Goal: Task Accomplishment & Management: Manage account settings

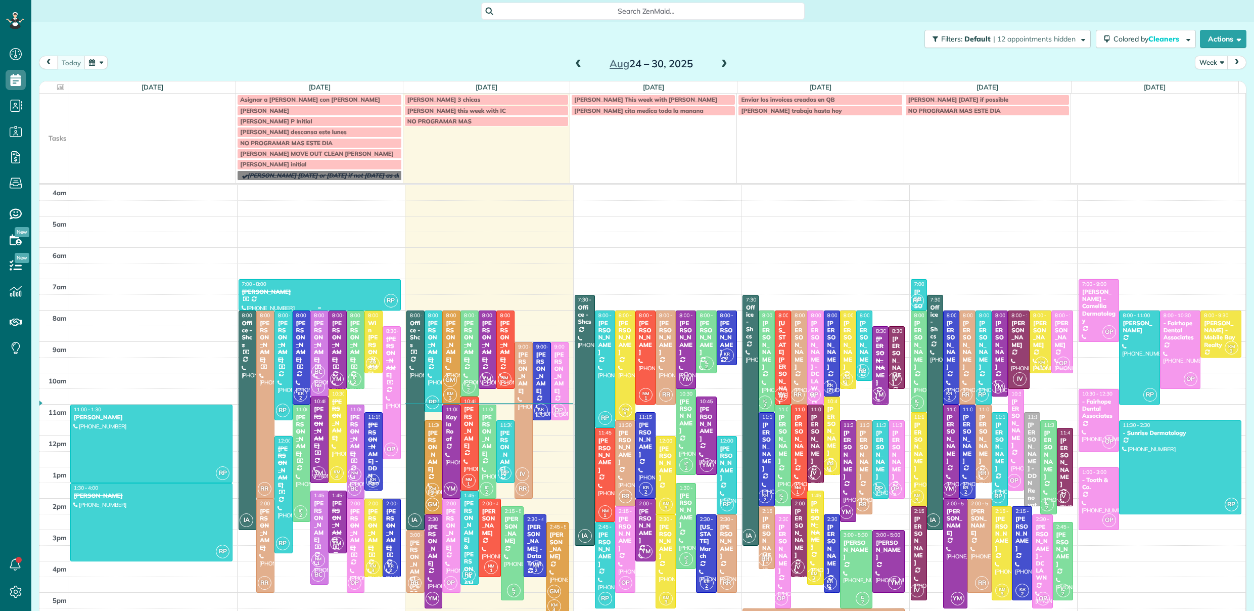
scroll to position [65, 0]
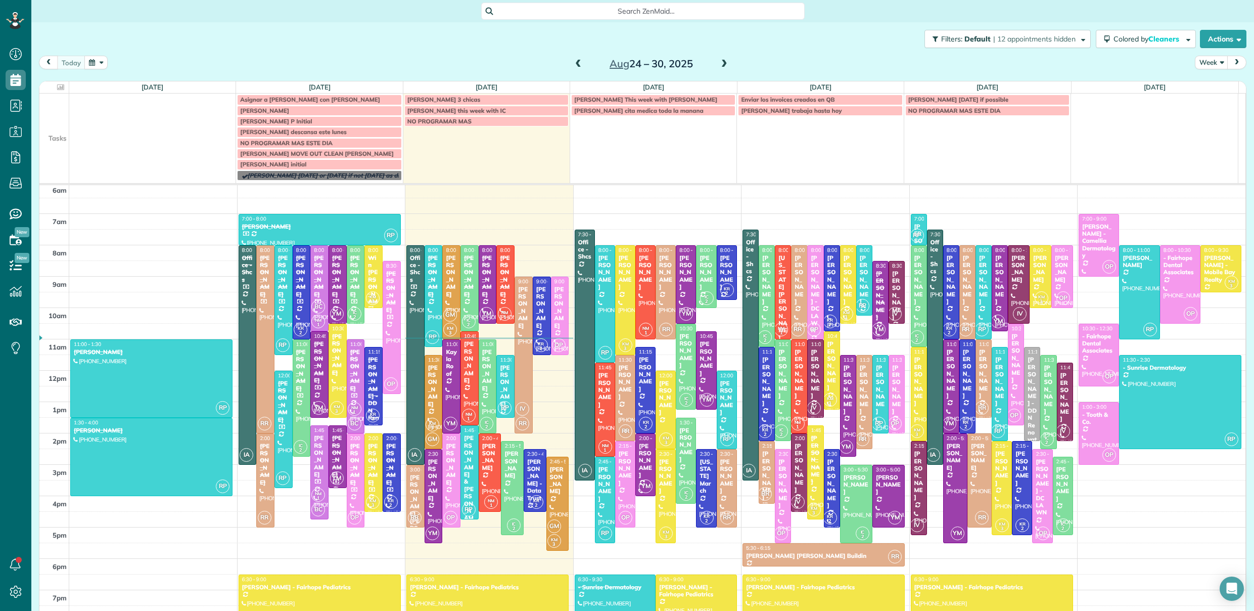
click at [329, 99] on span "Asignar a Gabriela con Kenia Mejia" at bounding box center [310, 100] width 140 height 8
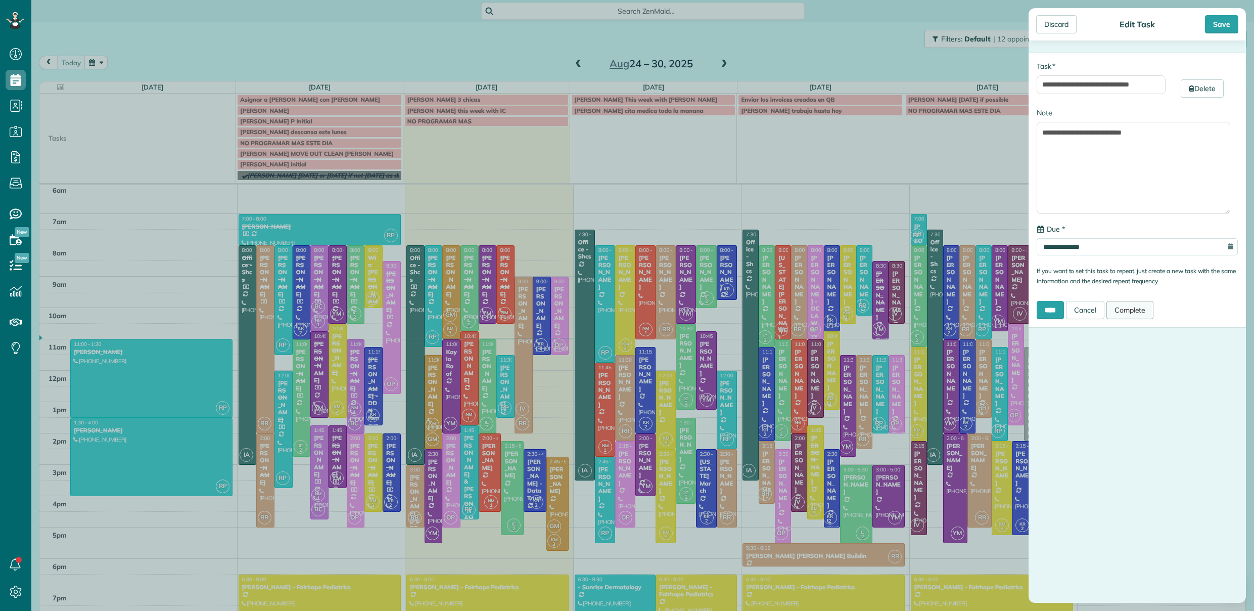
click at [1143, 310] on link "Complete" at bounding box center [1130, 310] width 48 height 18
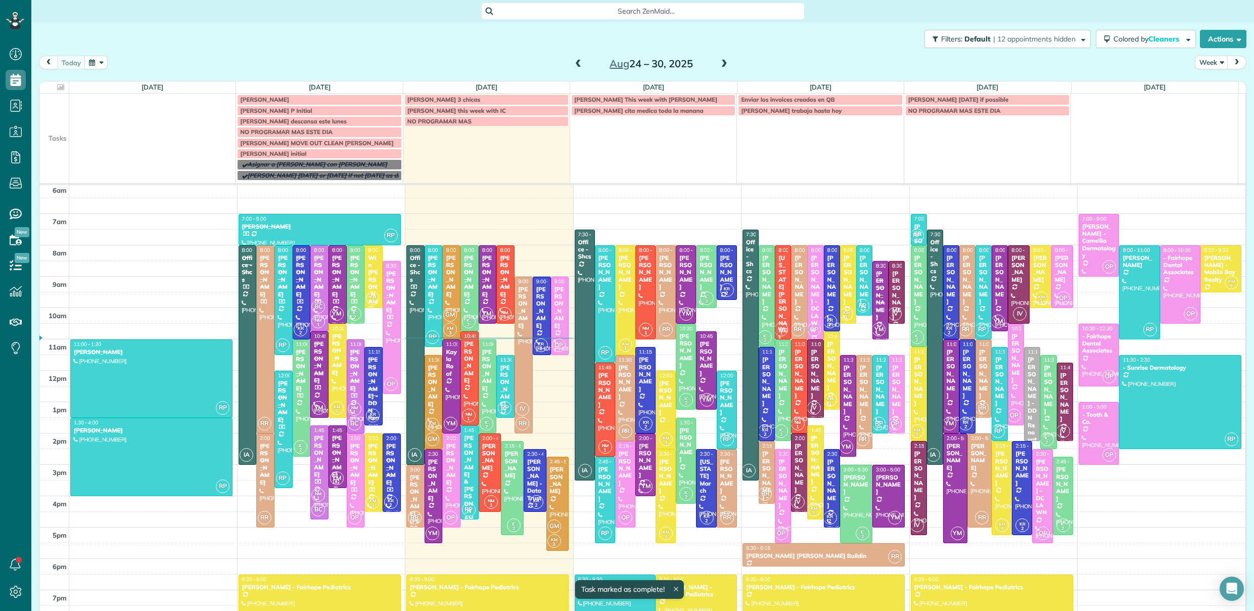
click at [285, 99] on div "Becky Ryland" at bounding box center [319, 99] width 158 height 7
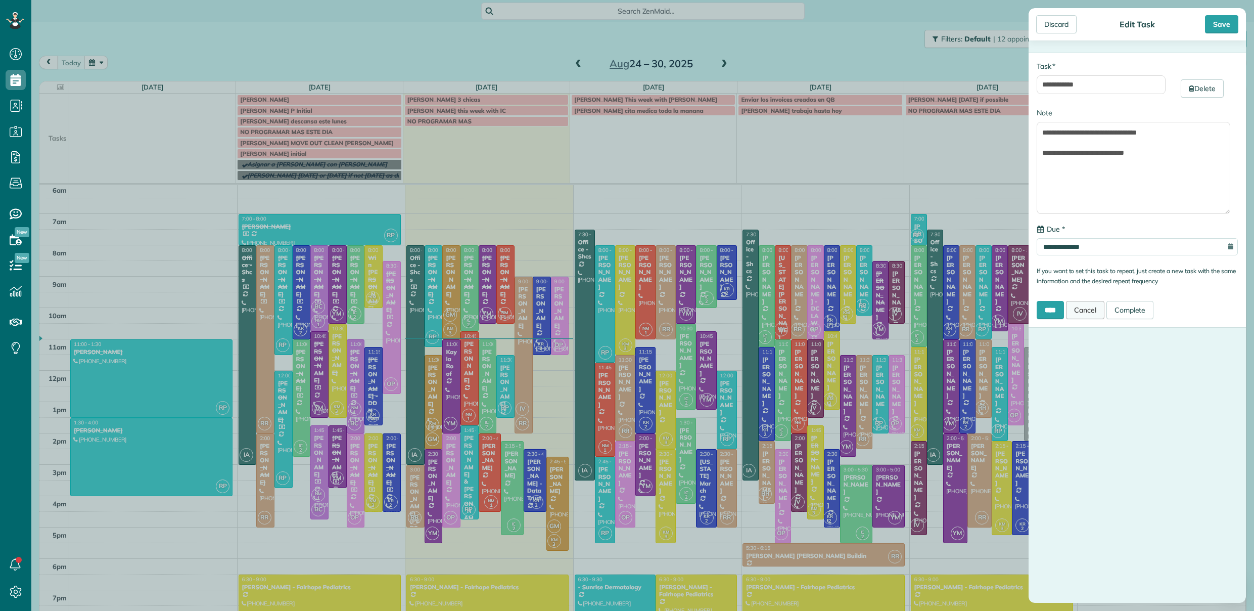
click at [1088, 303] on link "Cancel" at bounding box center [1085, 310] width 38 height 18
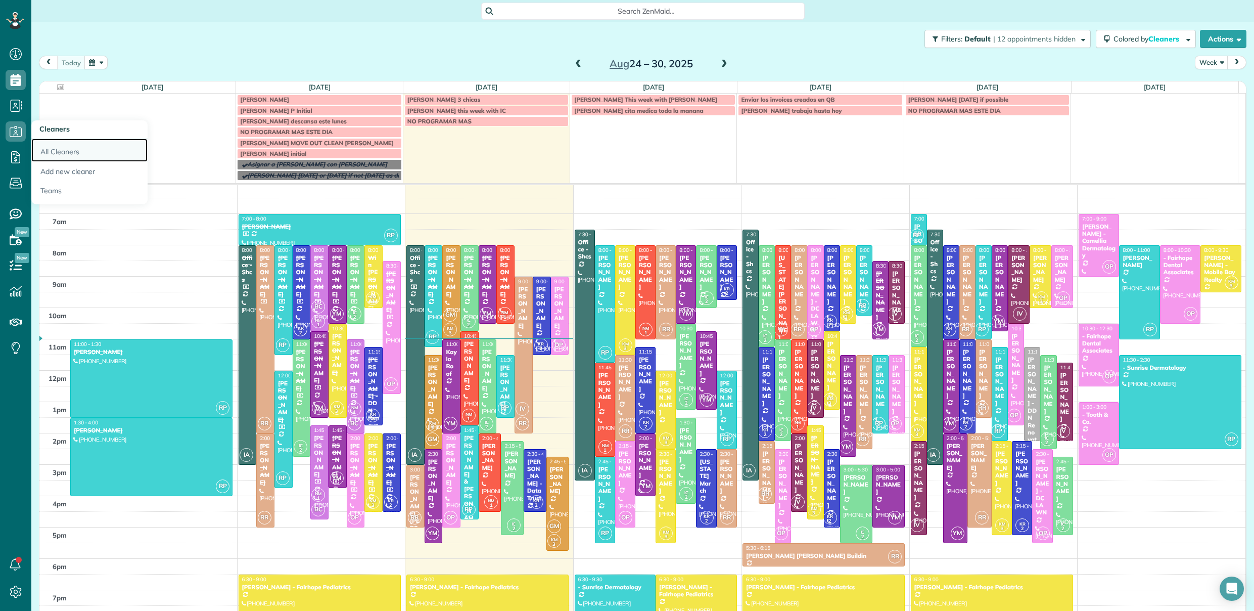
click at [55, 148] on link "All Cleaners" at bounding box center [89, 150] width 116 height 23
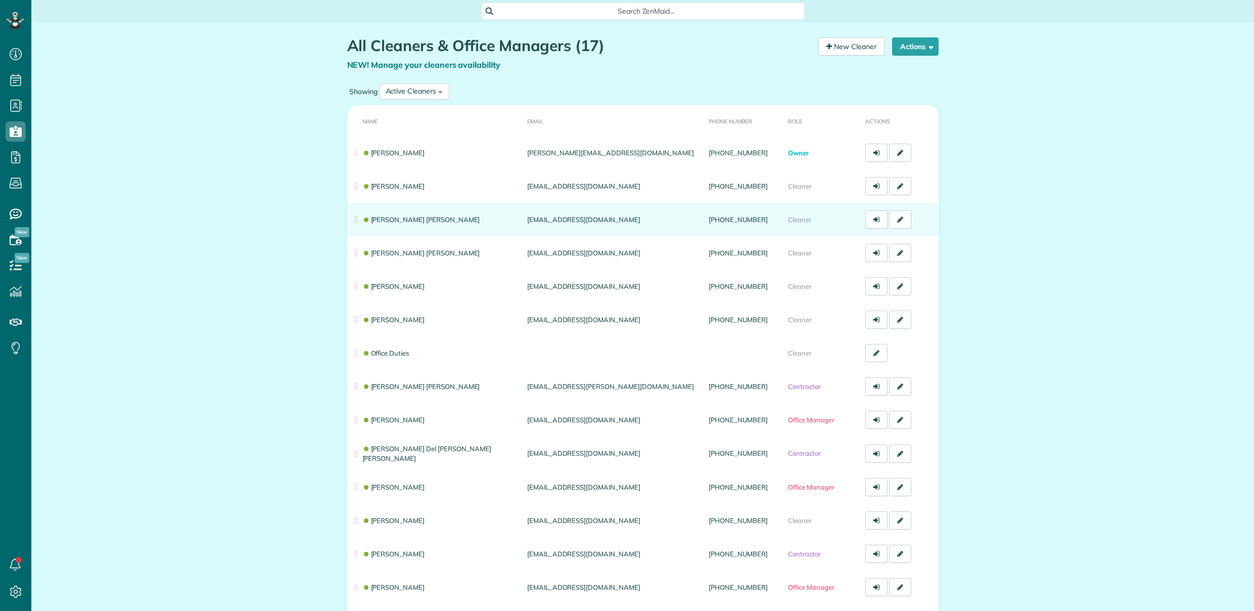
scroll to position [5, 5]
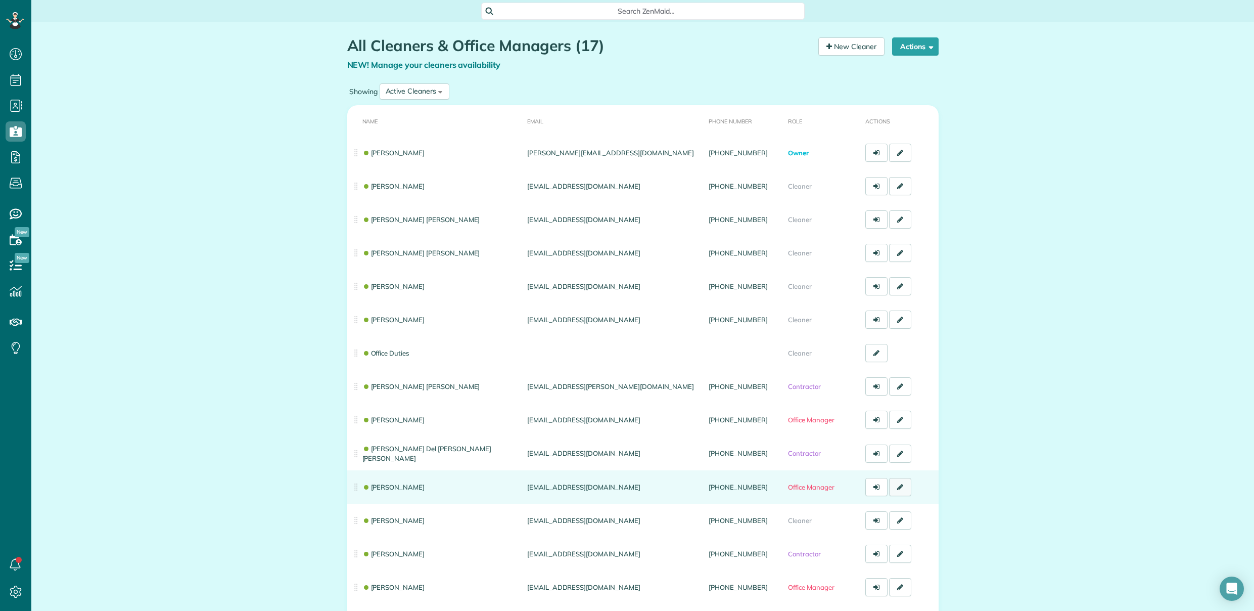
click at [900, 489] on link at bounding box center [900, 487] width 22 height 18
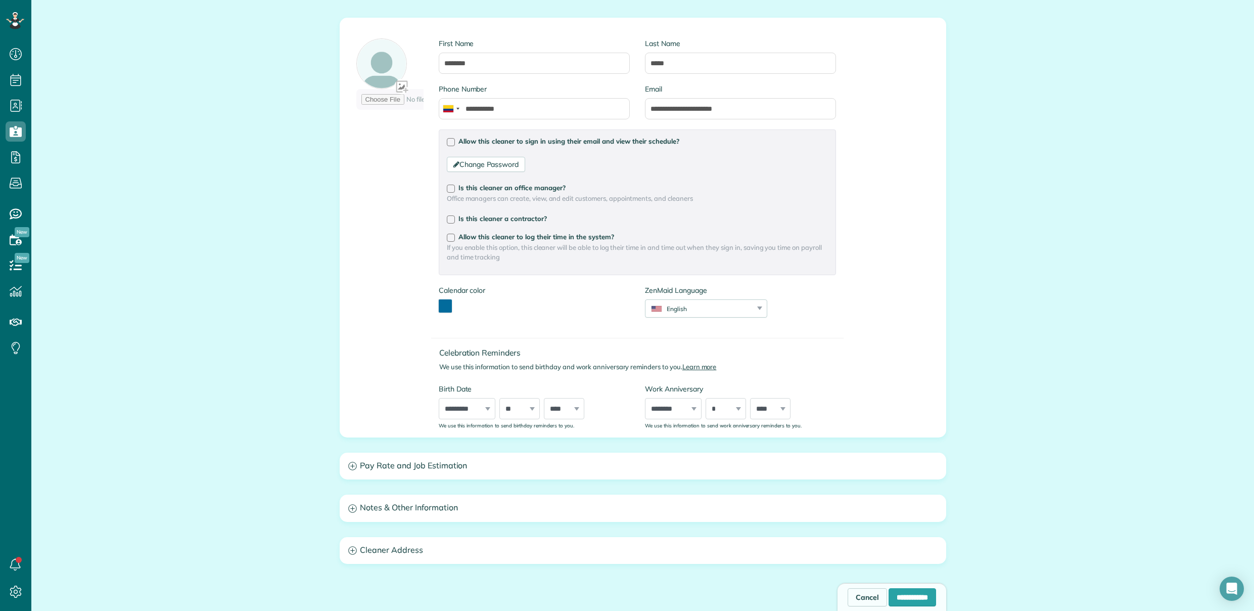
scroll to position [89, 0]
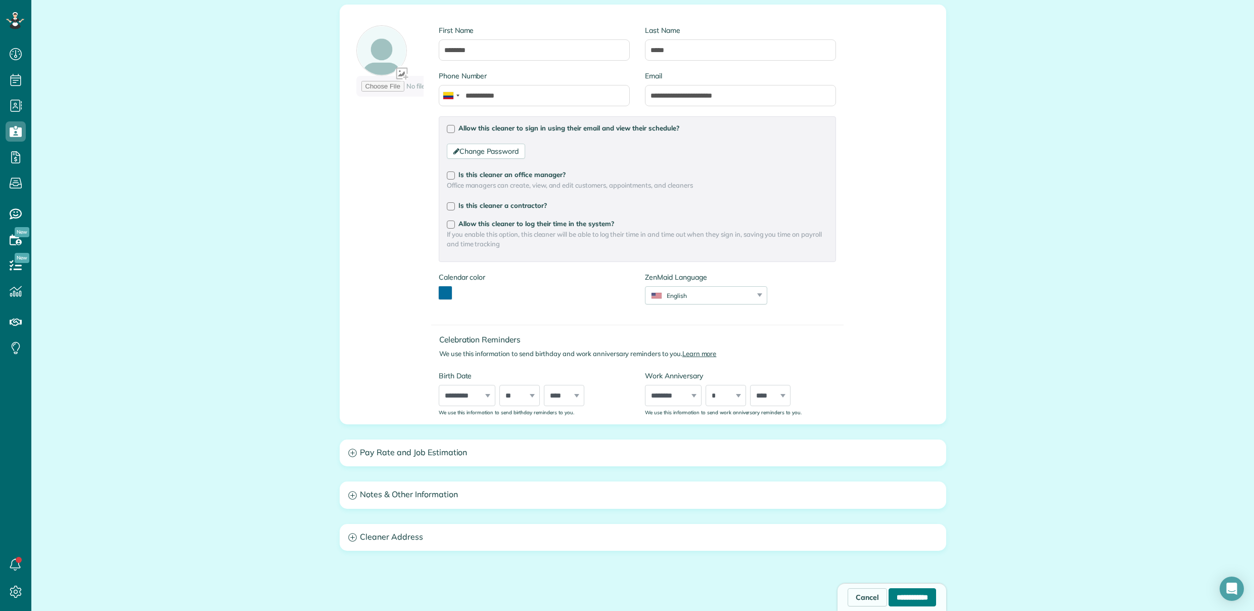
click at [891, 600] on input "**********" at bounding box center [913, 597] width 48 height 18
type input "**********"
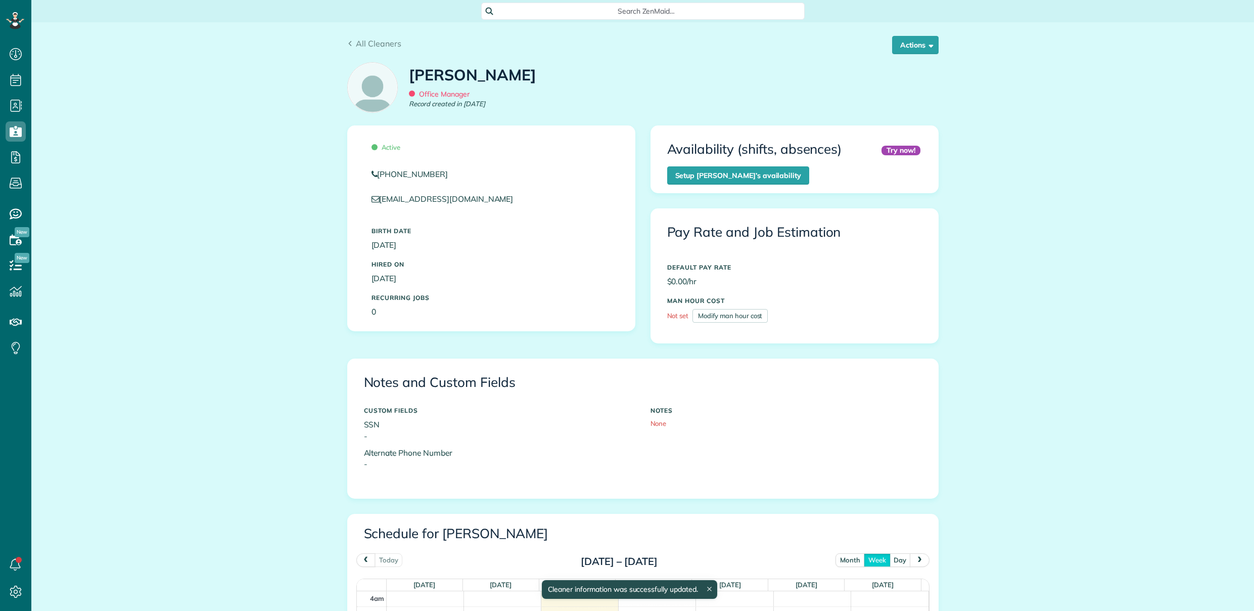
scroll to position [95, 0]
click at [914, 44] on button "Actions" at bounding box center [915, 45] width 47 height 18
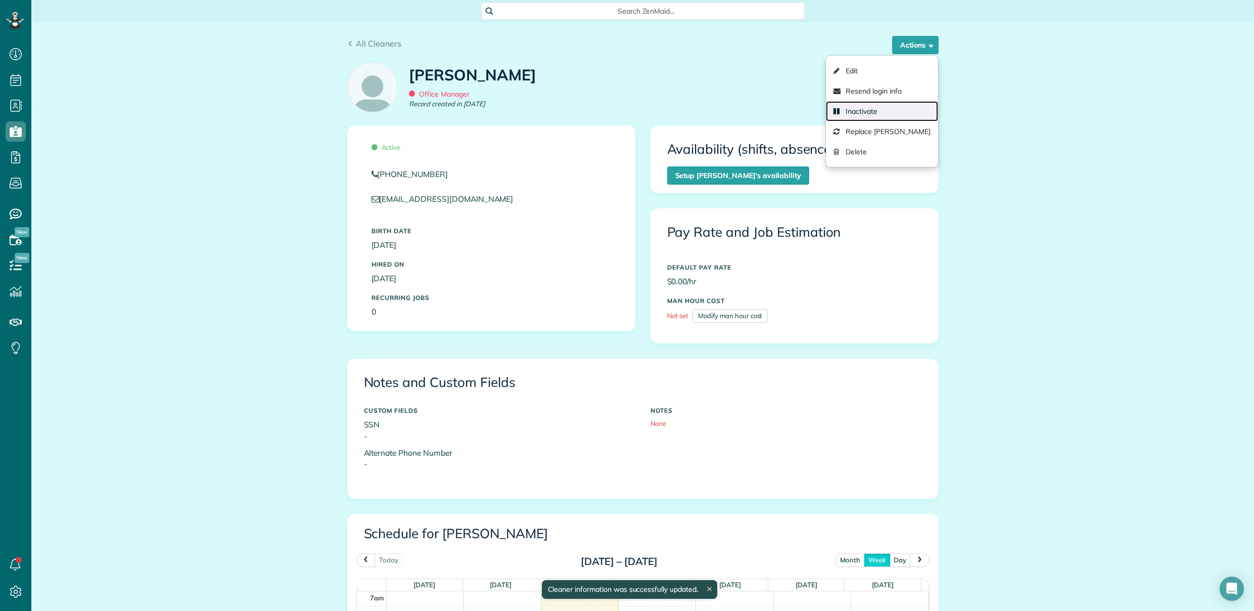
click at [891, 108] on link "Inactivate" at bounding box center [882, 111] width 112 height 20
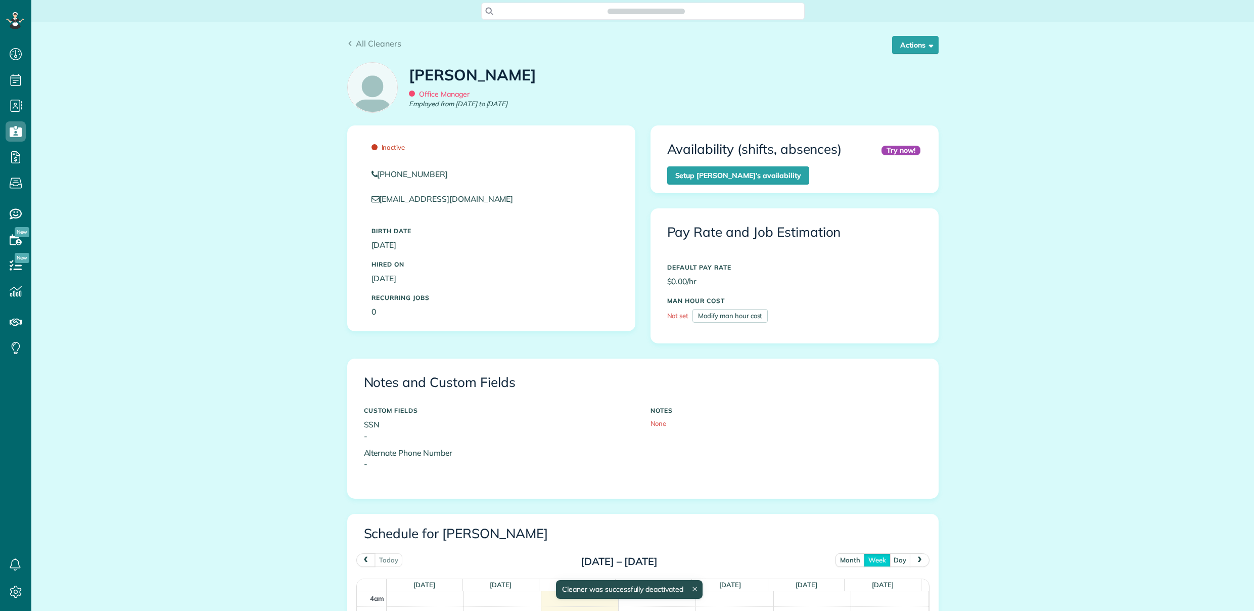
scroll to position [95, 0]
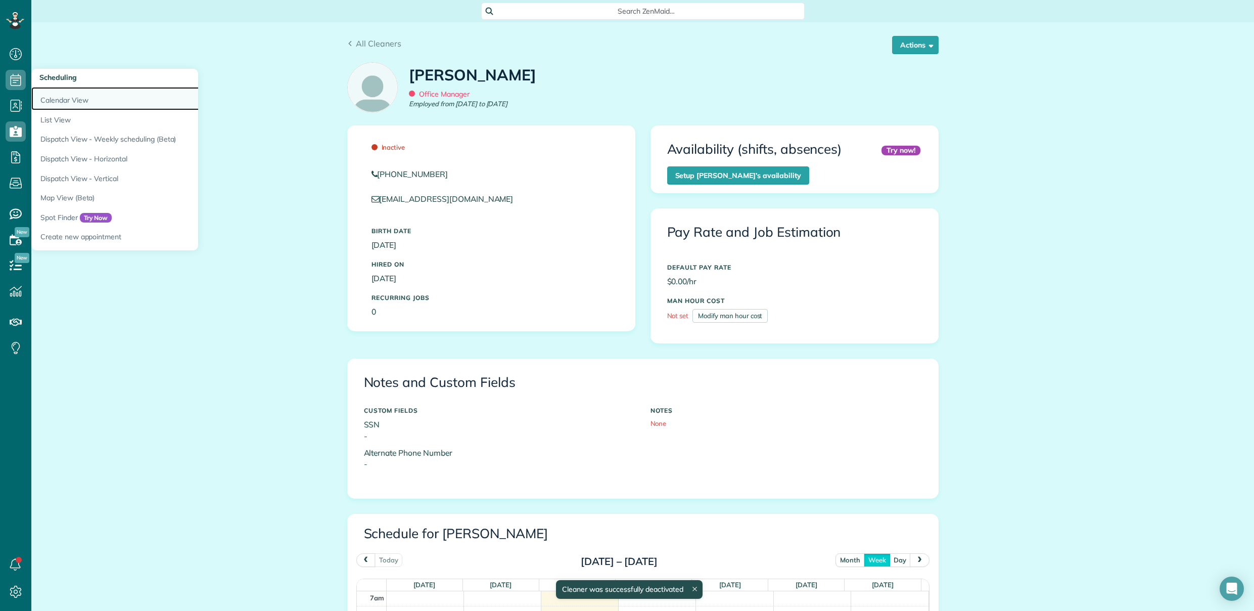
click at [52, 94] on link "Calendar View" at bounding box center [157, 98] width 253 height 23
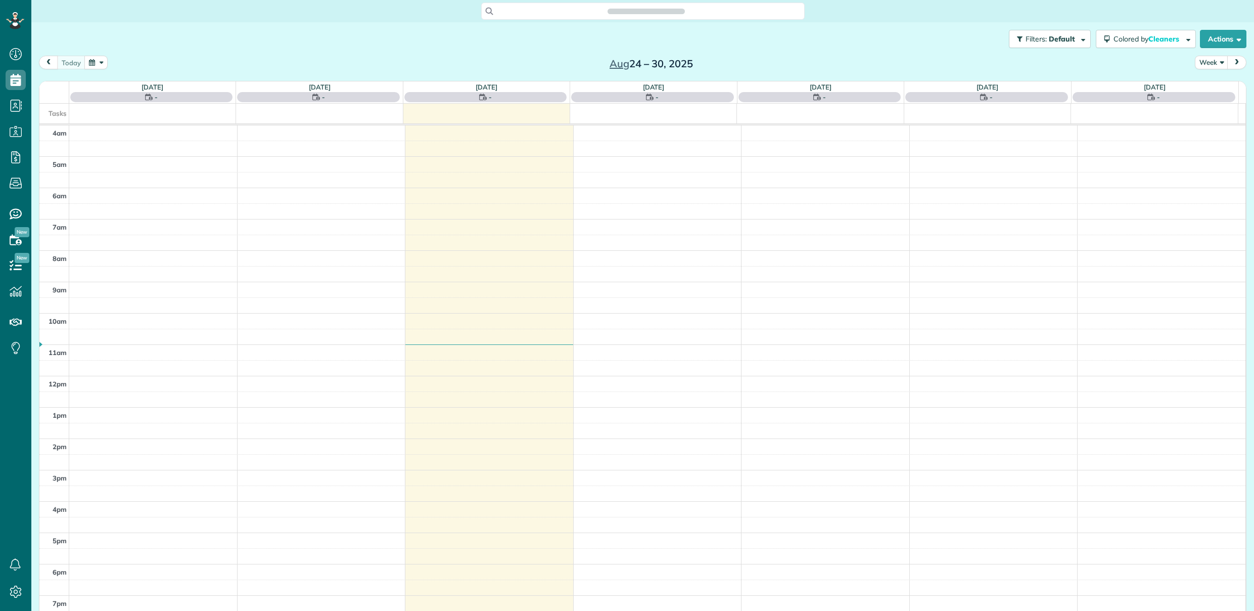
scroll to position [65, 0]
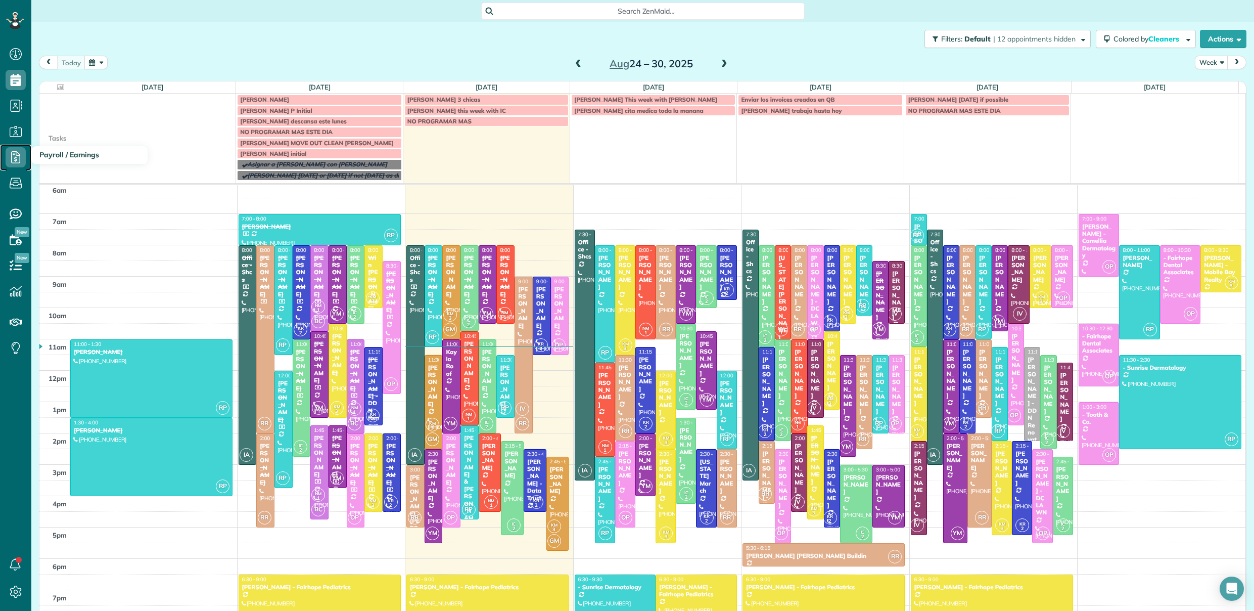
click at [11, 155] on use at bounding box center [15, 157] width 9 height 12
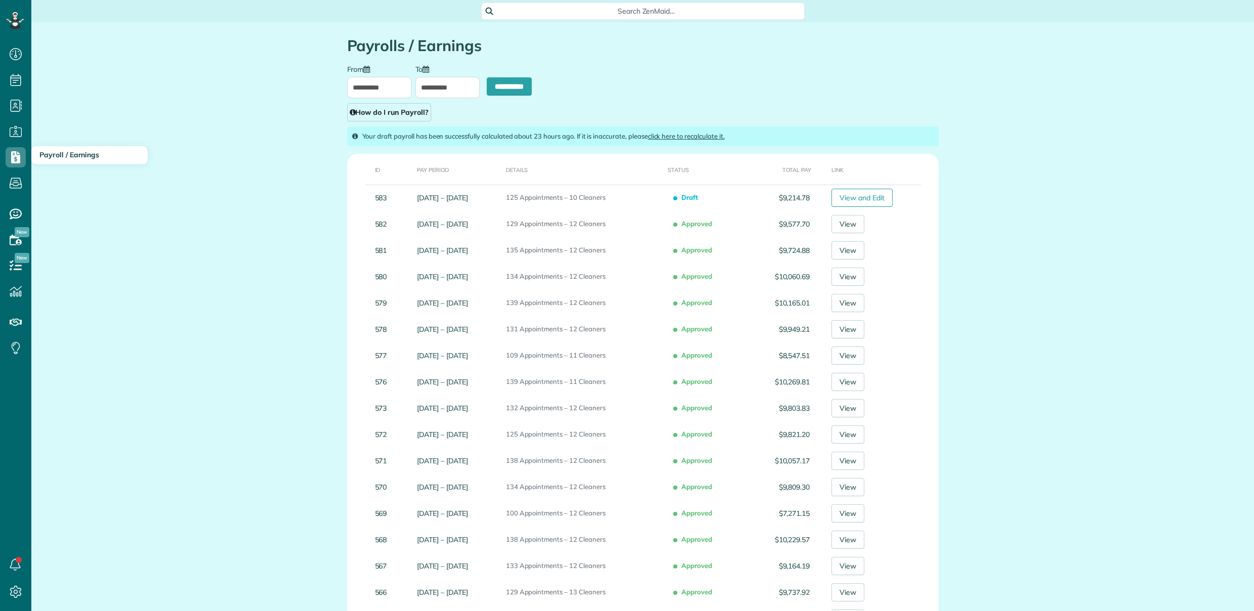
type input "**********"
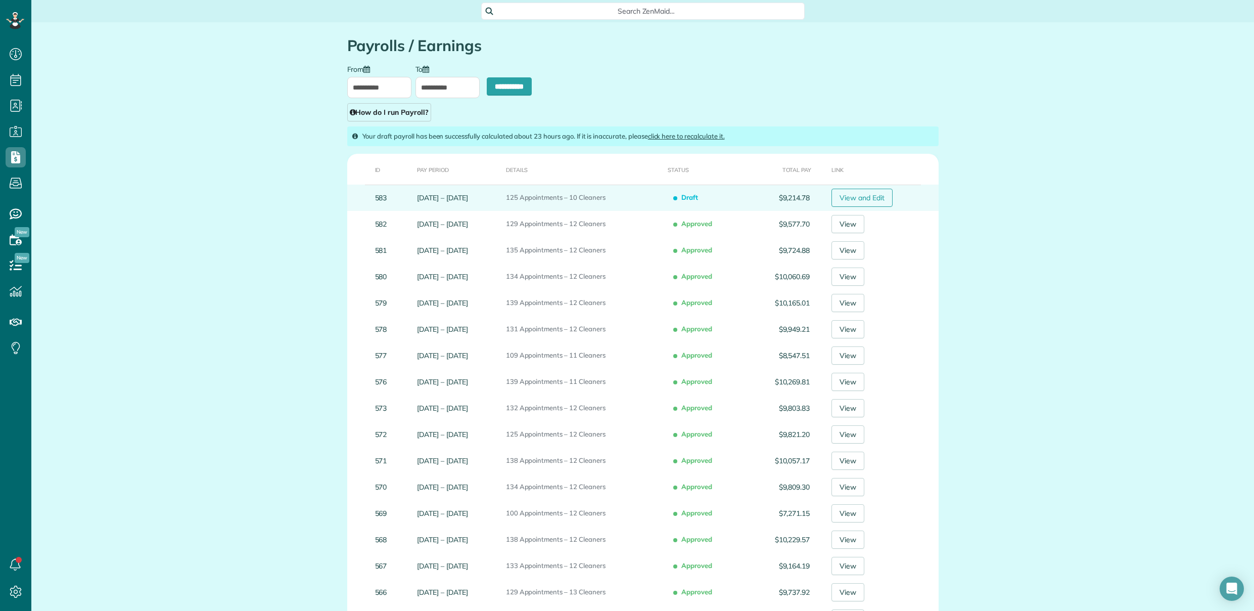
click at [869, 194] on link "View and Edit" at bounding box center [862, 198] width 61 height 18
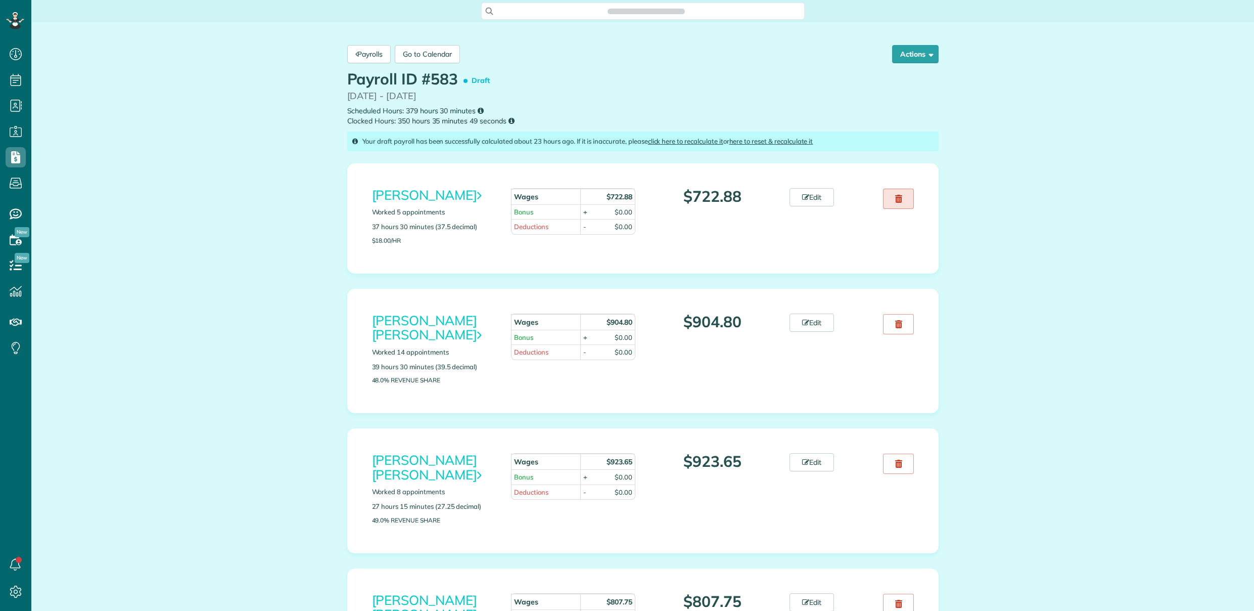
scroll to position [5, 5]
click at [907, 51] on button "Actions" at bounding box center [915, 54] width 47 height 18
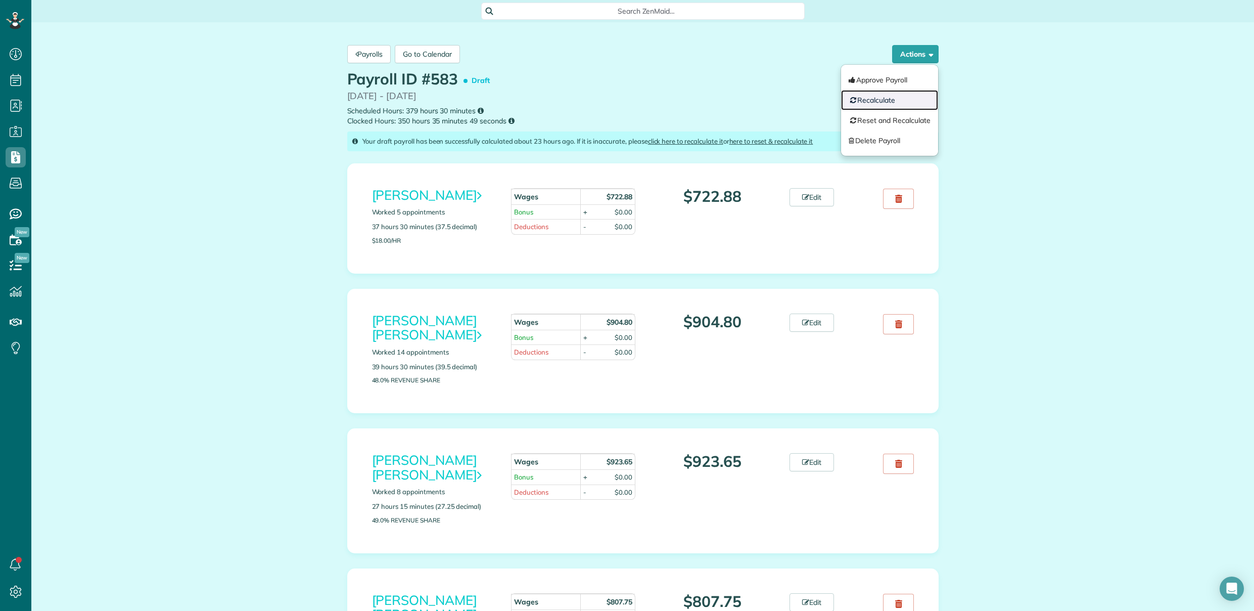
click at [883, 100] on link "Recalculate" at bounding box center [889, 100] width 97 height 20
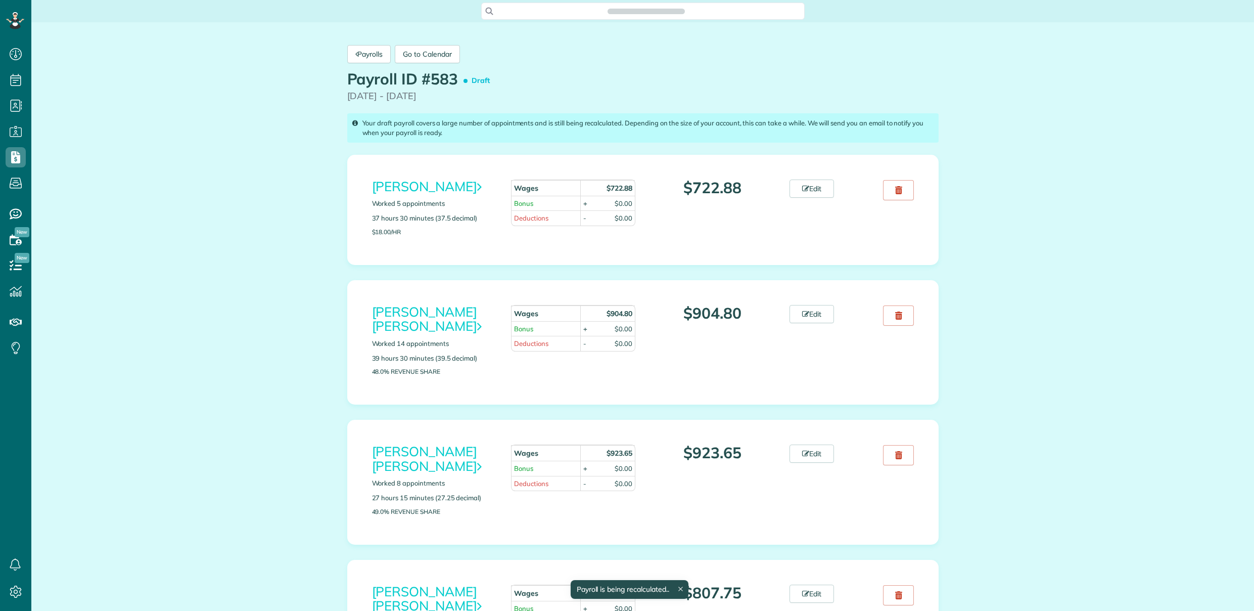
scroll to position [5, 5]
click at [821, 189] on link "Edit" at bounding box center [812, 188] width 44 height 18
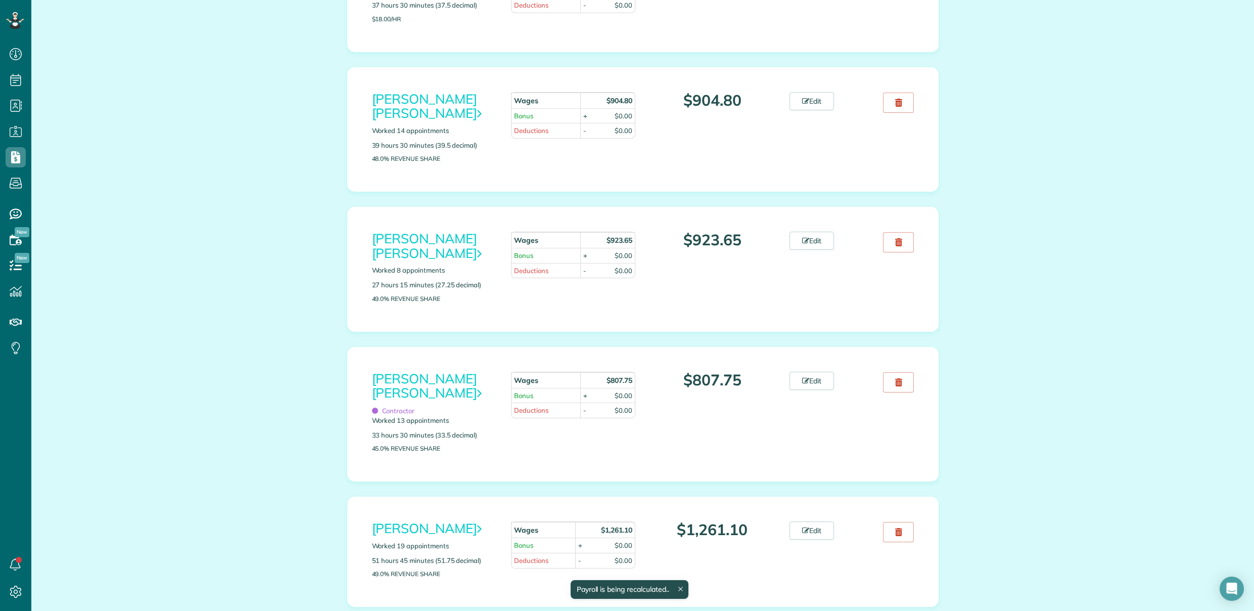
scroll to position [219, 0]
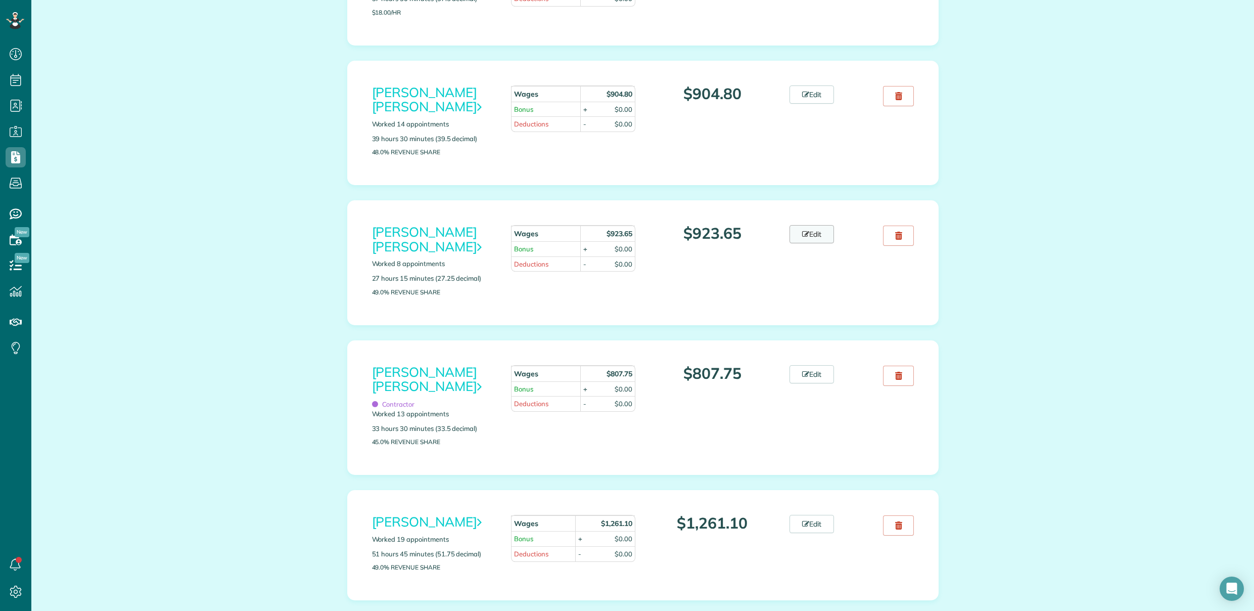
click at [823, 225] on link "Edit" at bounding box center [812, 234] width 44 height 18
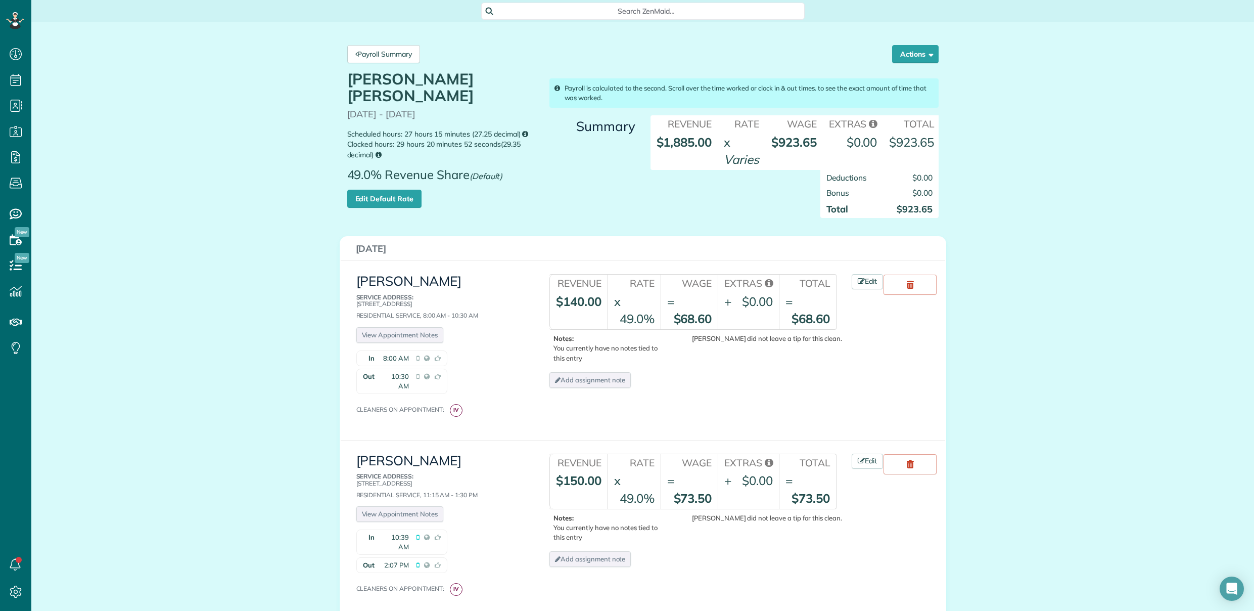
scroll to position [20, 0]
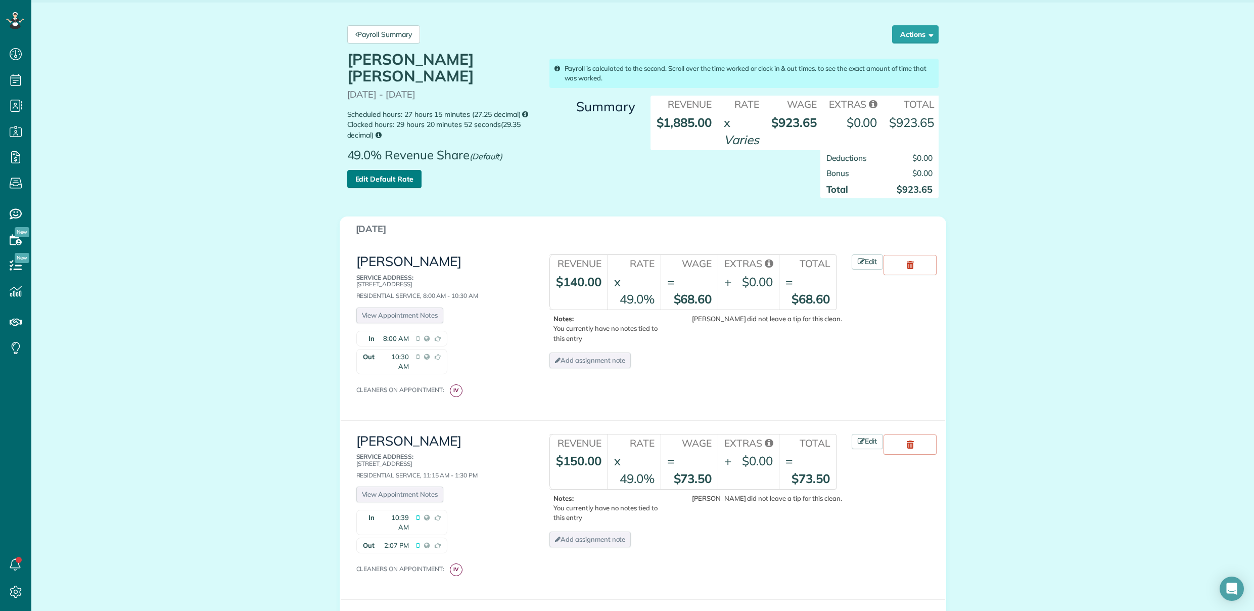
click at [375, 174] on link "Edit Default Rate" at bounding box center [384, 179] width 74 height 18
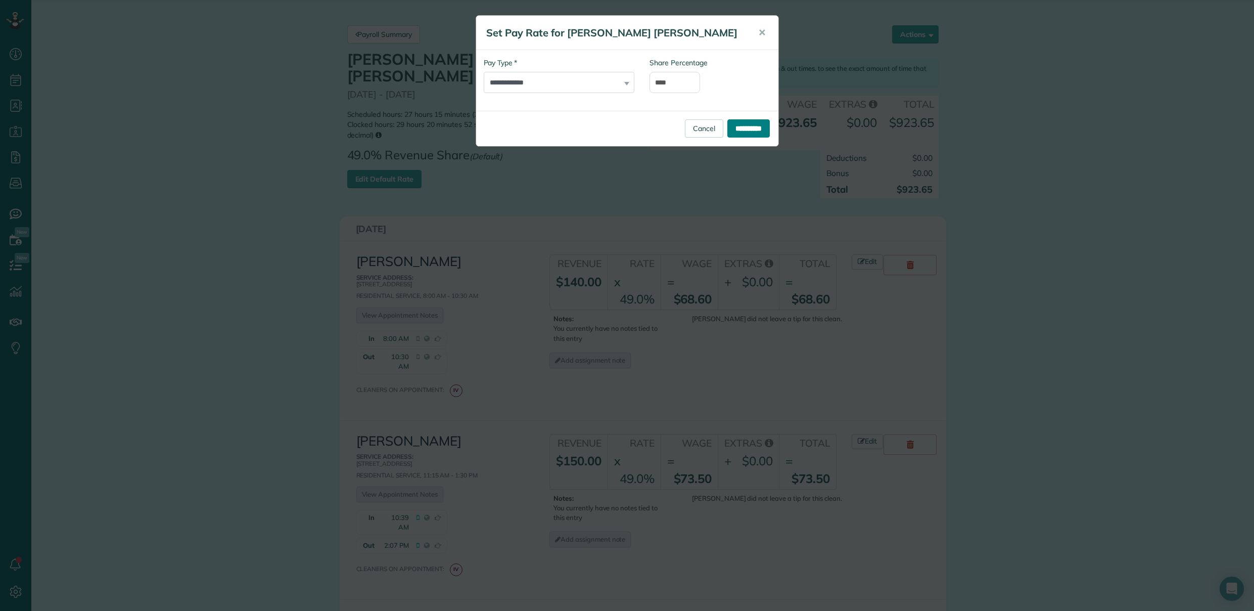
click at [753, 132] on input "**********" at bounding box center [748, 128] width 42 height 18
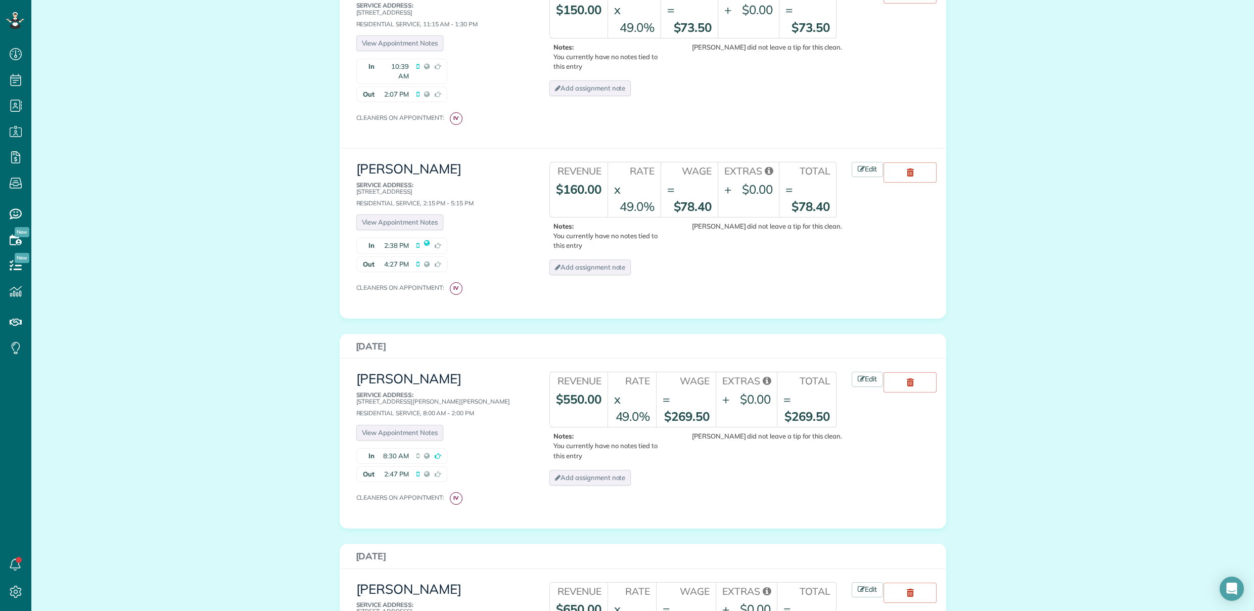
scroll to position [501, 0]
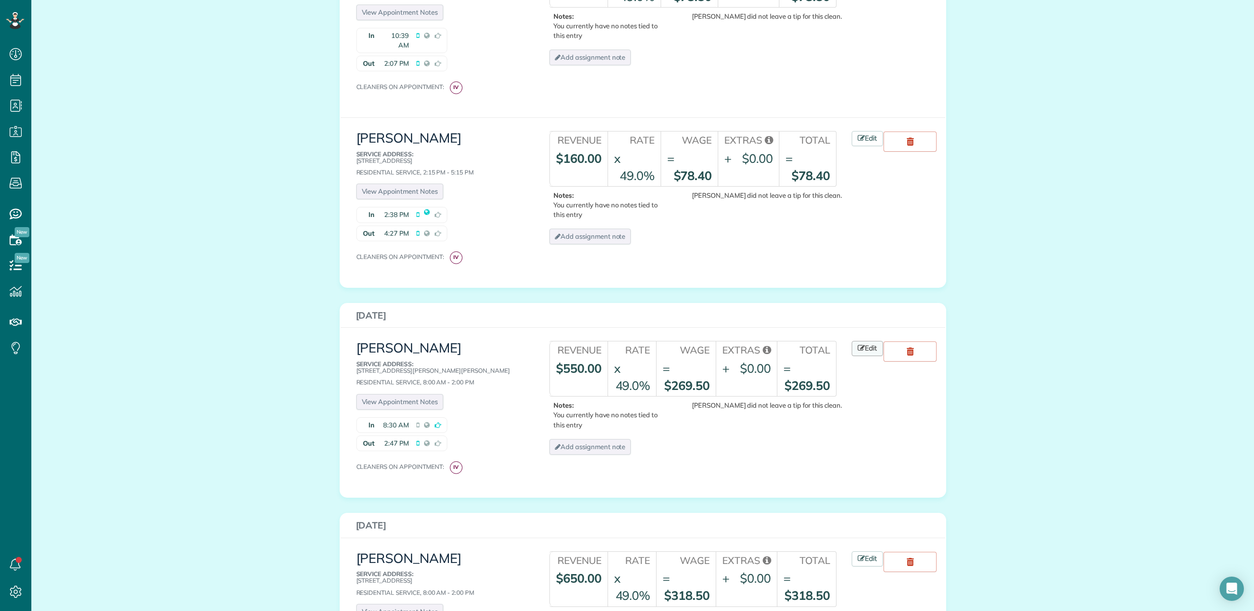
click at [864, 341] on link "Edit" at bounding box center [867, 348] width 31 height 15
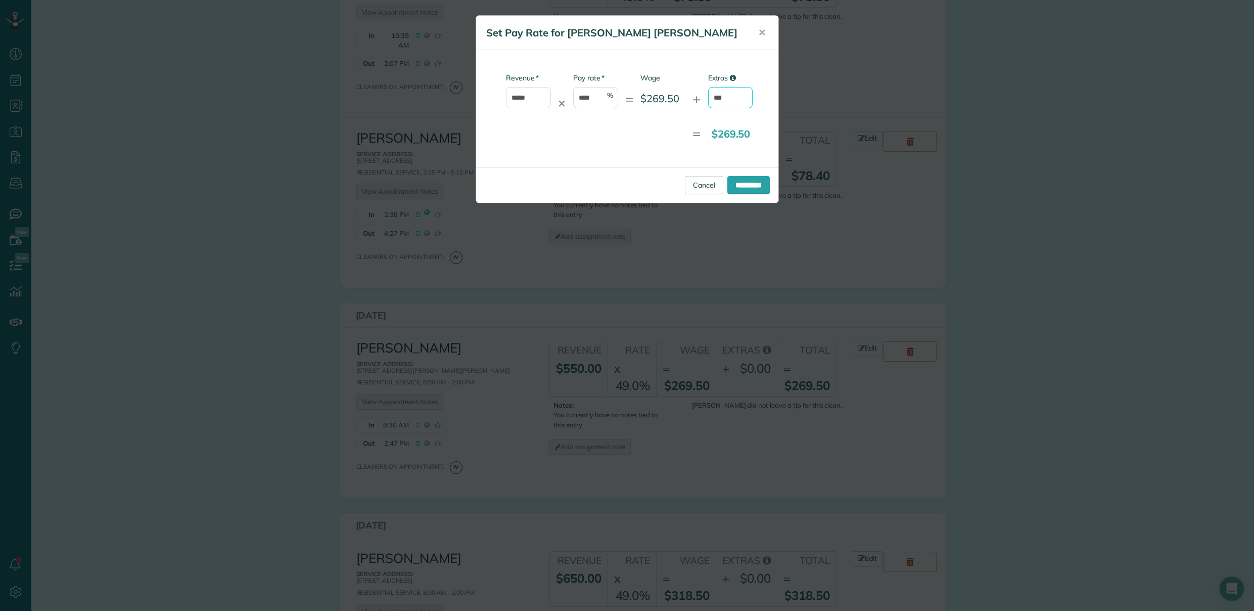
click at [737, 97] on input "***" at bounding box center [730, 97] width 45 height 21
click at [762, 30] on span "✕" at bounding box center [762, 33] width 8 height 12
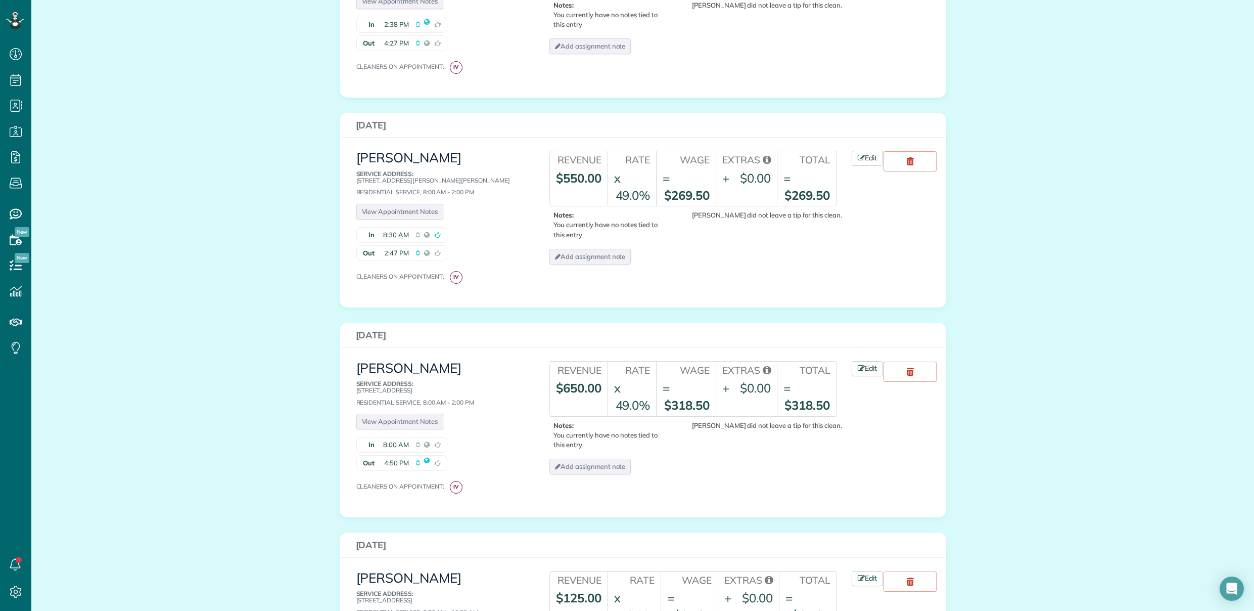
scroll to position [698, 0]
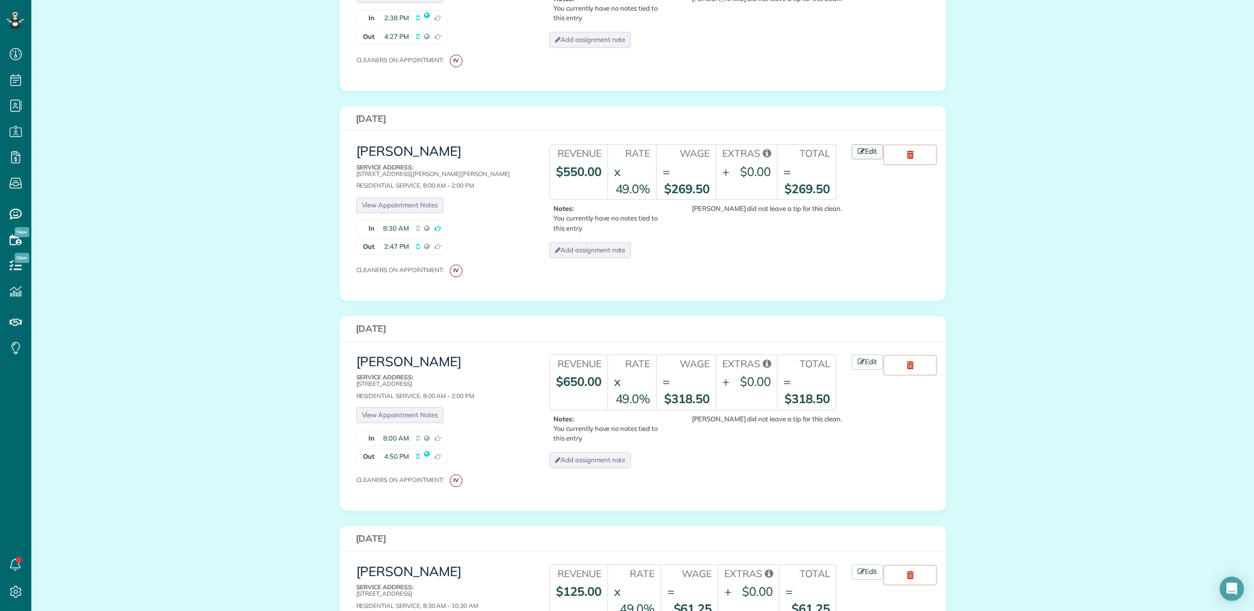
click at [859, 148] on icon at bounding box center [861, 151] width 7 height 7
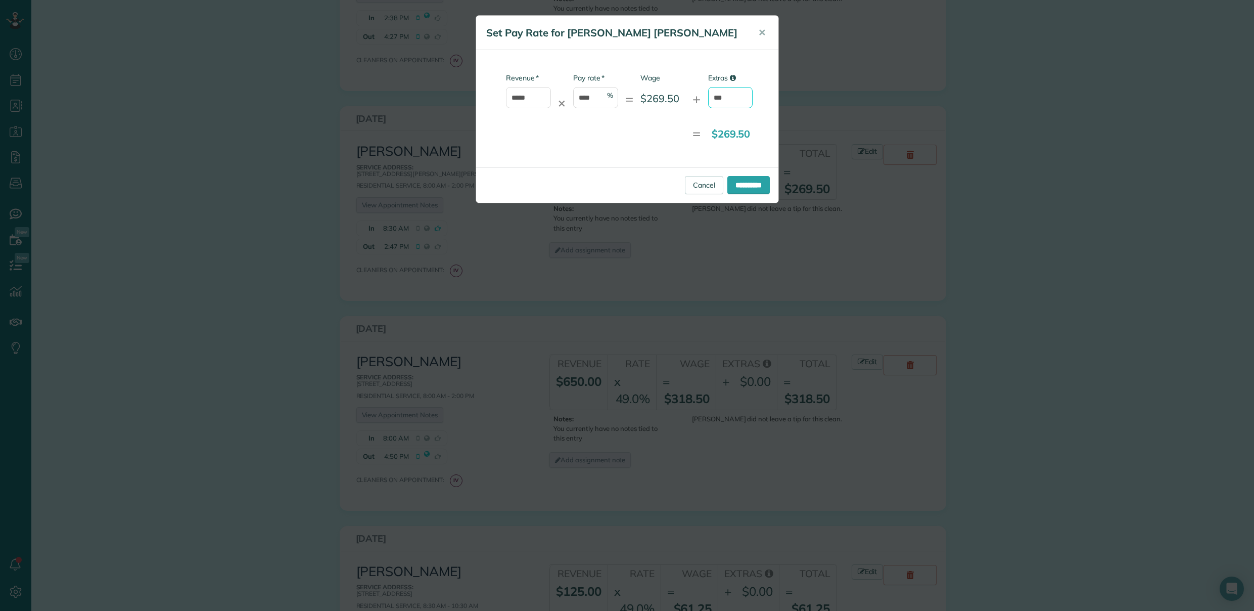
drag, startPoint x: 732, startPoint y: 101, endPoint x: 700, endPoint y: 98, distance: 33.0
click at [706, 98] on div "* Revenue ***** ✕ * Pay rate **** % = Wage $269.50 + Extras ***" at bounding box center [618, 95] width 269 height 45
type input "***"
click at [740, 176] on input "**********" at bounding box center [748, 185] width 42 height 18
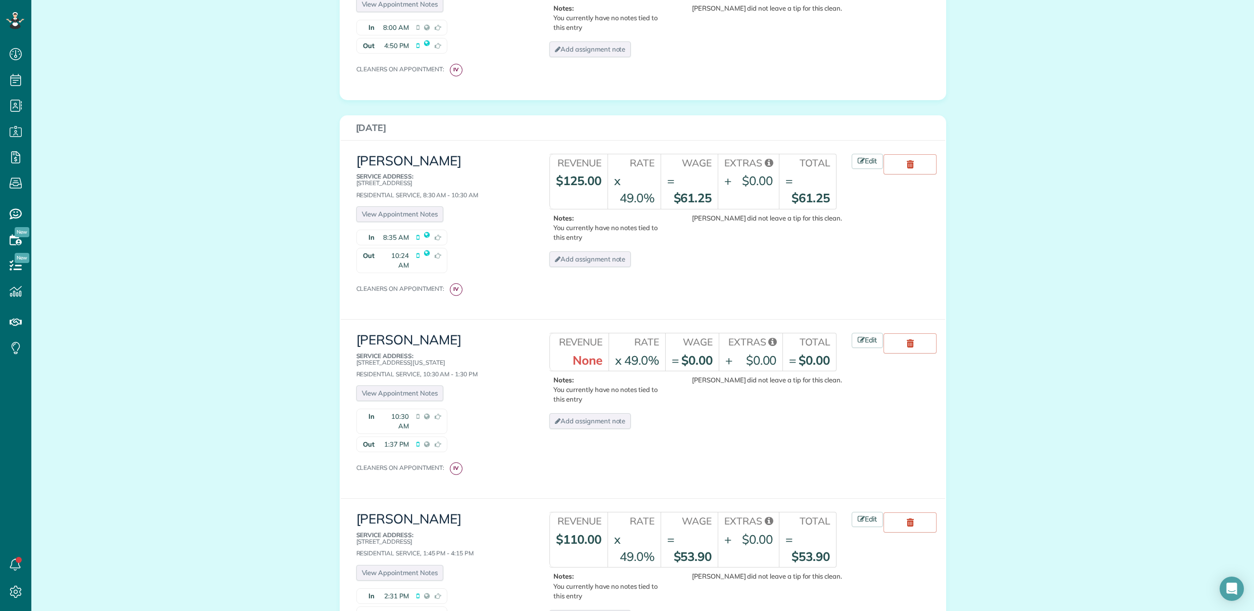
scroll to position [1144, 0]
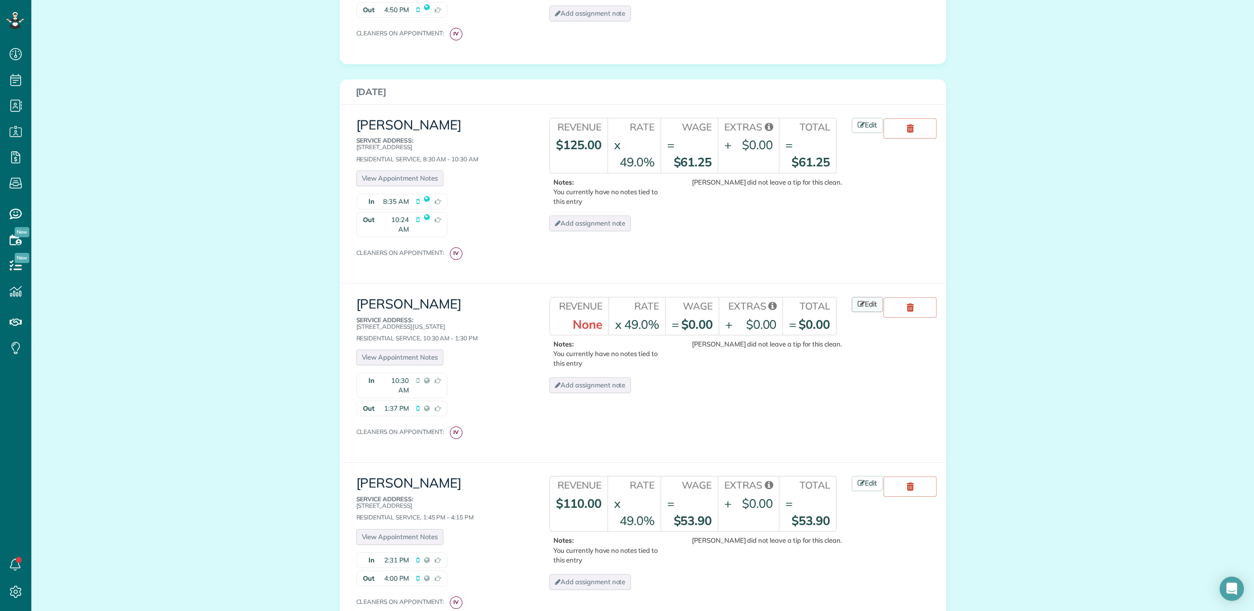
click at [862, 297] on link "Edit" at bounding box center [867, 304] width 31 height 15
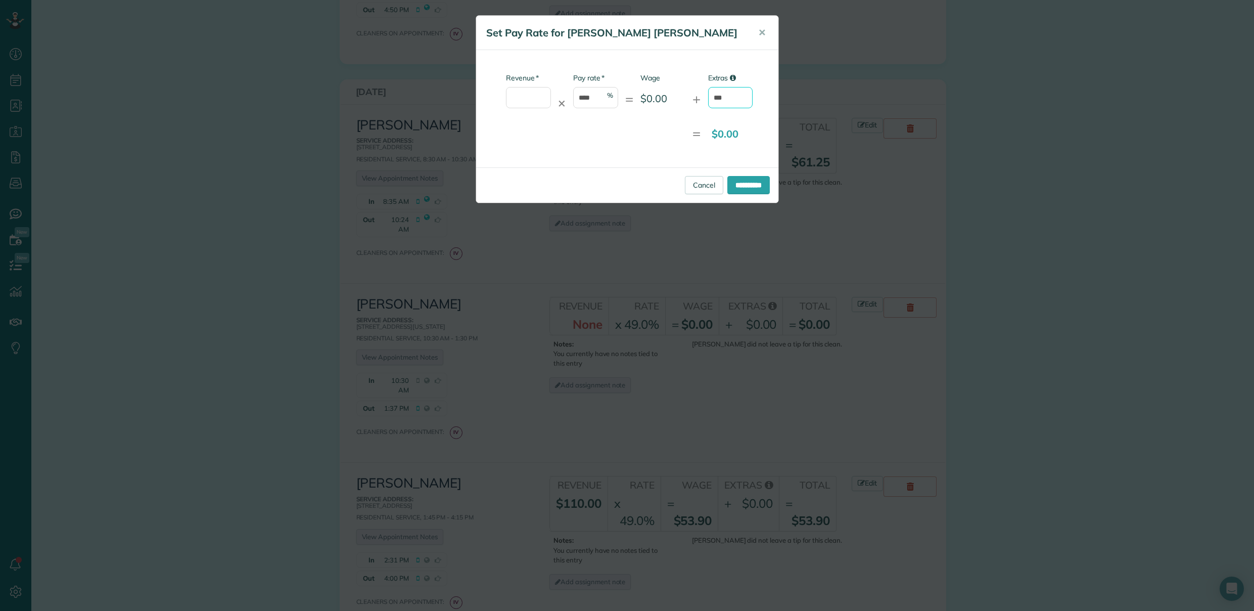
click at [741, 96] on input "***" at bounding box center [730, 97] width 45 height 21
type input "*"
type input "***"
click at [756, 186] on input "**********" at bounding box center [748, 185] width 42 height 18
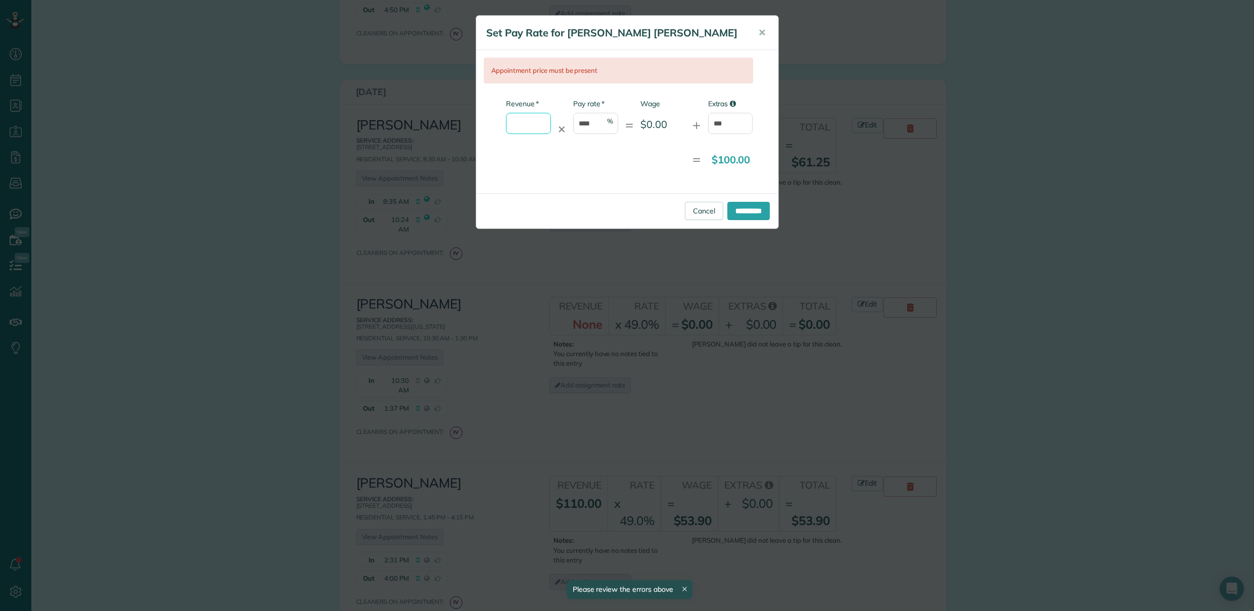
click at [533, 121] on input "* Revenue" at bounding box center [528, 123] width 45 height 21
click at [535, 123] on input "* Revenue" at bounding box center [528, 123] width 45 height 21
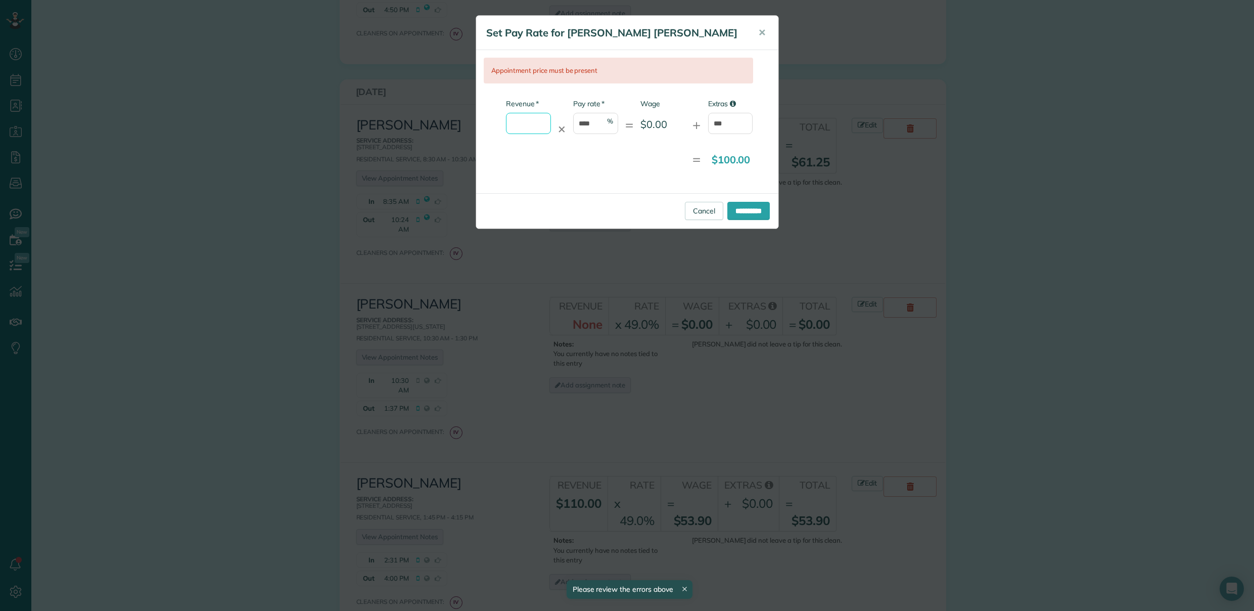
click at [535, 123] on input "* Revenue" at bounding box center [528, 123] width 45 height 21
click at [532, 122] on input "* Revenue" at bounding box center [528, 123] width 45 height 21
type input "*"
click at [760, 214] on input "**********" at bounding box center [748, 211] width 42 height 18
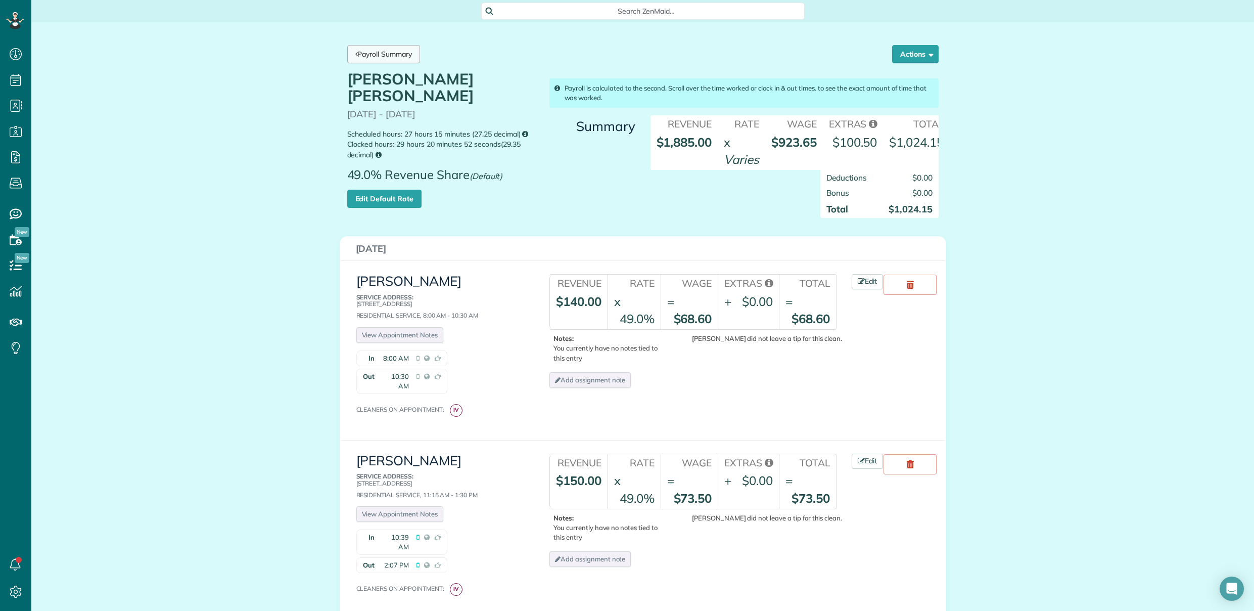
click at [392, 51] on link "Payroll Summary" at bounding box center [383, 54] width 73 height 18
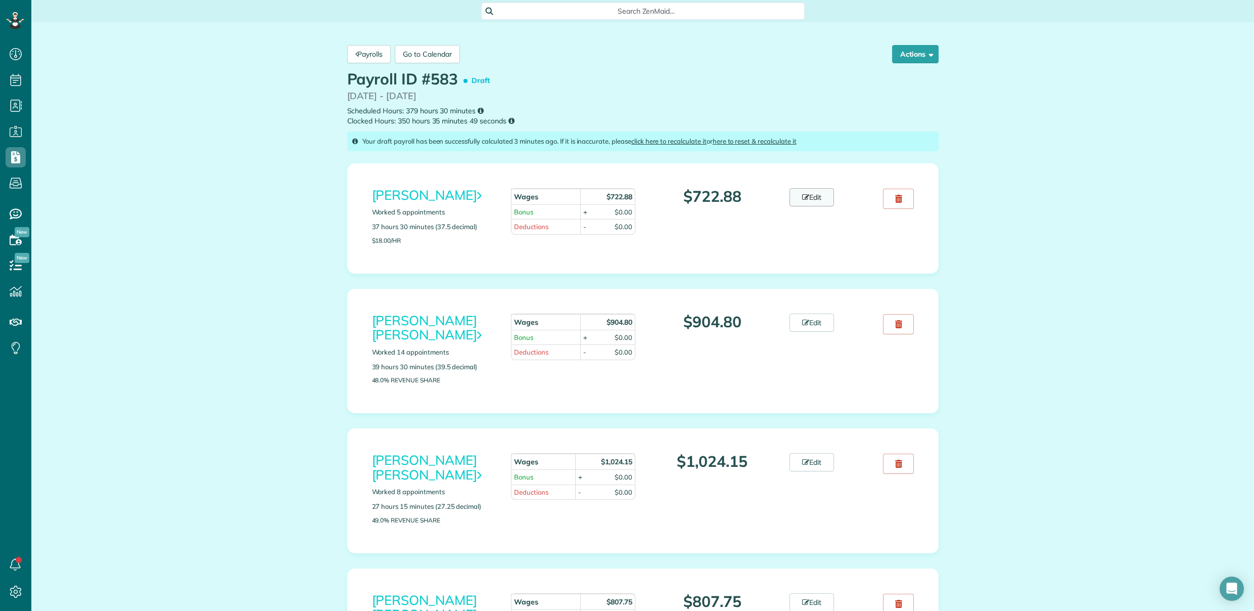
click at [818, 195] on link "Edit" at bounding box center [812, 197] width 44 height 18
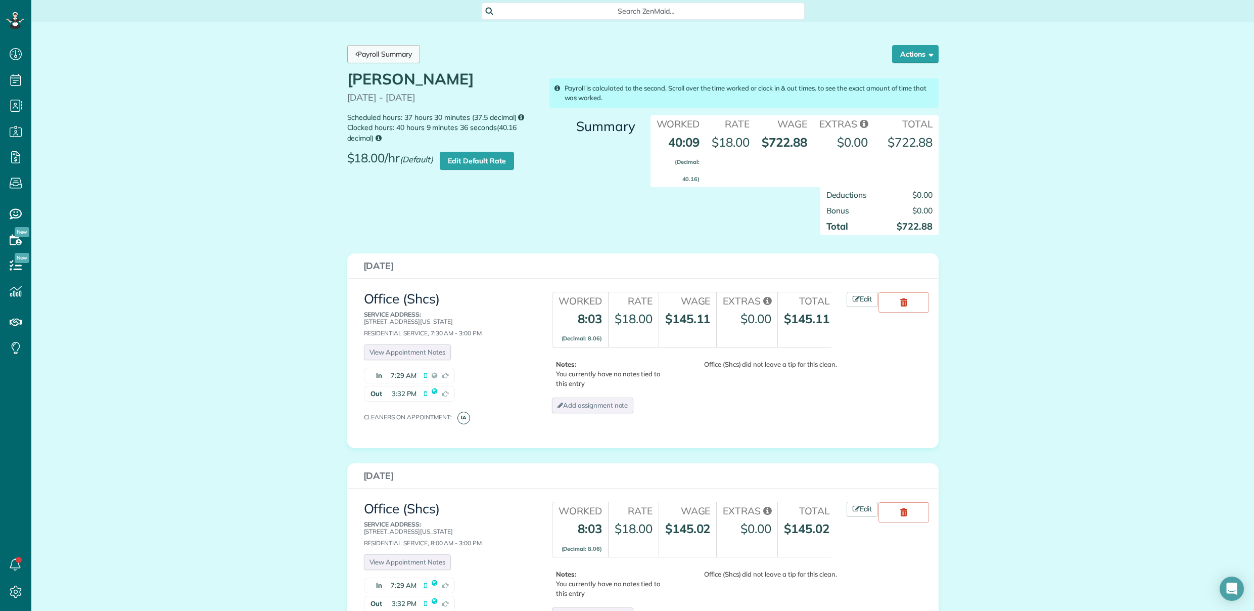
click at [389, 59] on link "Payroll Summary" at bounding box center [383, 54] width 73 height 18
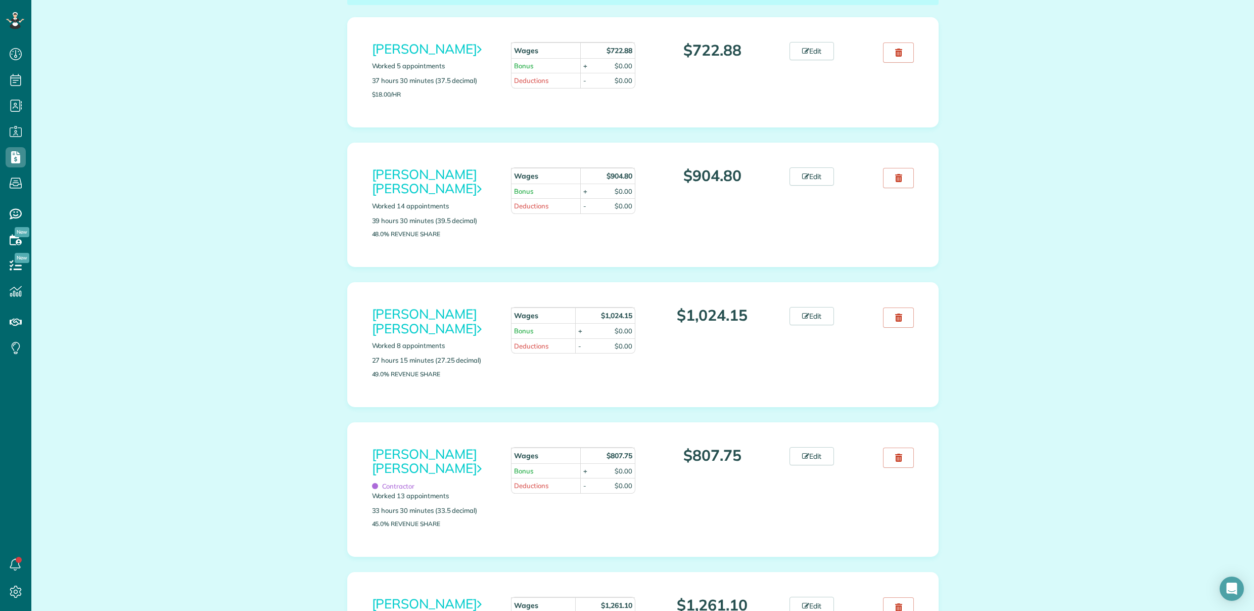
scroll to position [140, 0]
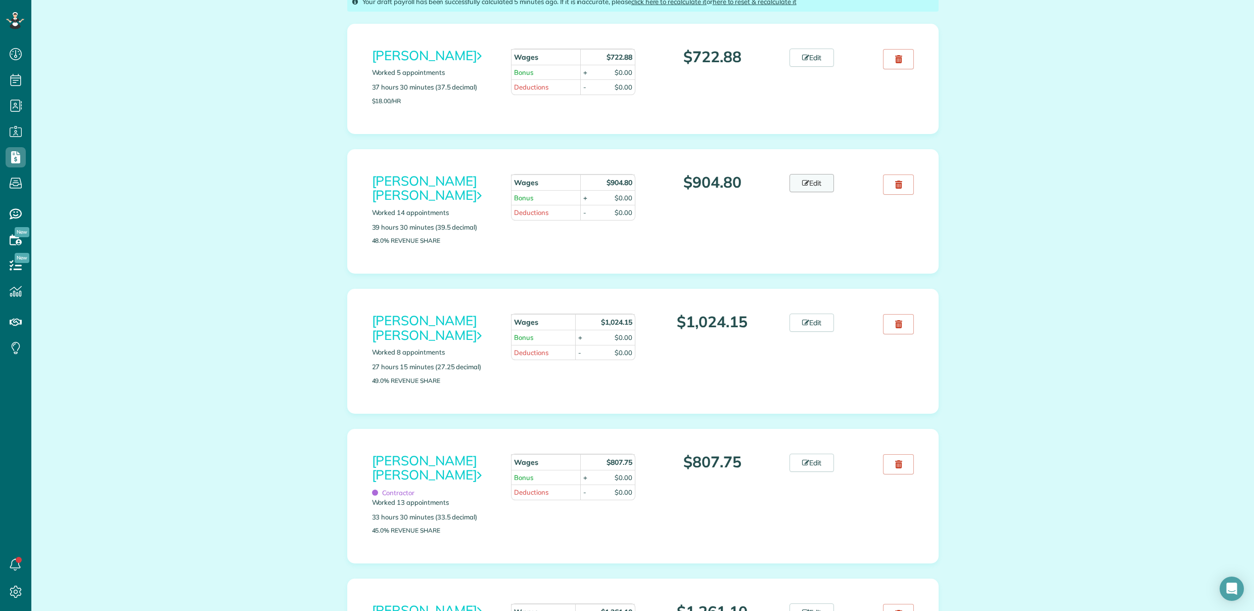
click at [814, 180] on link "Edit" at bounding box center [812, 183] width 44 height 18
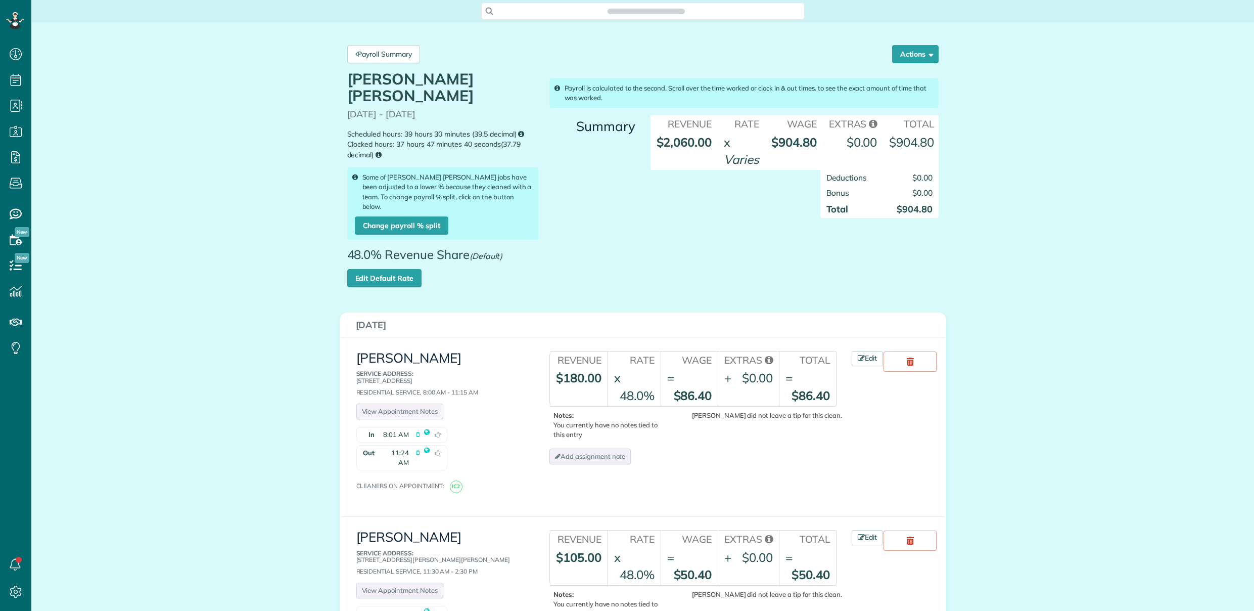
scroll to position [5, 5]
click at [394, 269] on link "Edit Default Rate" at bounding box center [384, 278] width 74 height 18
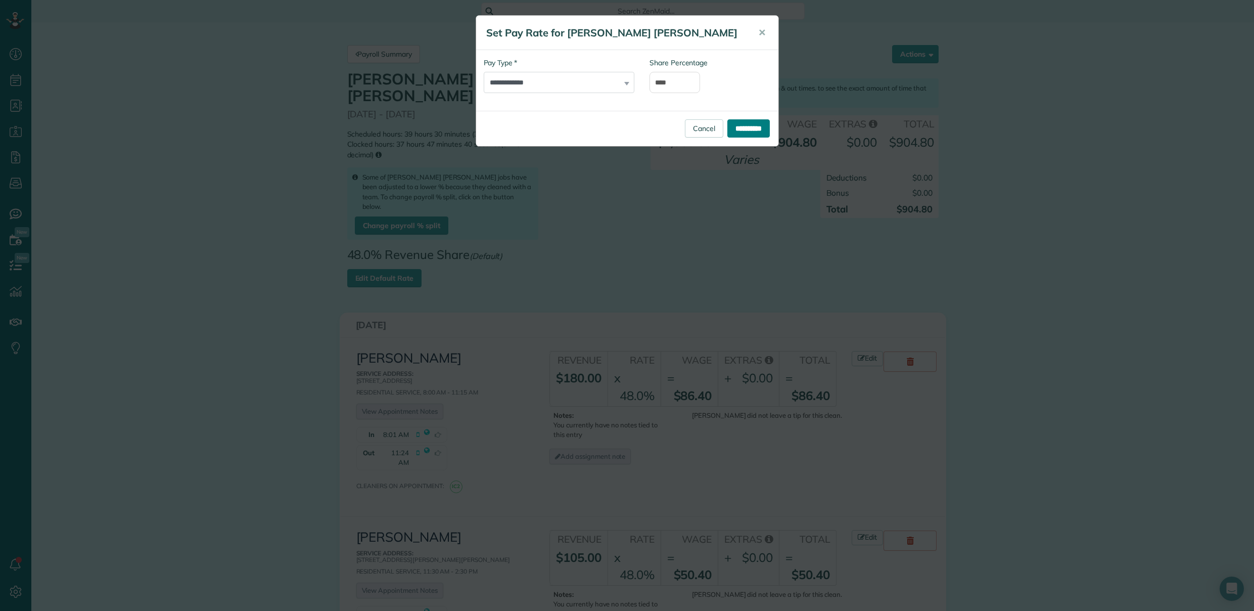
click at [744, 130] on input "**********" at bounding box center [748, 128] width 42 height 18
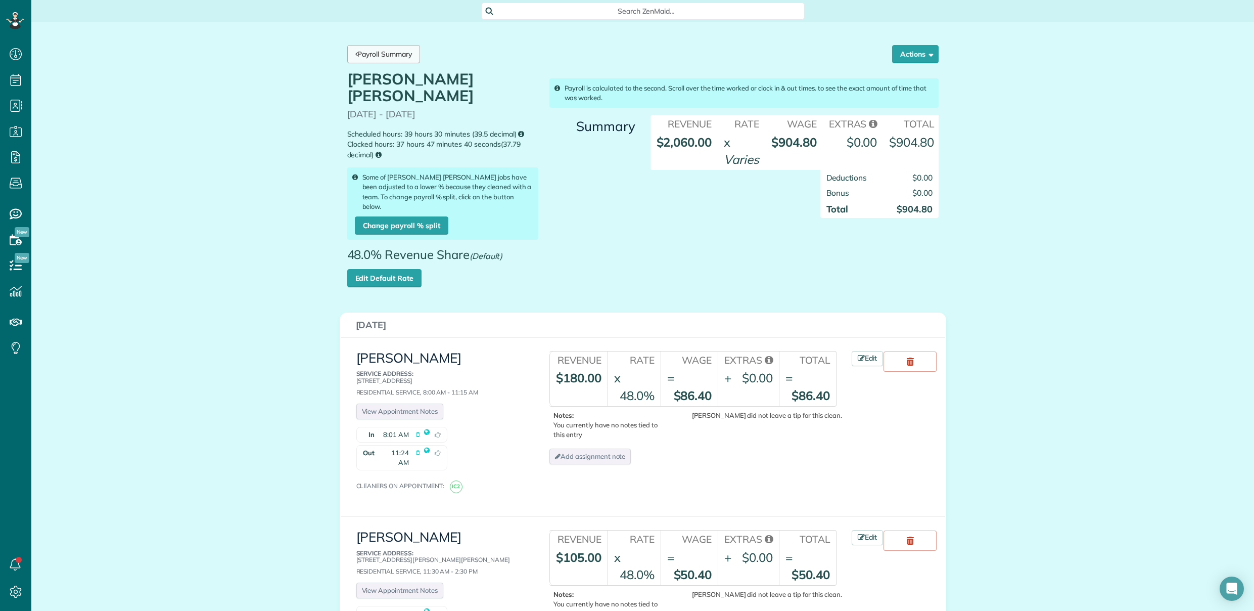
click at [402, 59] on link "Payroll Summary" at bounding box center [383, 54] width 73 height 18
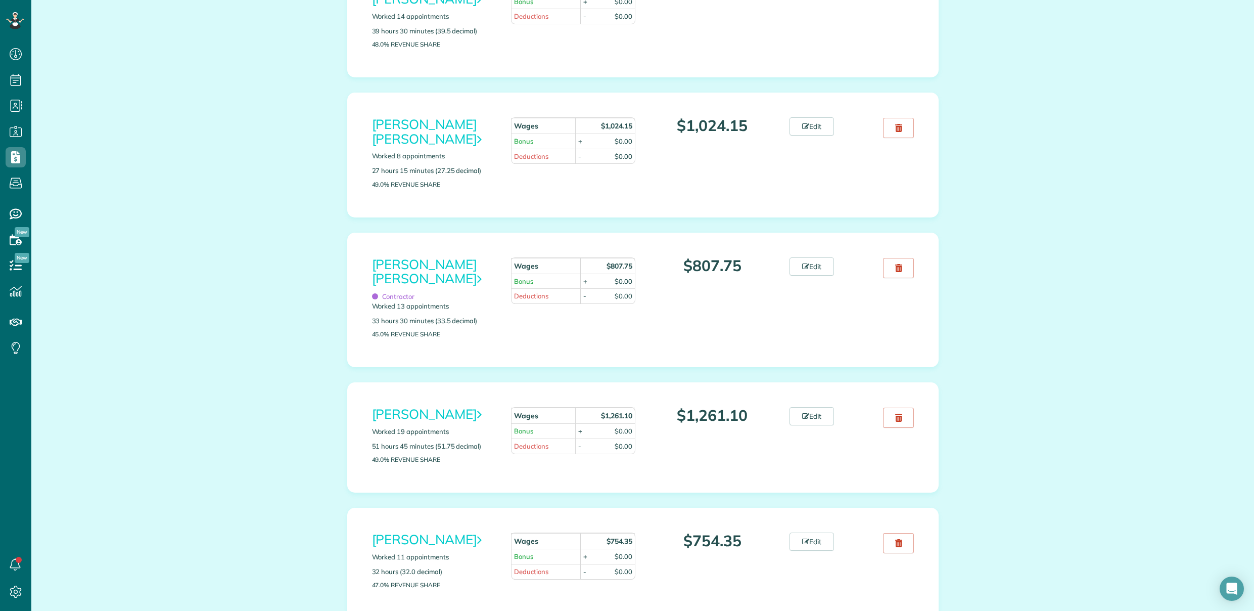
scroll to position [349, 0]
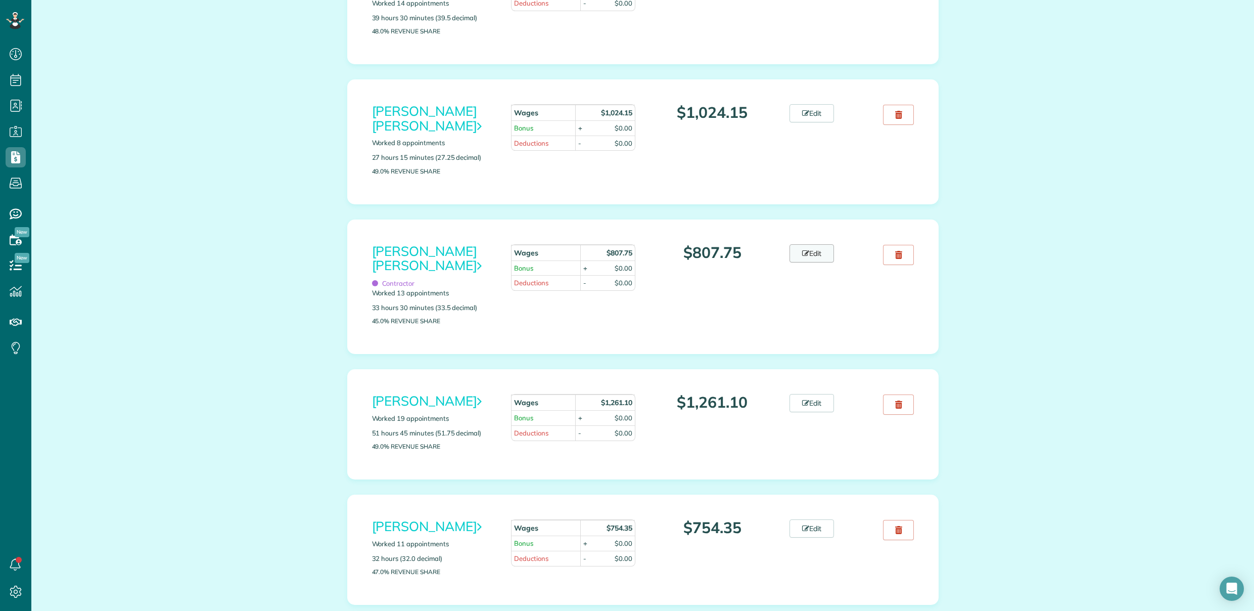
click at [819, 251] on link "Edit" at bounding box center [812, 253] width 44 height 18
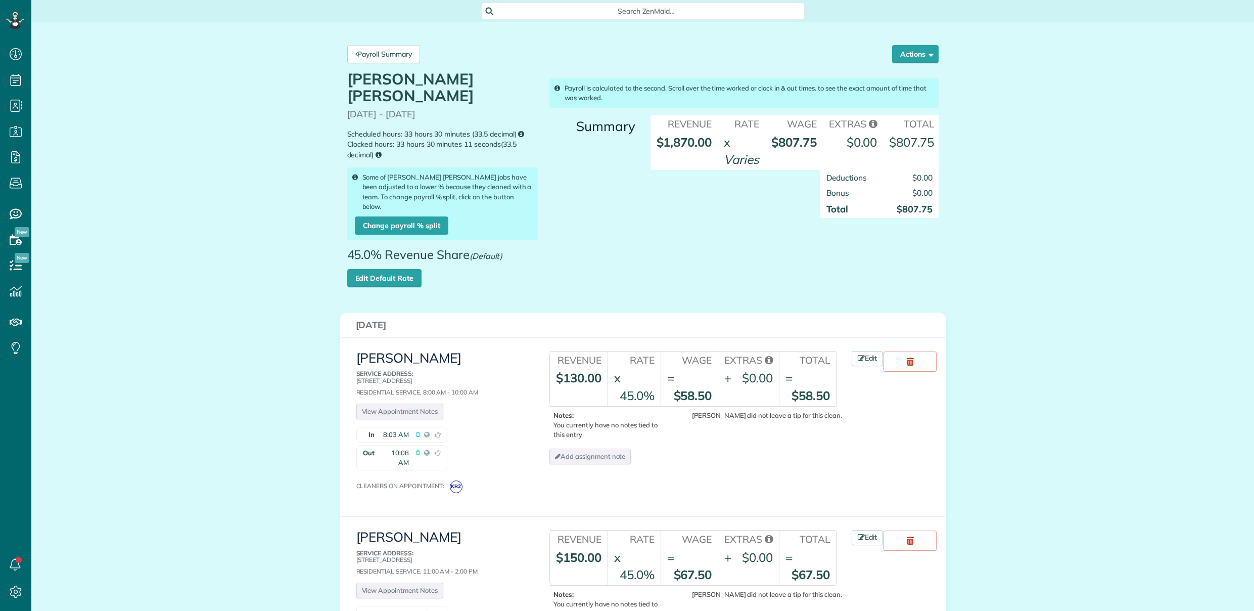
scroll to position [5, 5]
click at [375, 269] on link "Edit Default Rate" at bounding box center [384, 278] width 74 height 18
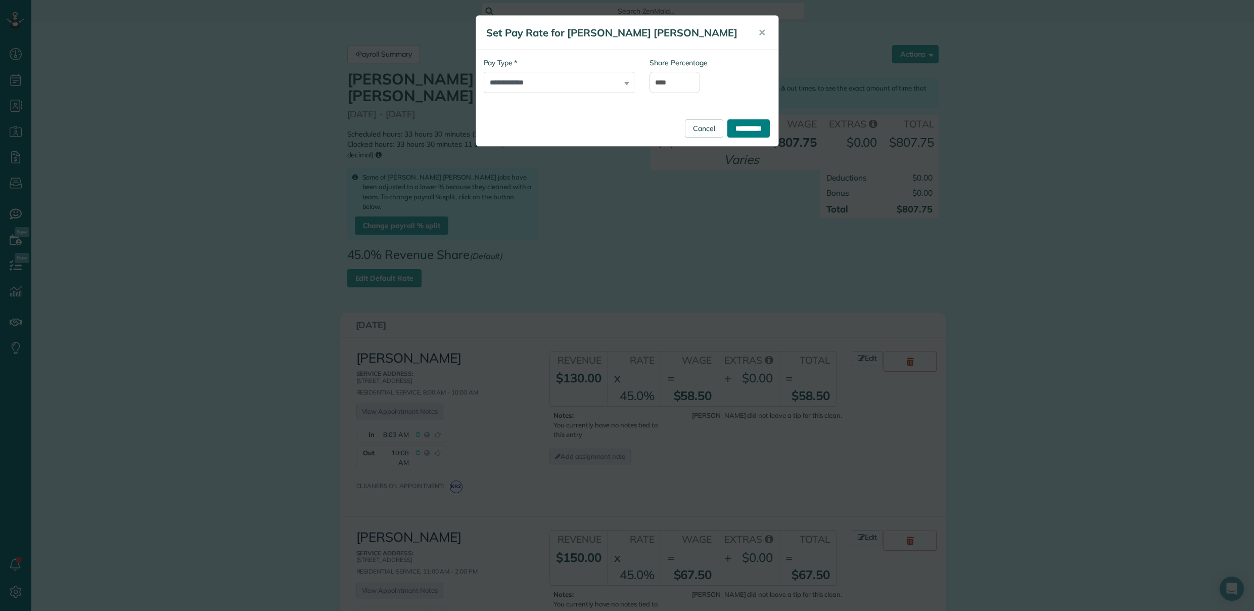
click at [746, 129] on input "**********" at bounding box center [748, 128] width 42 height 18
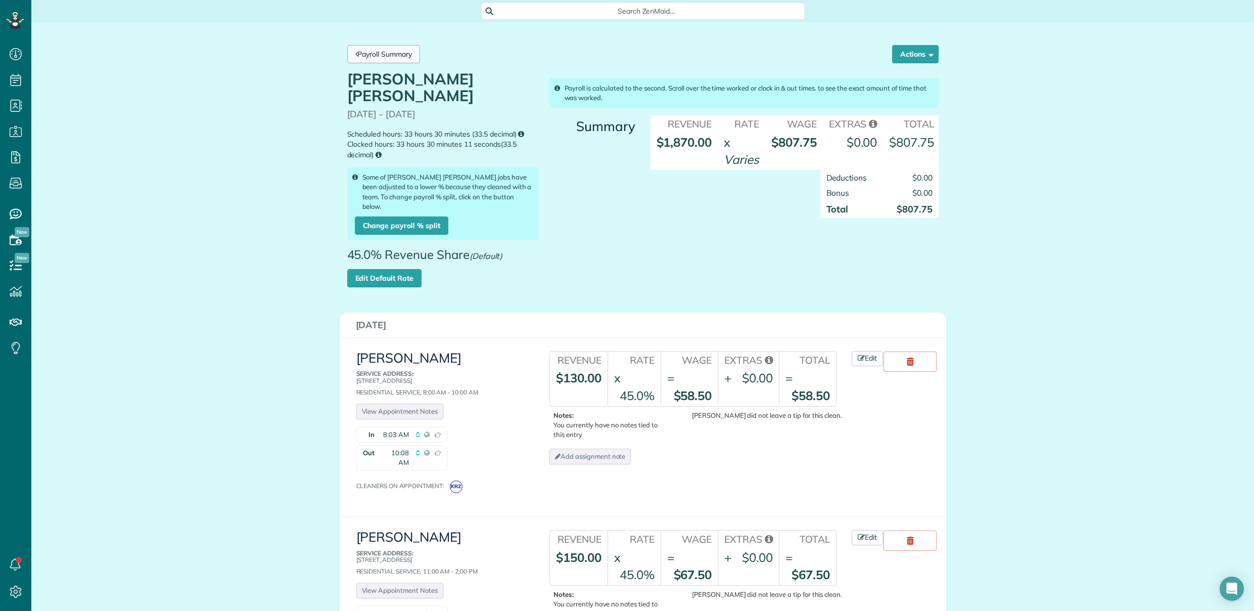
click at [386, 54] on link "Payroll Summary" at bounding box center [383, 54] width 73 height 18
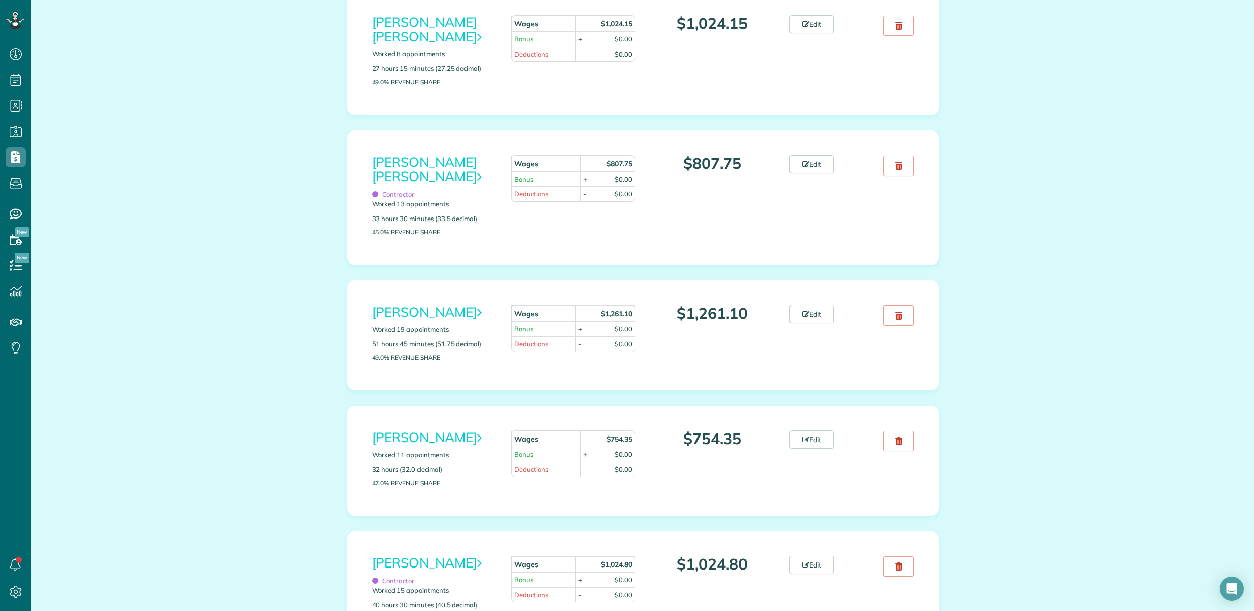
scroll to position [451, 0]
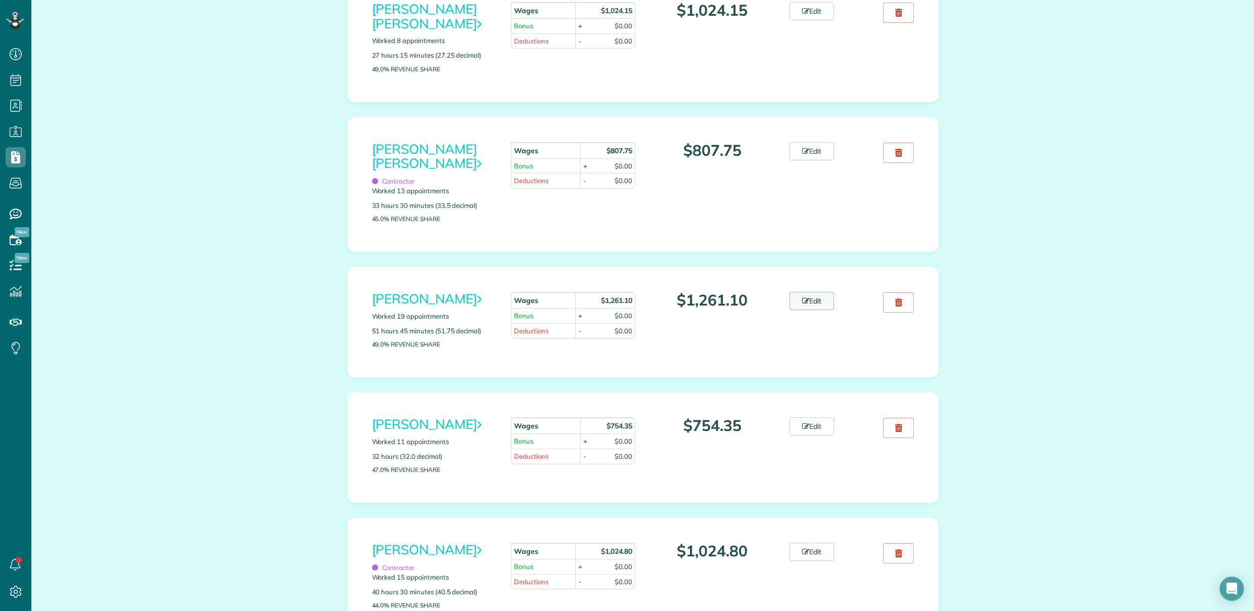
click at [819, 303] on link "Edit" at bounding box center [812, 301] width 44 height 18
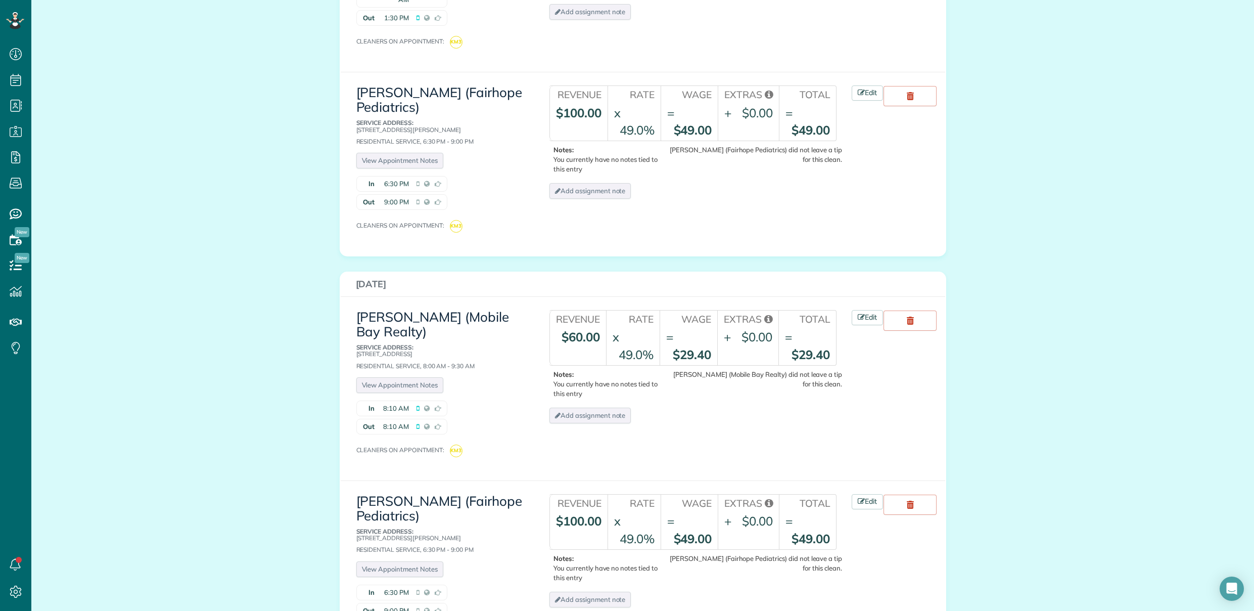
scroll to position [560, 0]
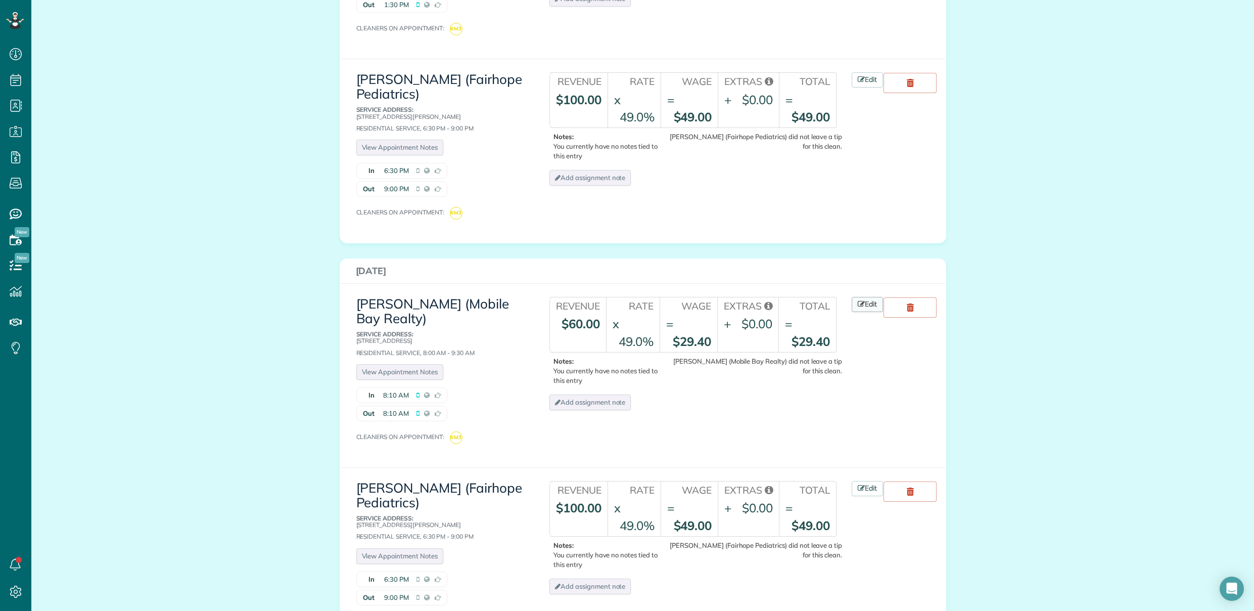
click at [867, 297] on link "Edit" at bounding box center [867, 304] width 31 height 15
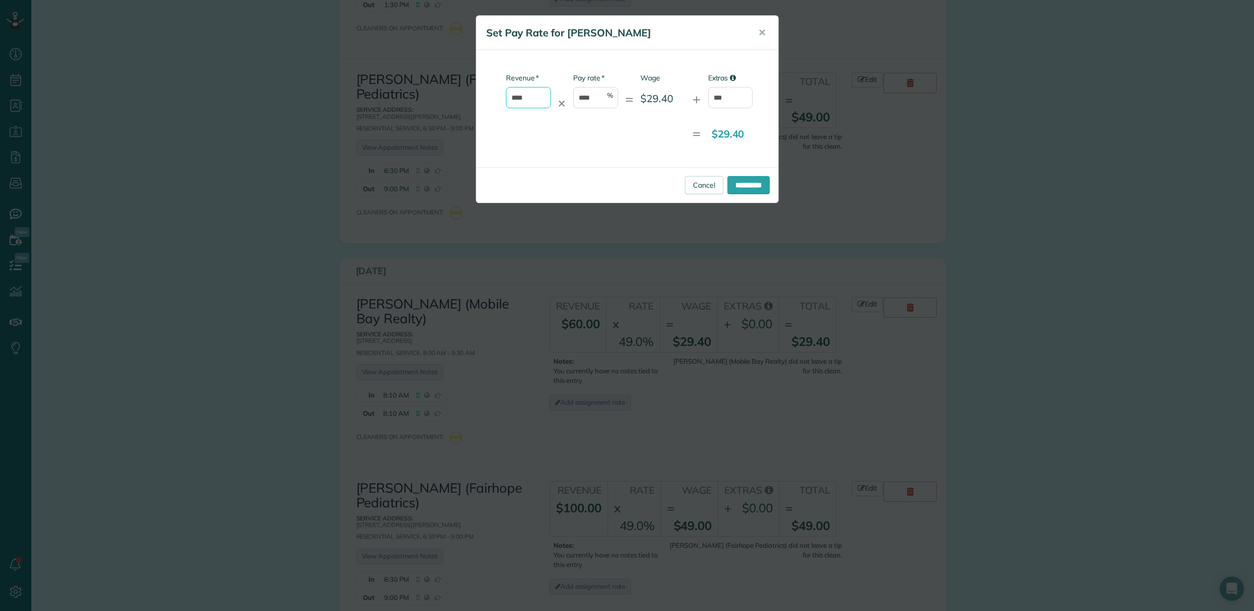
click at [528, 100] on input "****" at bounding box center [528, 97] width 45 height 21
type input "*"
drag, startPoint x: 731, startPoint y: 91, endPoint x: 728, endPoint y: 98, distance: 6.8
click at [728, 97] on input "***" at bounding box center [730, 97] width 45 height 21
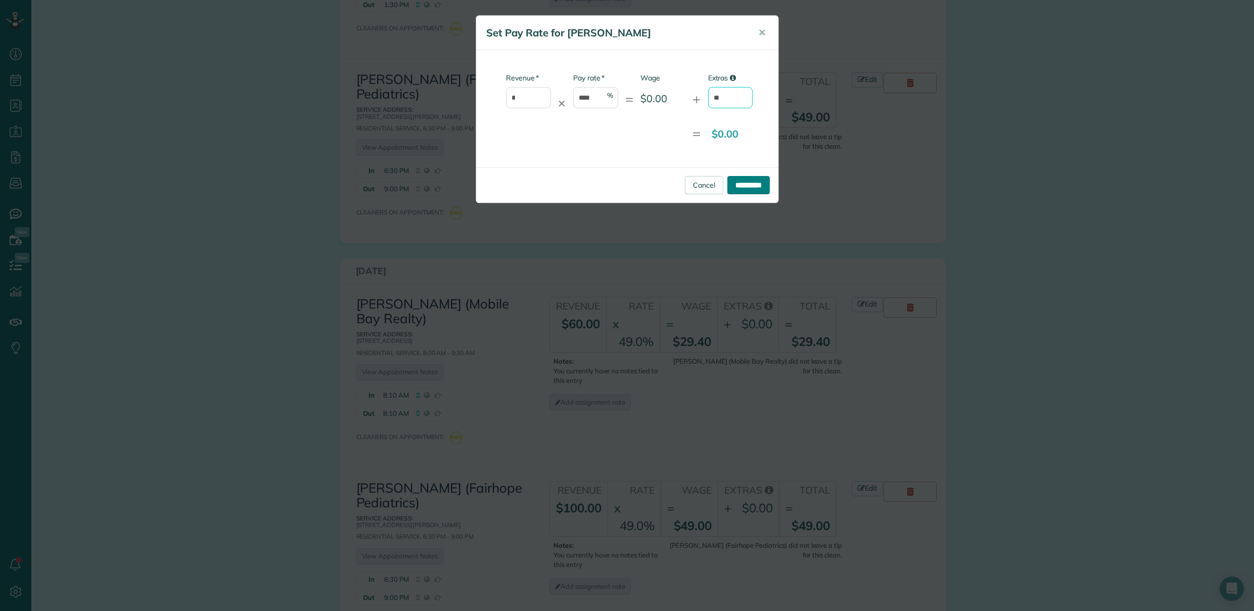
type input "**"
click at [750, 188] on input "**********" at bounding box center [748, 185] width 42 height 18
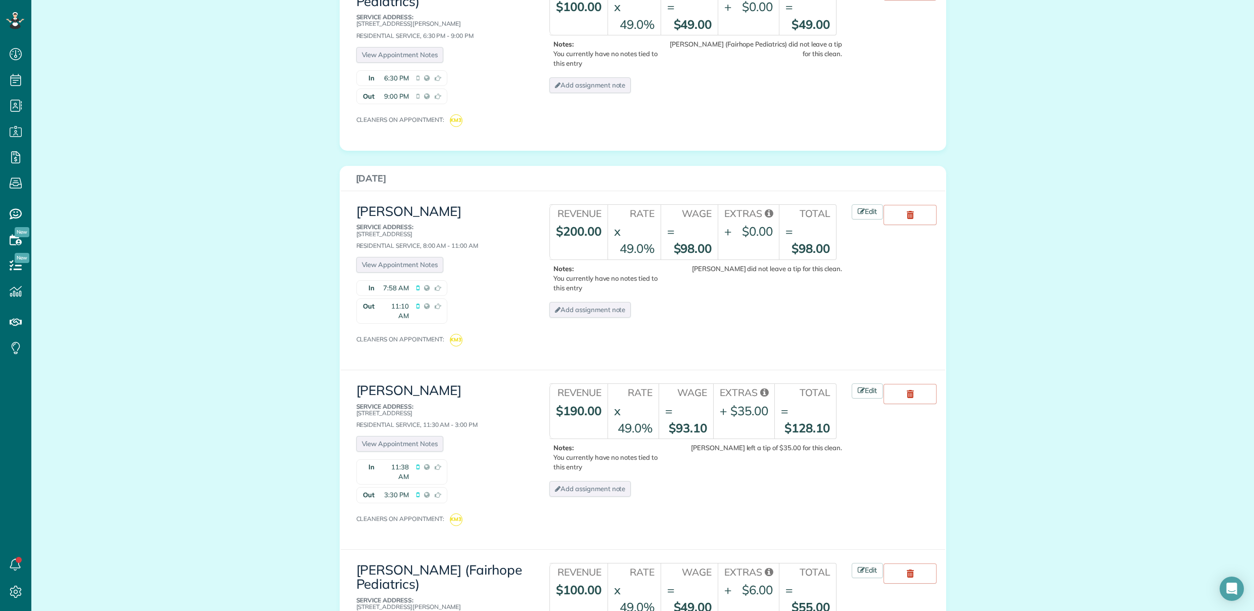
scroll to position [3150, 0]
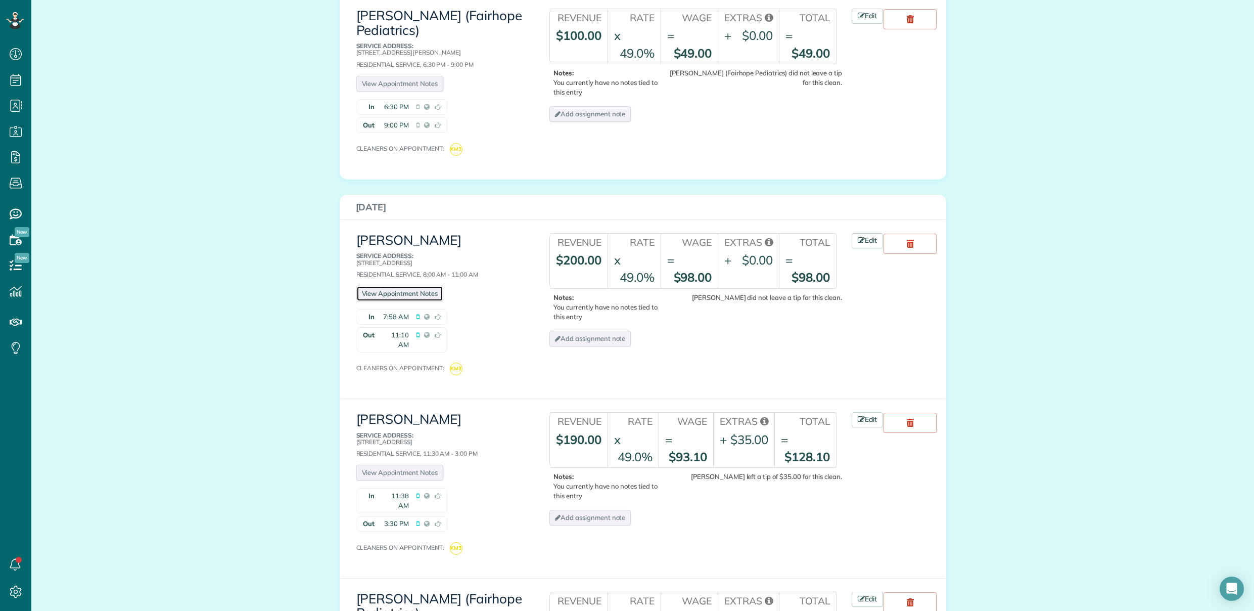
click at [398, 286] on link "View Appointment Notes" at bounding box center [399, 294] width 87 height 16
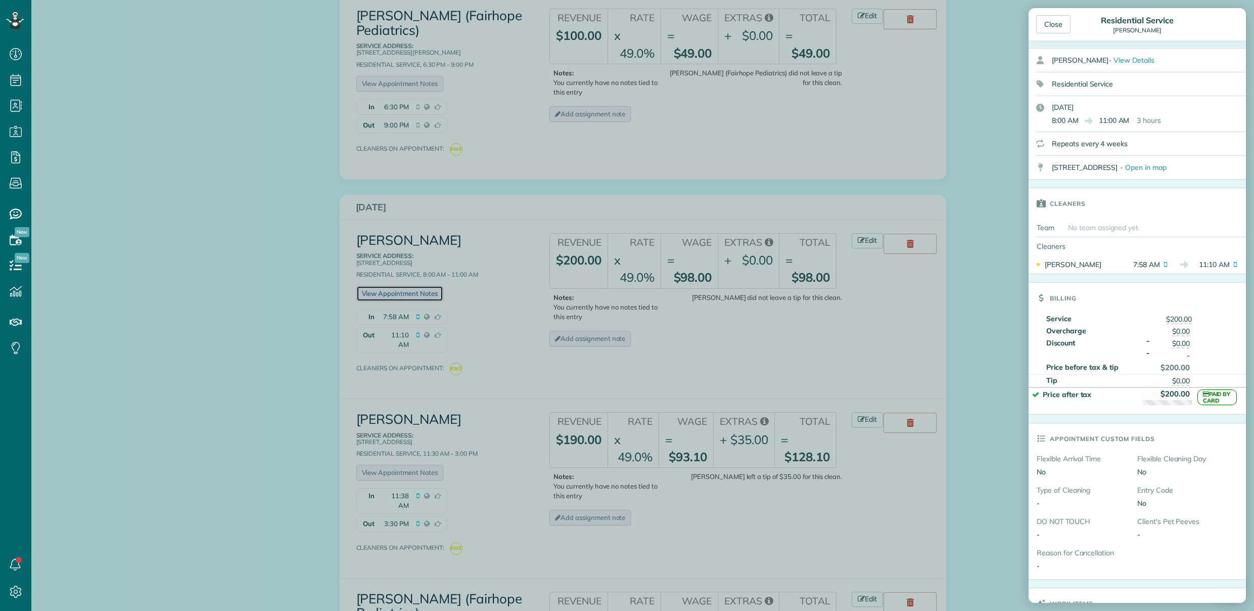
scroll to position [0, 0]
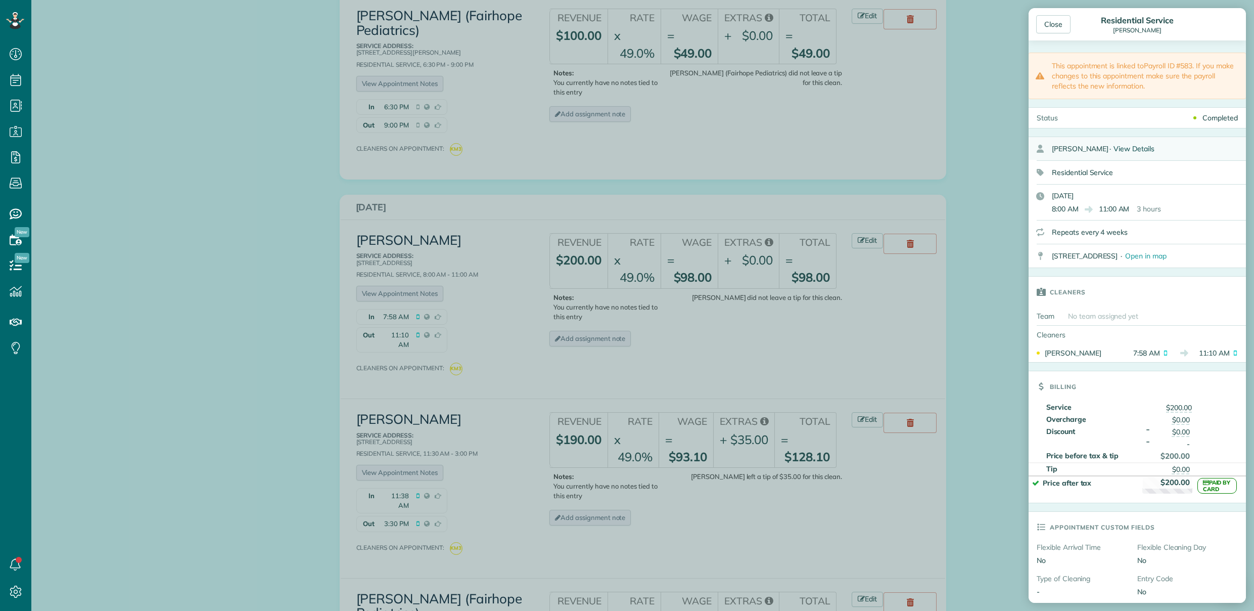
click at [1128, 150] on span "View Details" at bounding box center [1134, 148] width 41 height 9
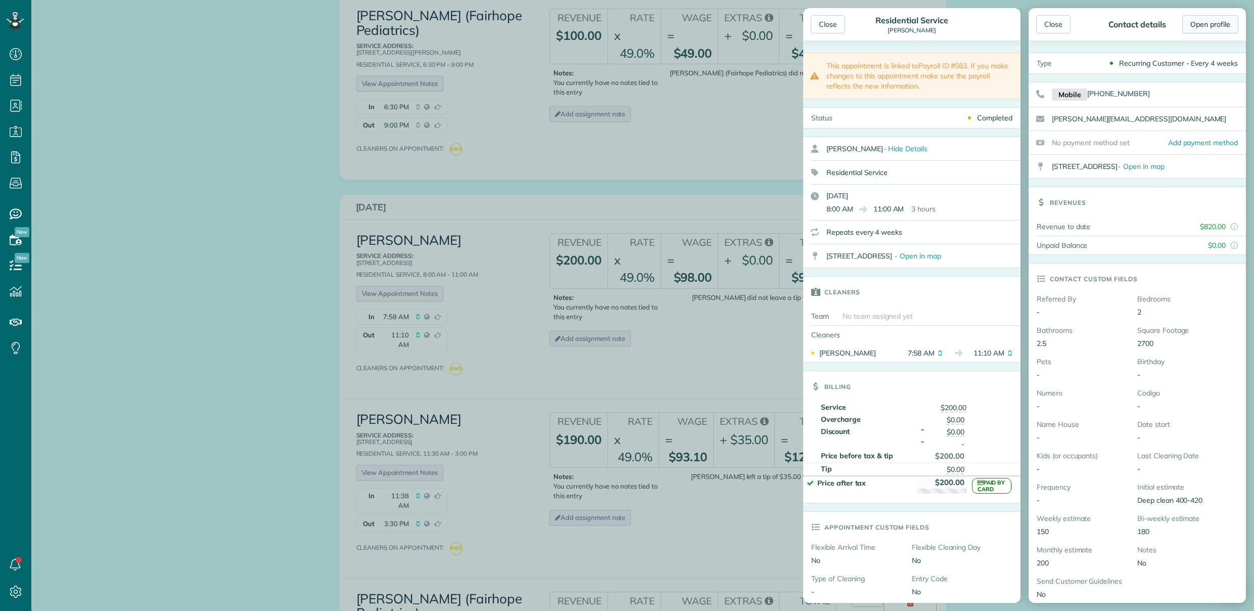
click at [1206, 24] on link "Open profile" at bounding box center [1210, 24] width 56 height 18
click at [824, 26] on div "Close" at bounding box center [828, 24] width 34 height 18
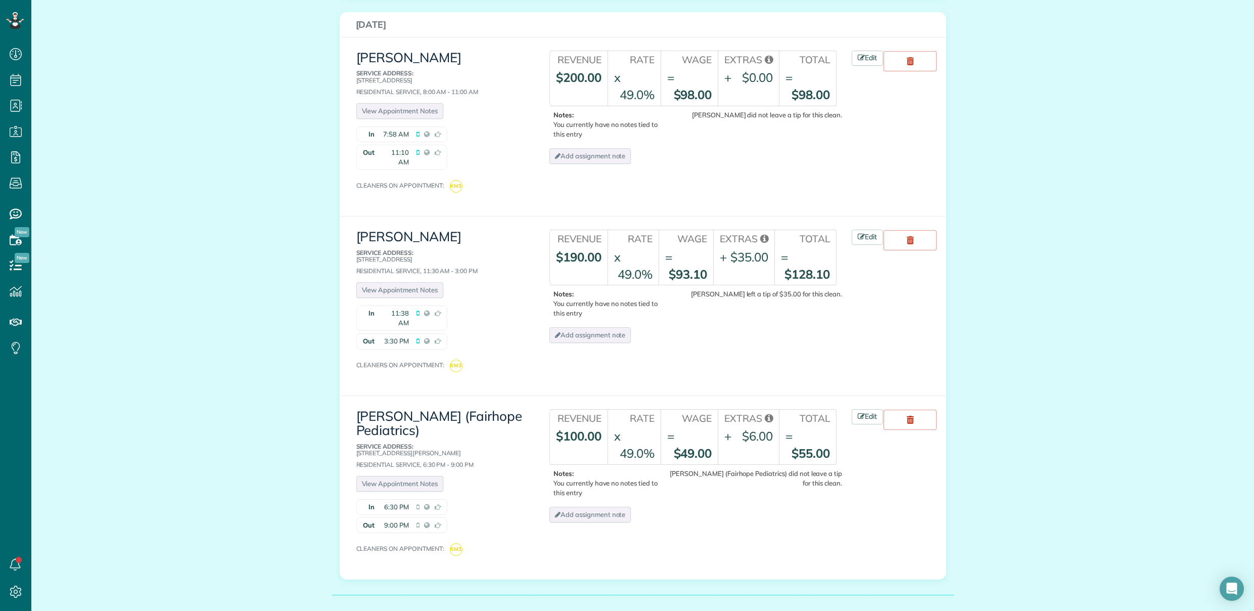
scroll to position [3236, 0]
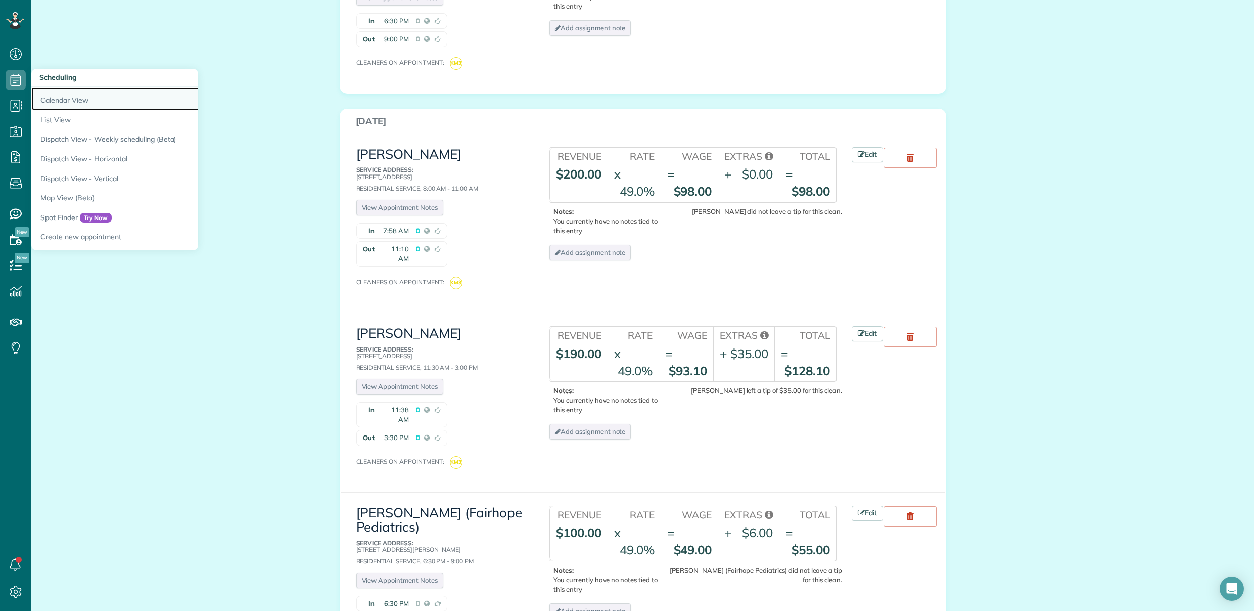
click at [45, 92] on link "Calendar View" at bounding box center [157, 98] width 253 height 23
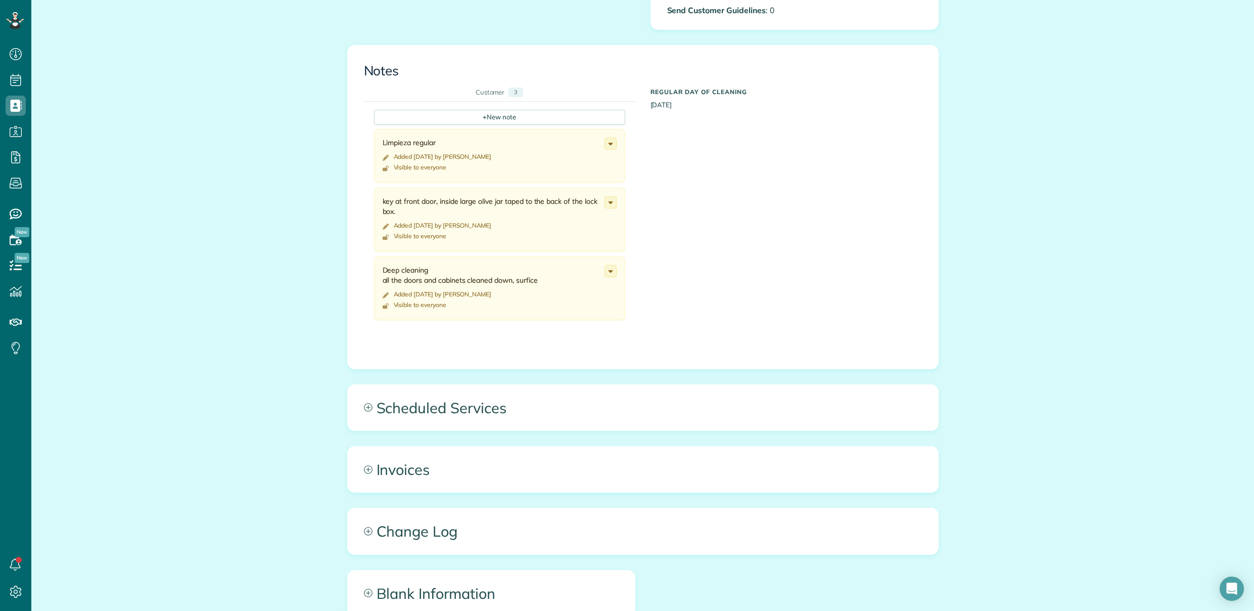
scroll to position [518, 0]
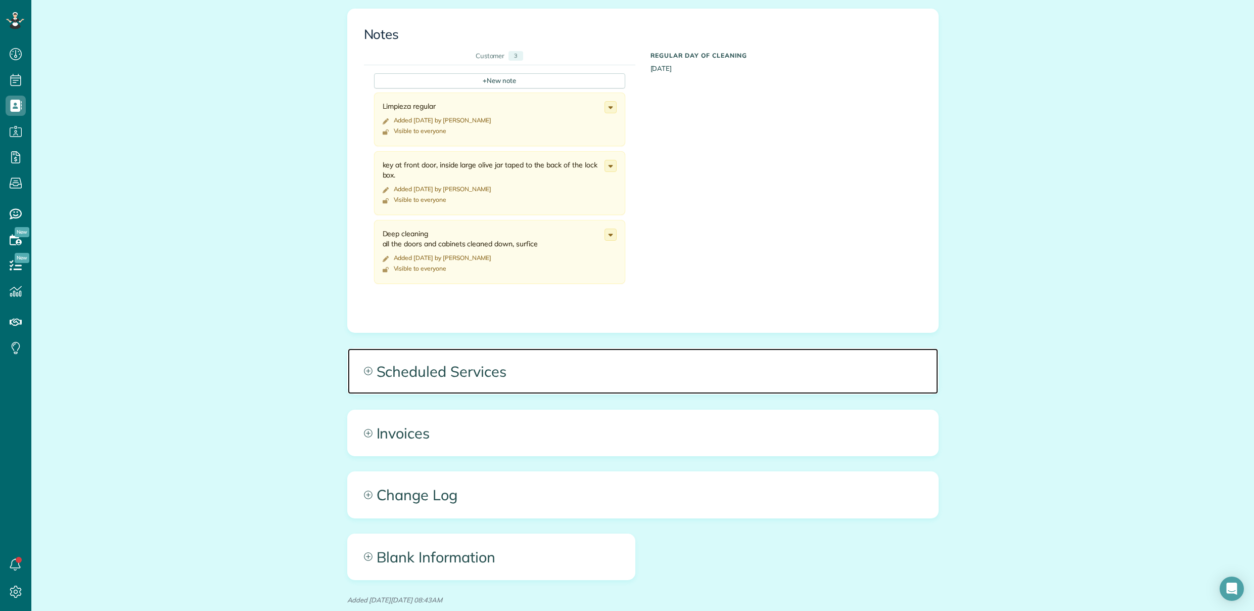
click at [486, 372] on span "Scheduled Services" at bounding box center [643, 370] width 590 height 45
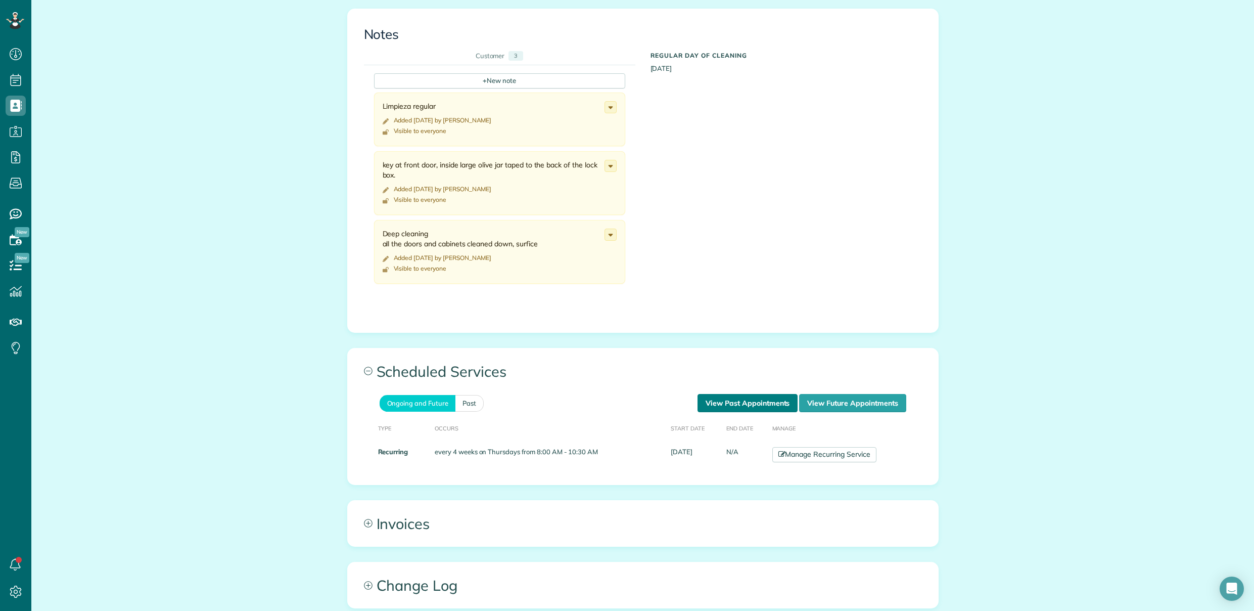
click at [752, 401] on link "View Past Appointments" at bounding box center [748, 403] width 100 height 18
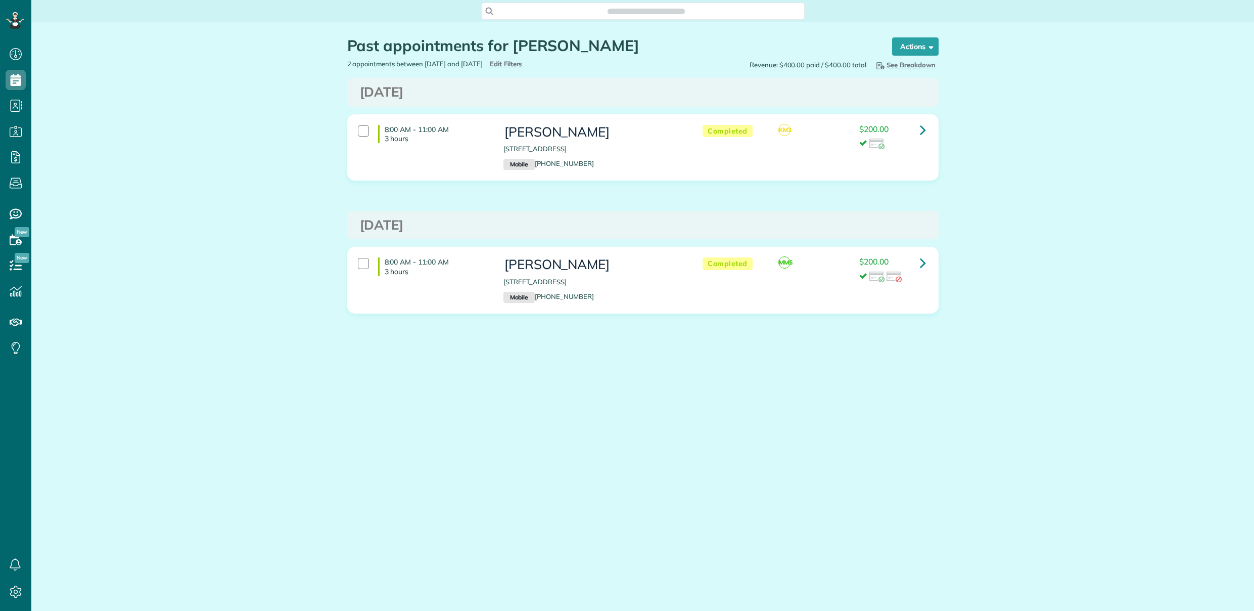
scroll to position [5, 5]
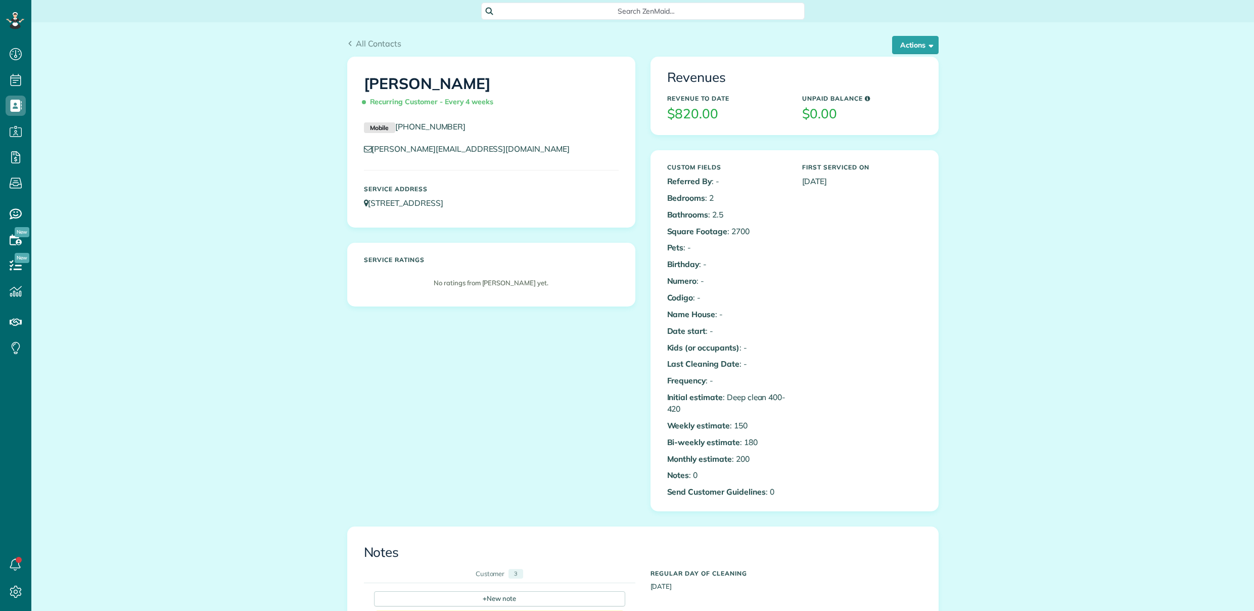
scroll to position [5, 5]
click at [13, 160] on icon at bounding box center [16, 157] width 20 height 20
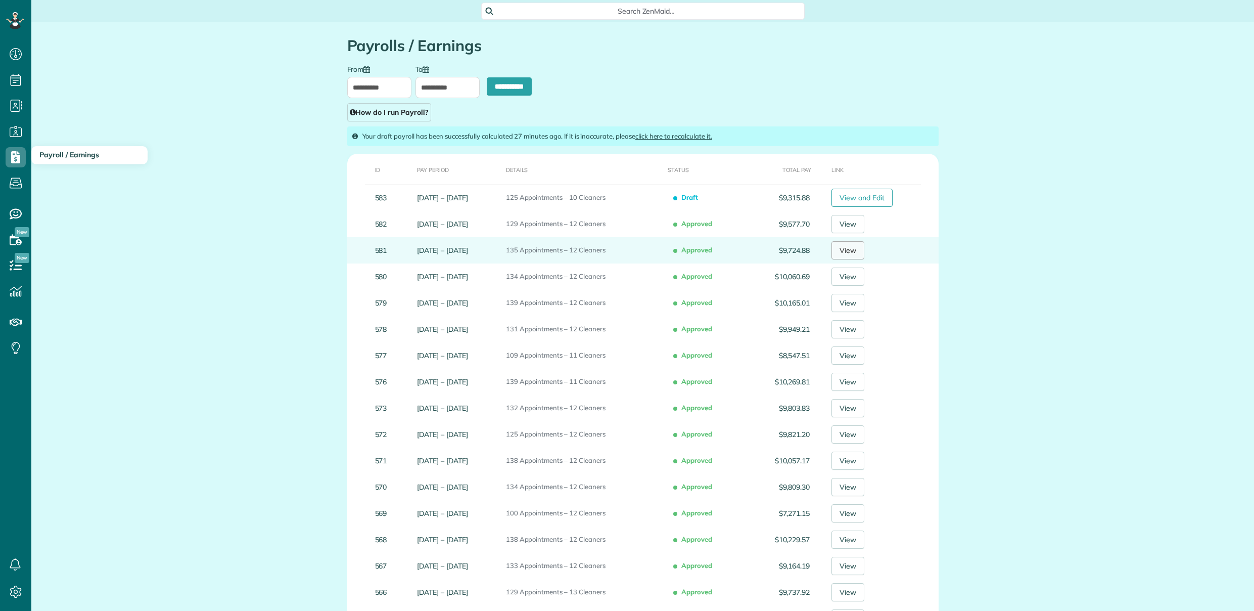
scroll to position [5, 5]
type input "**********"
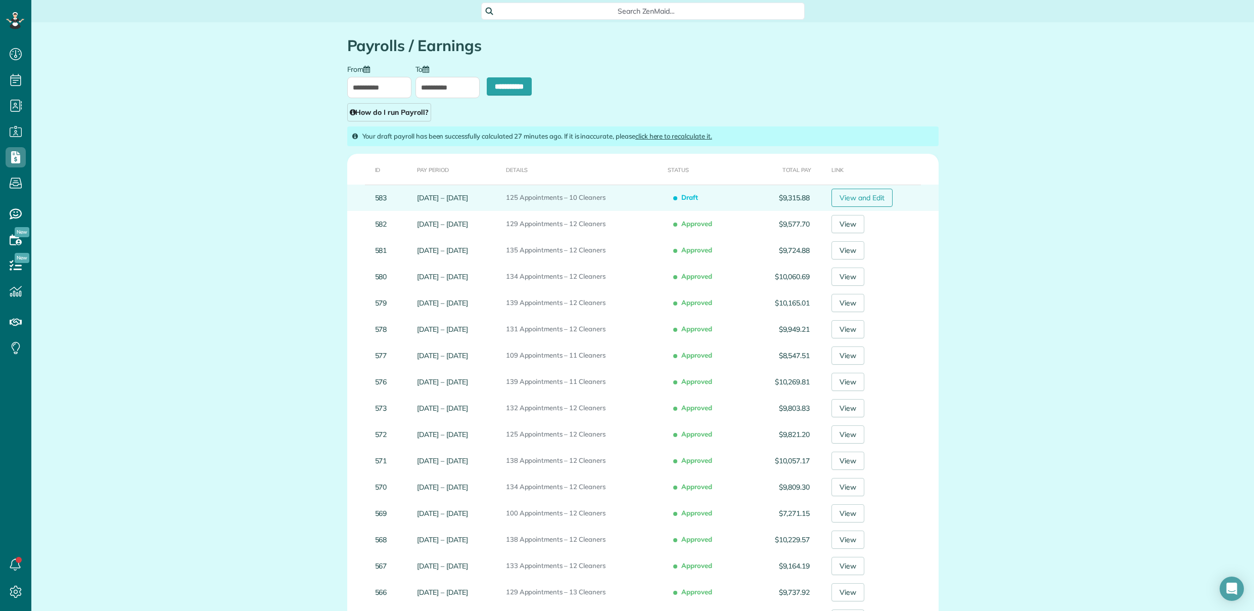
click at [862, 201] on link "View and Edit" at bounding box center [862, 198] width 61 height 18
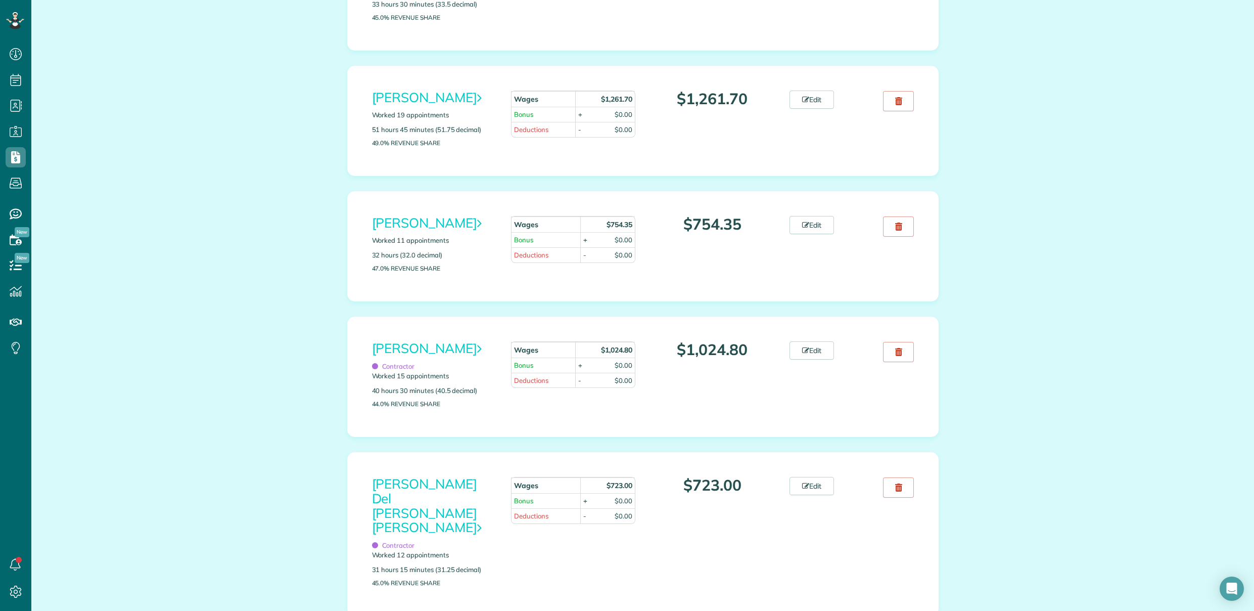
scroll to position [665, 0]
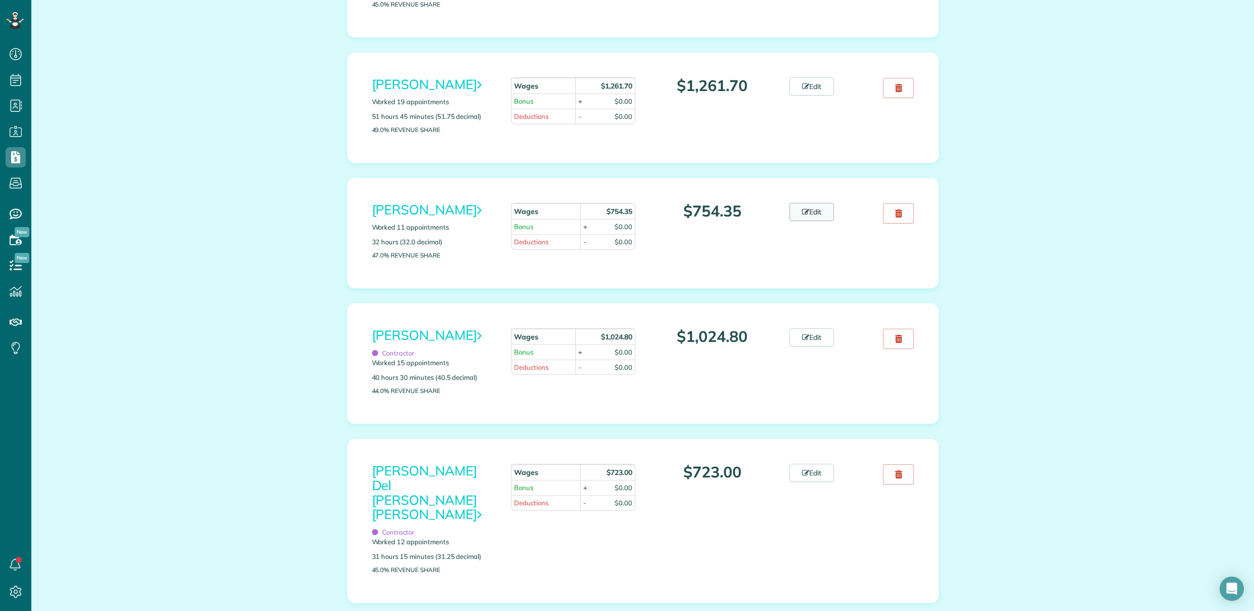
click at [817, 221] on link "Edit" at bounding box center [812, 212] width 44 height 18
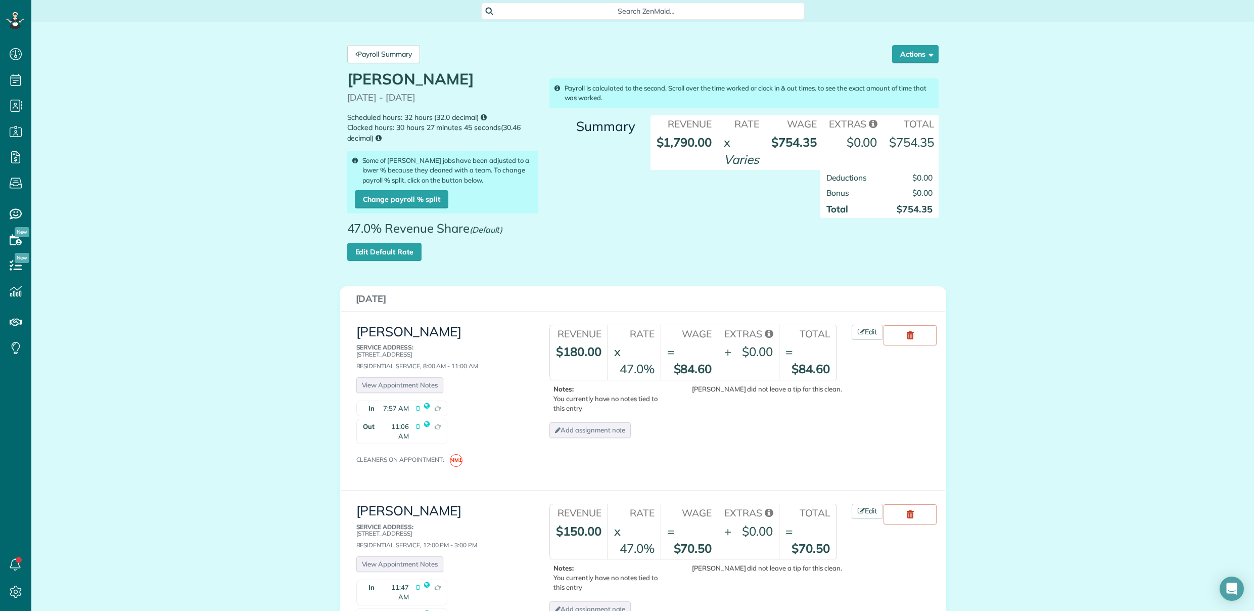
scroll to position [31, 0]
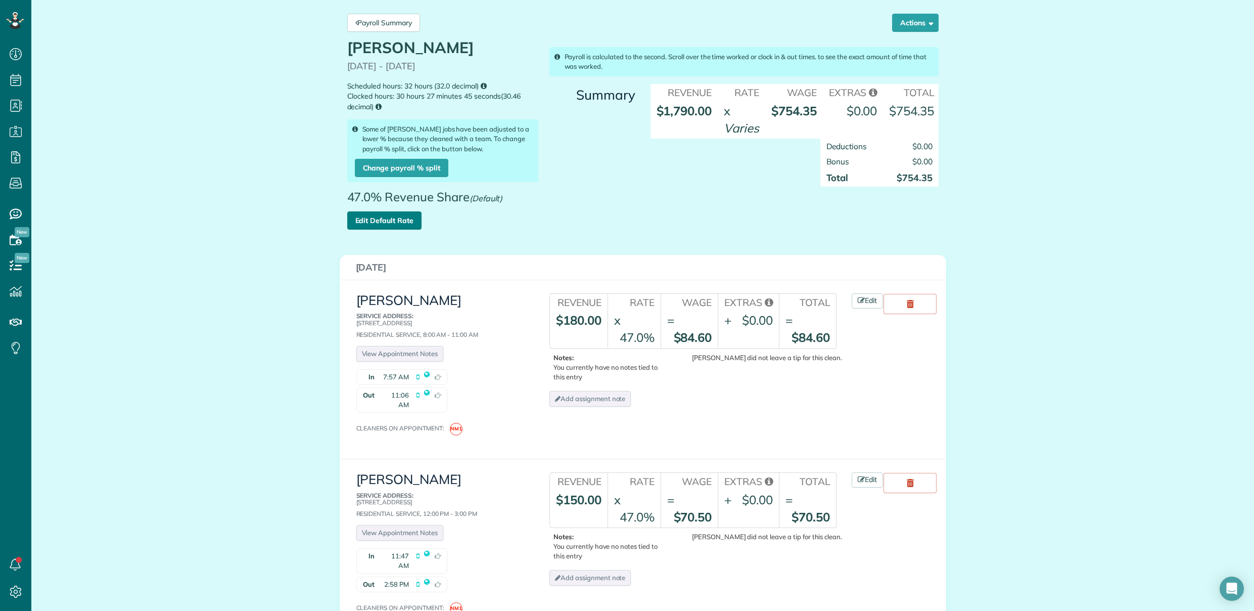
click at [390, 223] on link "Edit Default Rate" at bounding box center [384, 220] width 74 height 18
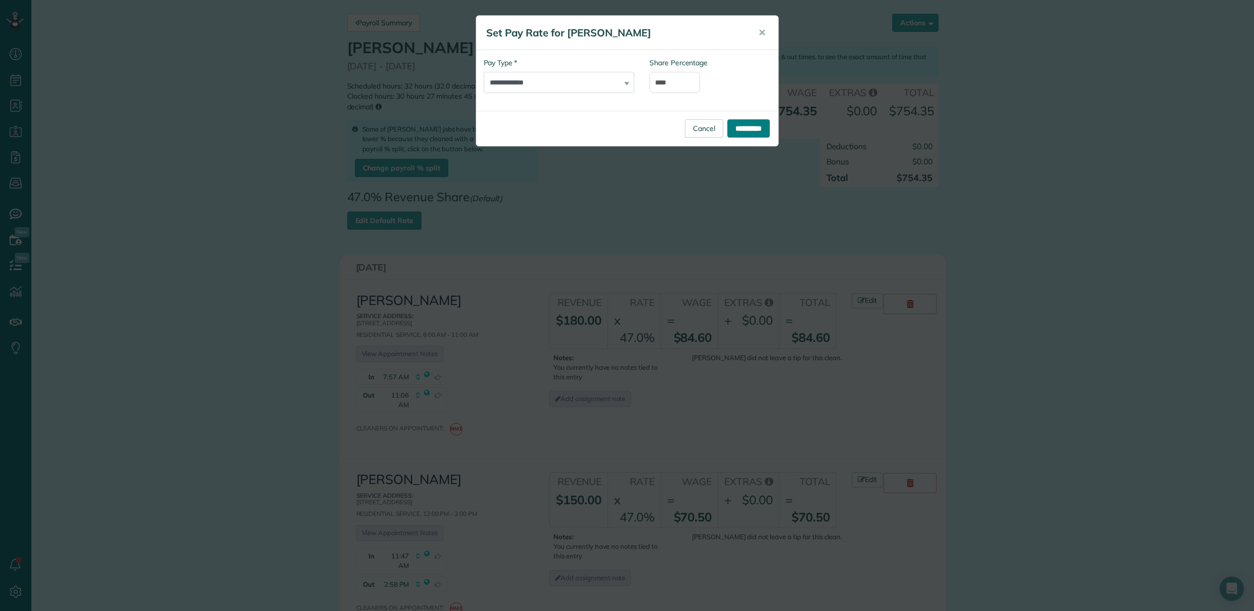
click at [743, 129] on input "**********" at bounding box center [748, 128] width 42 height 18
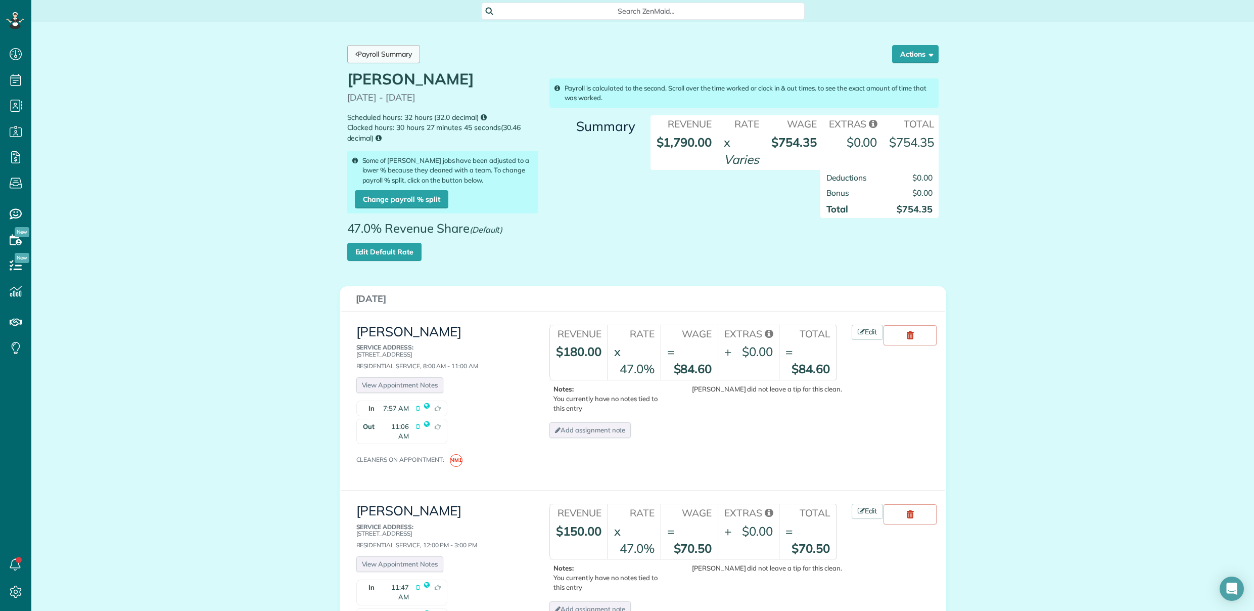
click at [386, 57] on link "Payroll Summary" at bounding box center [383, 54] width 73 height 18
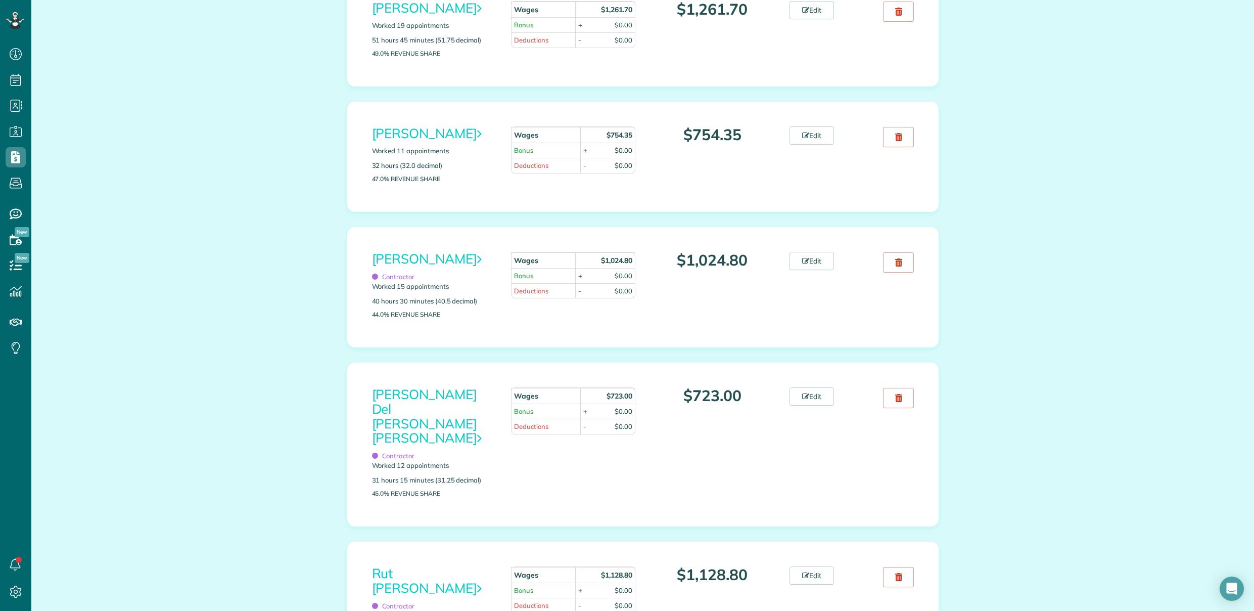
scroll to position [888, 0]
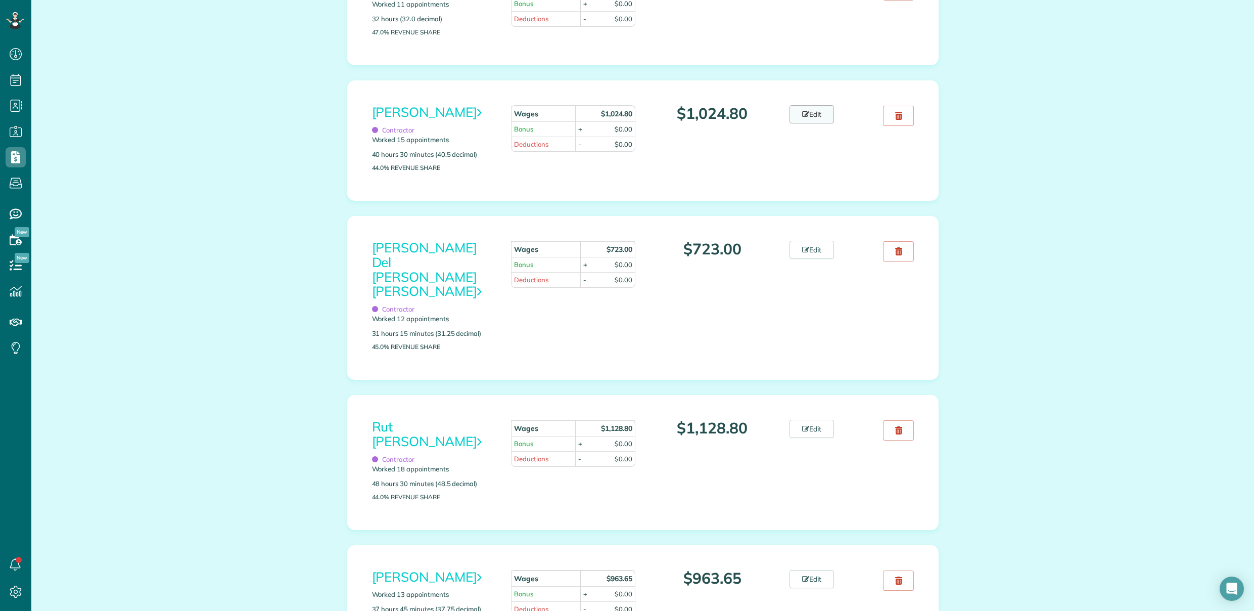
click at [817, 123] on link "Edit" at bounding box center [812, 114] width 44 height 18
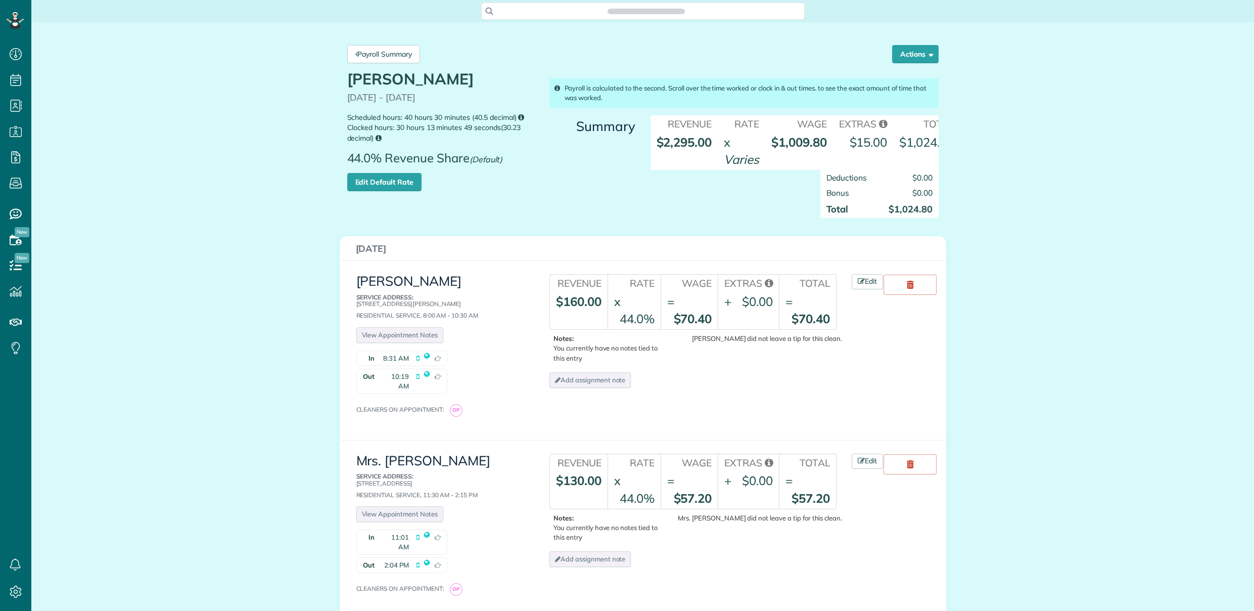
scroll to position [5, 5]
click at [395, 191] on link "Edit Default Rate" at bounding box center [384, 182] width 74 height 18
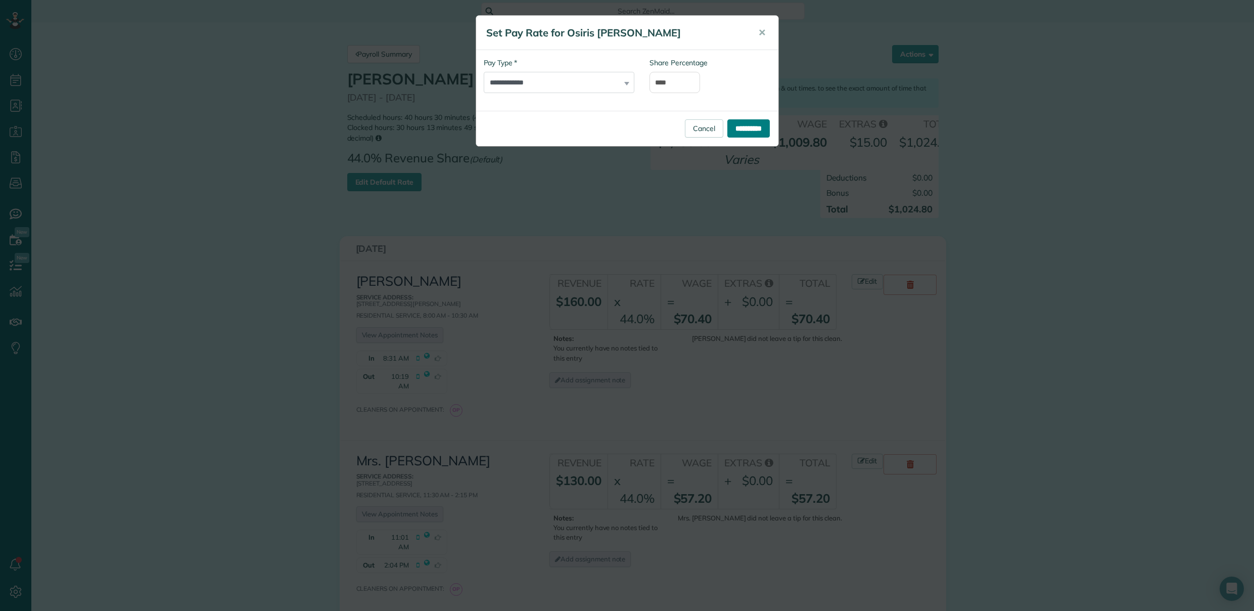
click at [739, 127] on input "**********" at bounding box center [748, 128] width 42 height 18
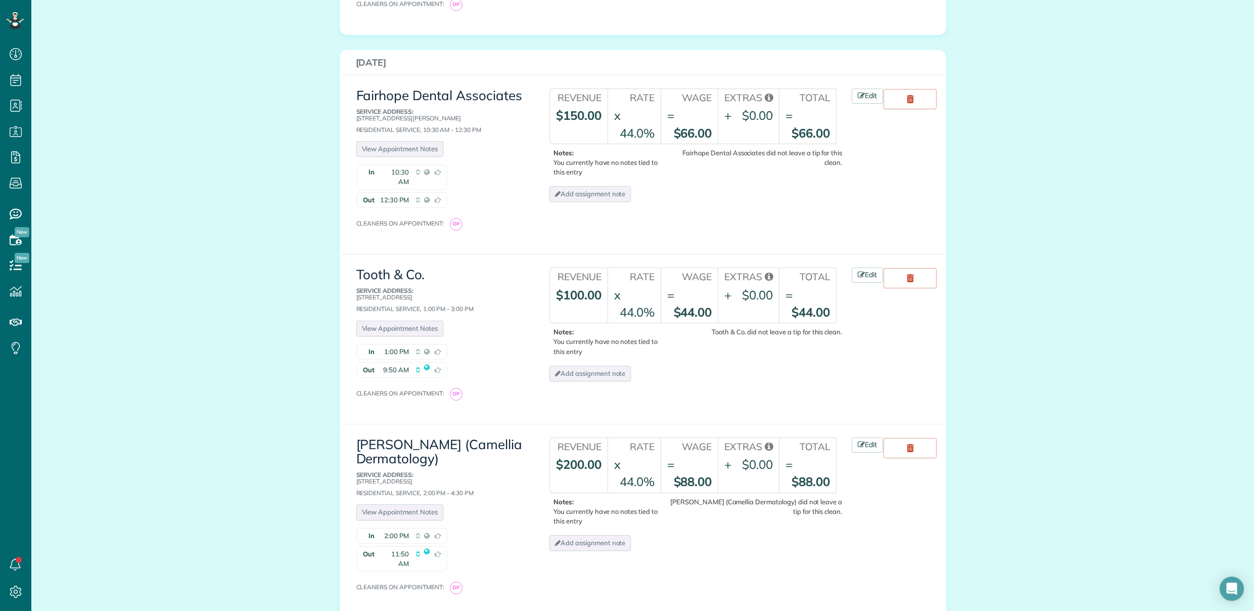
scroll to position [756, 0]
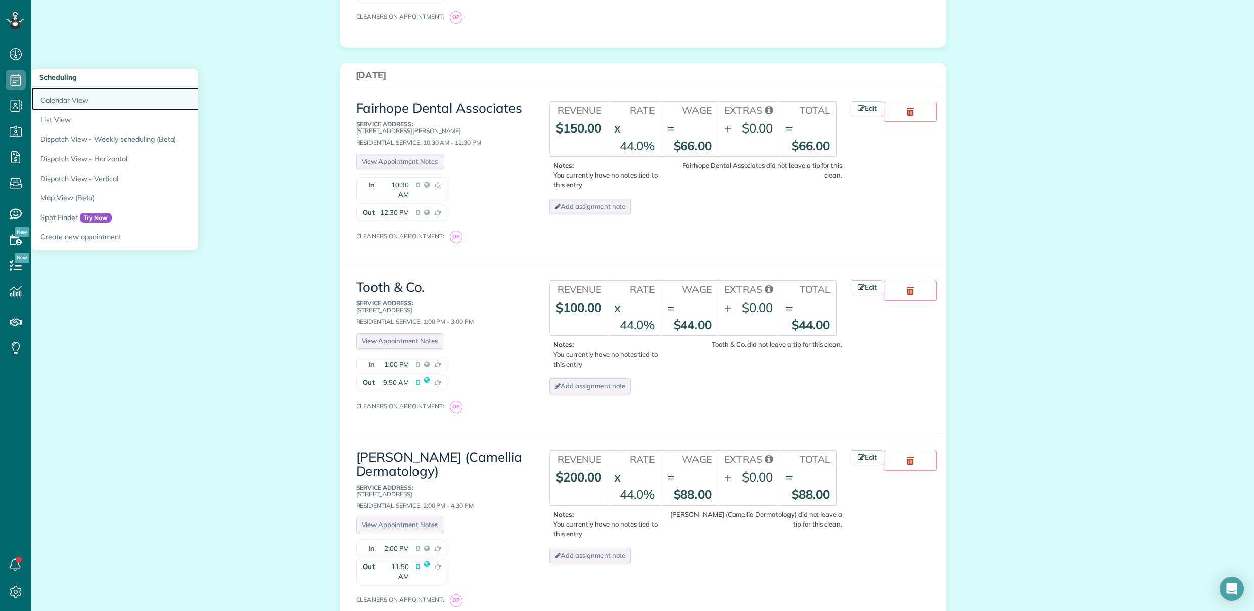
click at [51, 96] on link "Calendar View" at bounding box center [157, 98] width 253 height 23
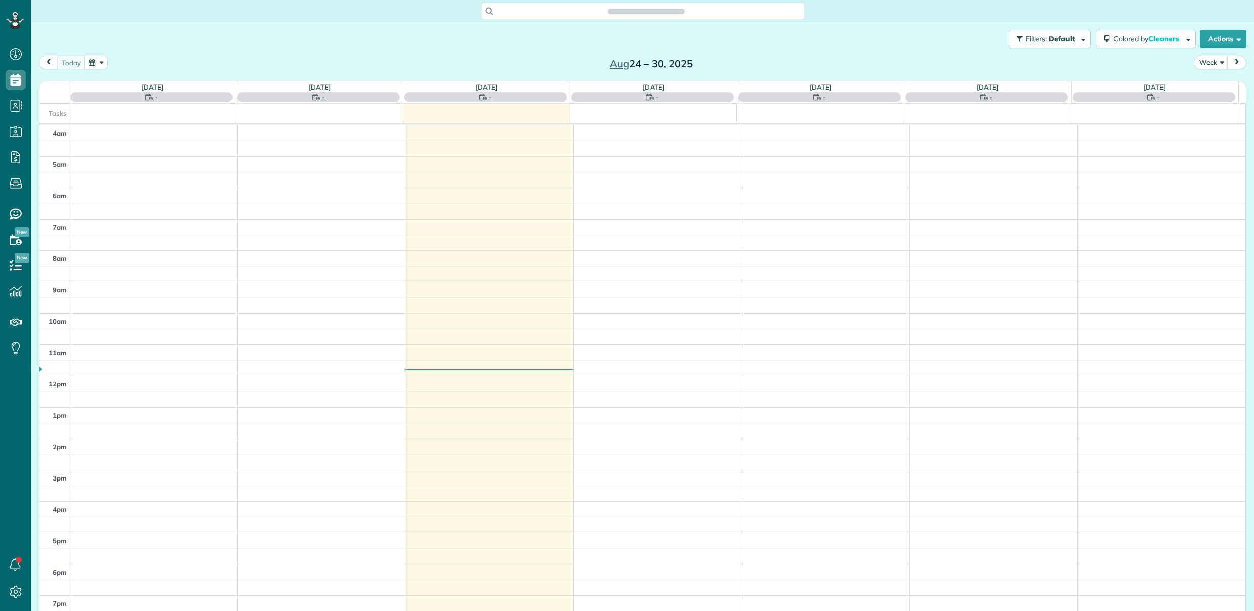
scroll to position [65, 0]
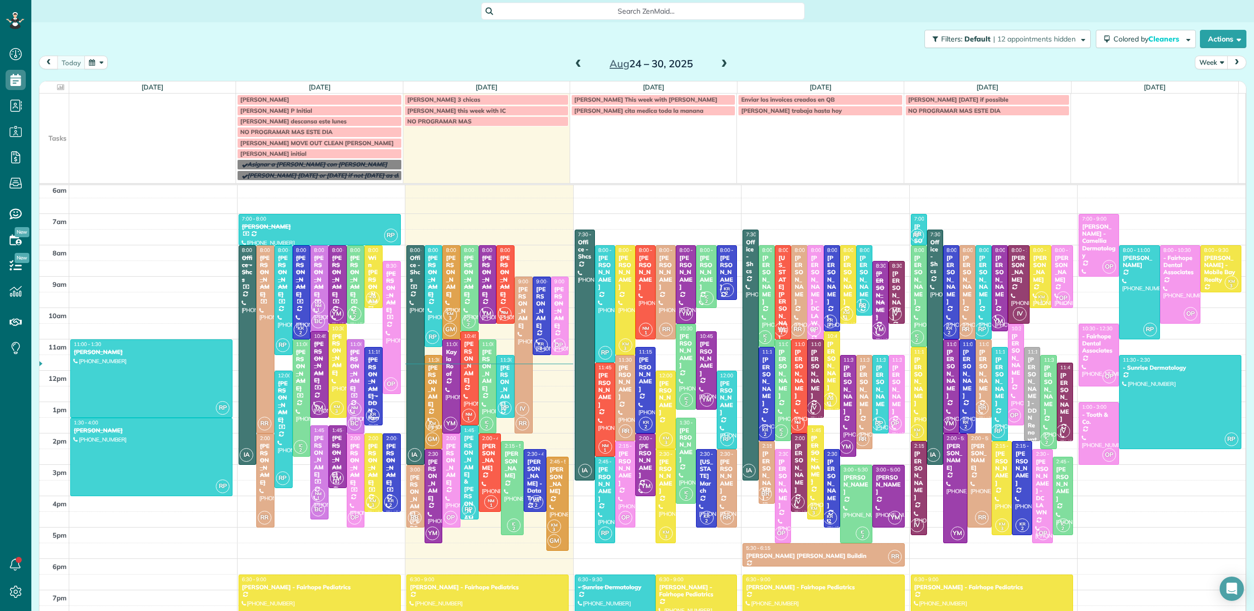
click at [575, 65] on span at bounding box center [578, 64] width 11 height 9
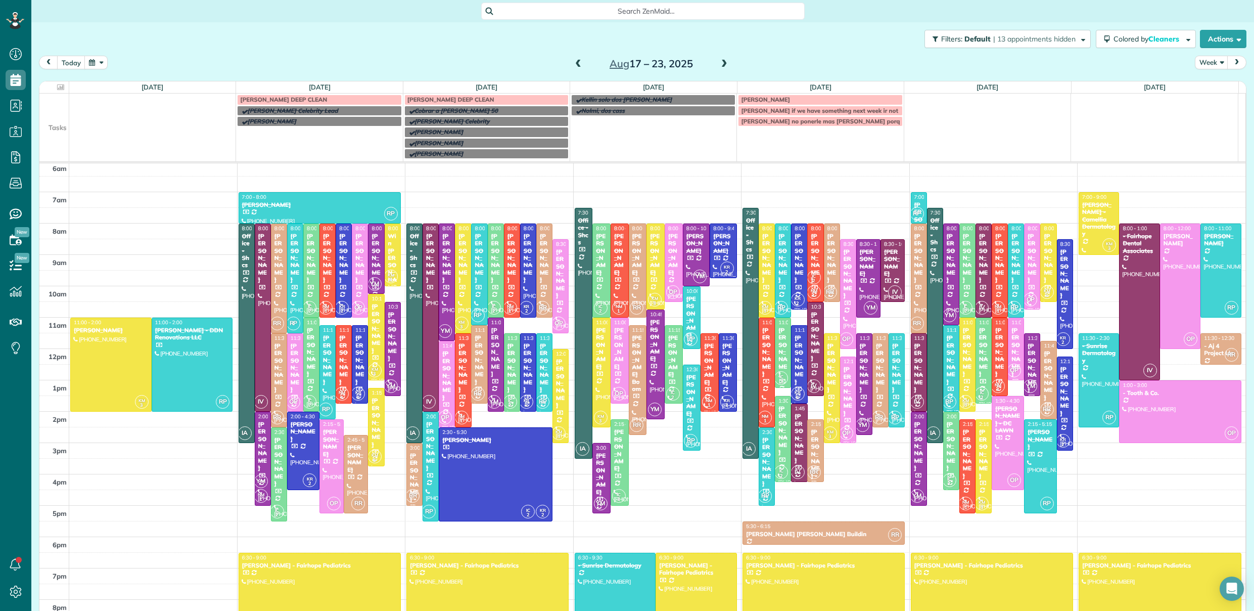
click at [573, 61] on span at bounding box center [578, 64] width 11 height 9
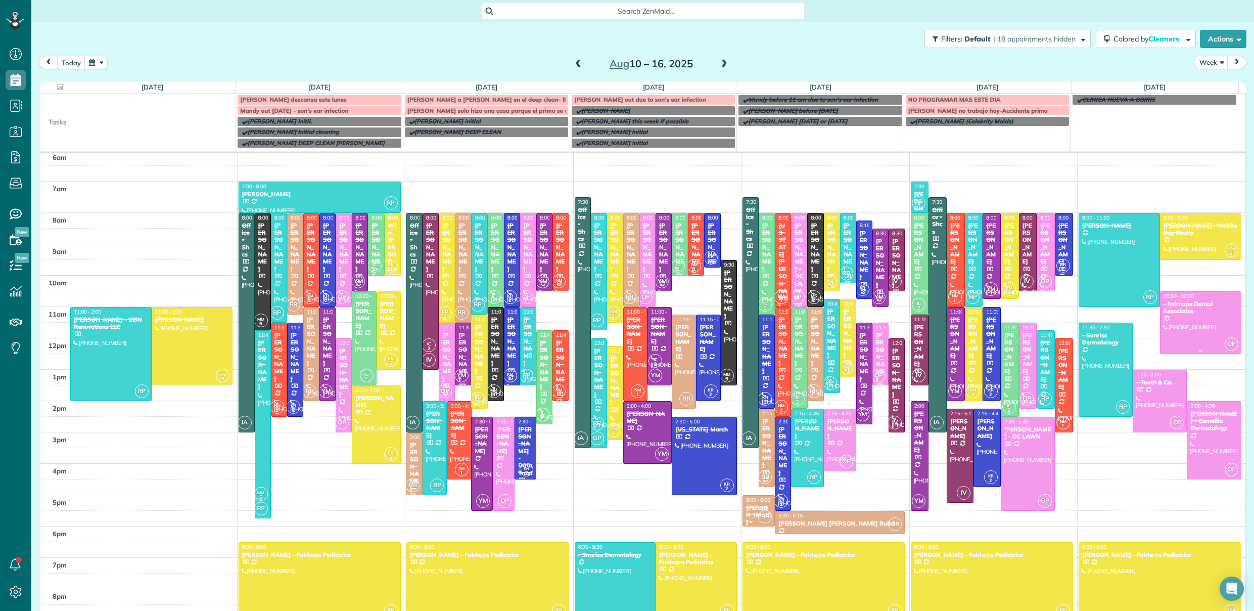
click at [1189, 316] on div at bounding box center [1201, 323] width 80 height 62
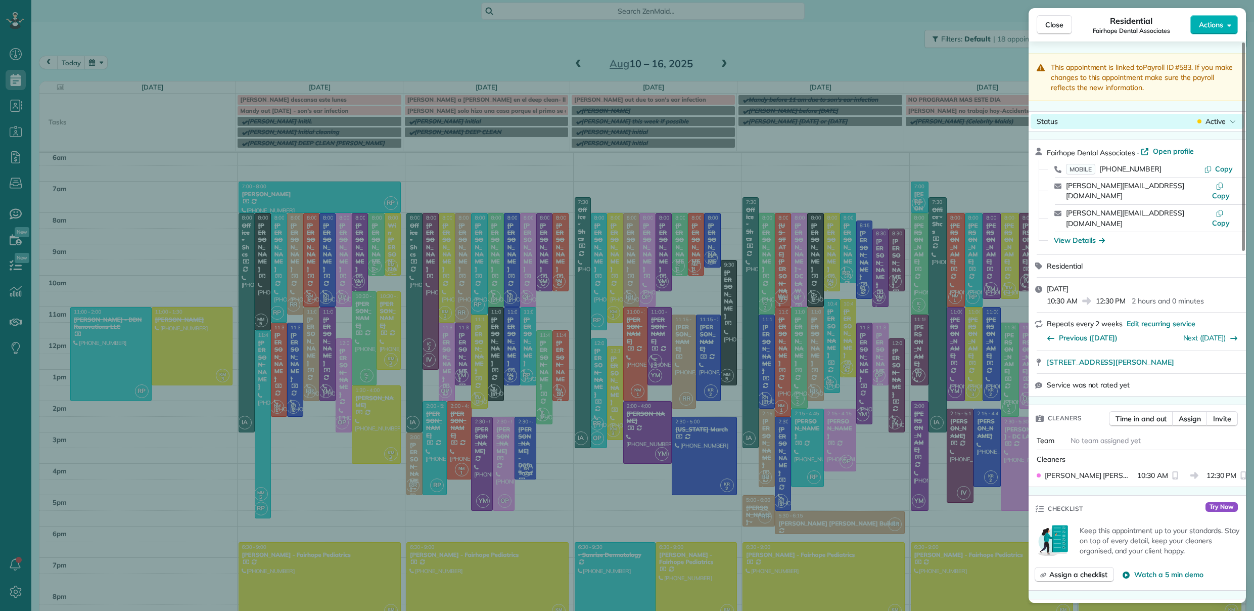
click at [1220, 121] on span "Active" at bounding box center [1216, 121] width 20 height 10
click at [1196, 167] on div "Cancelled" at bounding box center [1188, 168] width 102 height 14
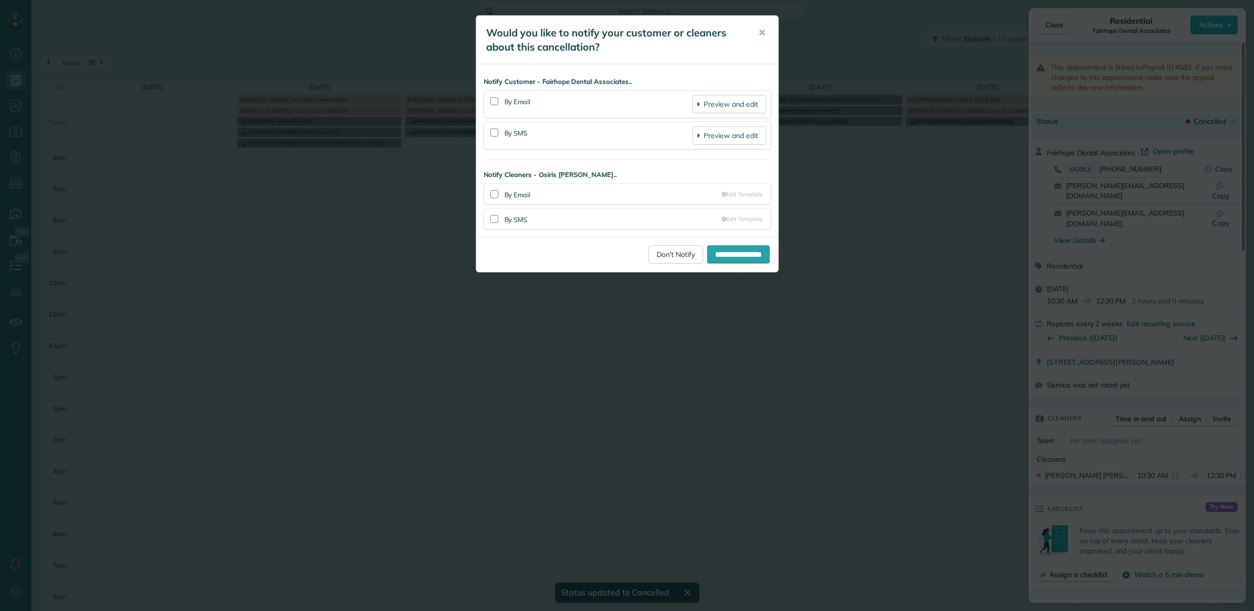
scroll to position [55, 0]
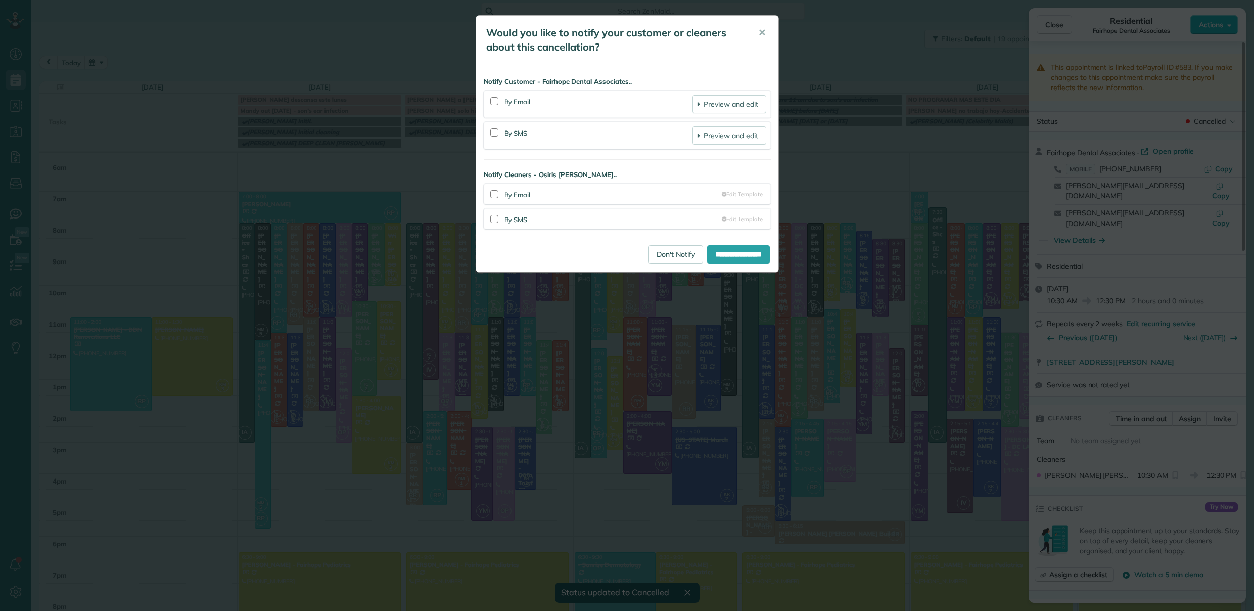
click at [1059, 25] on div "**********" at bounding box center [627, 305] width 1254 height 611
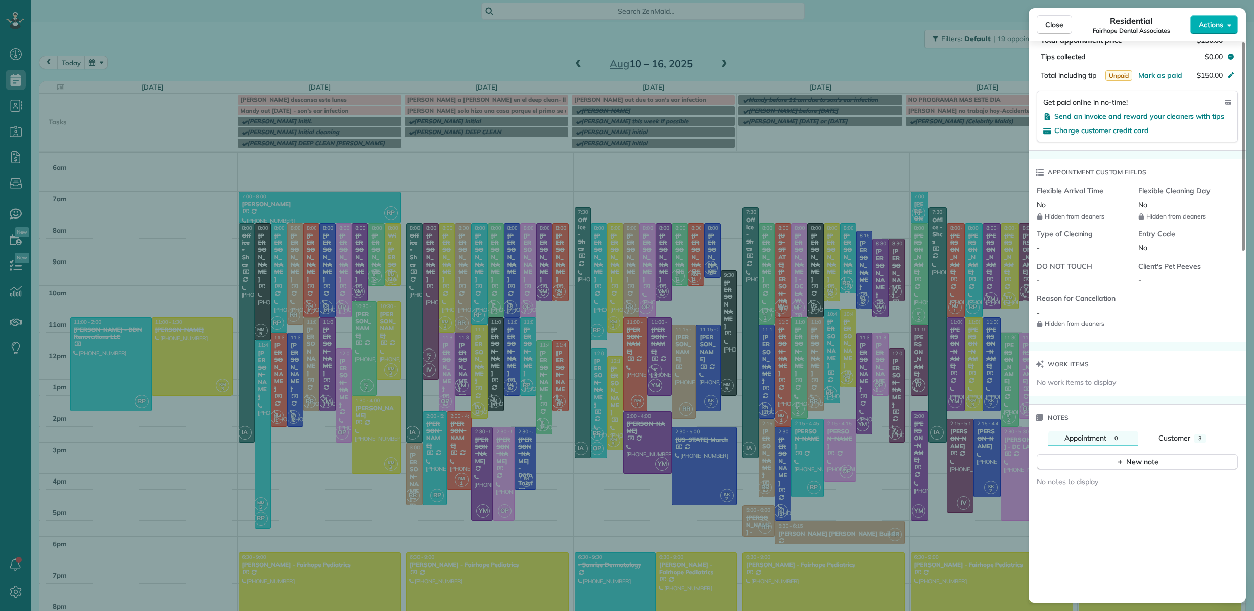
scroll to position [806, 0]
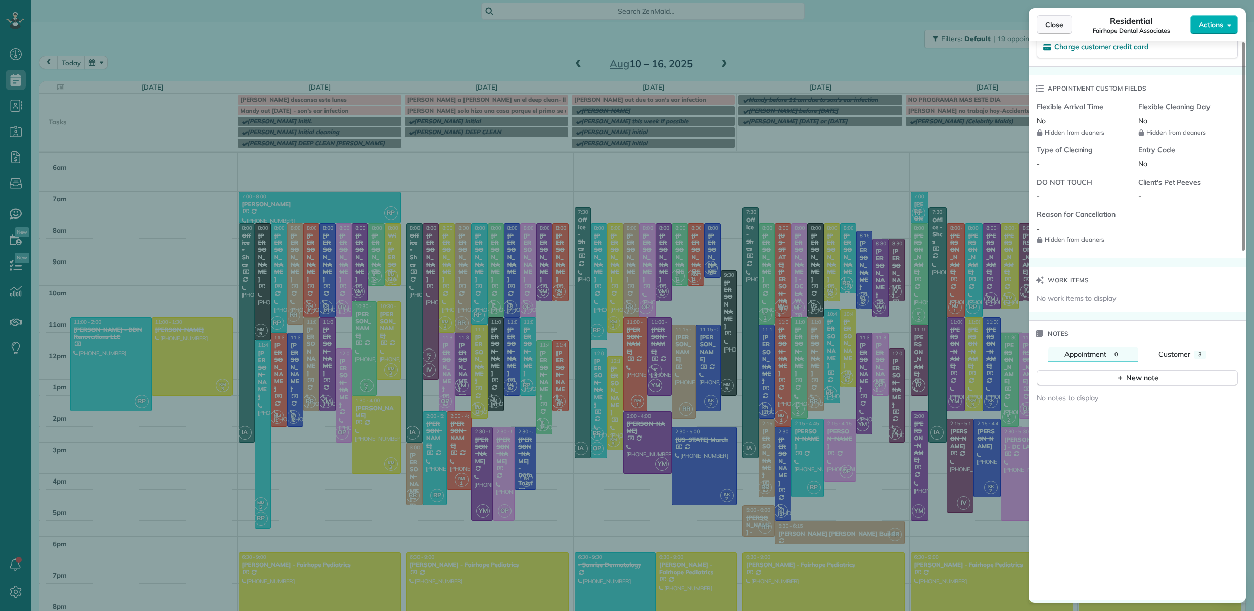
click at [1042, 25] on button "Close" at bounding box center [1054, 24] width 35 height 19
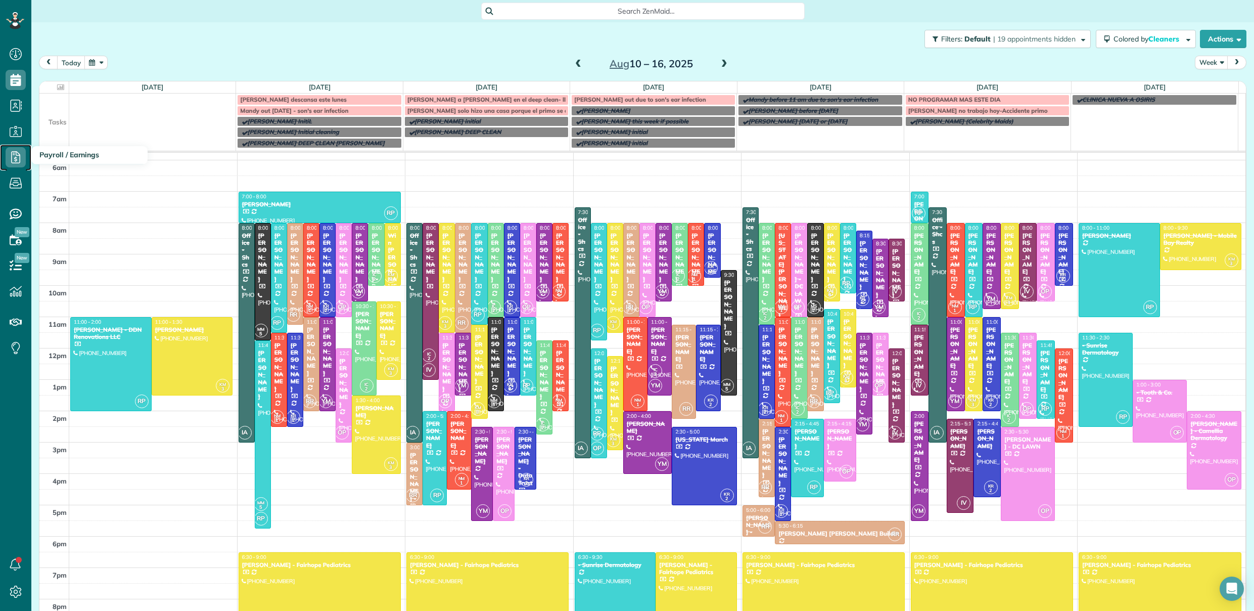
click at [17, 157] on icon at bounding box center [16, 157] width 20 height 20
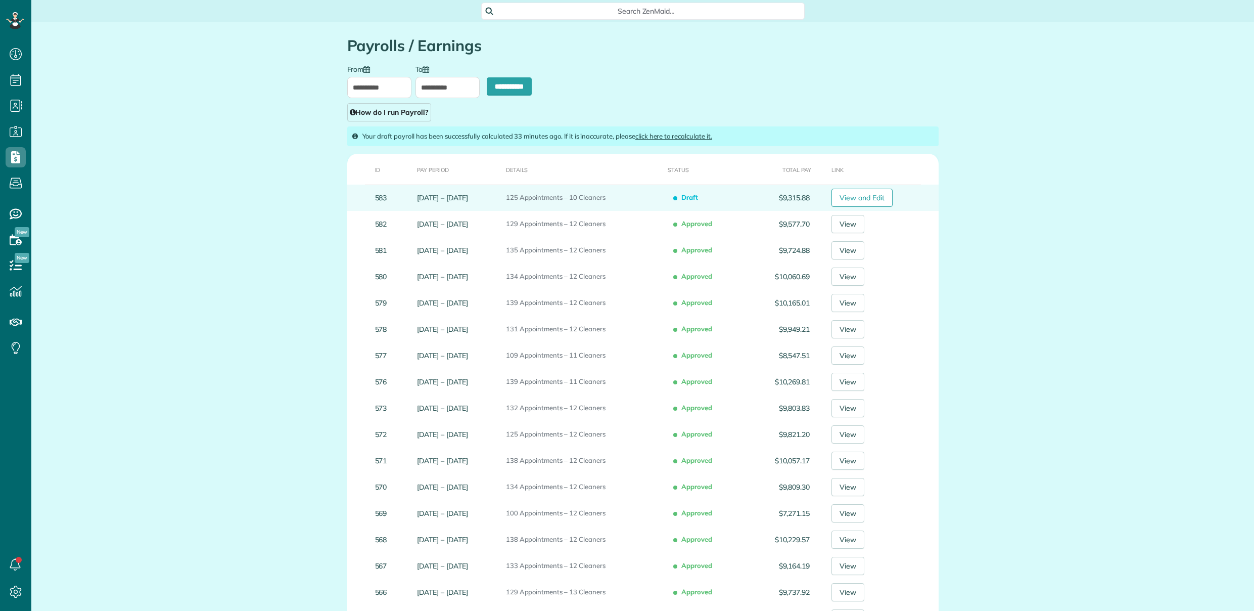
type input "**********"
click at [871, 198] on link "View and Edit" at bounding box center [862, 198] width 61 height 18
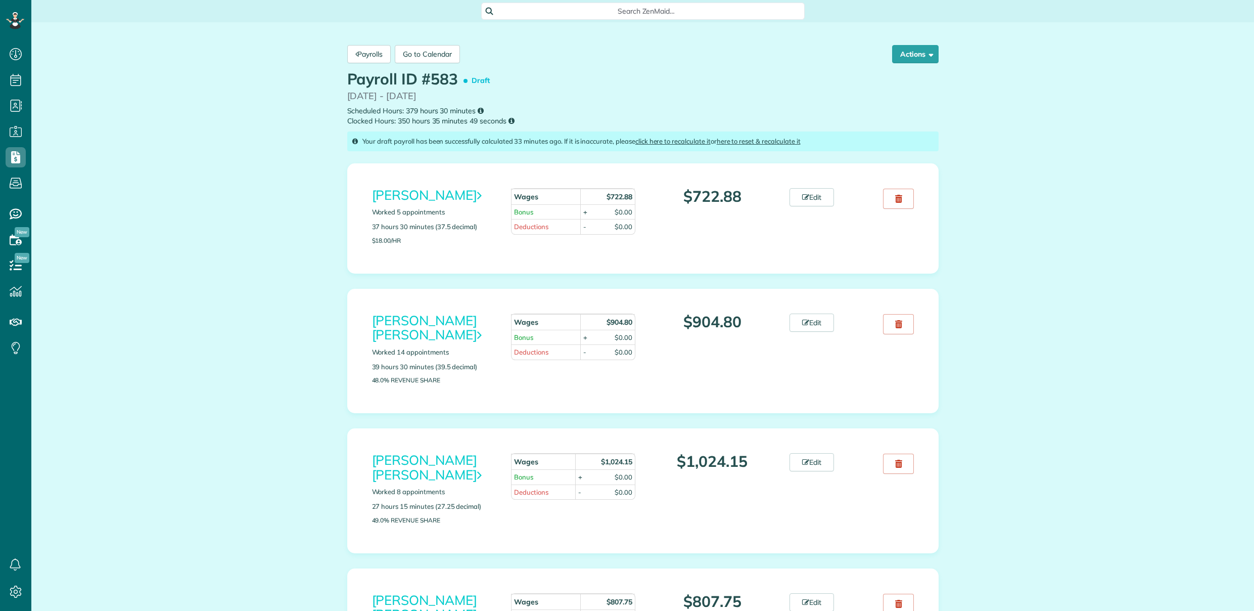
scroll to position [5, 5]
click at [910, 56] on button "Actions" at bounding box center [915, 54] width 47 height 18
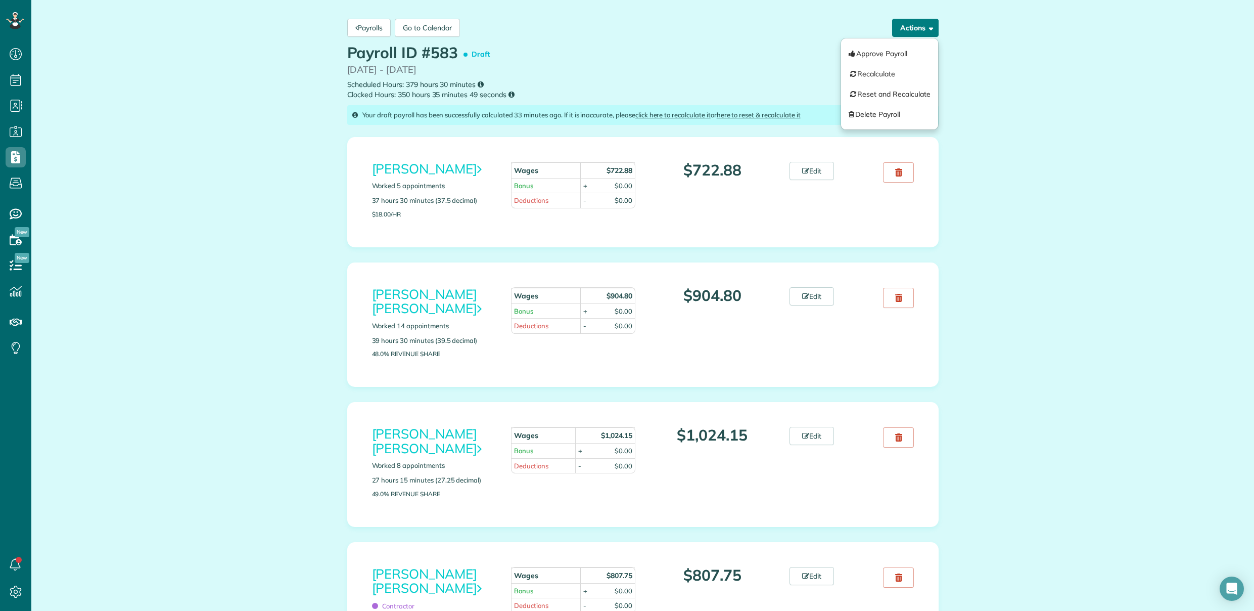
scroll to position [33, 0]
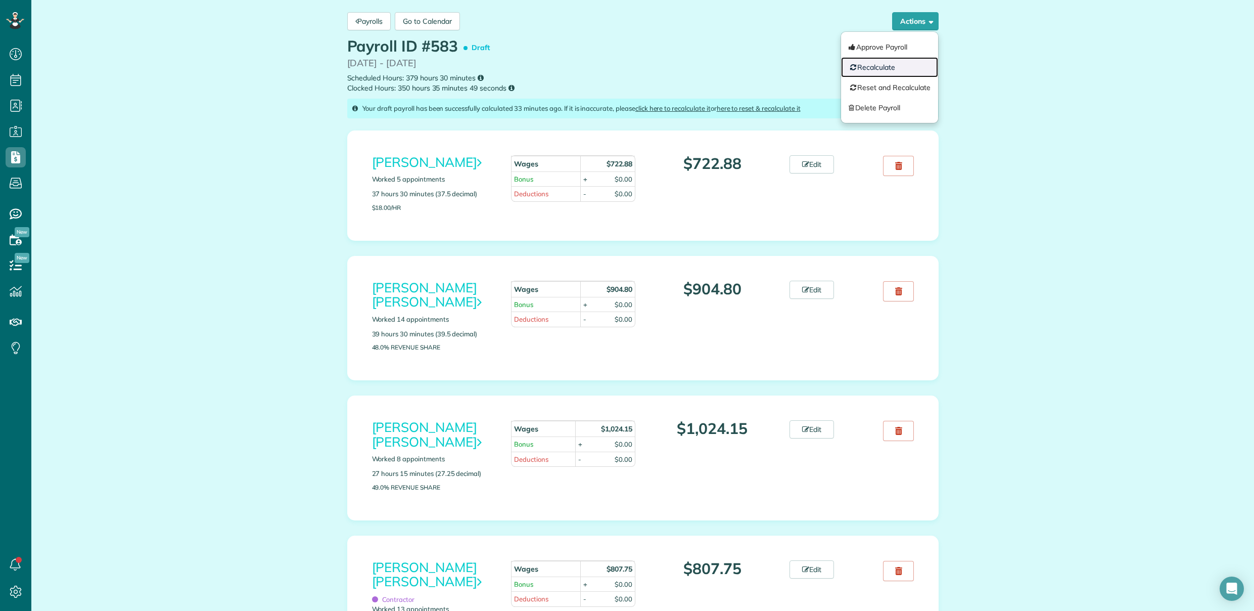
click at [877, 69] on link "Recalculate" at bounding box center [889, 67] width 97 height 20
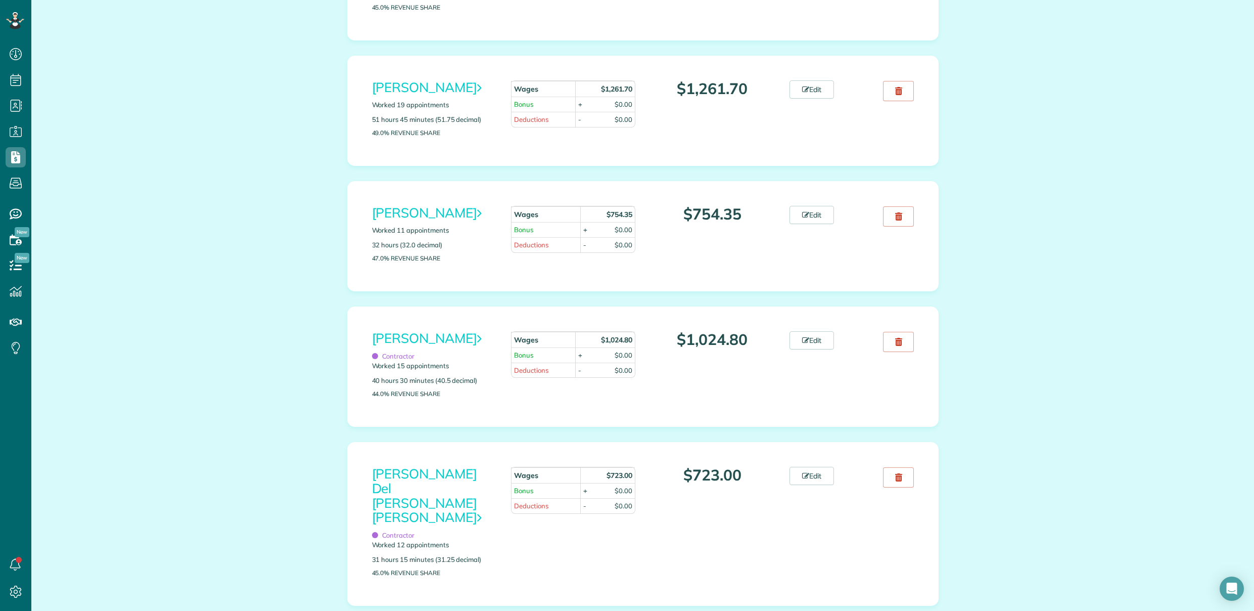
scroll to position [667, 0]
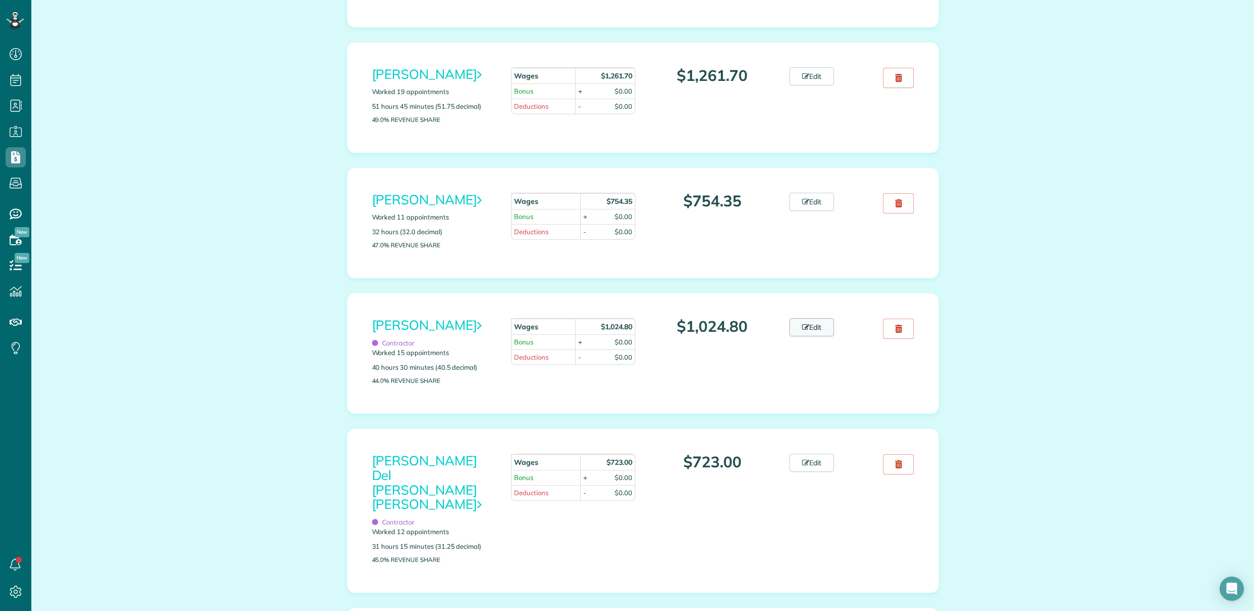
click at [813, 336] on link "Edit" at bounding box center [812, 327] width 44 height 18
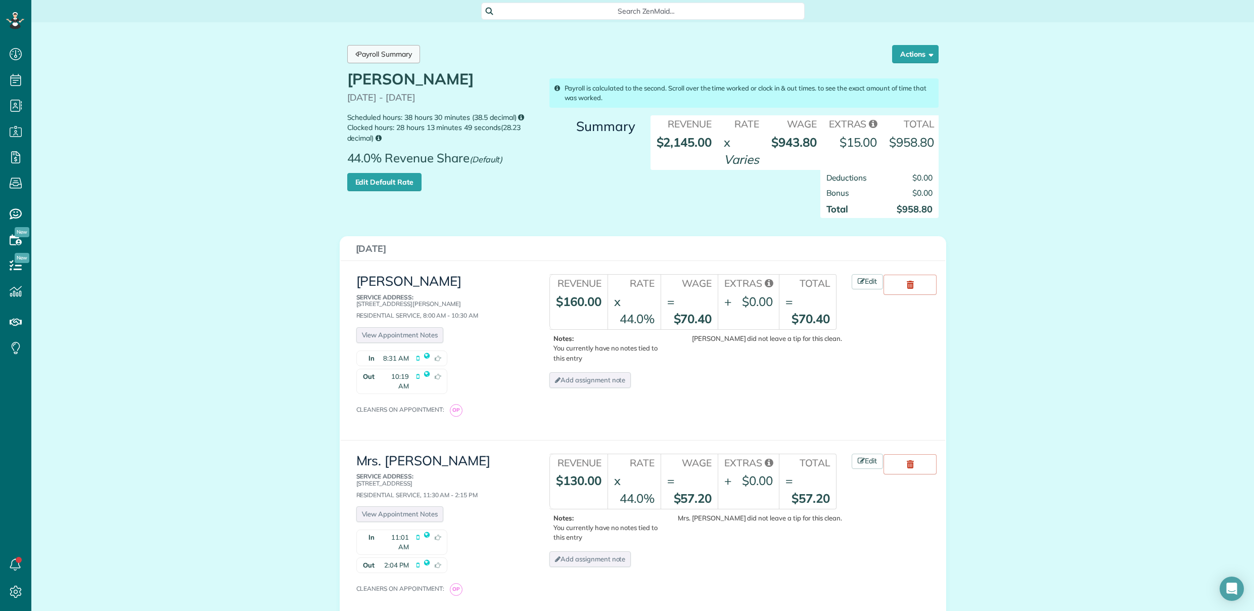
click at [400, 54] on link "Payroll Summary" at bounding box center [383, 54] width 73 height 18
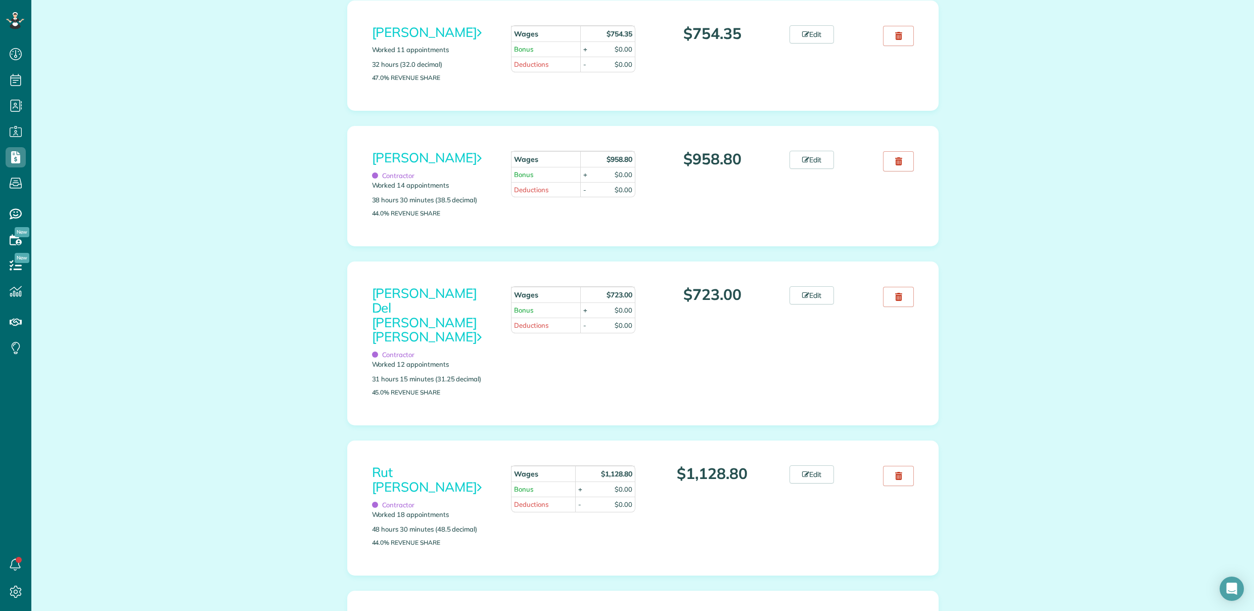
scroll to position [856, 0]
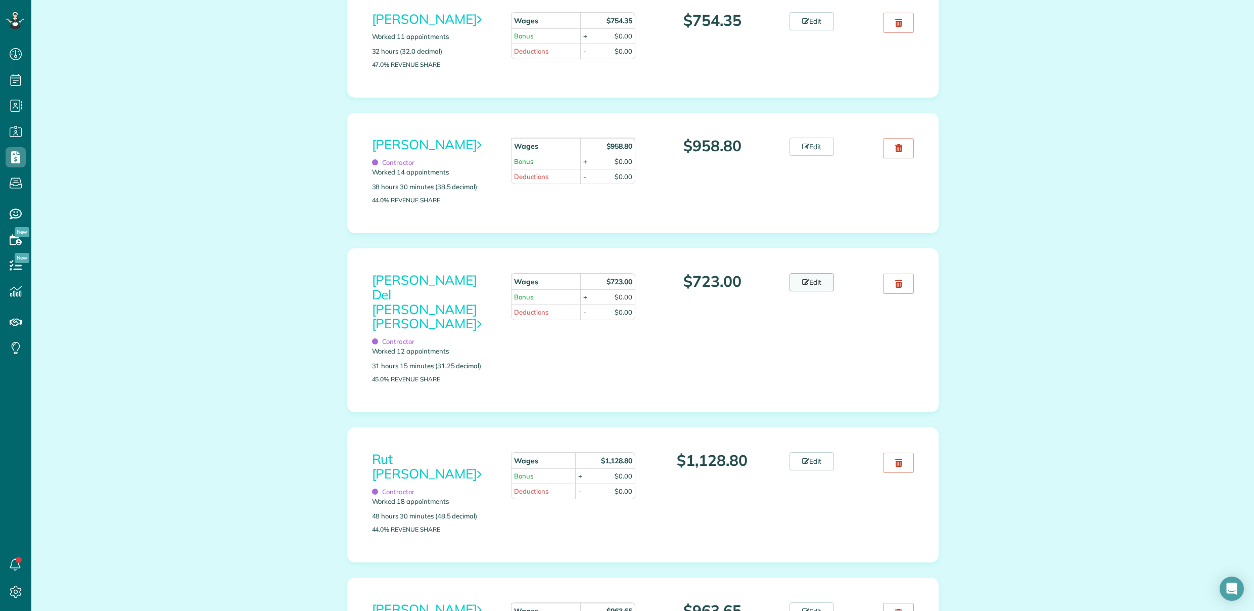
click at [824, 291] on link "Edit" at bounding box center [812, 282] width 44 height 18
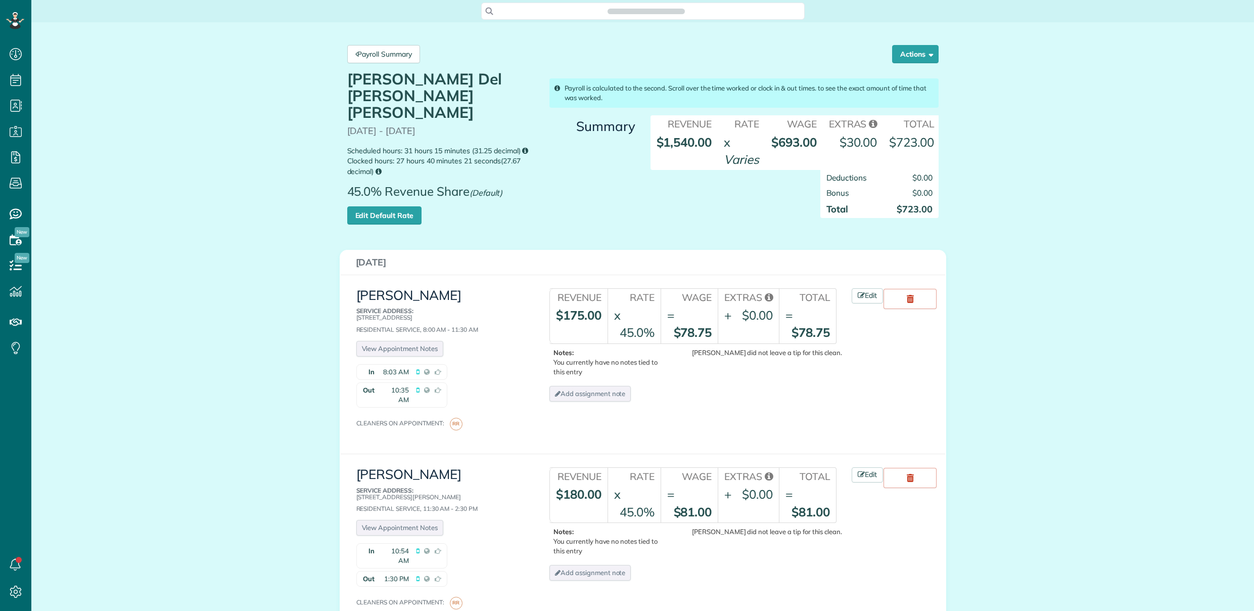
scroll to position [5, 5]
click at [377, 206] on link "Edit Default Rate" at bounding box center [384, 215] width 74 height 18
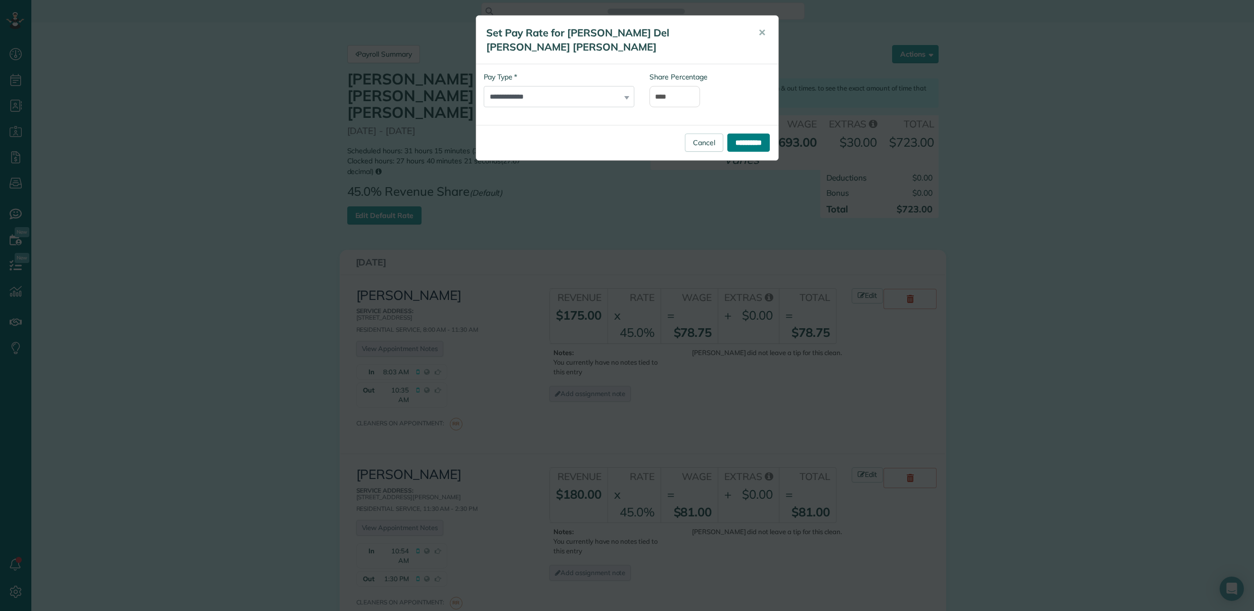
click at [754, 133] on input "**********" at bounding box center [748, 142] width 42 height 18
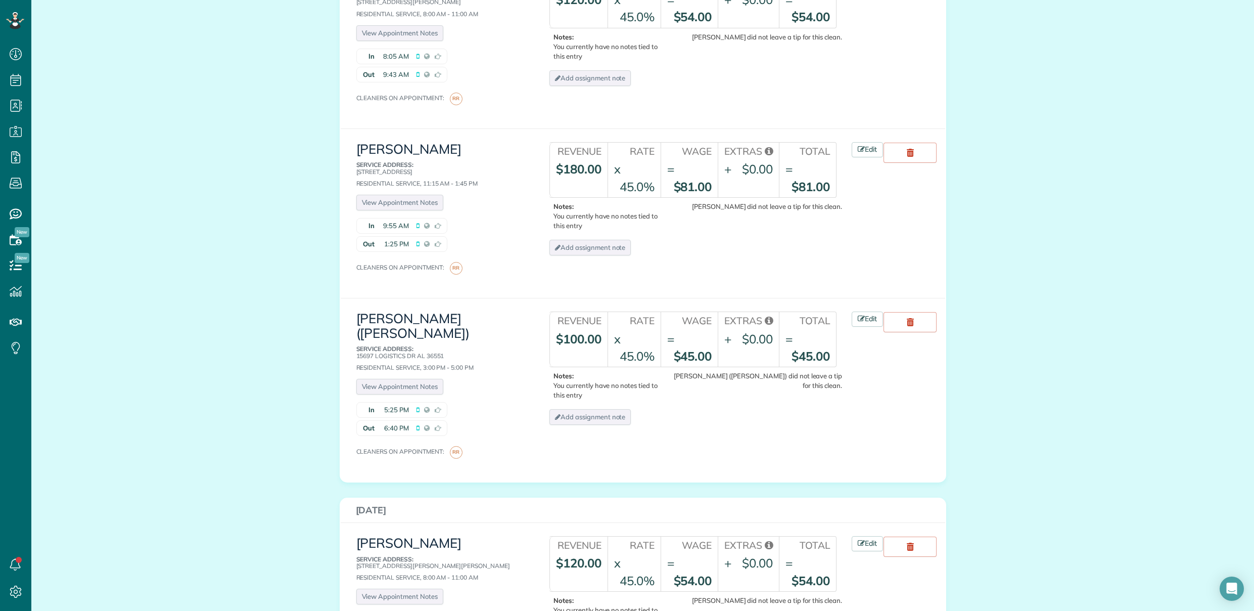
scroll to position [897, 0]
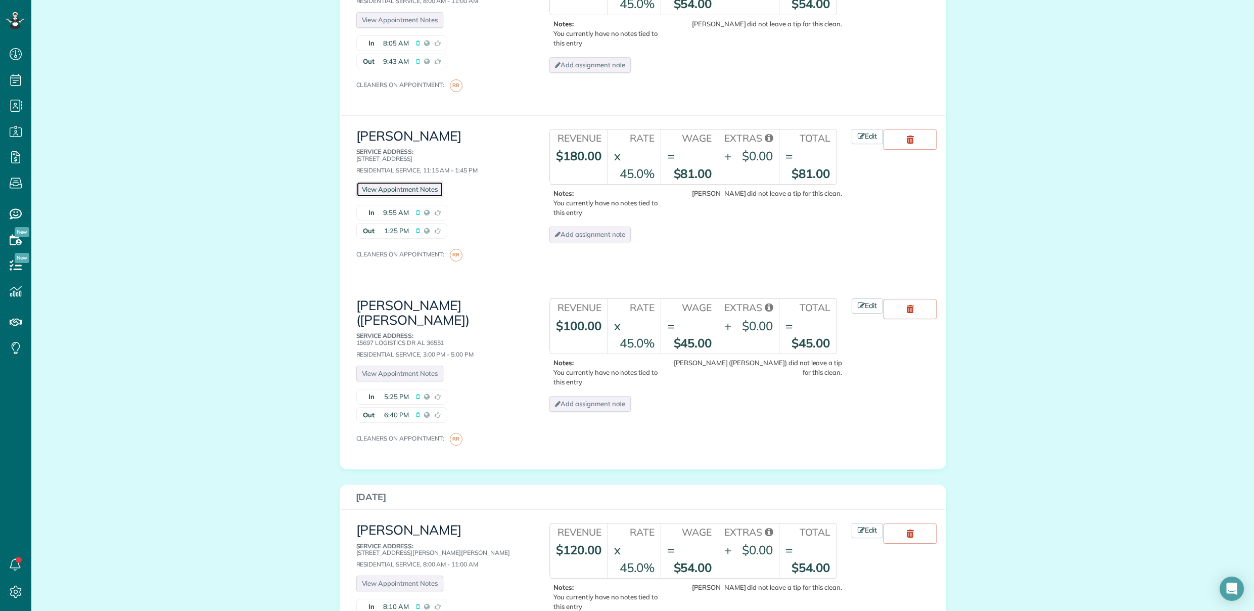
click at [385, 181] on link "View Appointment Notes" at bounding box center [399, 189] width 87 height 16
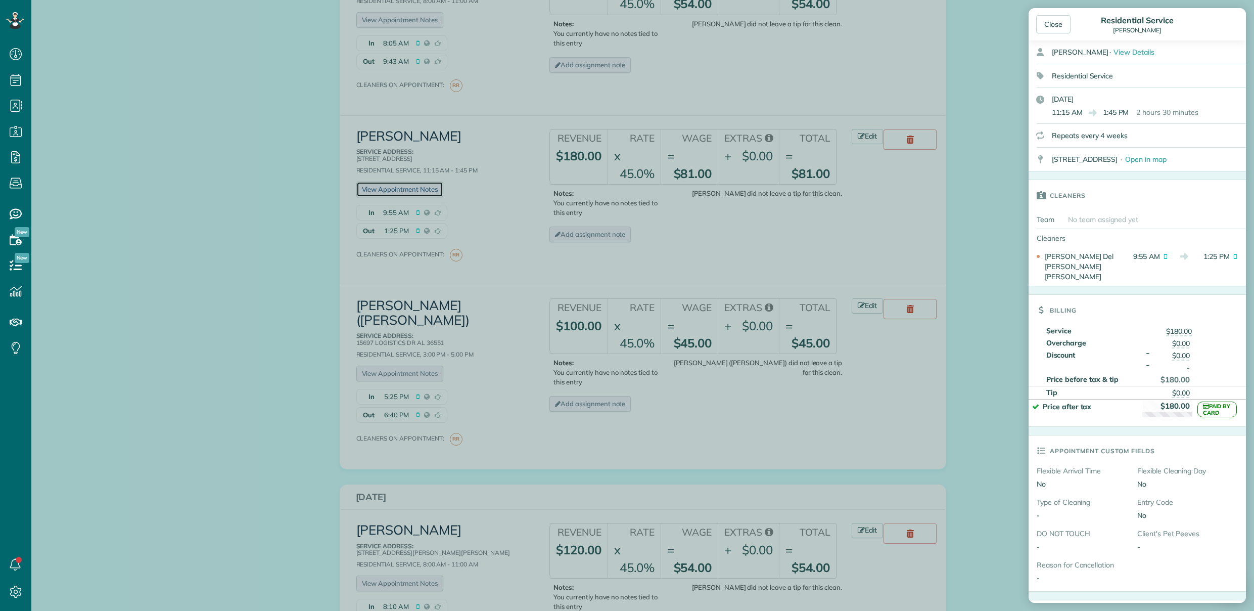
scroll to position [0, 0]
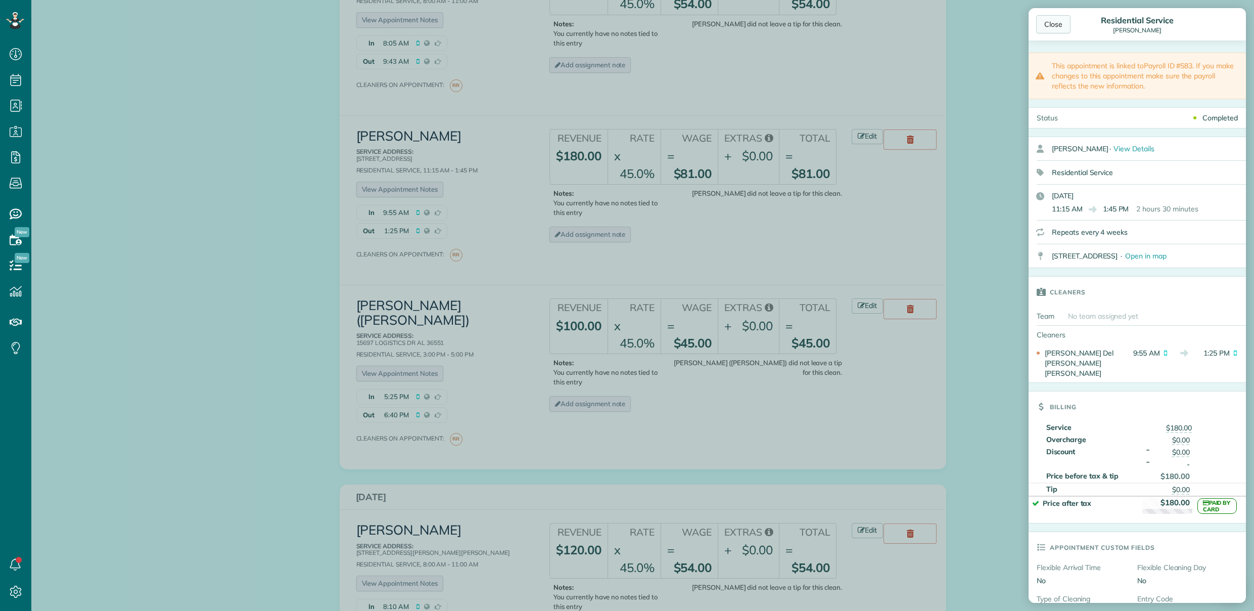
click at [1060, 22] on div "Close" at bounding box center [1053, 24] width 34 height 18
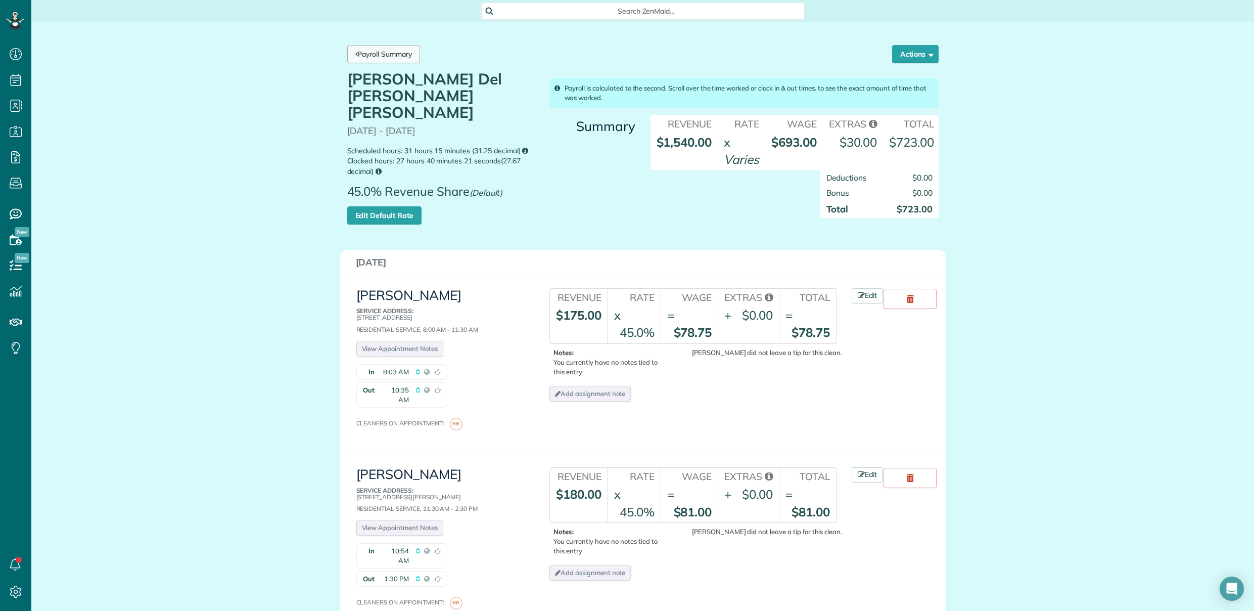
click at [390, 47] on link "Payroll Summary" at bounding box center [383, 54] width 73 height 18
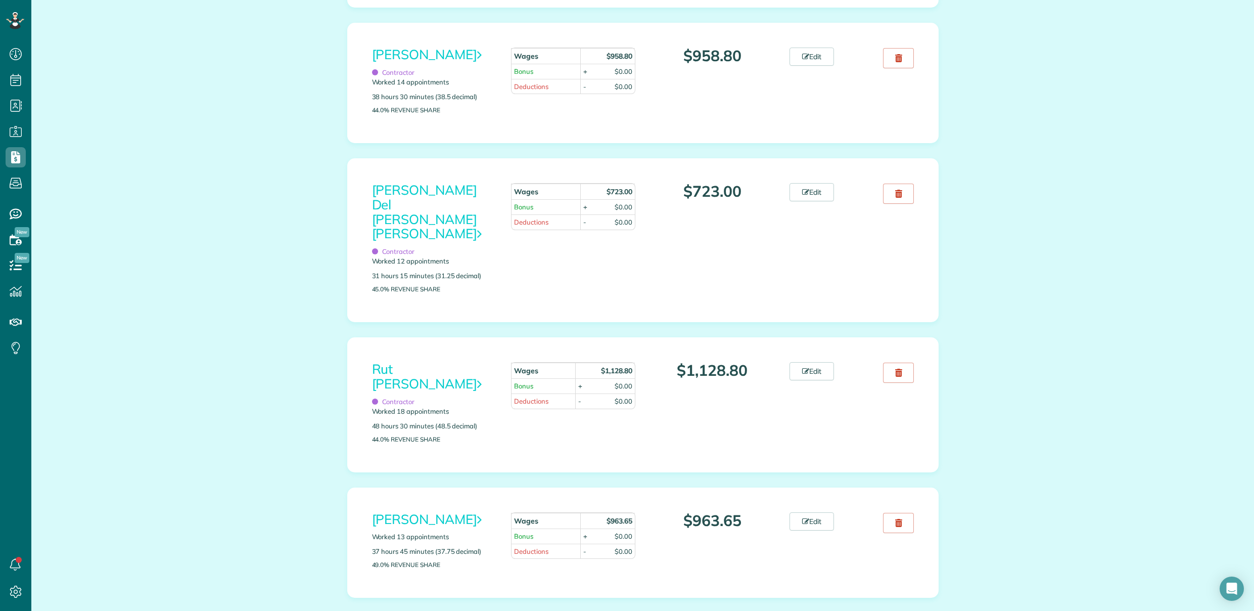
scroll to position [1063, 0]
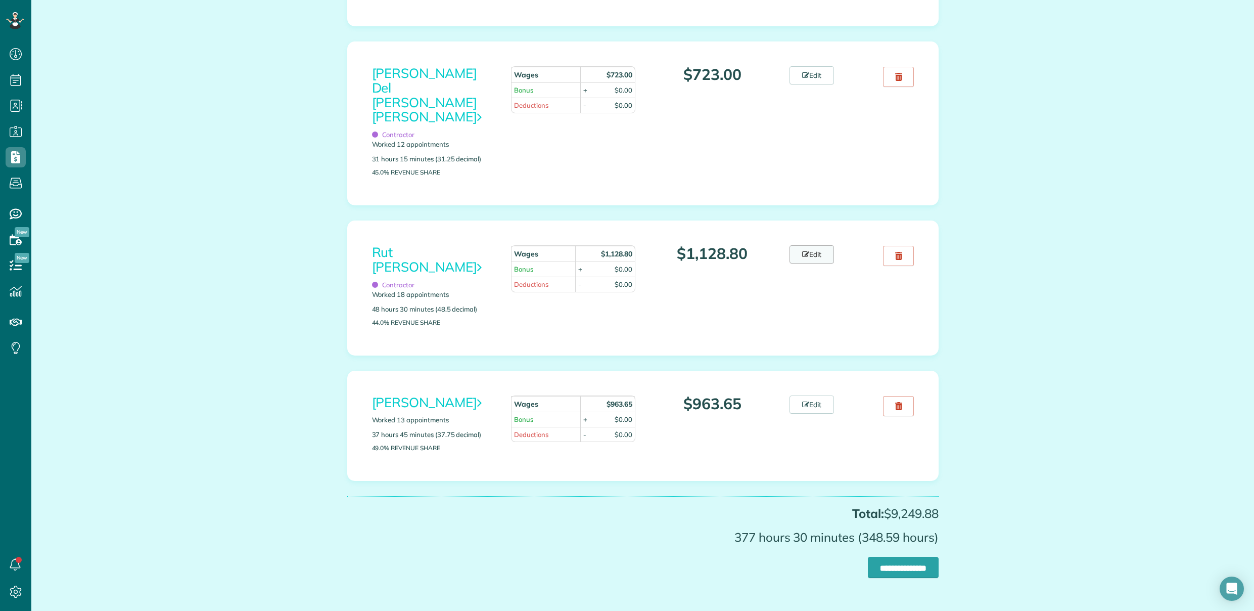
click at [809, 257] on link "Edit" at bounding box center [812, 254] width 44 height 18
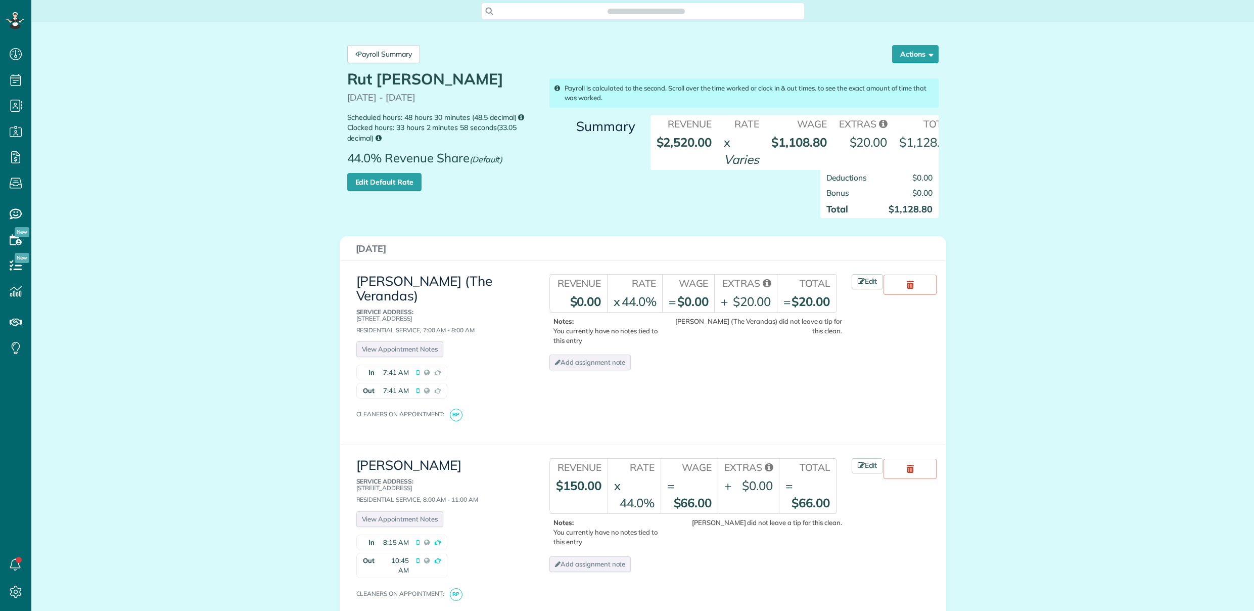
scroll to position [5, 5]
click at [400, 185] on link "Edit Default Rate" at bounding box center [384, 182] width 74 height 18
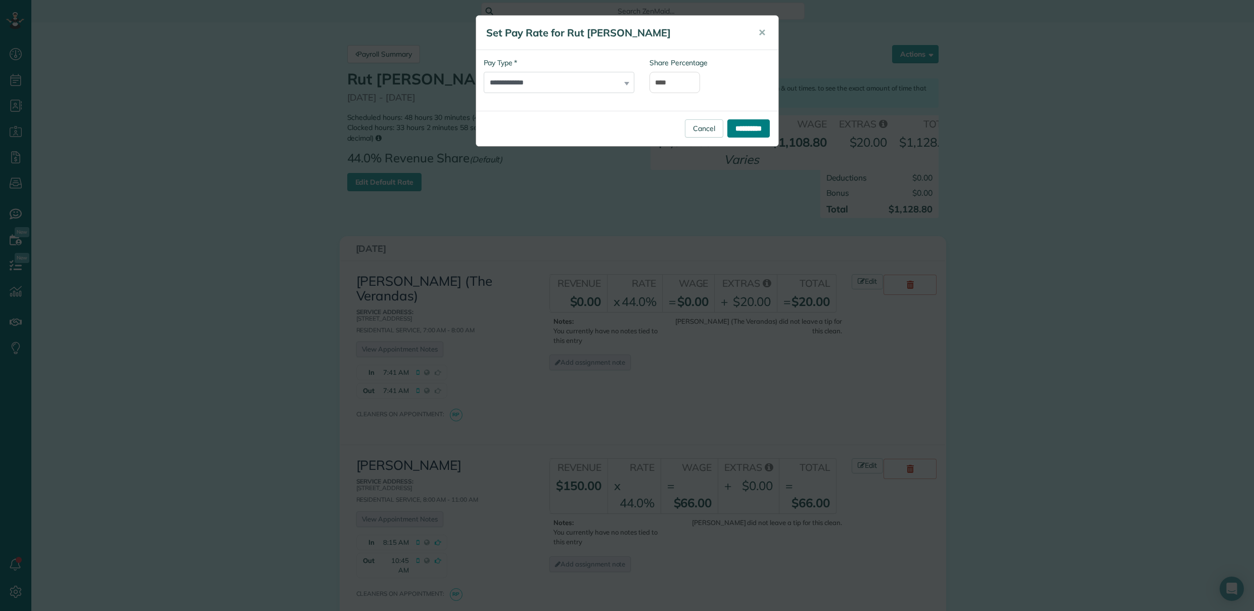
click at [749, 129] on input "**********" at bounding box center [748, 128] width 42 height 18
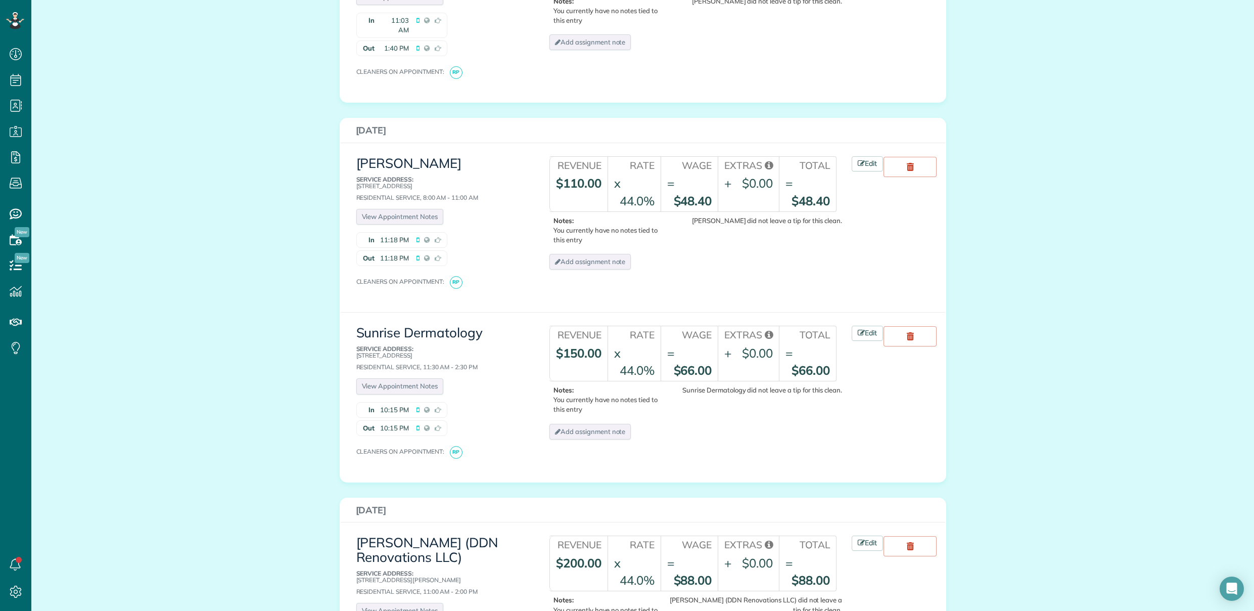
scroll to position [720, 0]
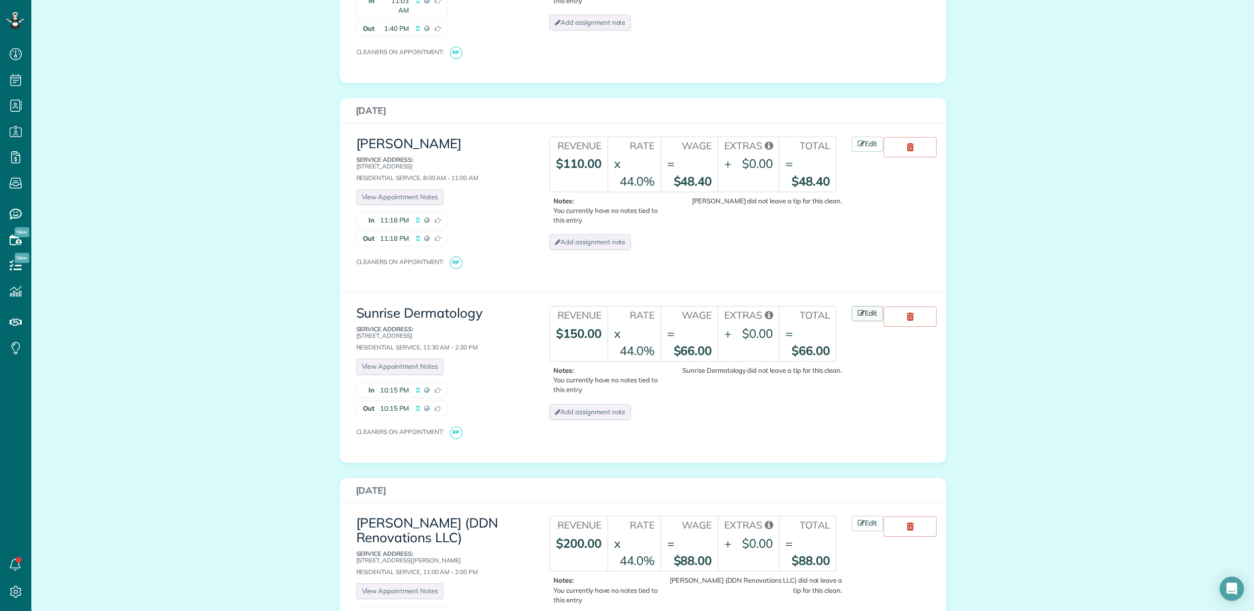
click at [869, 306] on link "Edit" at bounding box center [867, 313] width 31 height 15
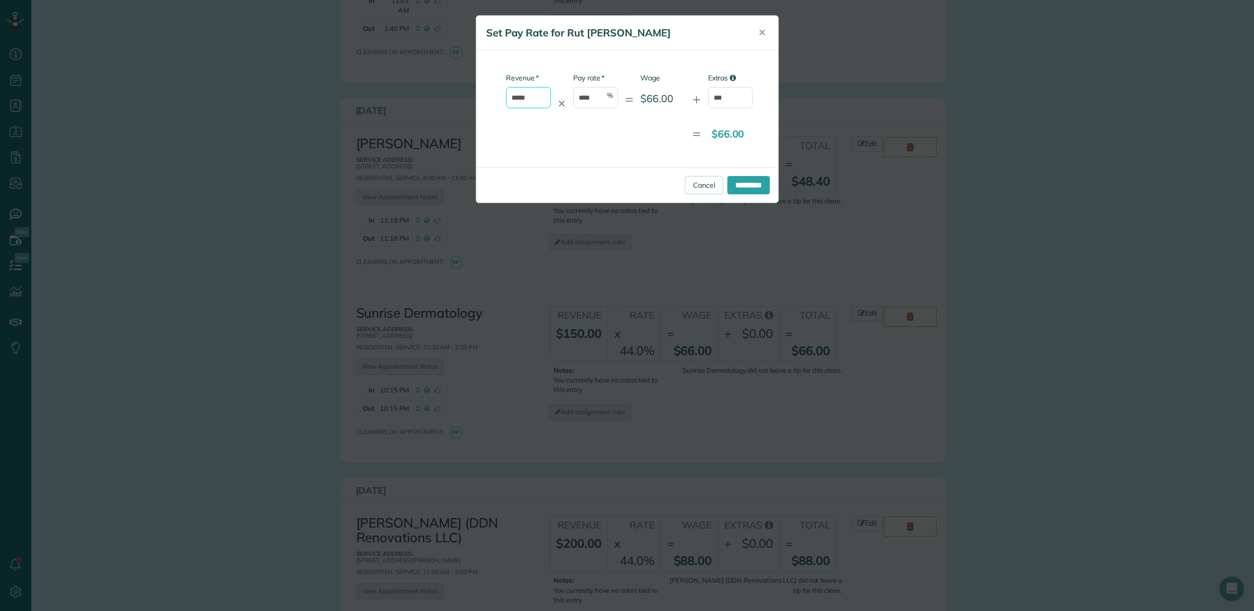
click at [540, 94] on input "*****" at bounding box center [528, 97] width 45 height 21
type input "*"
click at [732, 104] on input "***" at bounding box center [730, 97] width 45 height 21
type input "*"
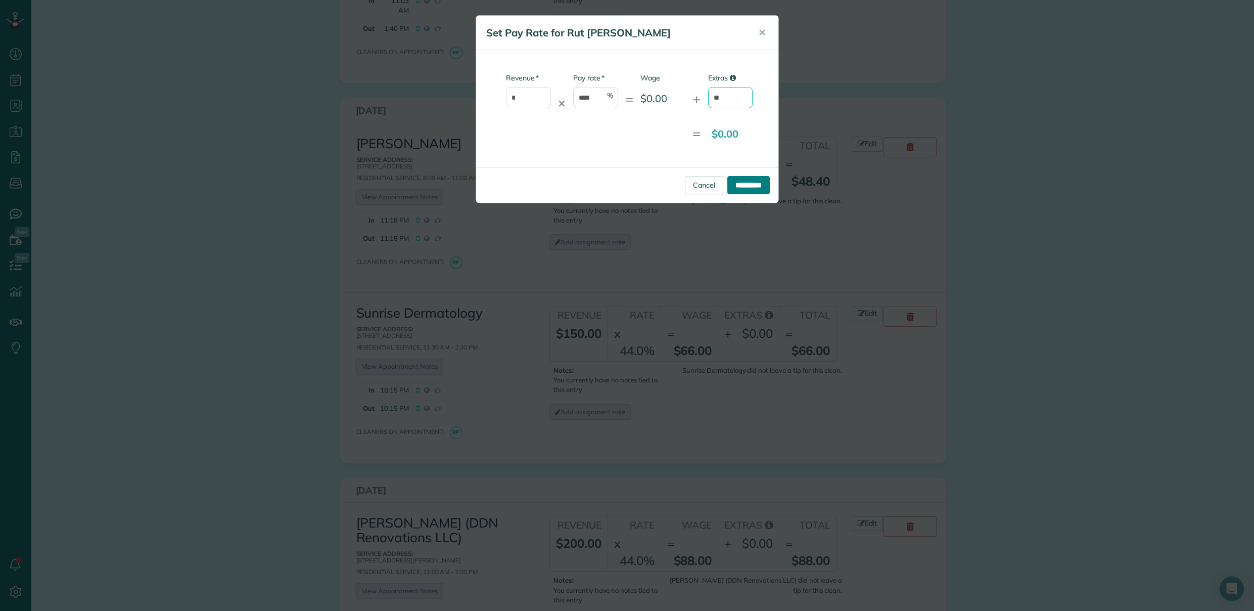
type input "**"
click at [736, 181] on input "**********" at bounding box center [748, 185] width 42 height 18
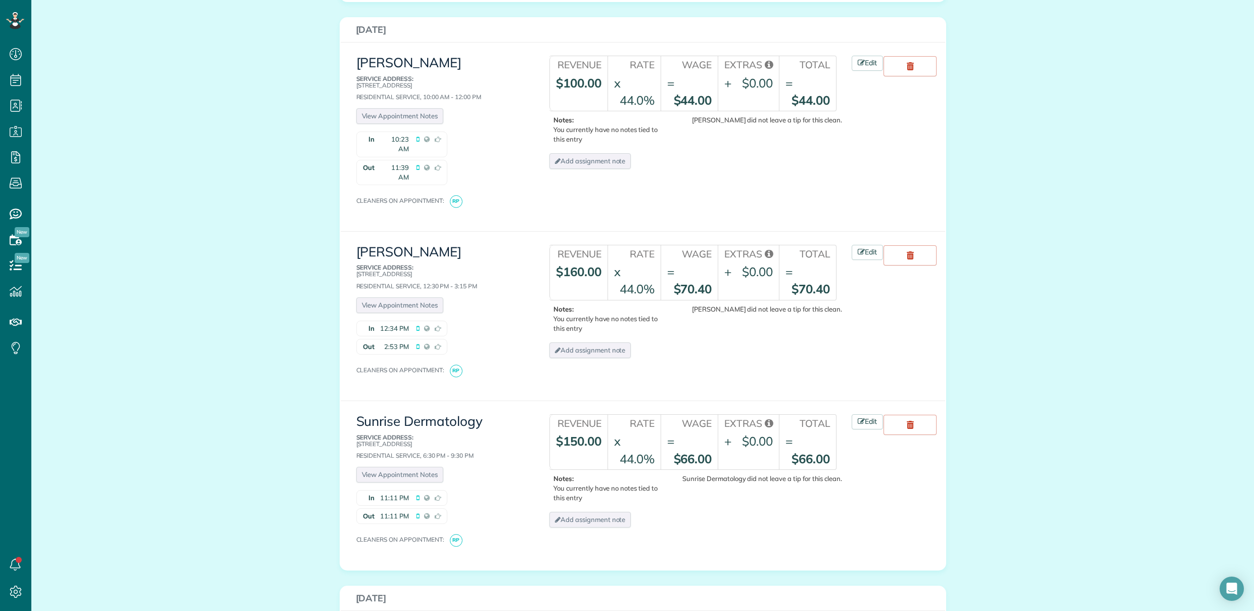
scroll to position [2603, 0]
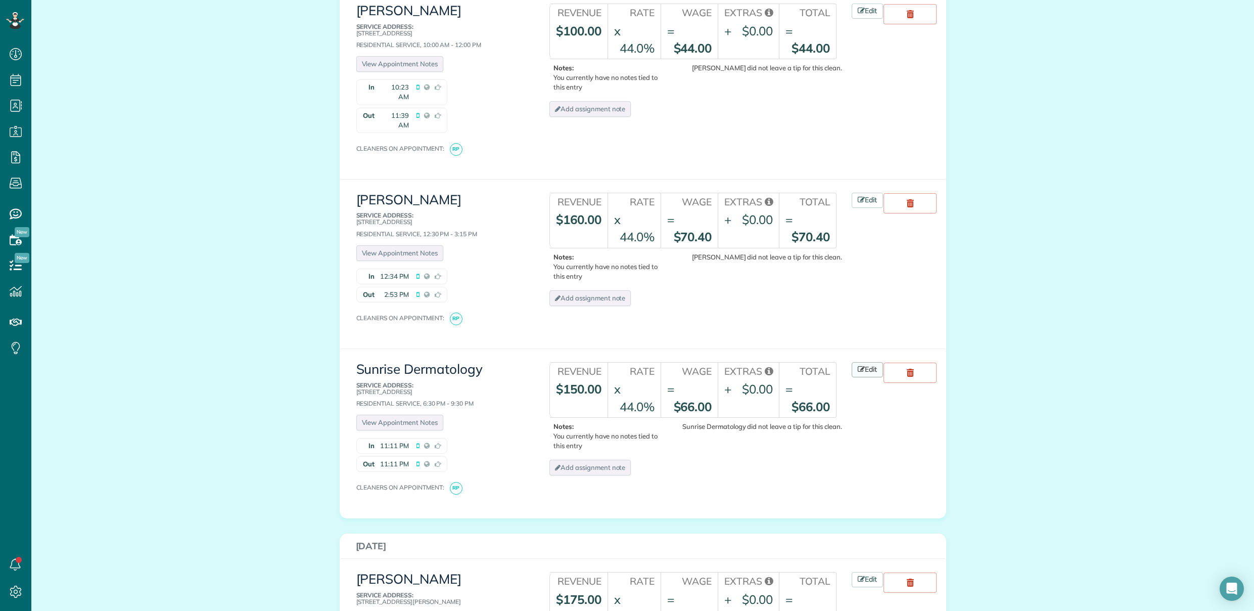
click at [869, 362] on link "Edit" at bounding box center [867, 369] width 31 height 15
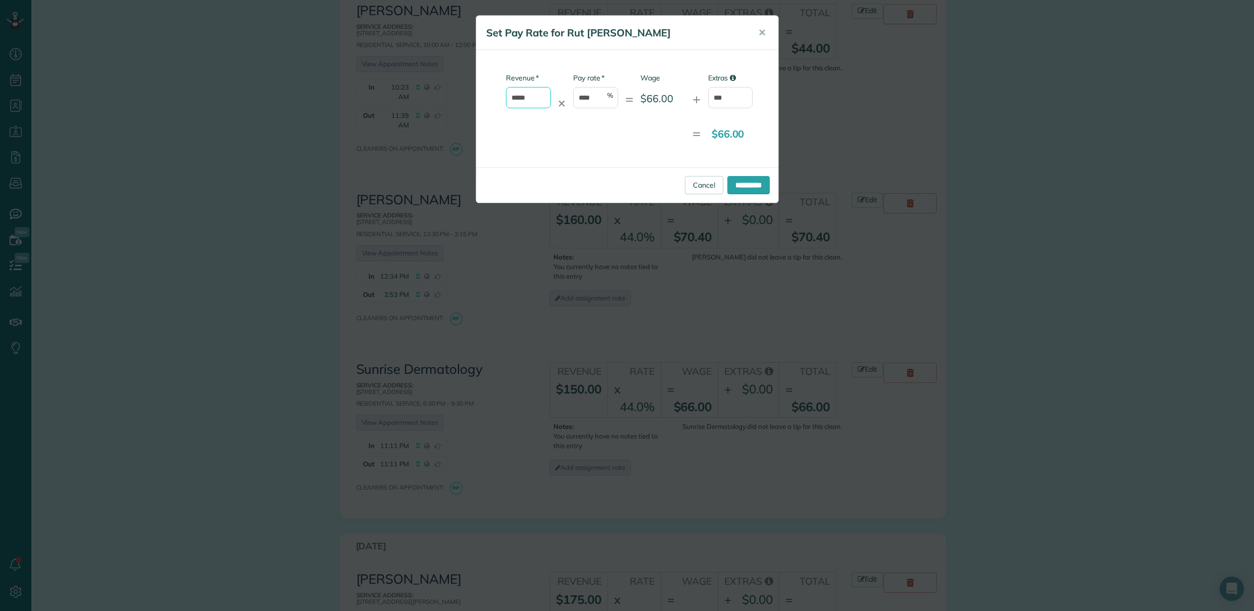
click at [538, 97] on input "*****" at bounding box center [528, 97] width 45 height 21
type input "*"
click at [741, 96] on input "***" at bounding box center [730, 97] width 45 height 21
type input "*"
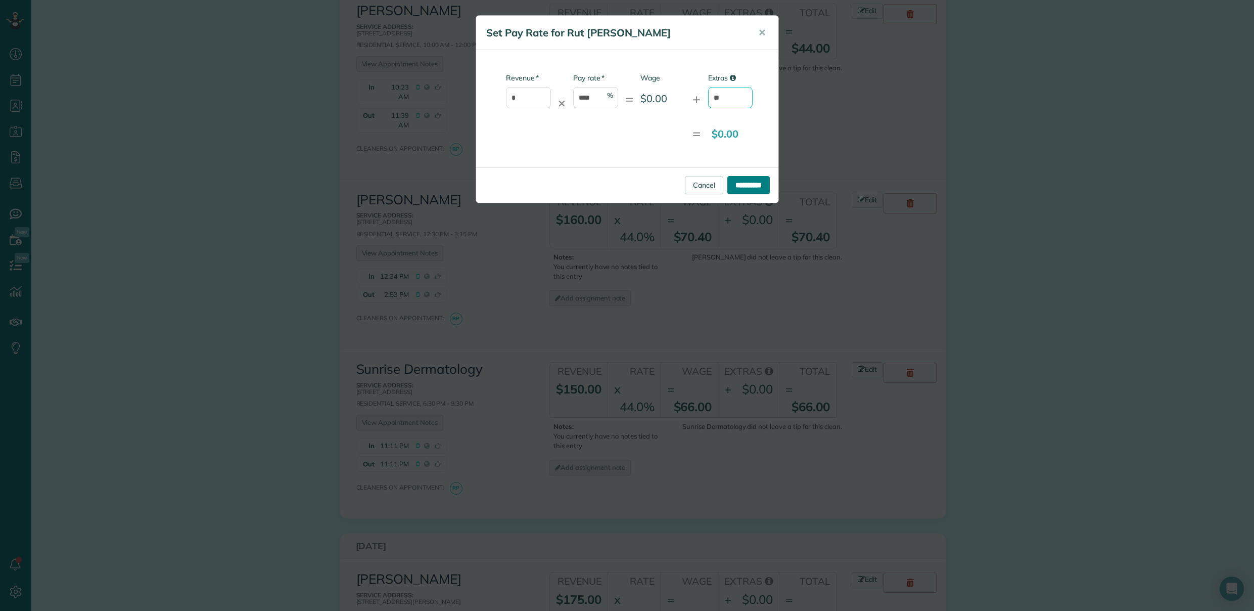
type input "**"
click at [743, 182] on input "**********" at bounding box center [748, 185] width 42 height 18
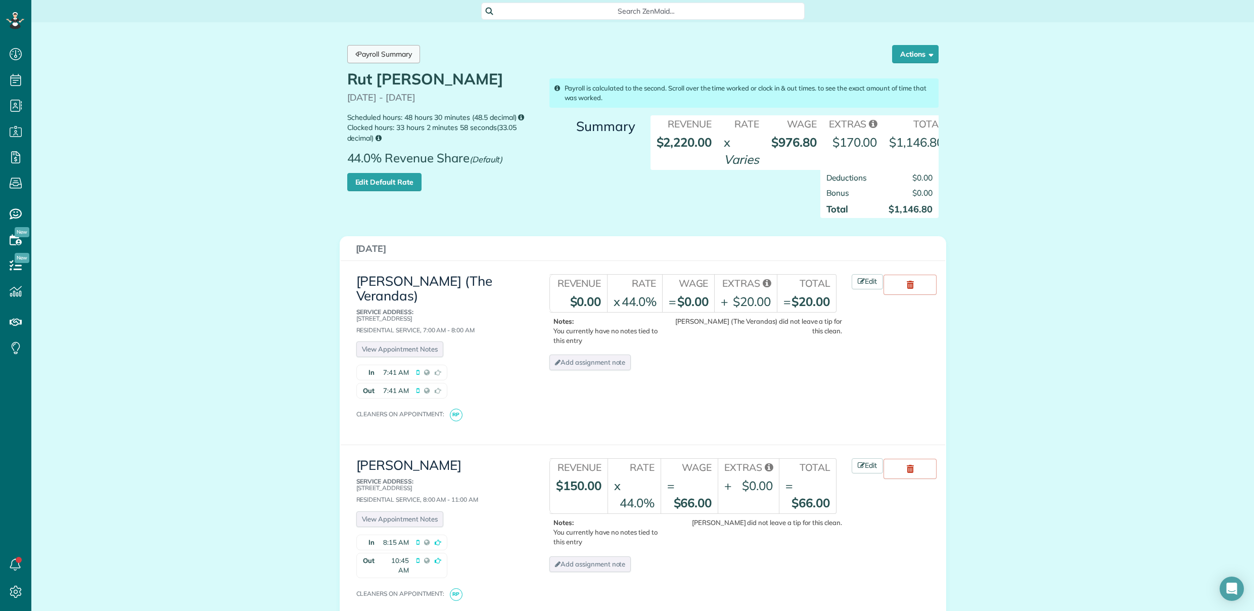
click at [382, 53] on link "Payroll Summary" at bounding box center [383, 54] width 73 height 18
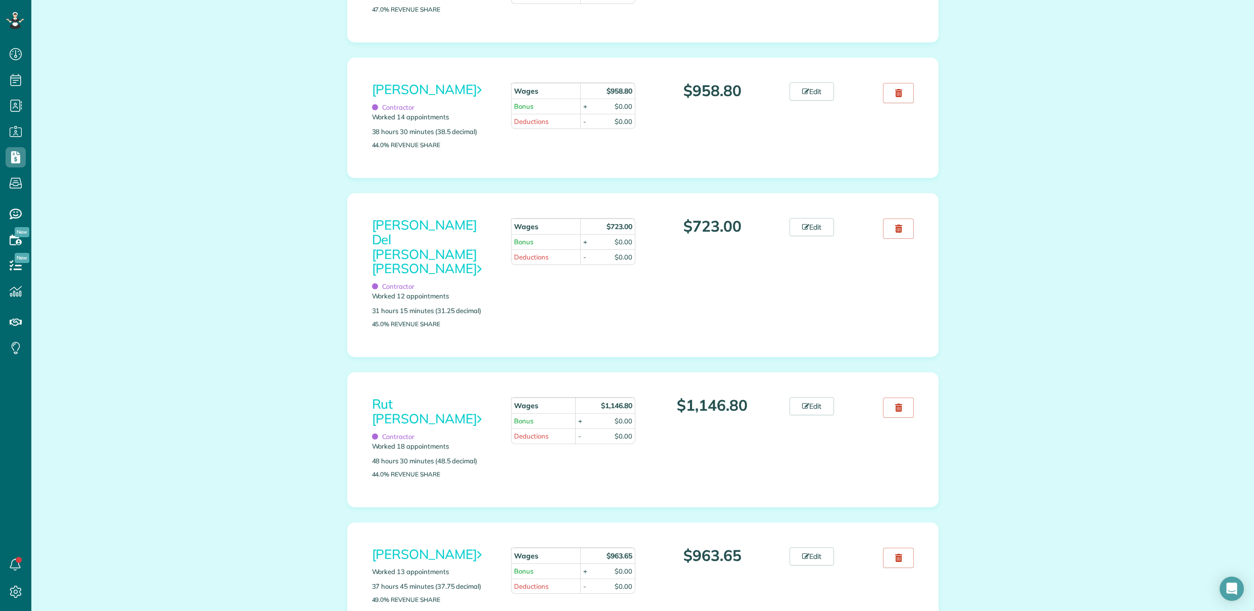
scroll to position [1076, 0]
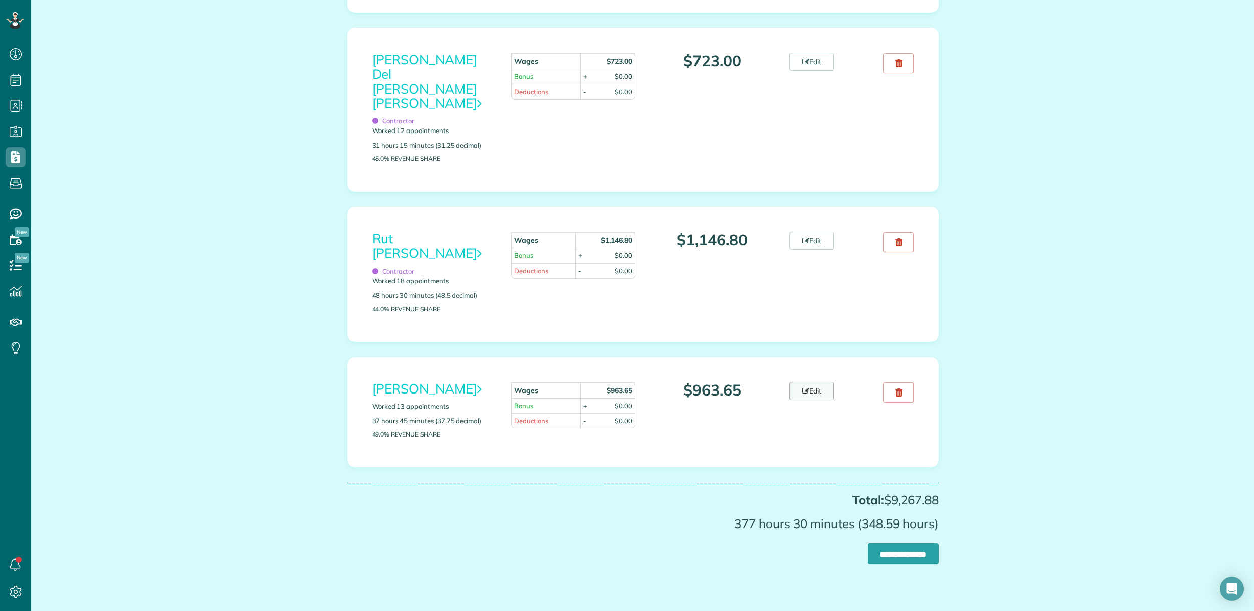
click at [820, 382] on link "Edit" at bounding box center [812, 391] width 44 height 18
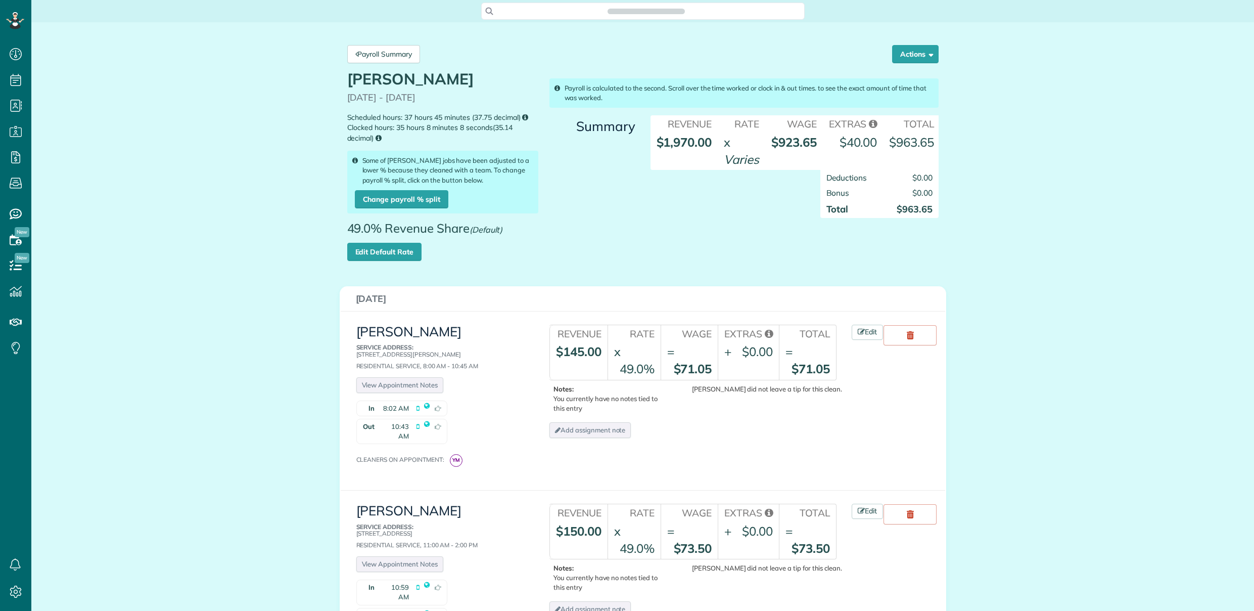
scroll to position [5, 5]
click at [358, 253] on link "Edit Default Rate" at bounding box center [384, 252] width 74 height 18
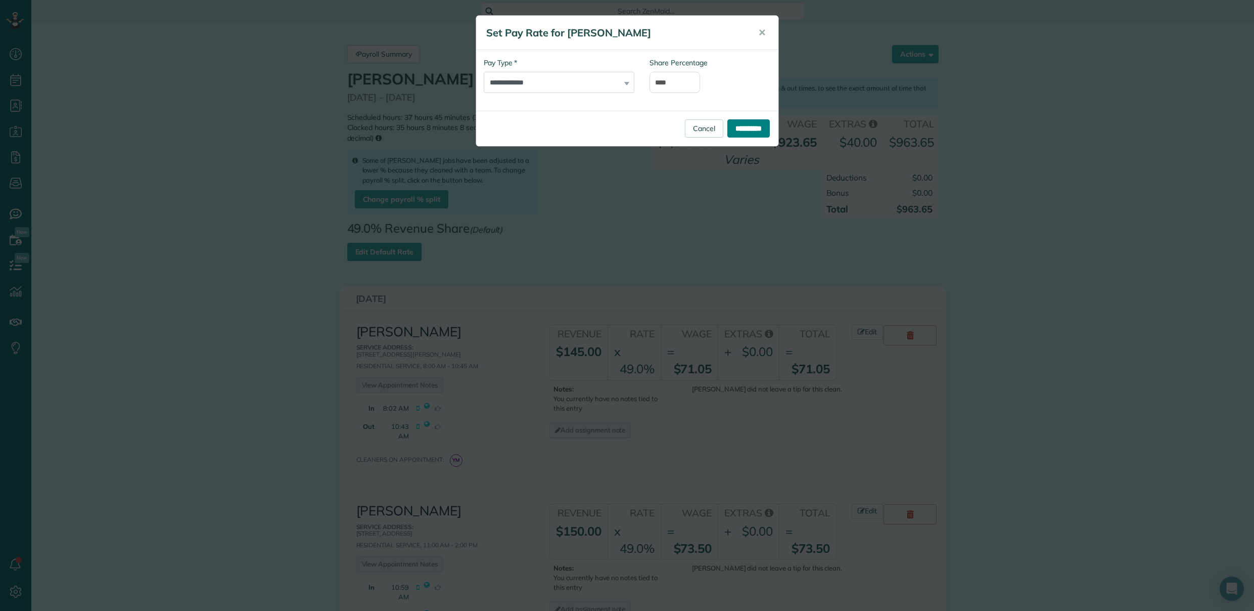
click at [744, 133] on input "**********" at bounding box center [748, 128] width 42 height 18
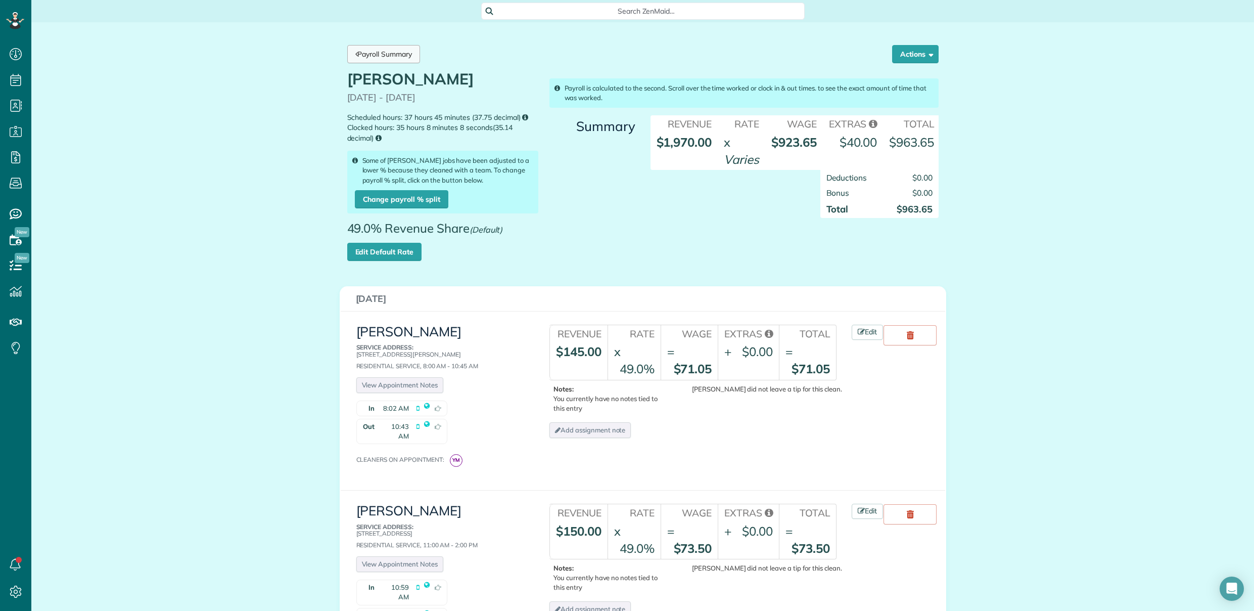
click at [387, 53] on link "Payroll Summary" at bounding box center [383, 54] width 73 height 18
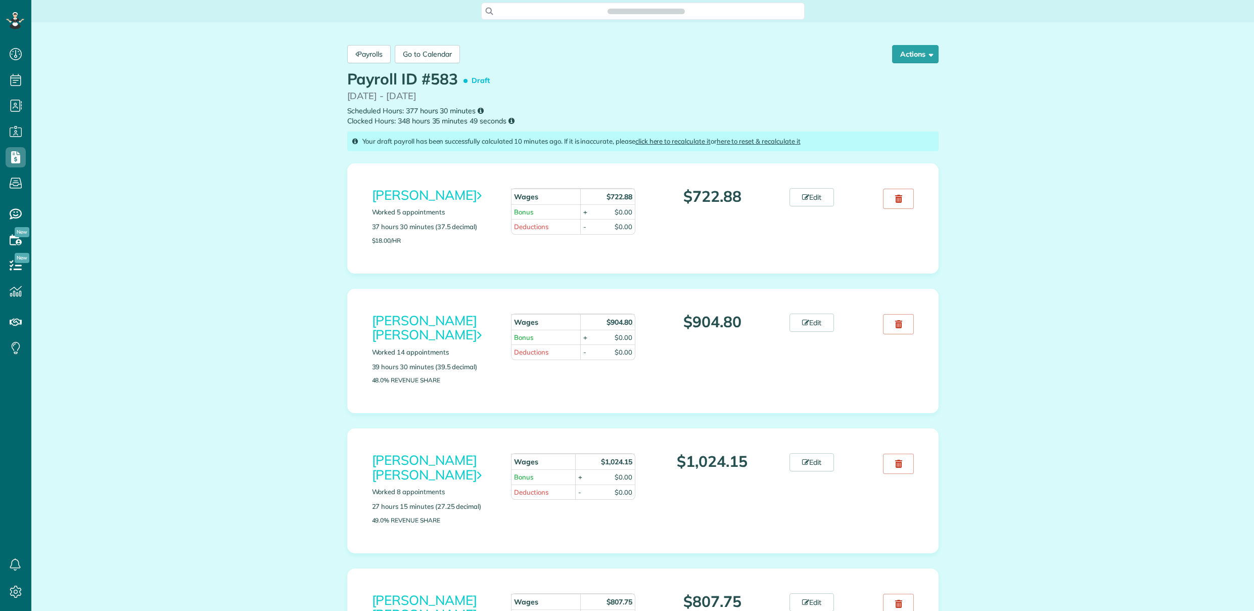
scroll to position [5, 5]
click at [906, 53] on button "Actions" at bounding box center [915, 54] width 47 height 18
click at [892, 80] on button "Approve Payroll" at bounding box center [889, 80] width 97 height 20
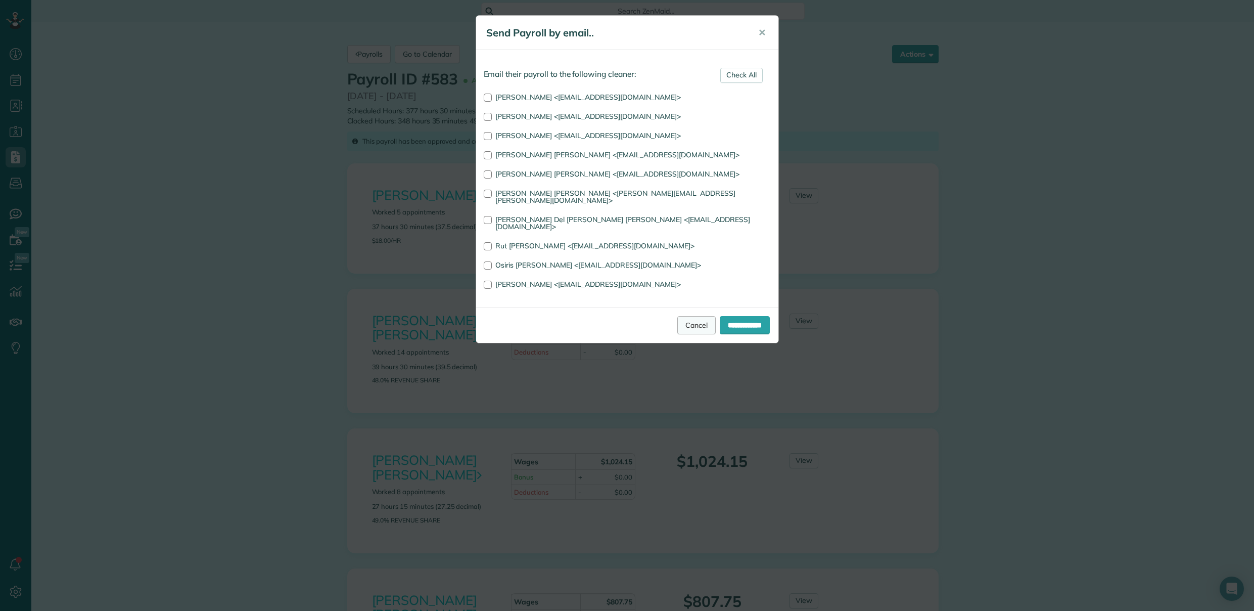
click at [694, 316] on link "Cancel" at bounding box center [696, 325] width 38 height 18
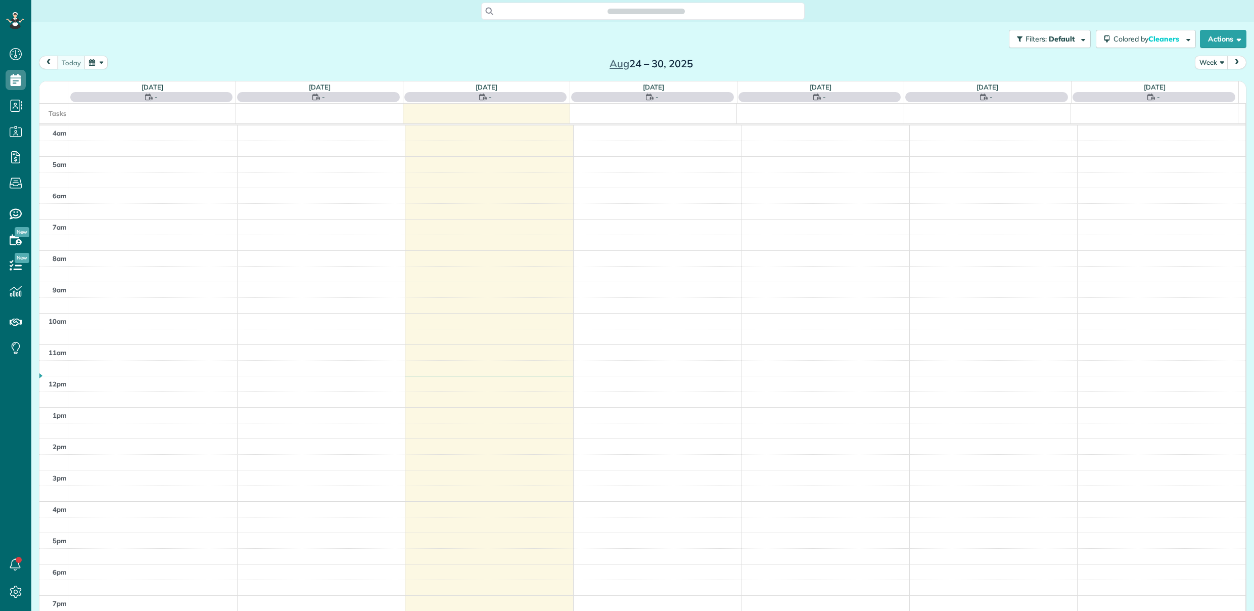
scroll to position [65, 0]
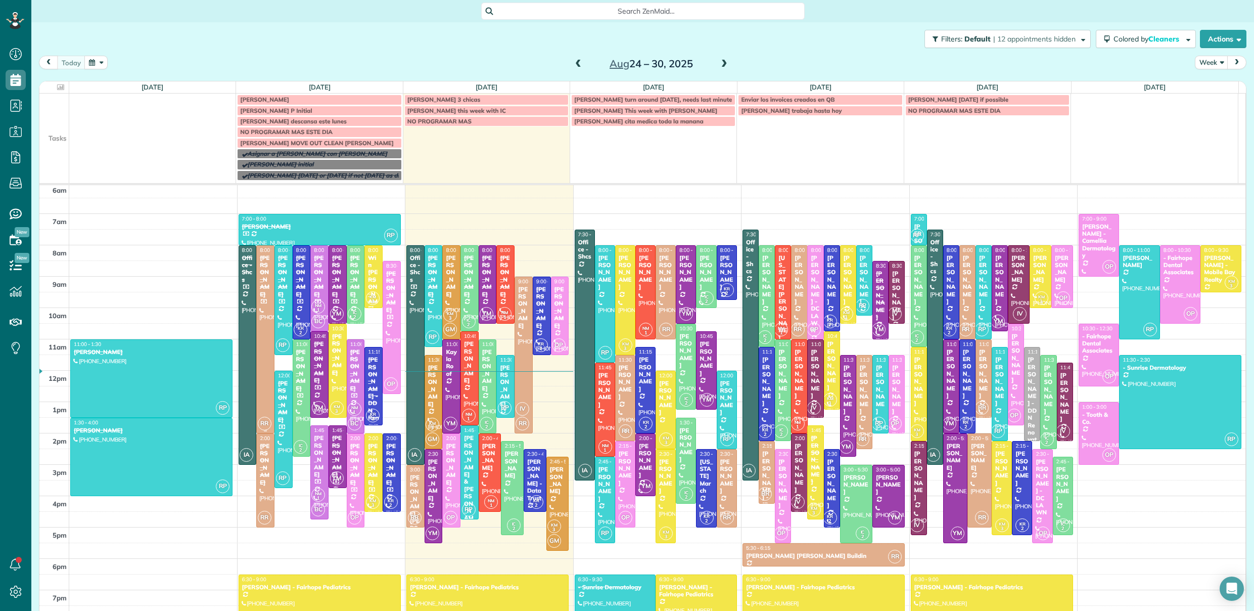
click at [264, 382] on div at bounding box center [265, 339] width 17 height 187
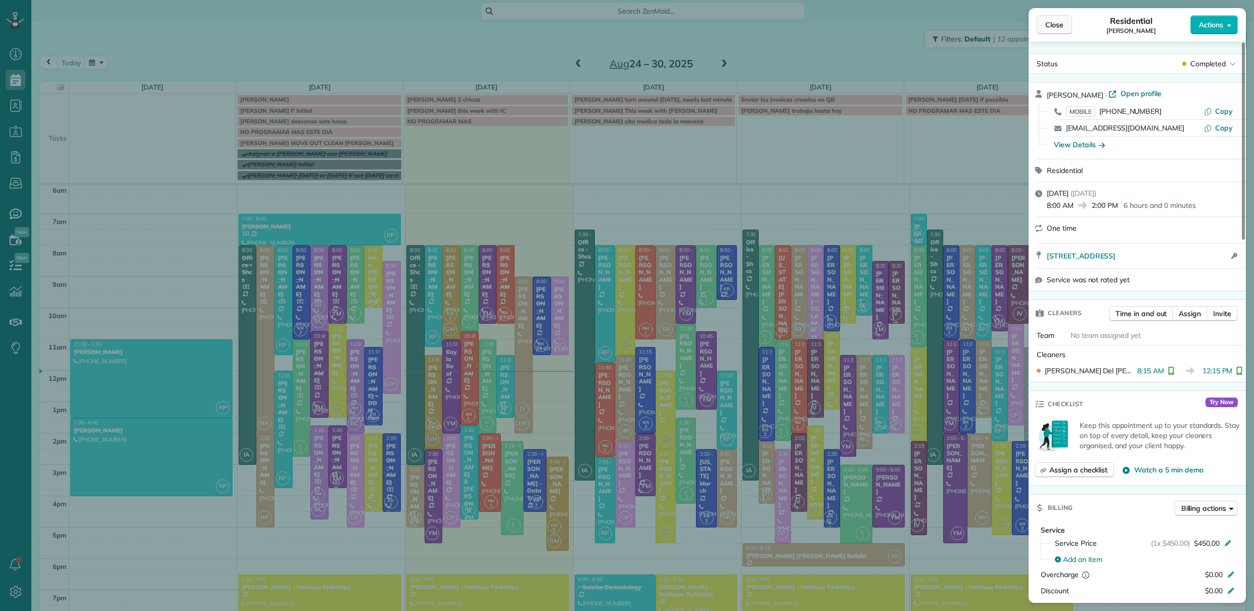
click at [1056, 25] on span "Close" at bounding box center [1054, 25] width 18 height 10
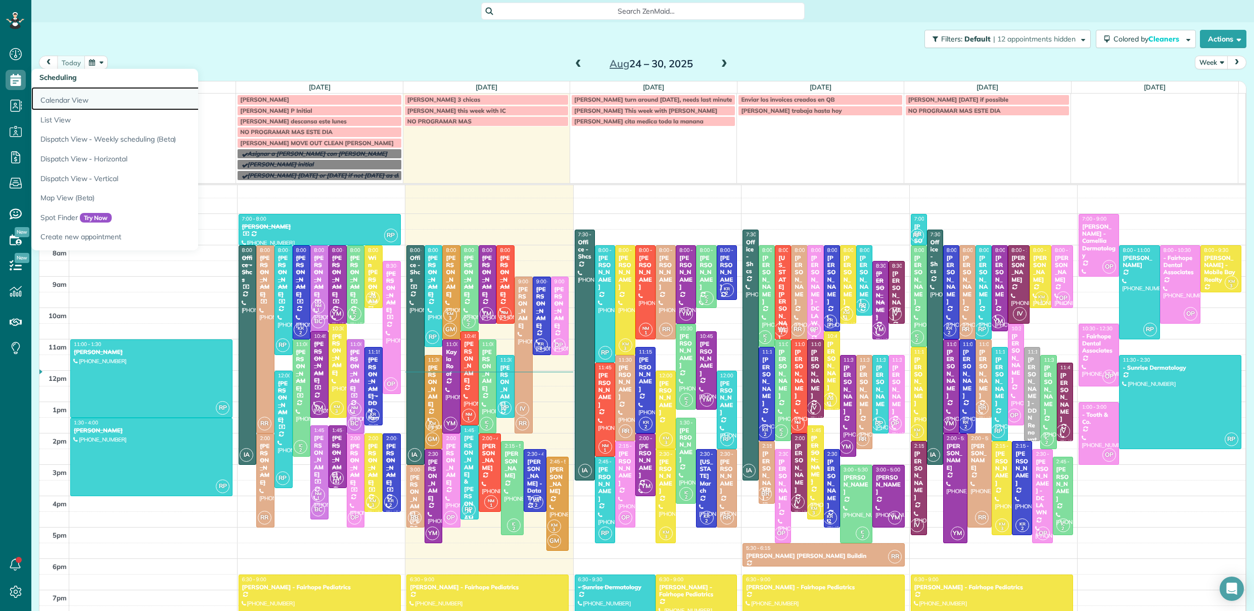
click at [47, 98] on link "Calendar View" at bounding box center [157, 98] width 253 height 23
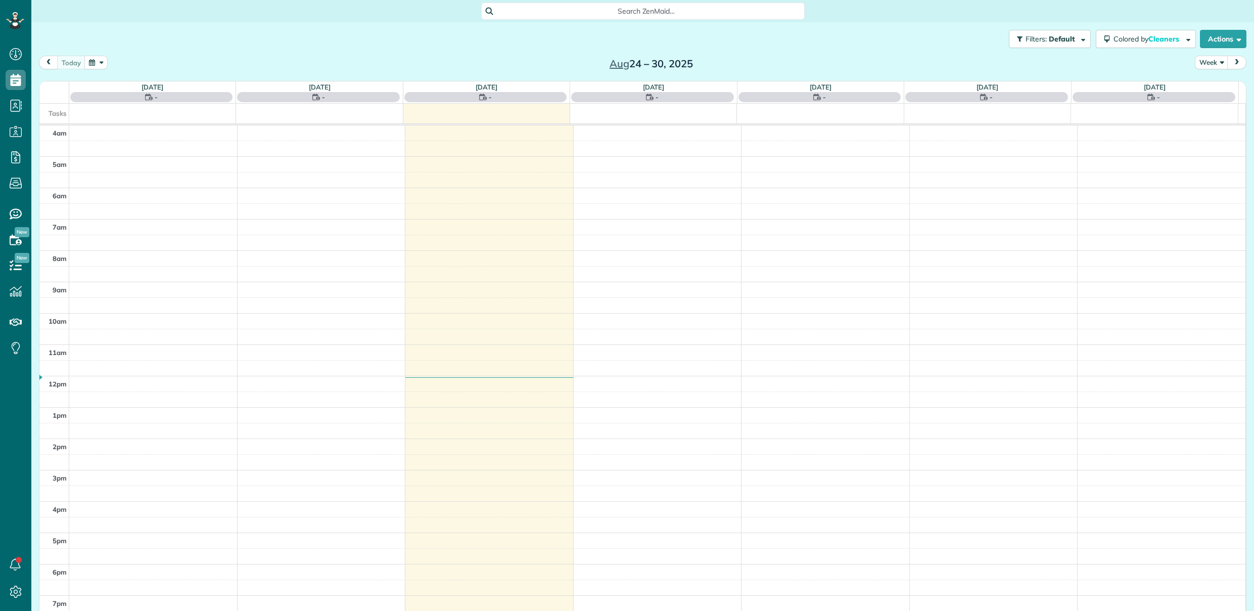
scroll to position [65, 0]
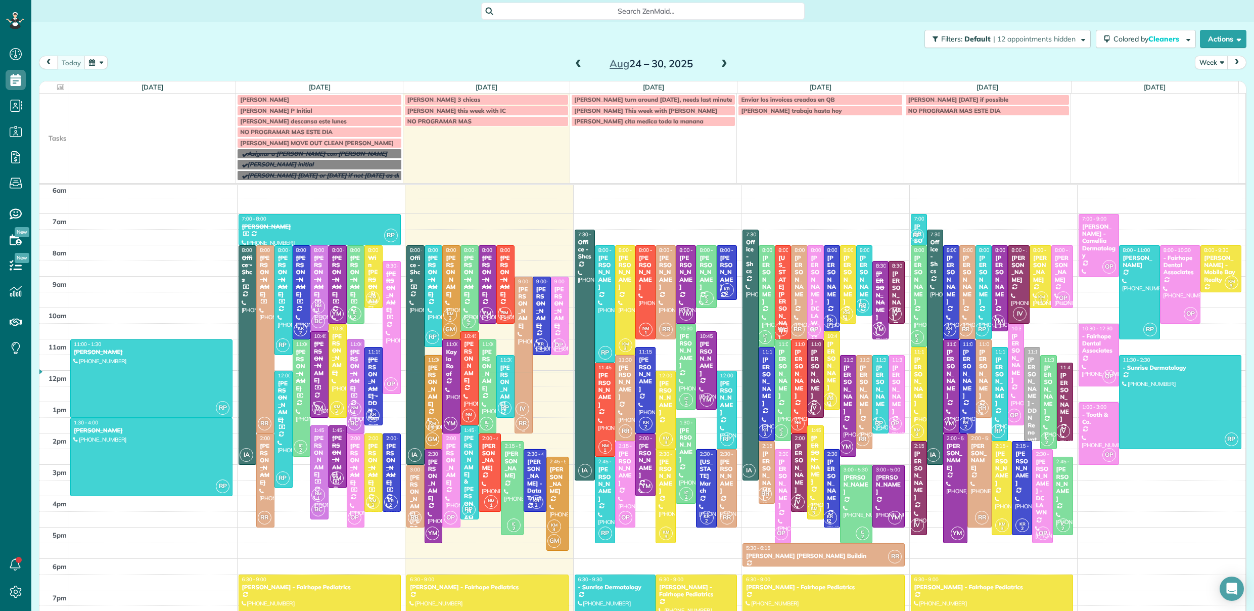
click at [518, 319] on div "Jason Saulters" at bounding box center [524, 307] width 12 height 43
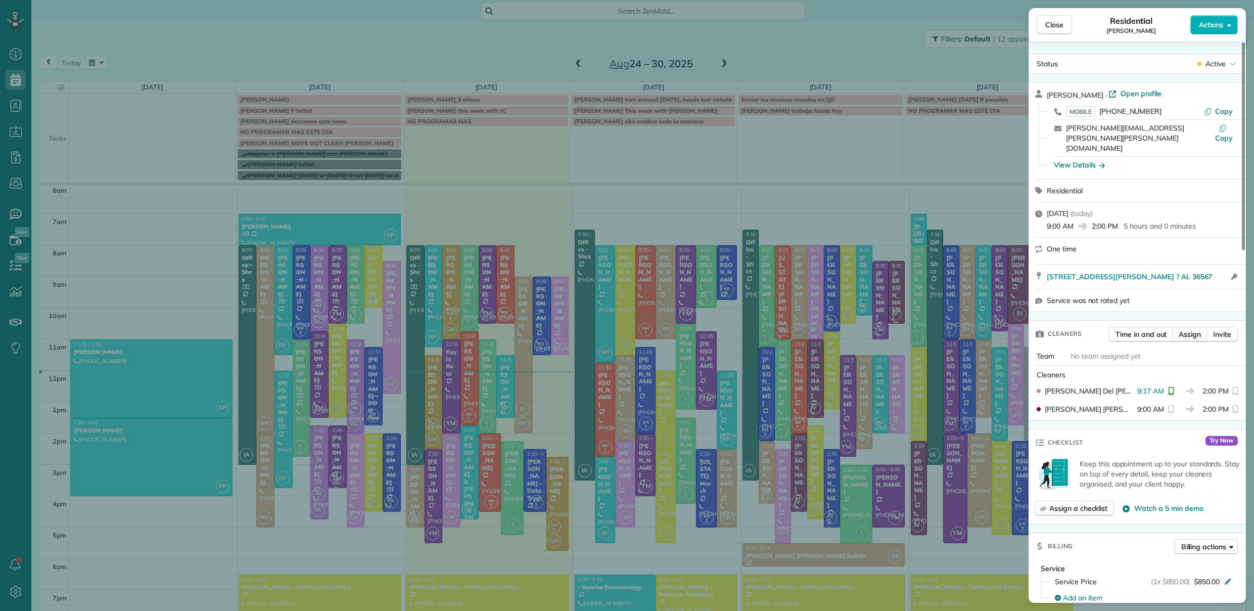
click at [1192, 329] on span "Assign" at bounding box center [1190, 334] width 22 height 10
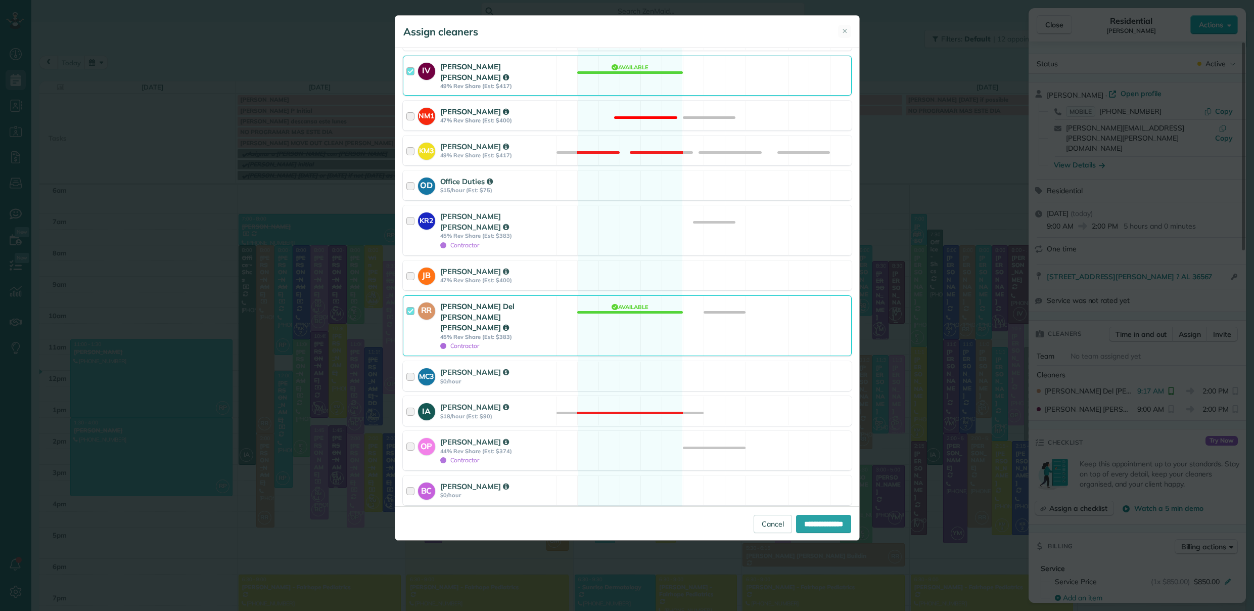
scroll to position [338, 0]
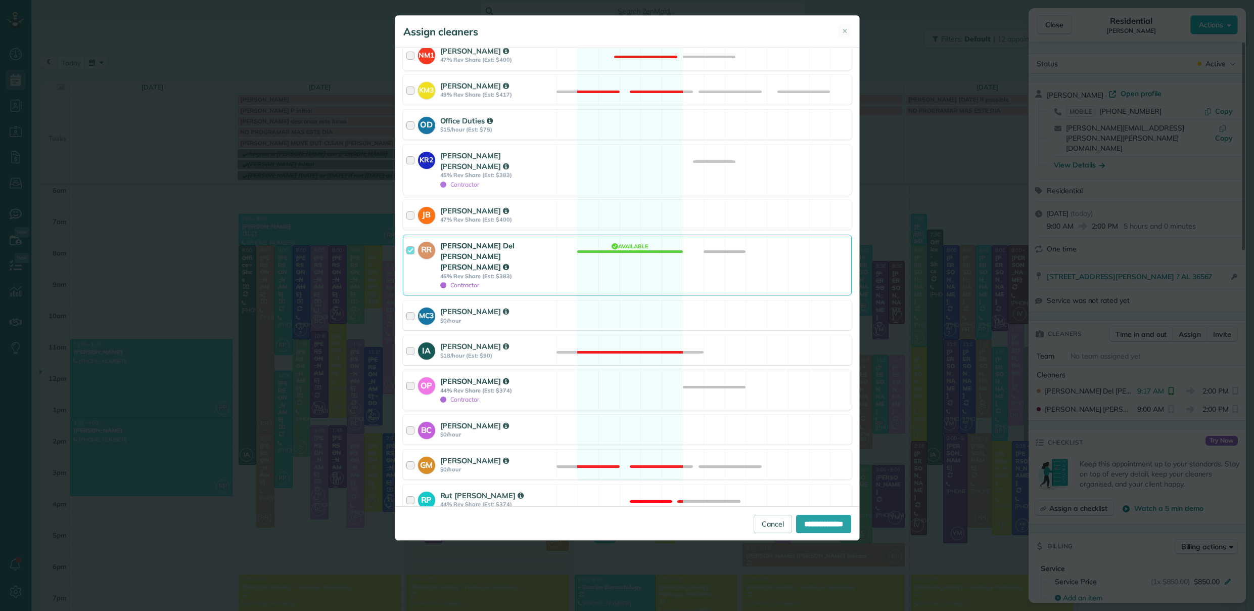
click at [409, 376] on div at bounding box center [412, 390] width 12 height 28
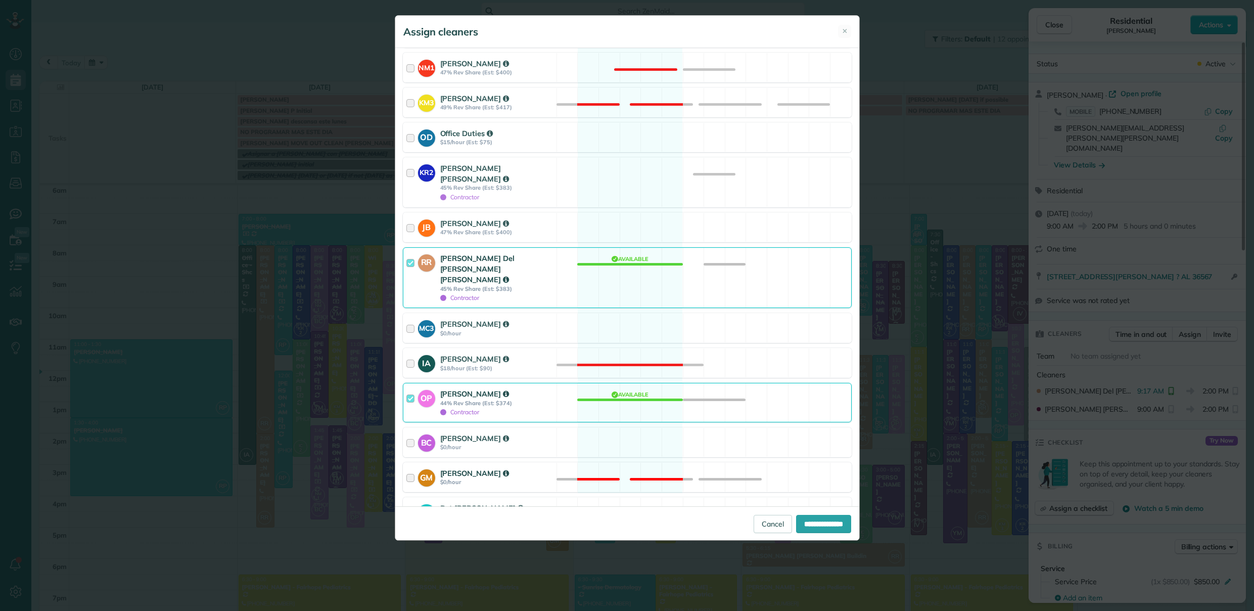
scroll to position [319, 0]
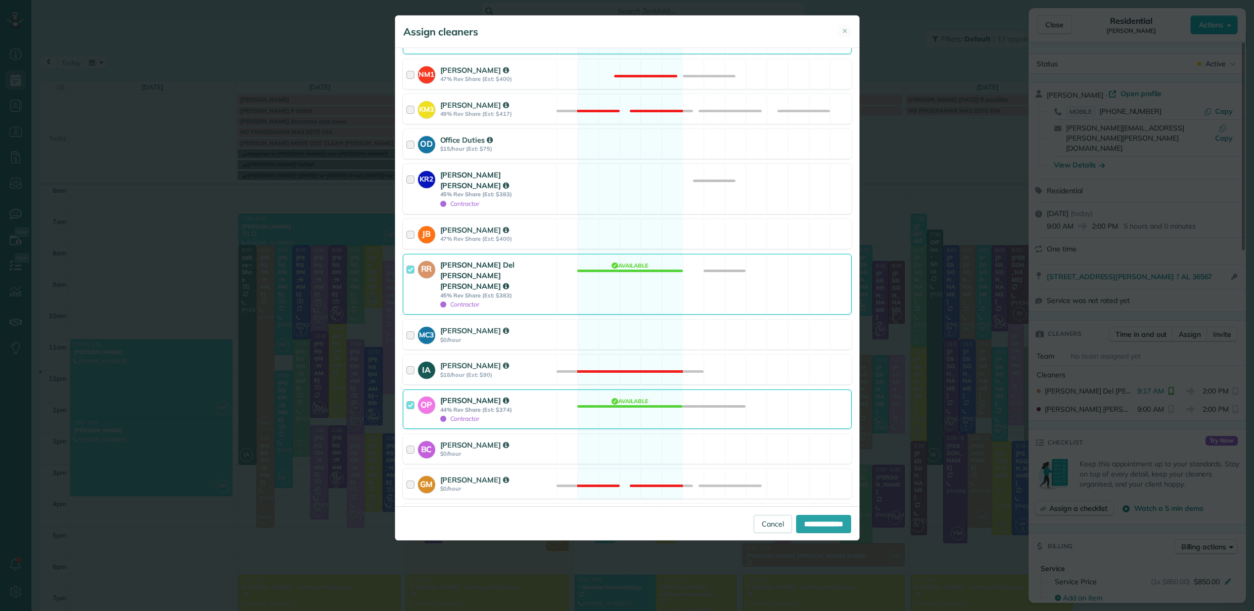
click at [410, 169] on div at bounding box center [412, 188] width 12 height 39
click at [804, 522] on input "**********" at bounding box center [823, 524] width 55 height 18
type input "**********"
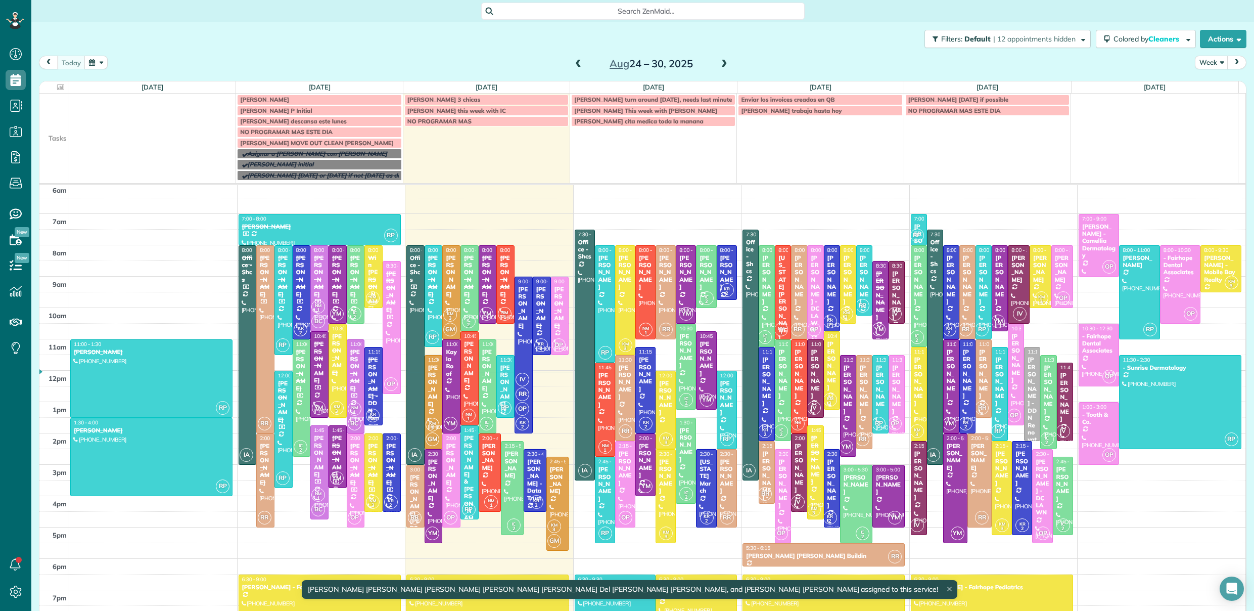
scroll to position [55, 0]
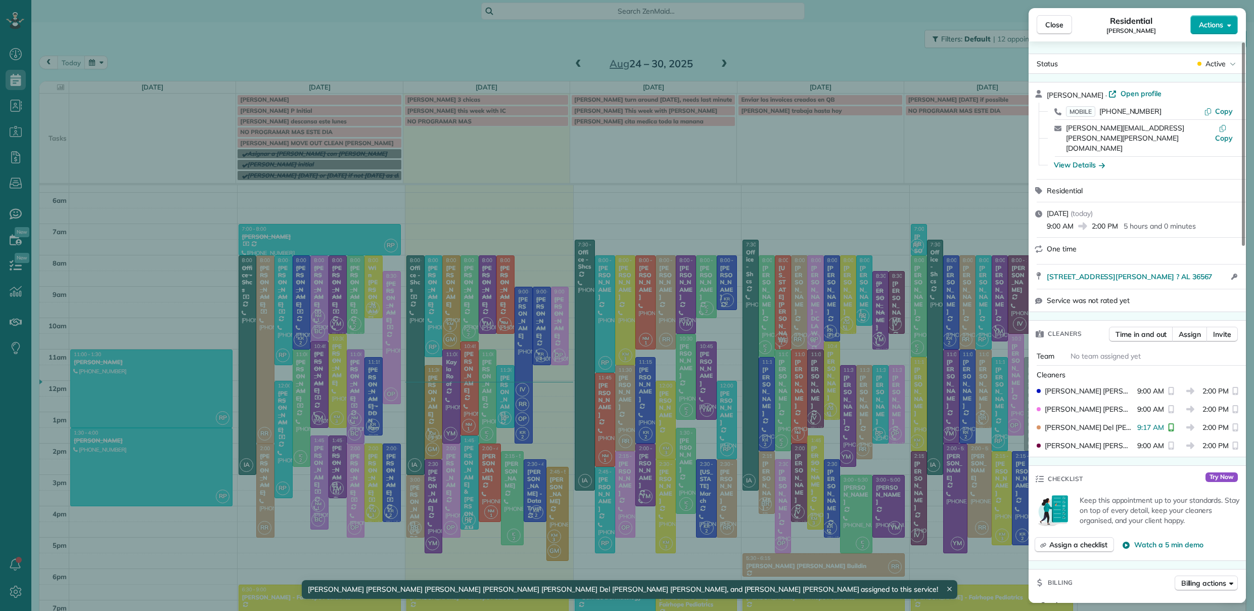
click at [1219, 24] on span "Actions" at bounding box center [1211, 25] width 24 height 10
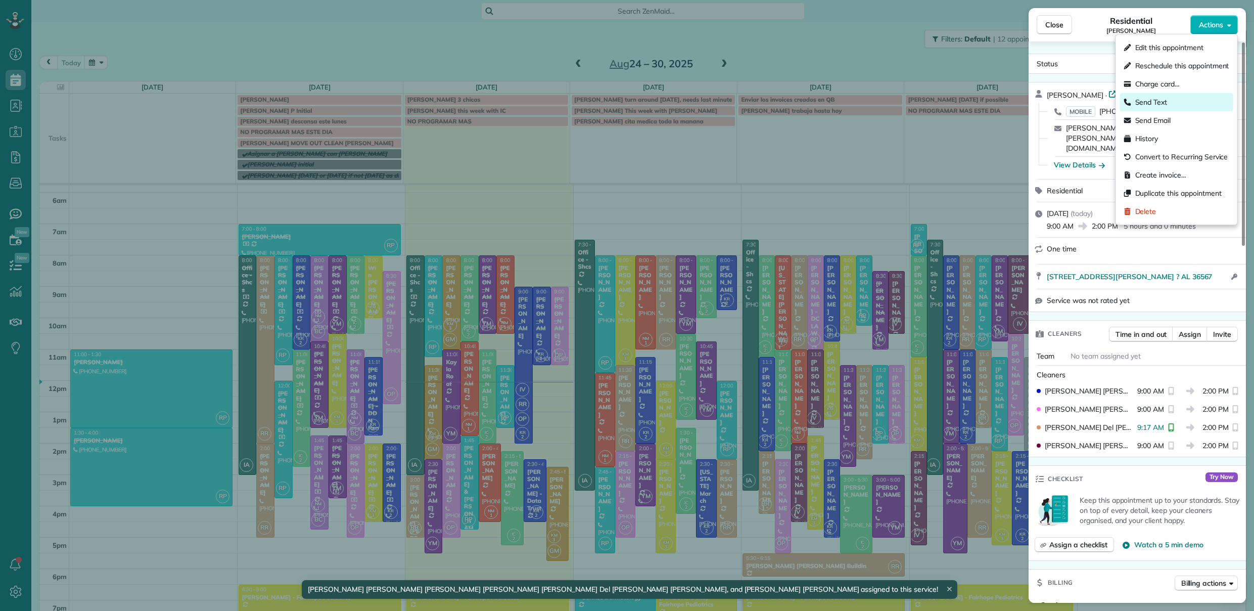
click at [1163, 102] on span "Send Text" at bounding box center [1151, 102] width 32 height 10
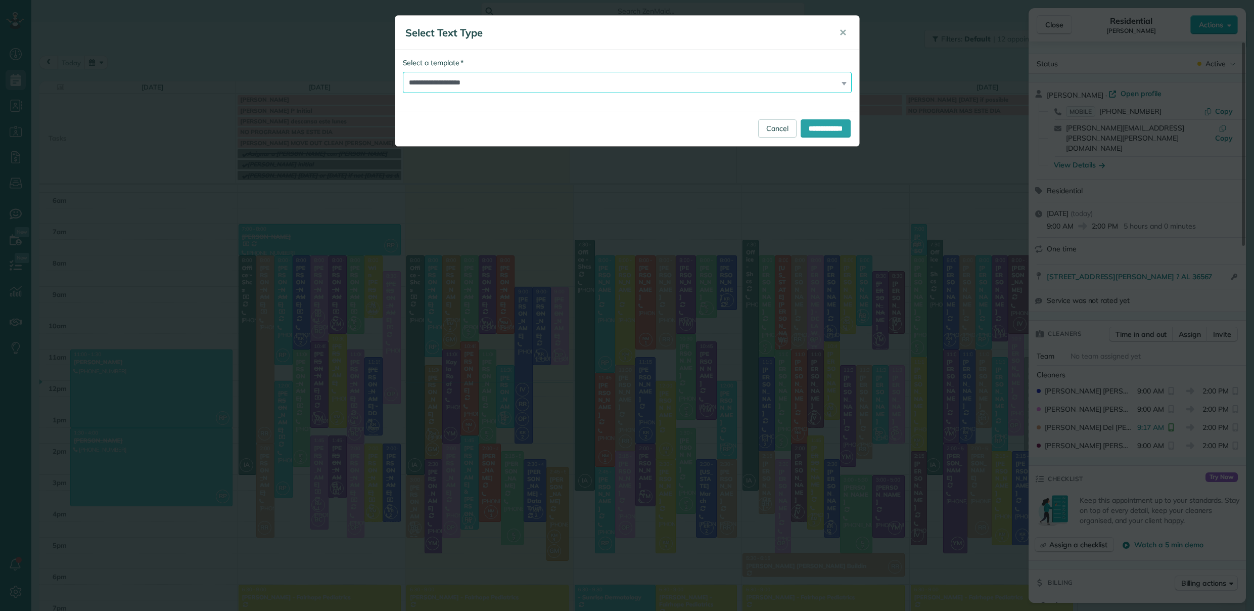
click at [538, 83] on select "**********" at bounding box center [627, 82] width 449 height 21
select select "****"
click at [403, 72] on select "**********" at bounding box center [627, 82] width 449 height 21
click at [831, 129] on input "**********" at bounding box center [826, 128] width 50 height 18
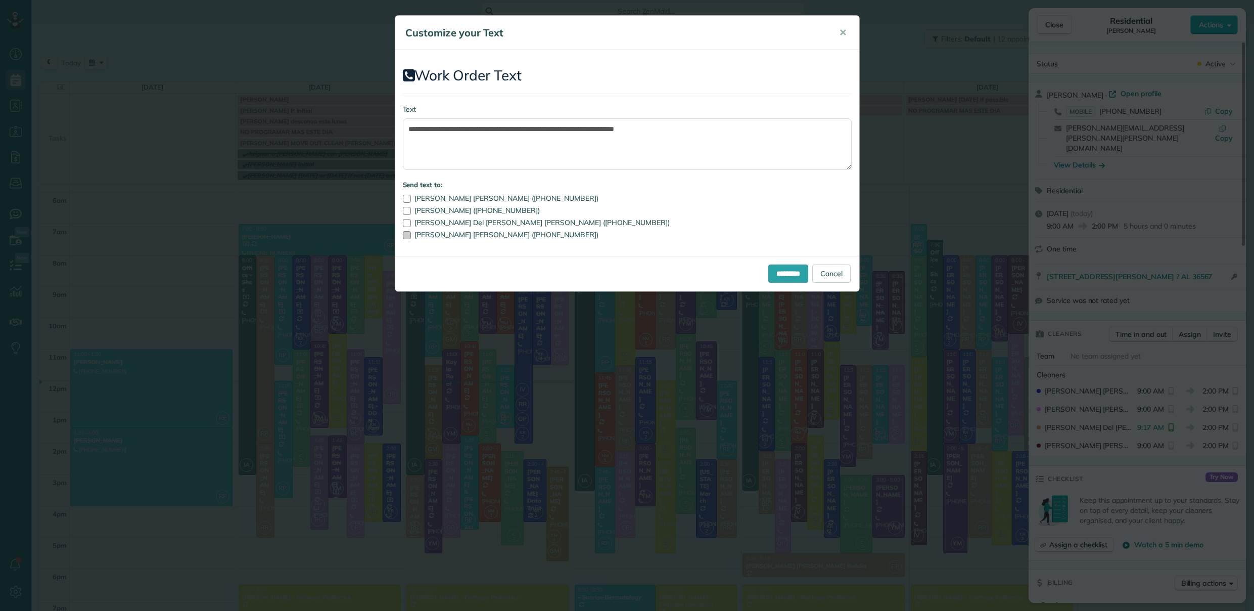
click at [408, 236] on div at bounding box center [407, 235] width 8 height 8
click at [405, 219] on div at bounding box center [407, 223] width 8 height 8
click at [774, 273] on input "*********" at bounding box center [788, 273] width 40 height 18
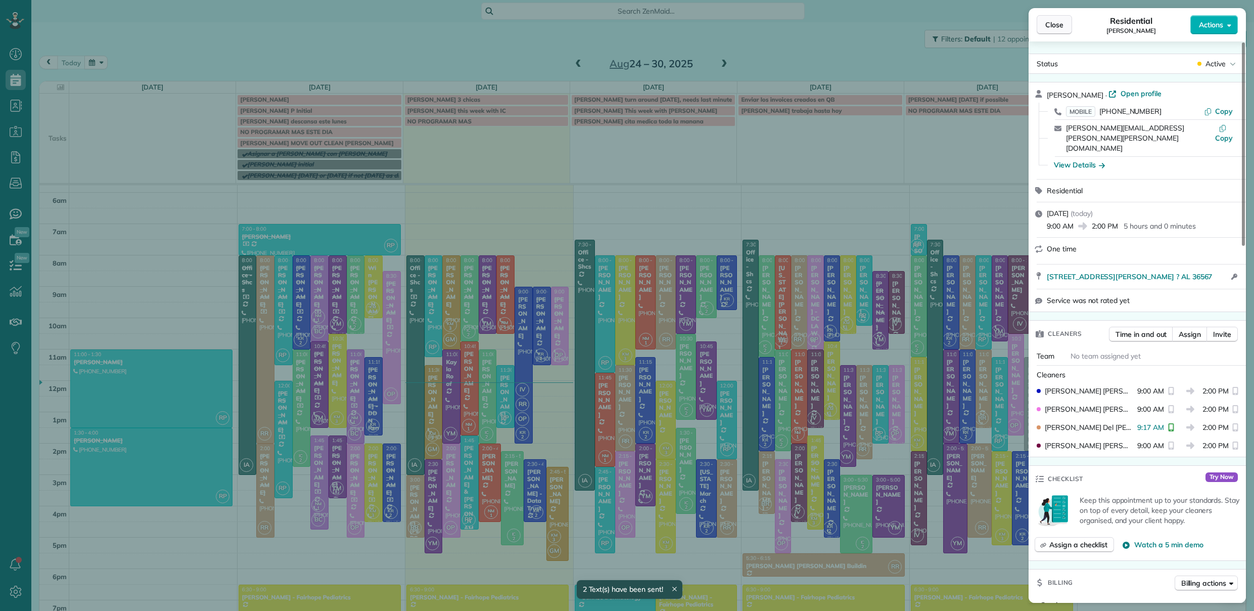
click at [1060, 24] on span "Close" at bounding box center [1054, 25] width 18 height 10
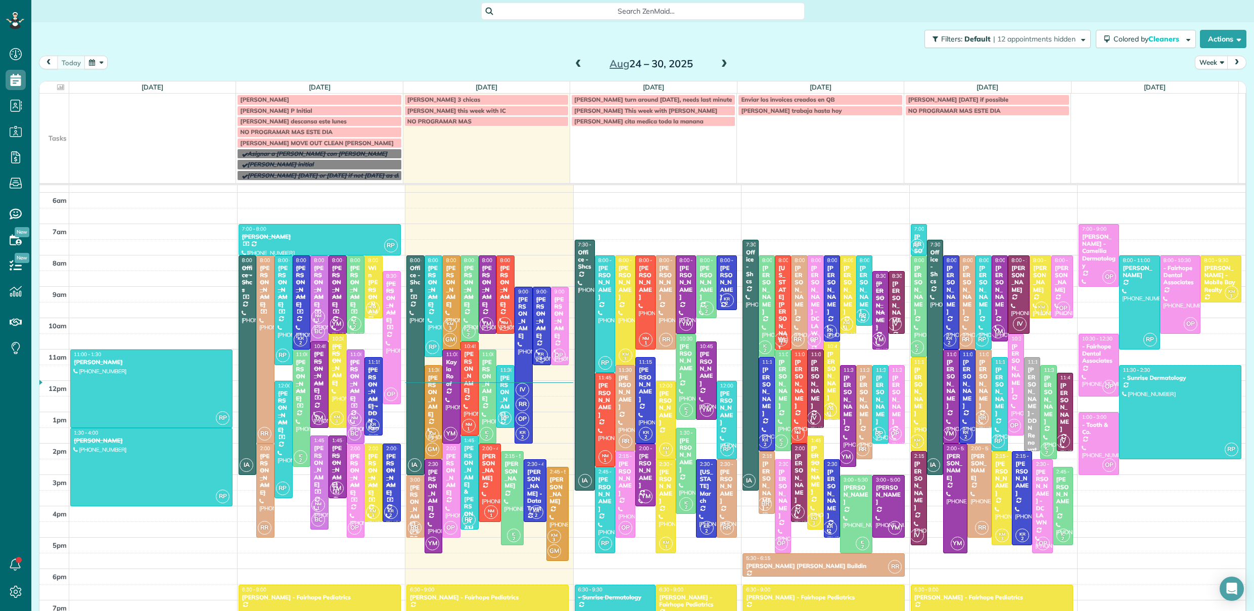
click at [536, 310] on div "Lisa Bailey" at bounding box center [542, 317] width 12 height 43
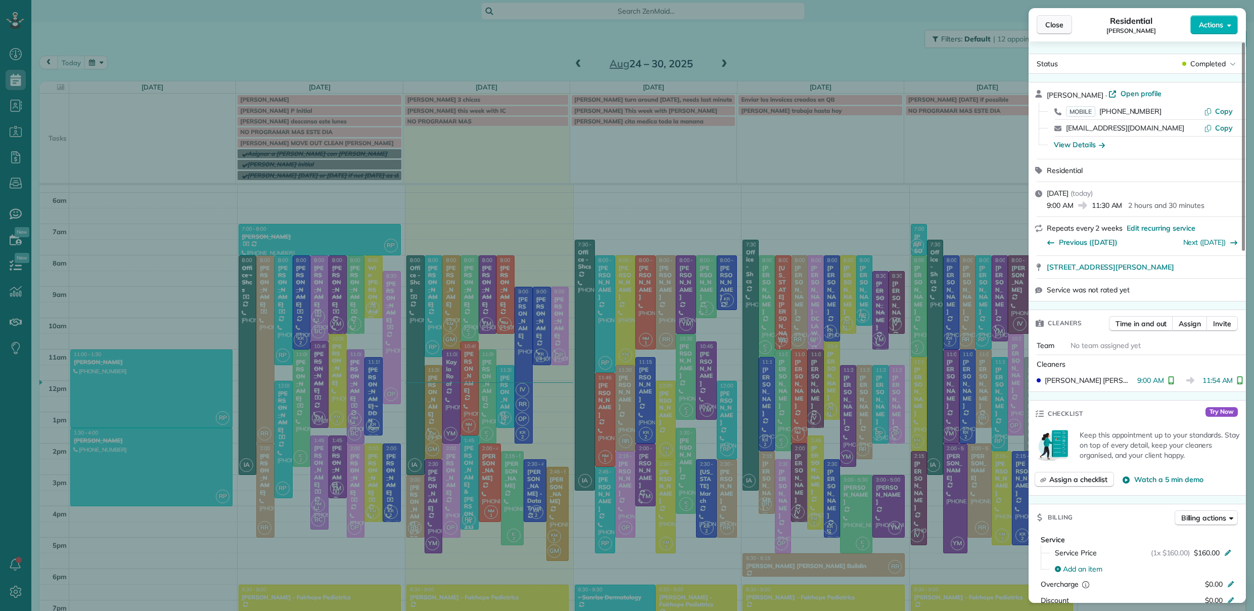
click at [1065, 27] on button "Close" at bounding box center [1054, 24] width 35 height 19
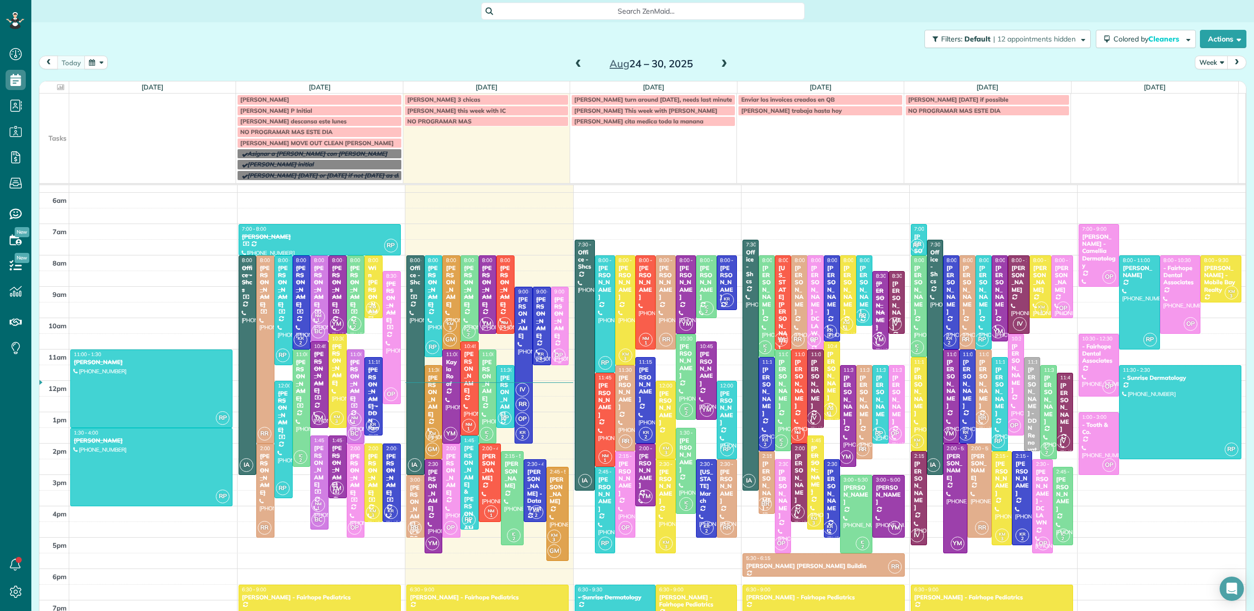
click at [557, 332] on div at bounding box center [559, 325] width 17 height 77
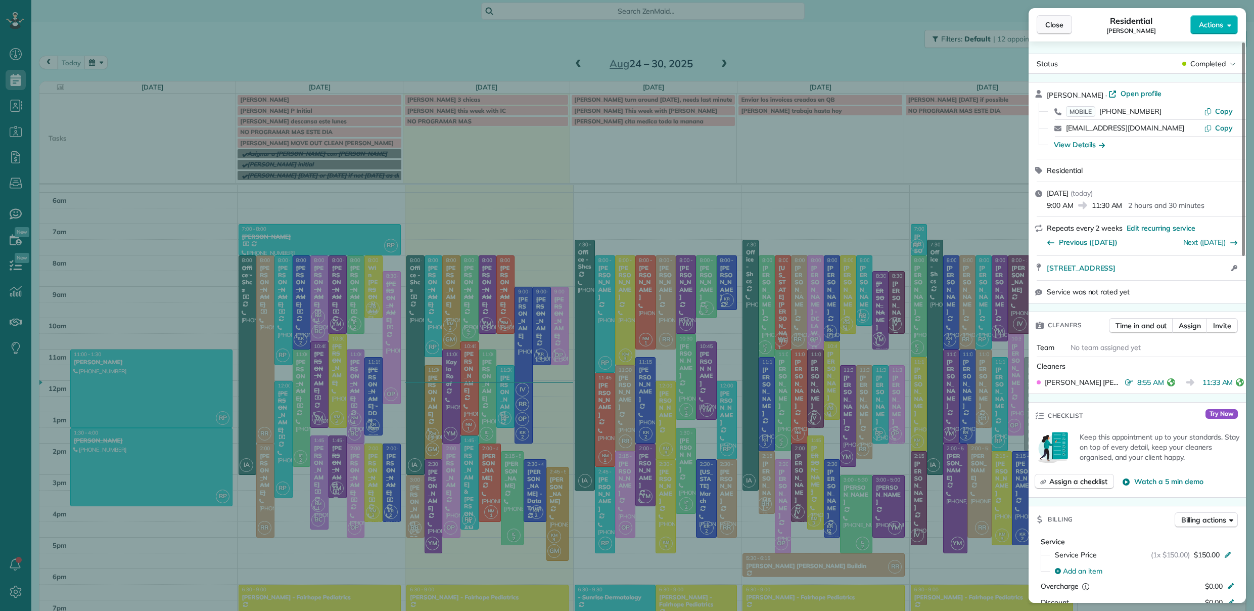
click at [1058, 22] on span "Close" at bounding box center [1054, 25] width 18 height 10
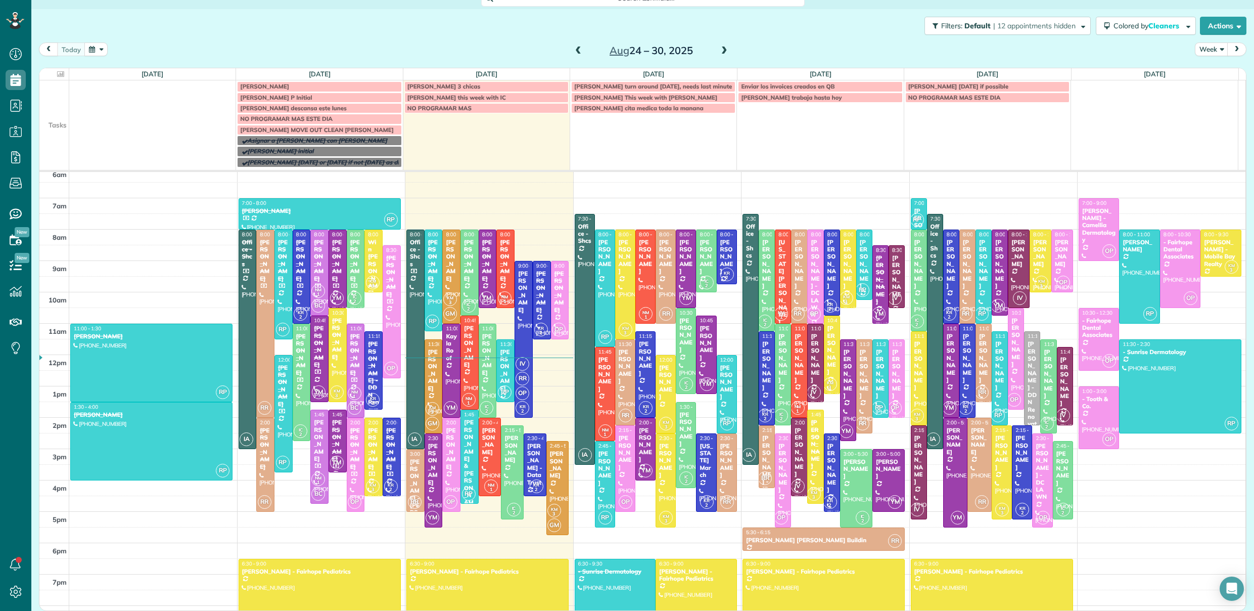
scroll to position [22, 0]
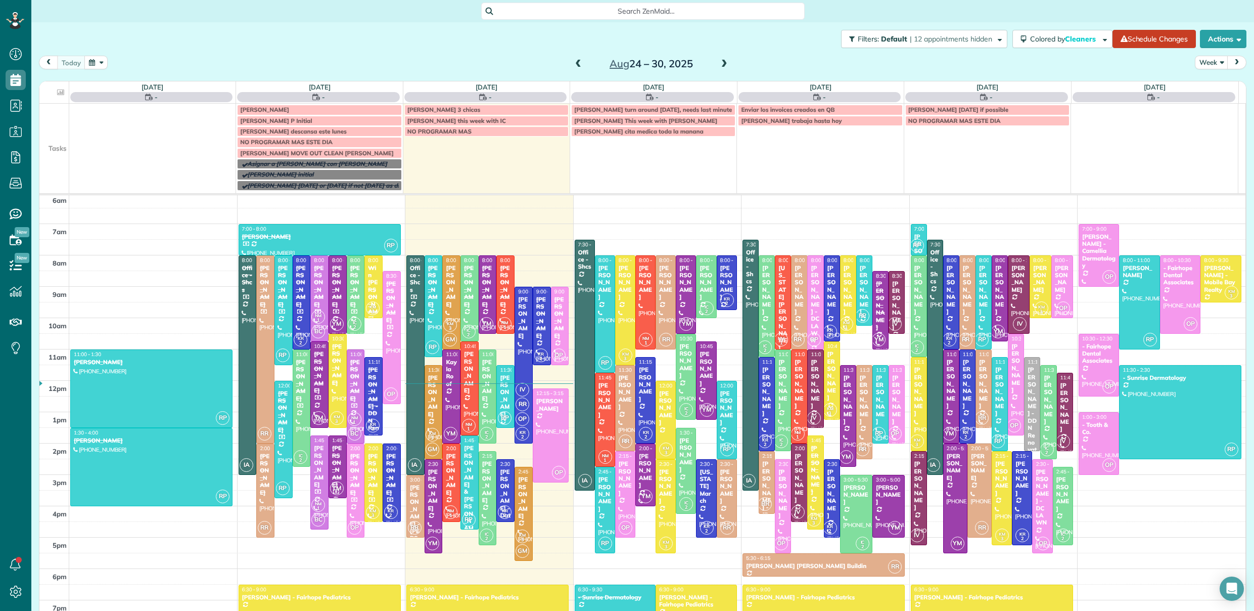
scroll to position [135, 0]
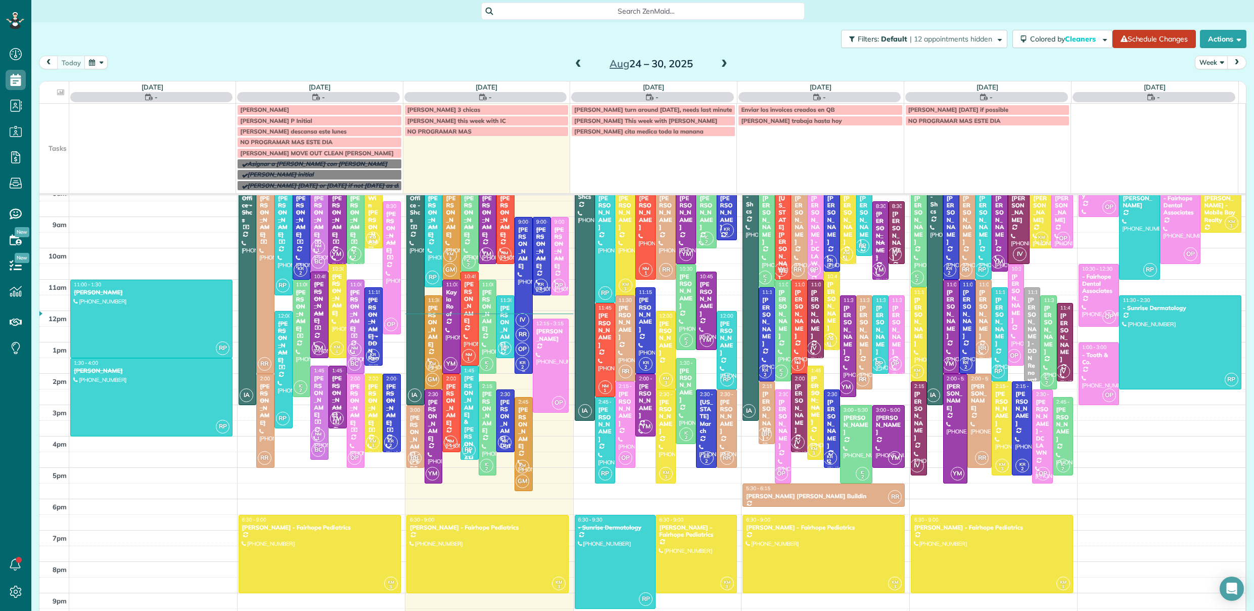
click at [518, 288] on div at bounding box center [523, 295] width 17 height 156
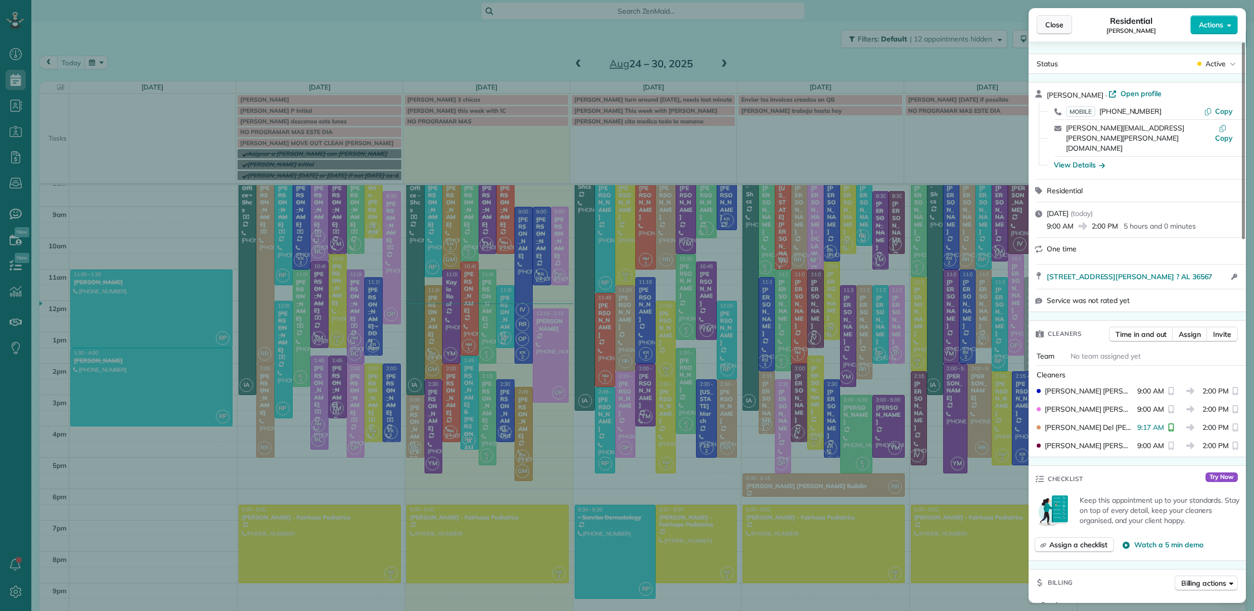
click at [1056, 30] on button "Close" at bounding box center [1054, 24] width 35 height 19
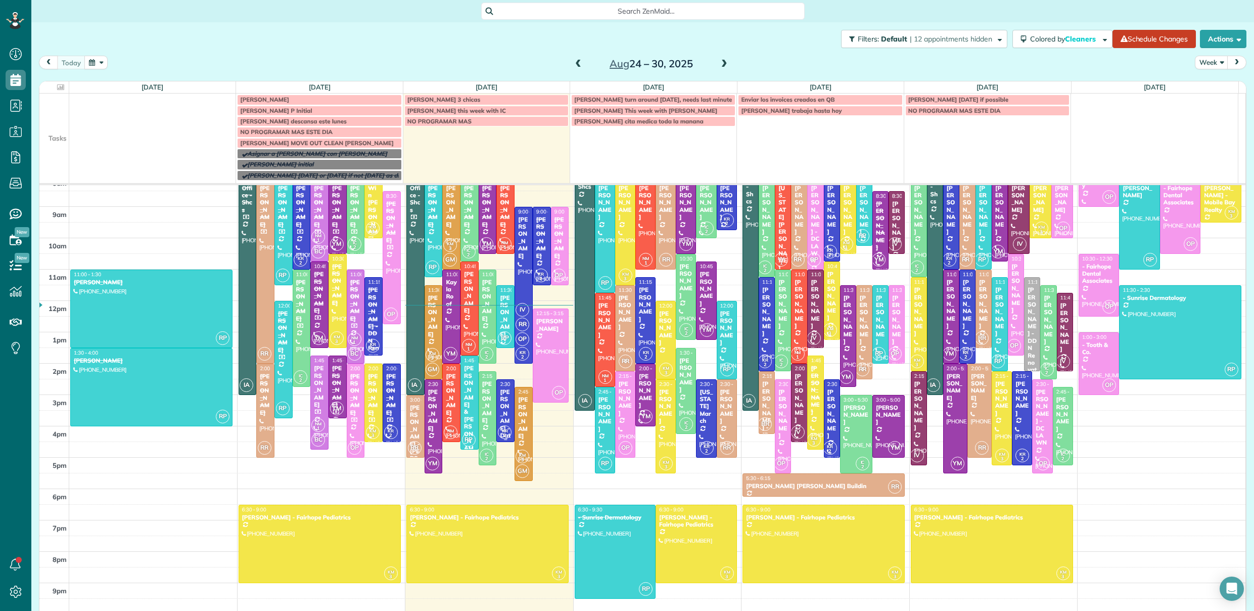
click at [499, 416] on div "Dan Nicholson - Data Trust" at bounding box center [505, 424] width 12 height 73
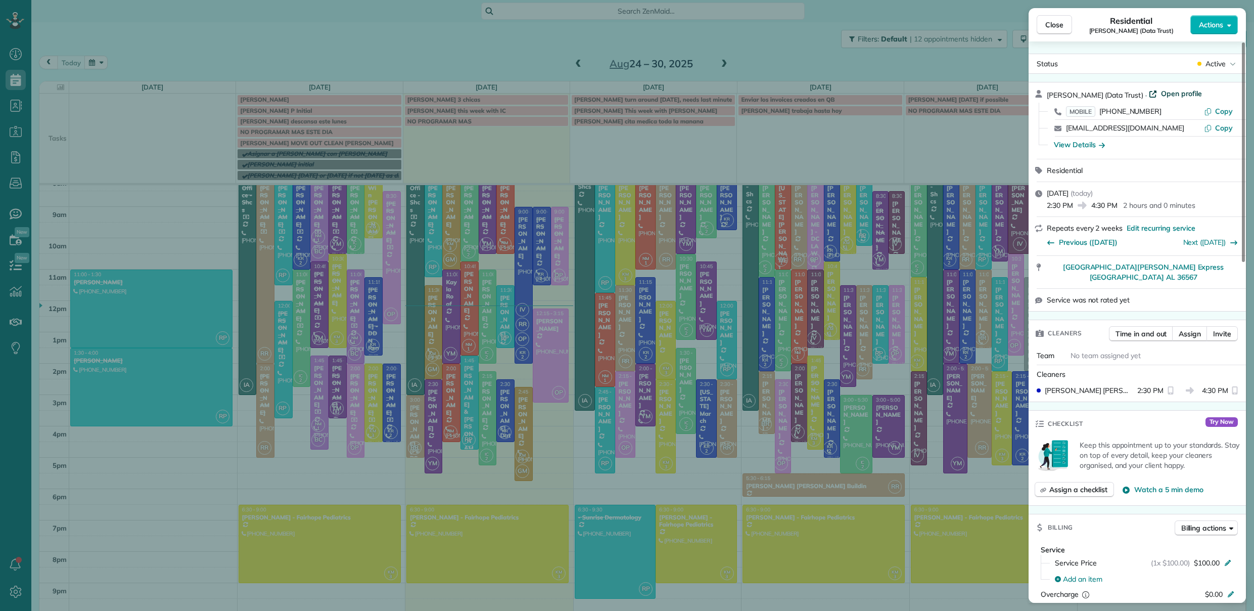
click at [1175, 93] on span "Open profile" at bounding box center [1181, 93] width 41 height 10
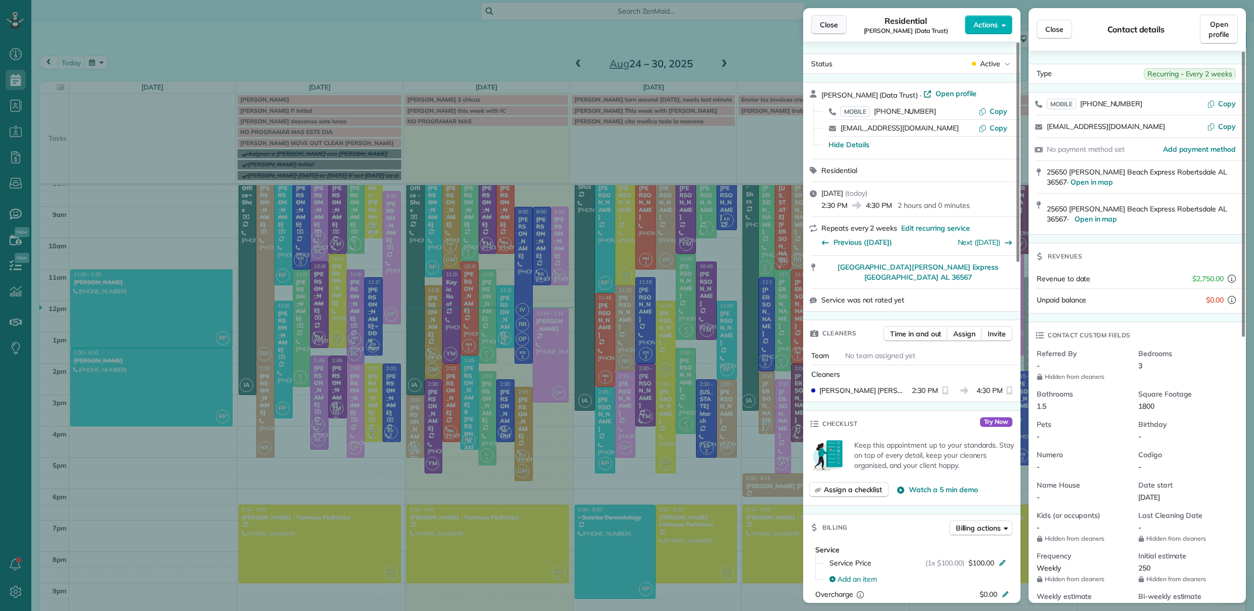
click at [833, 27] on span "Close" at bounding box center [829, 25] width 18 height 10
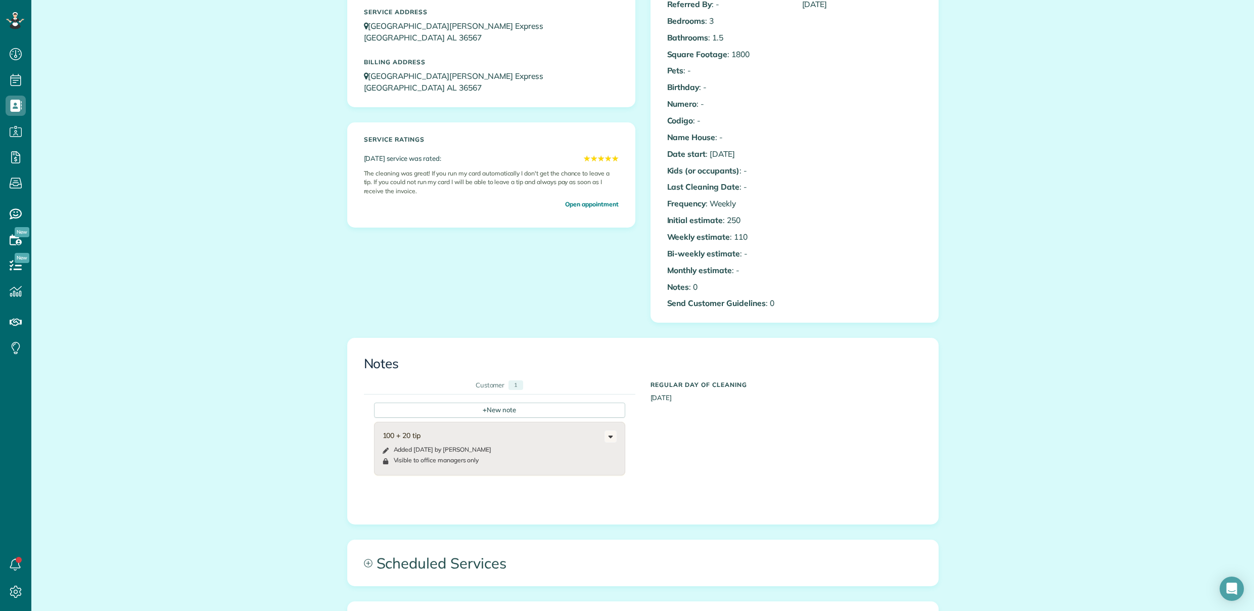
scroll to position [190, 0]
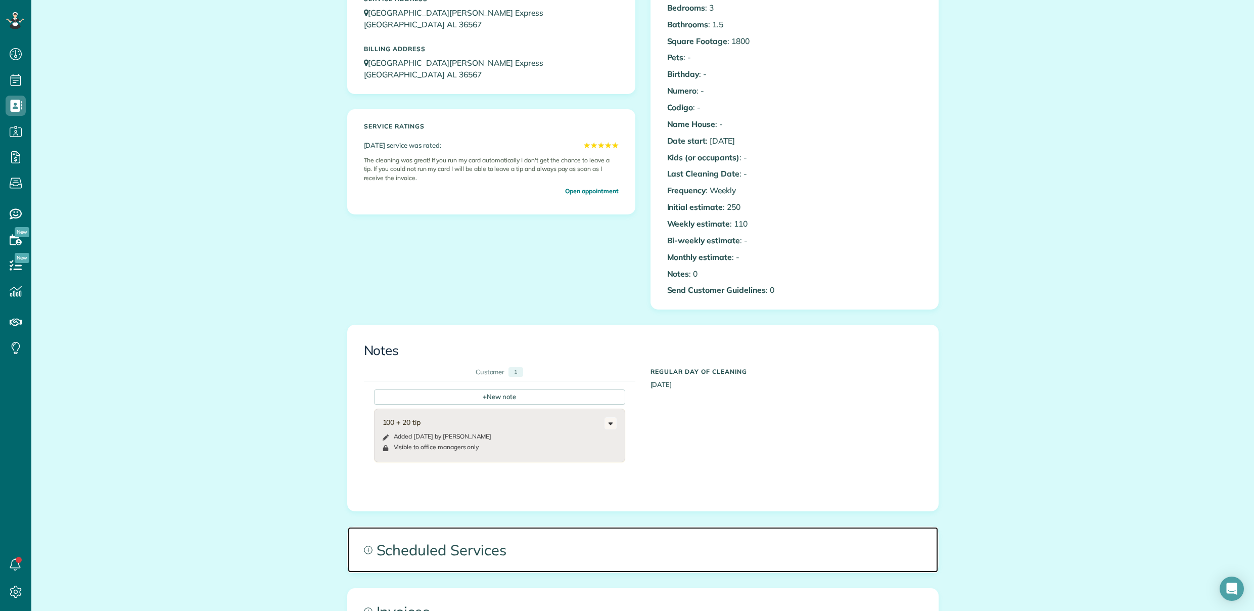
click at [446, 546] on span "Scheduled Services" at bounding box center [643, 549] width 590 height 45
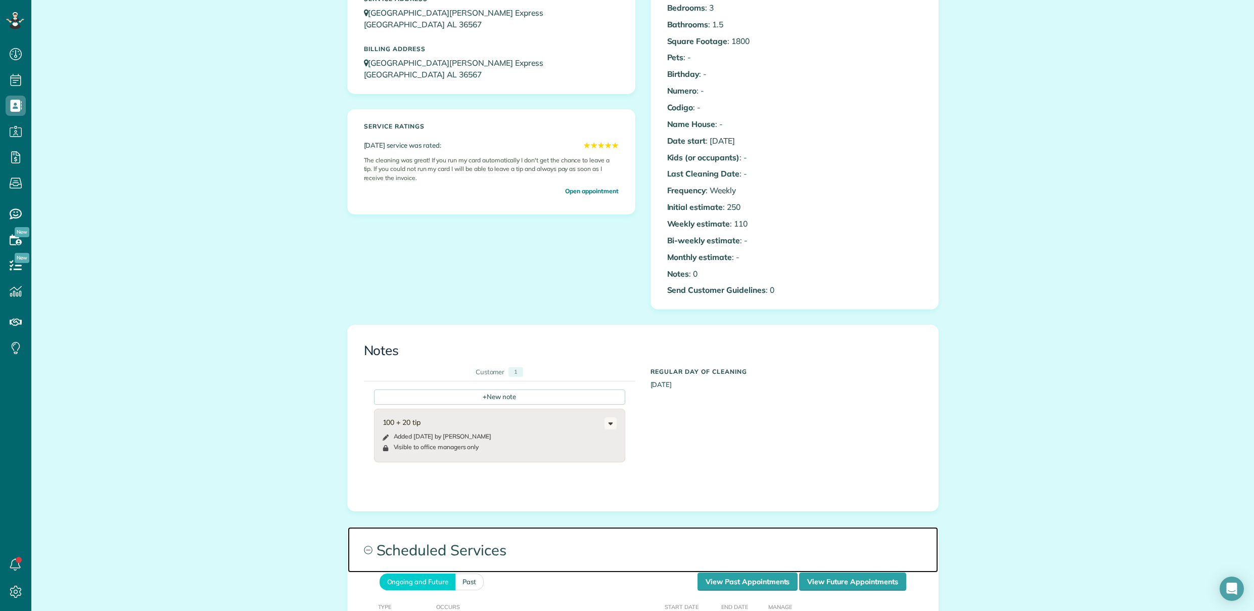
scroll to position [336, 0]
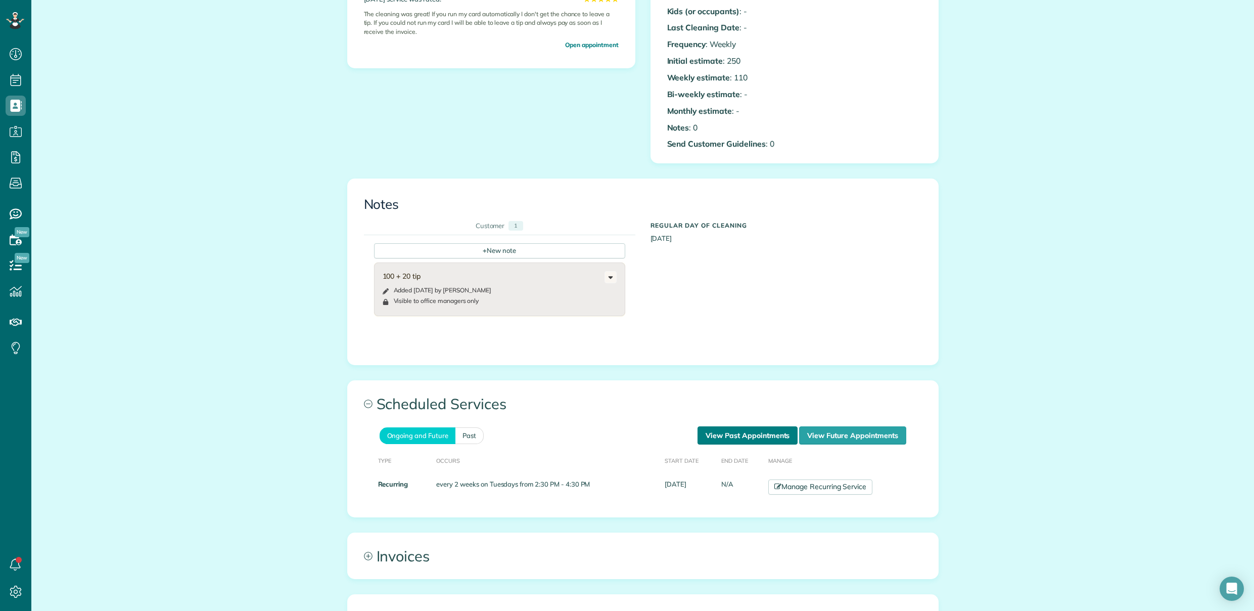
click at [755, 431] on link "View Past Appointments" at bounding box center [748, 435] width 100 height 18
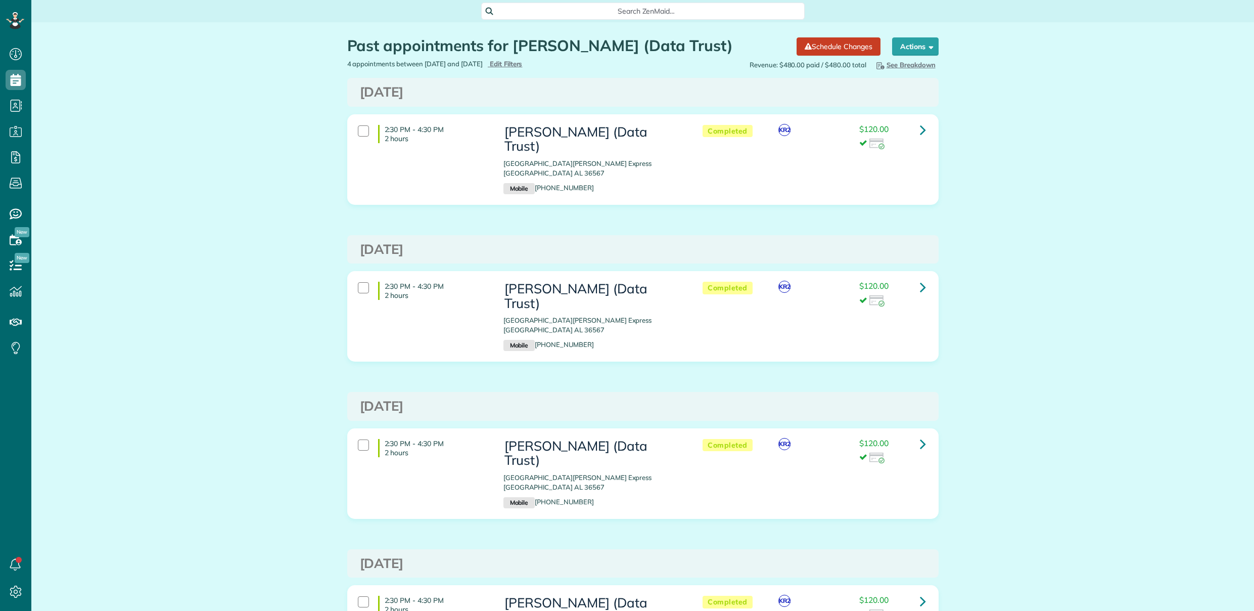
scroll to position [5, 5]
click at [920, 278] on icon at bounding box center [923, 287] width 6 height 18
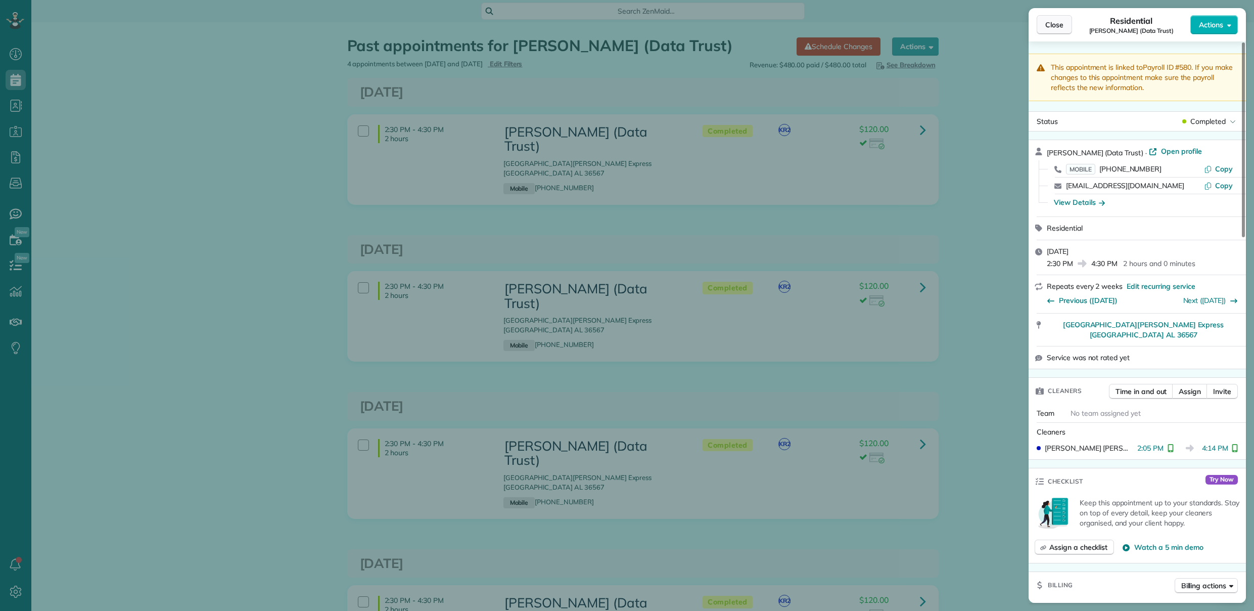
click at [1049, 31] on button "Close" at bounding box center [1054, 24] width 35 height 19
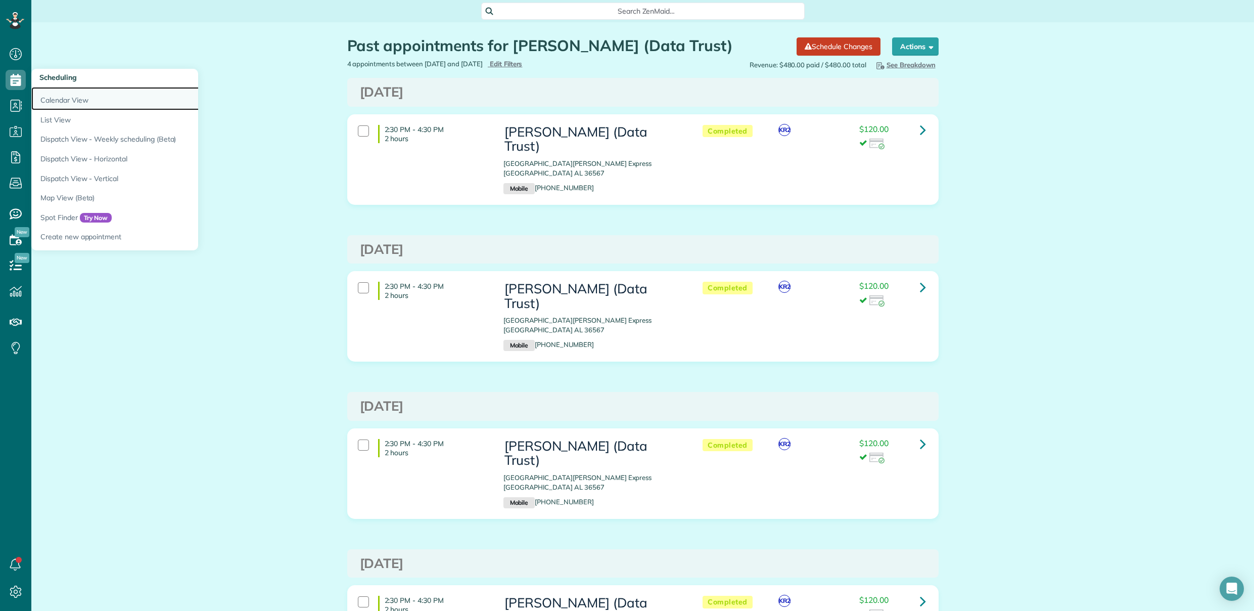
click at [40, 94] on link "Calendar View" at bounding box center [157, 98] width 253 height 23
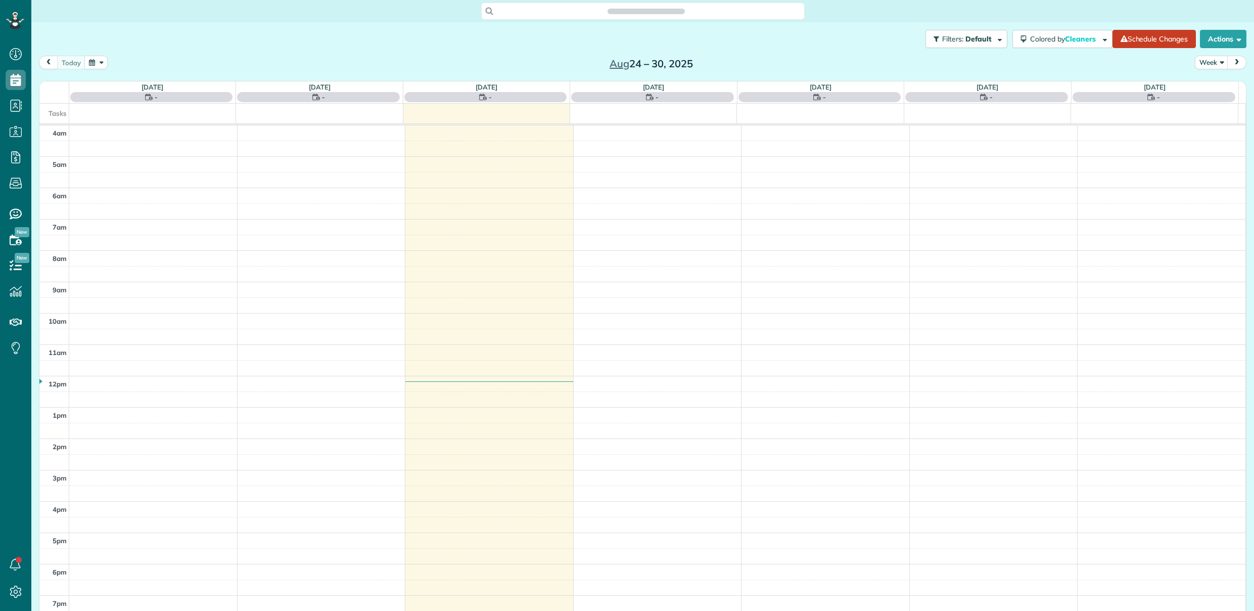
scroll to position [65, 0]
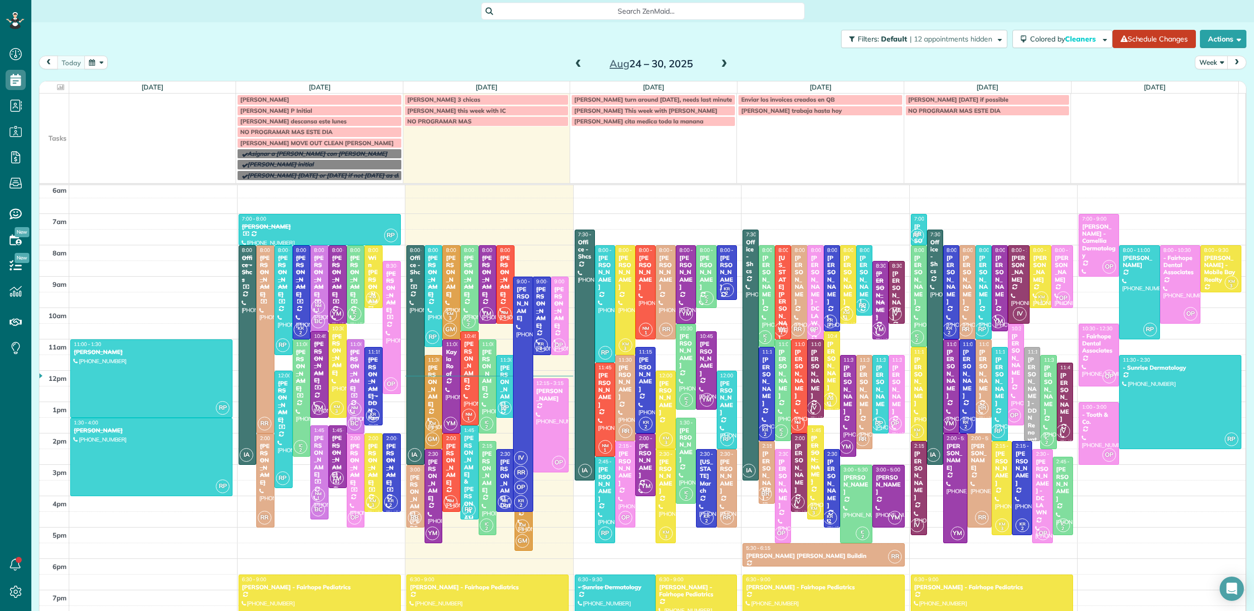
drag, startPoint x: 517, startPoint y: 432, endPoint x: 510, endPoint y: 509, distance: 77.6
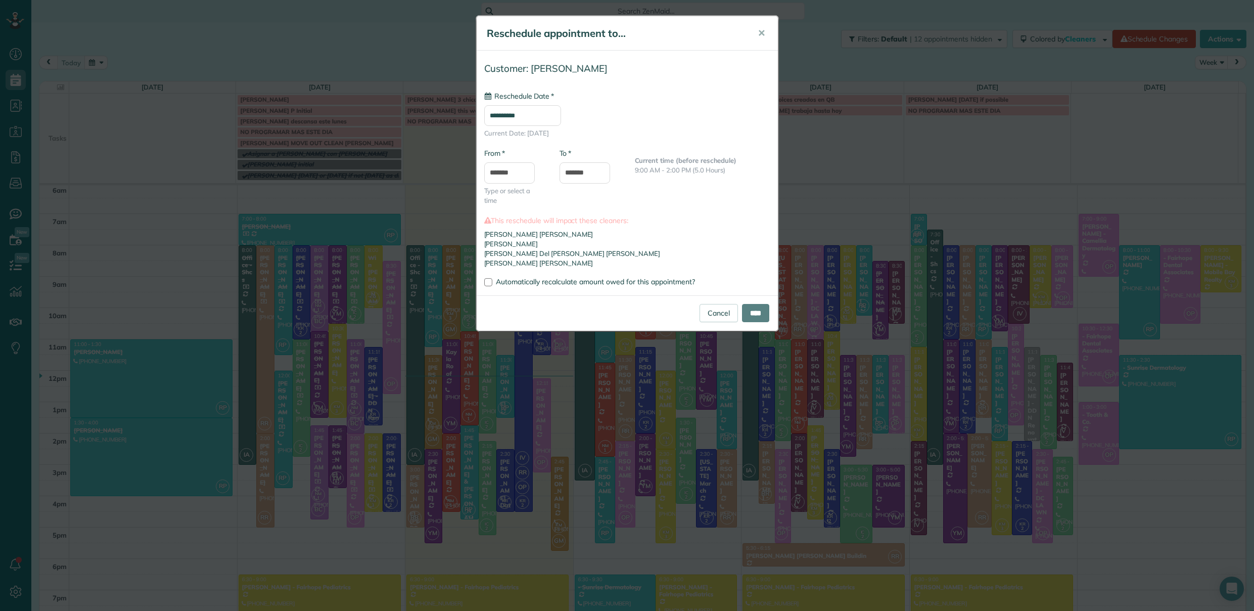
type input "**********"
click at [581, 176] on input "*******" at bounding box center [585, 172] width 51 height 21
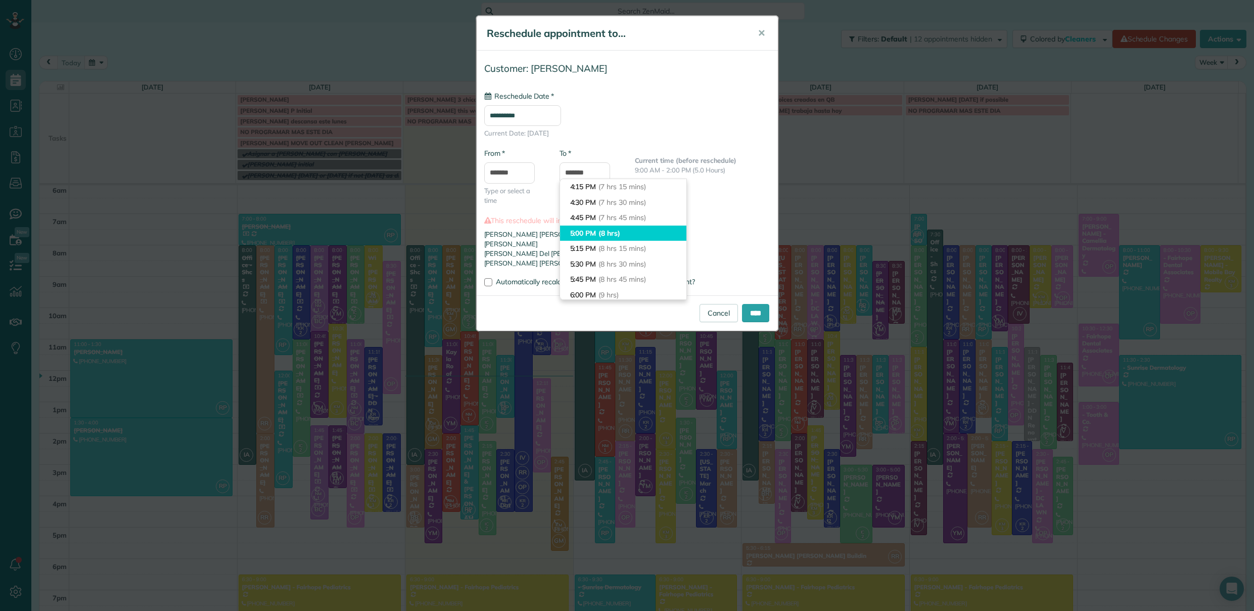
type input "*******"
click at [587, 229] on li "5:00 PM (8 hrs)" at bounding box center [623, 233] width 126 height 16
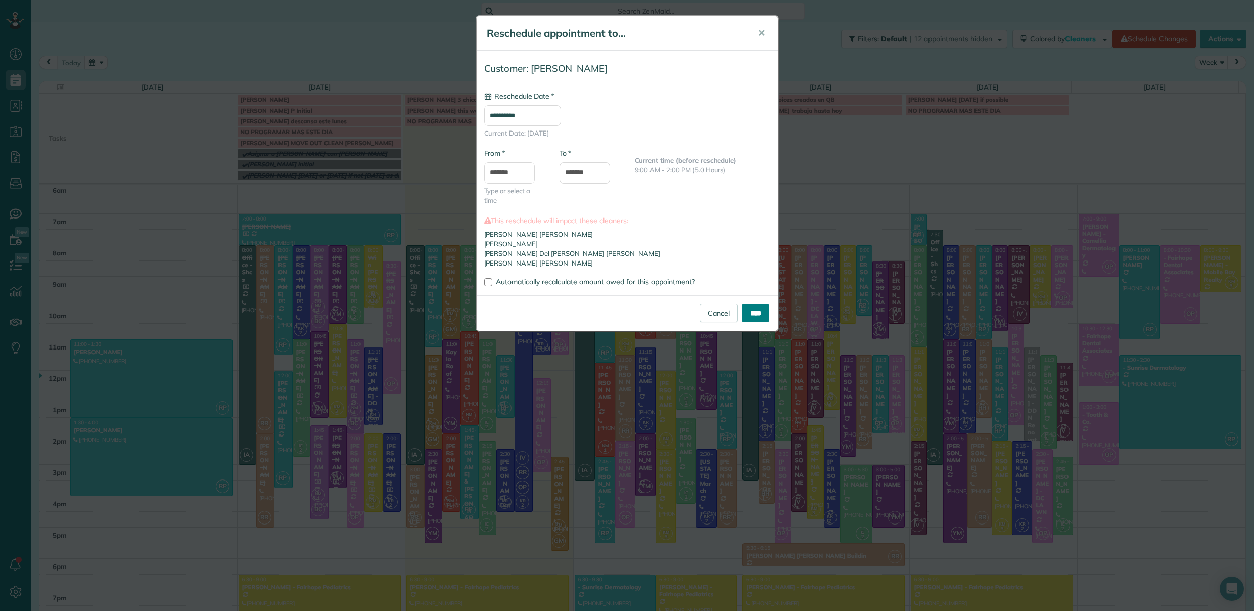
click at [755, 314] on input "****" at bounding box center [755, 313] width 27 height 18
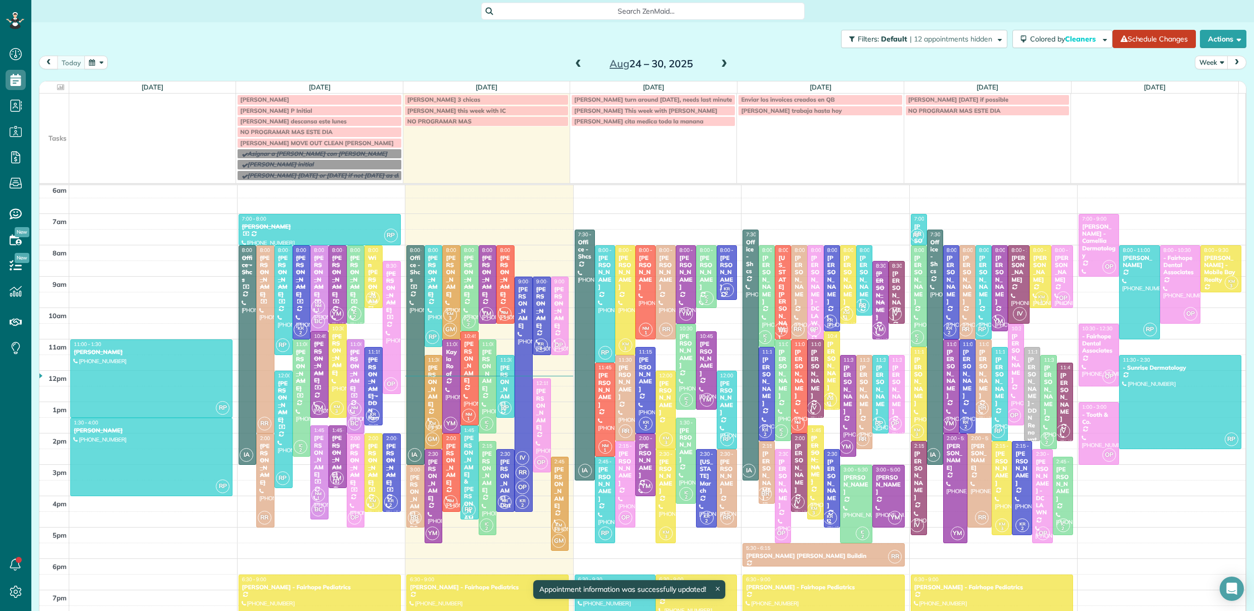
scroll to position [55, 0]
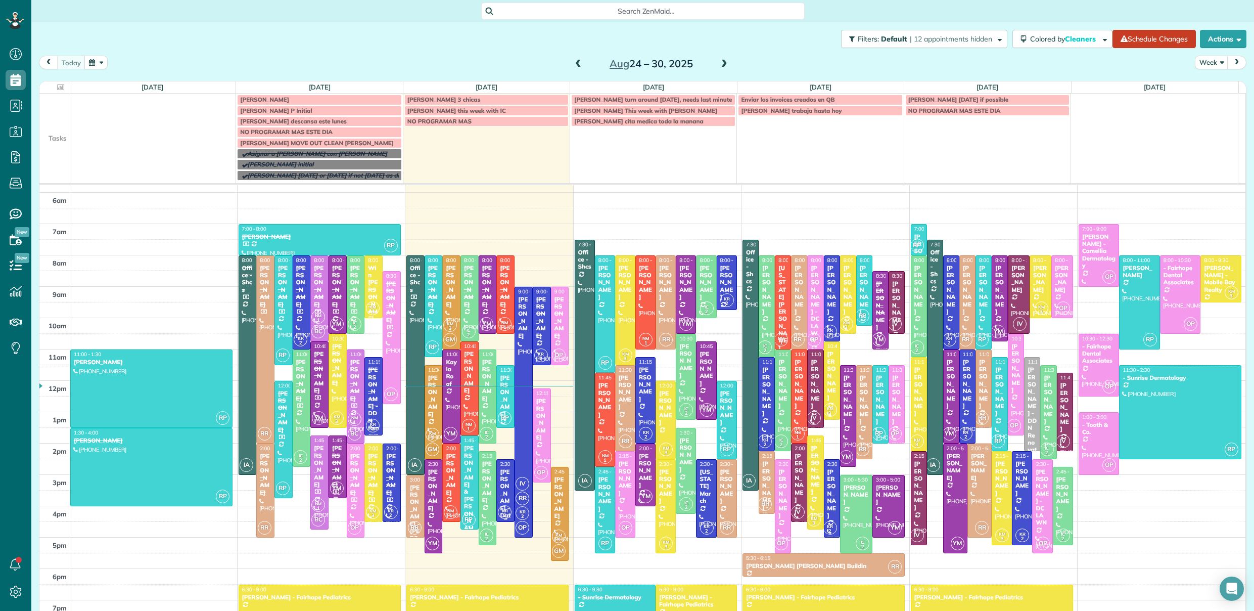
click at [501, 477] on div "Dan Nicholson - Data Trust" at bounding box center [505, 504] width 12 height 73
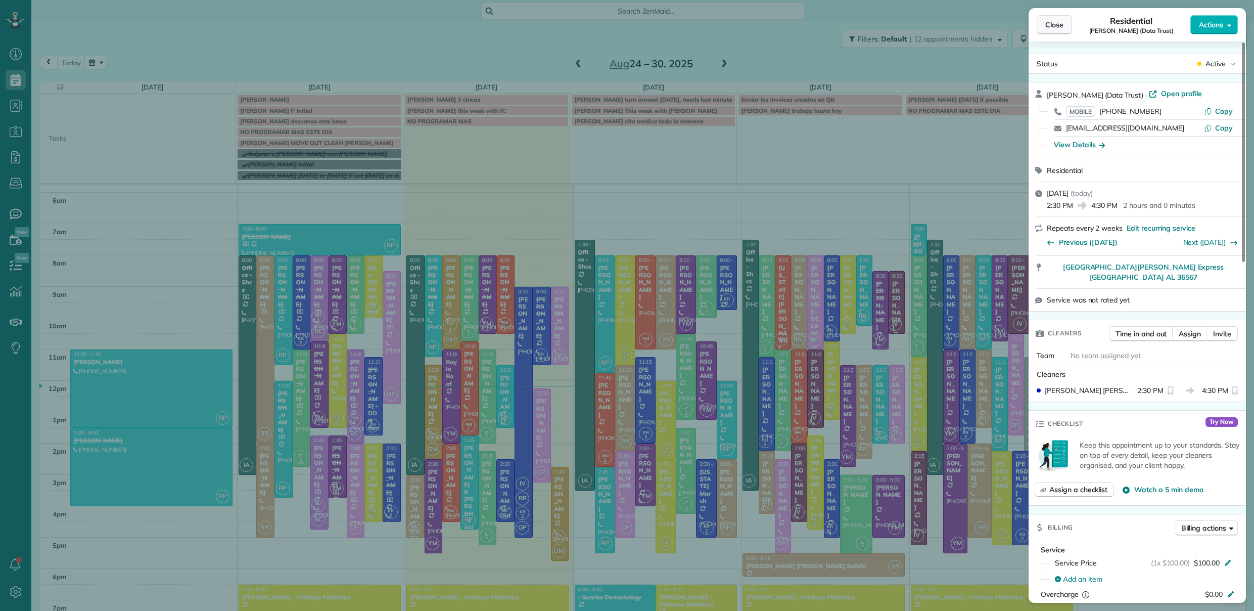
click at [1062, 27] on span "Close" at bounding box center [1054, 25] width 18 height 10
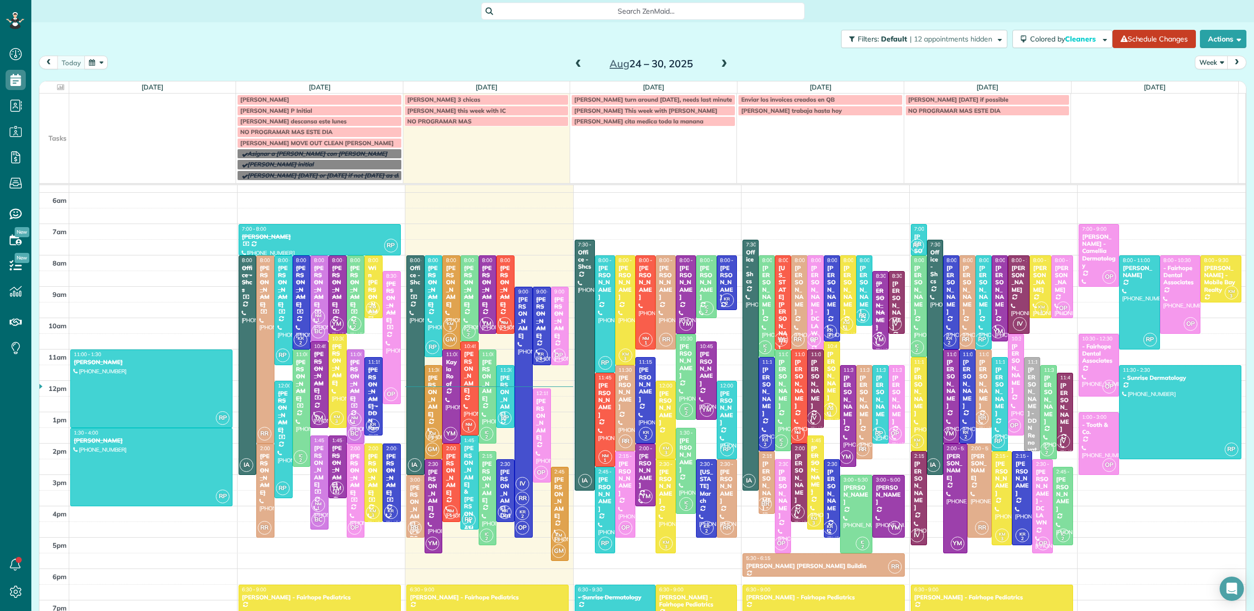
click at [470, 458] on div "Nina & Mike McBride" at bounding box center [470, 491] width 12 height 95
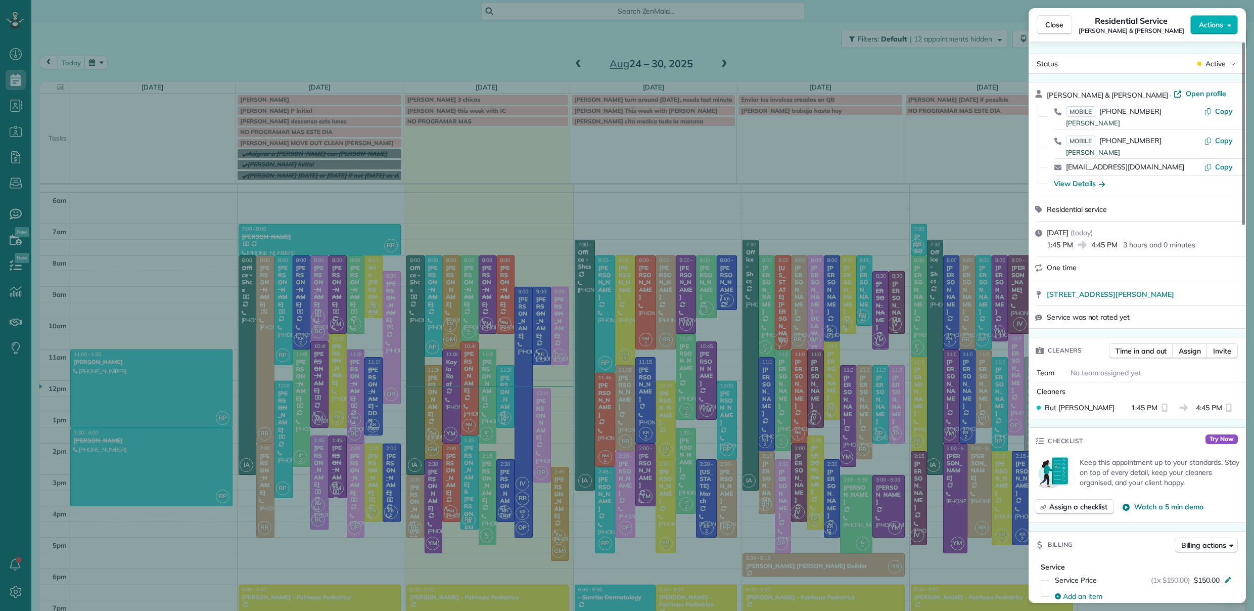
click at [467, 458] on div "Close Residential Service Nina & Mike McBride Actions Status Active Nina & Mike…" at bounding box center [627, 305] width 1254 height 611
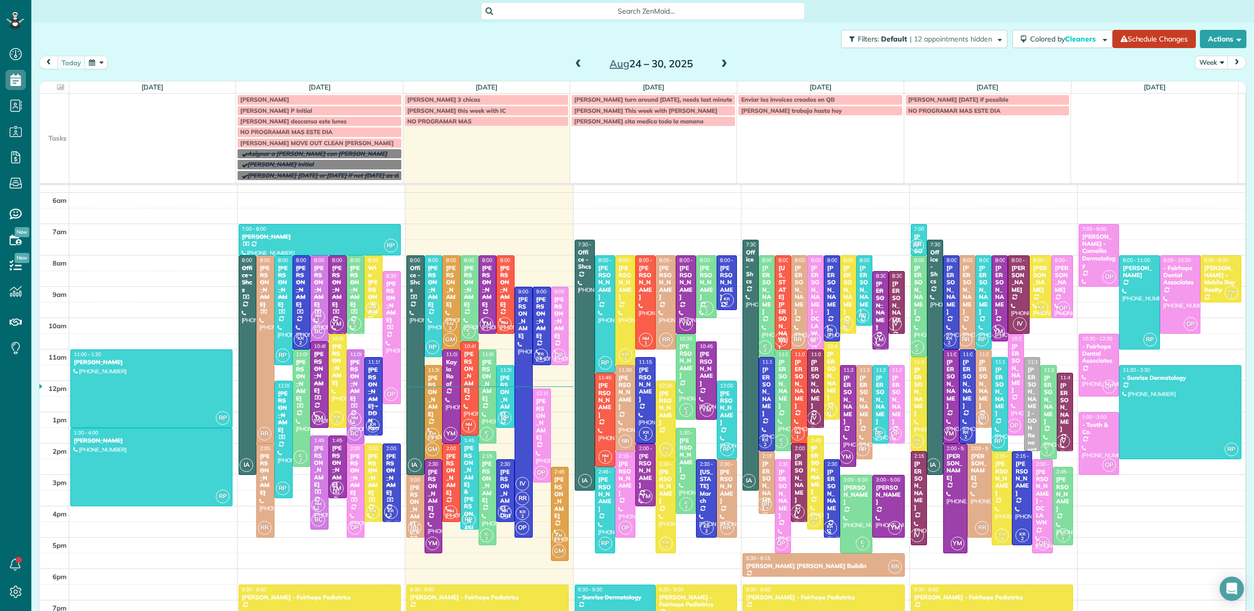
click at [465, 460] on div "Nina & Mike McBride" at bounding box center [470, 491] width 12 height 95
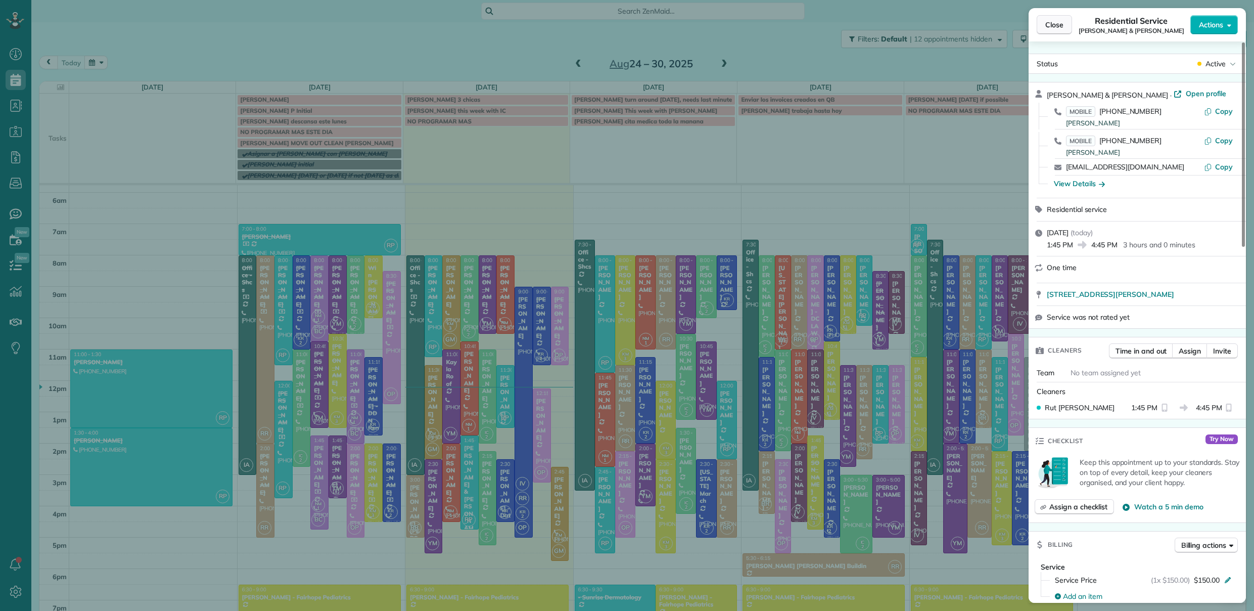
click at [1057, 24] on span "Close" at bounding box center [1054, 25] width 18 height 10
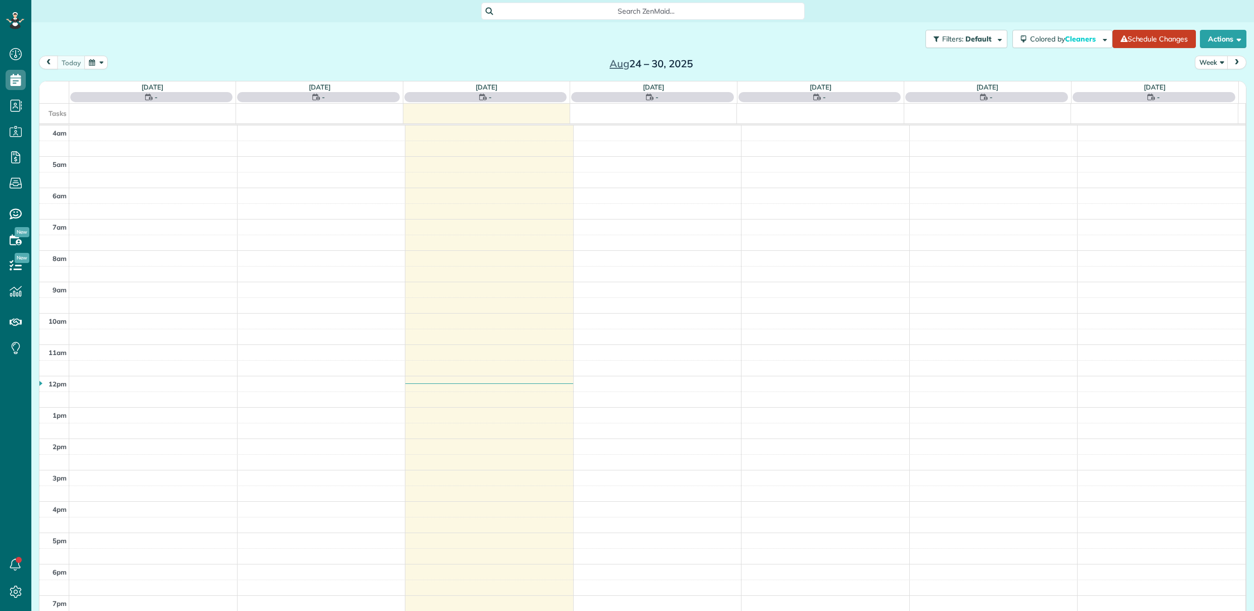
scroll to position [65, 0]
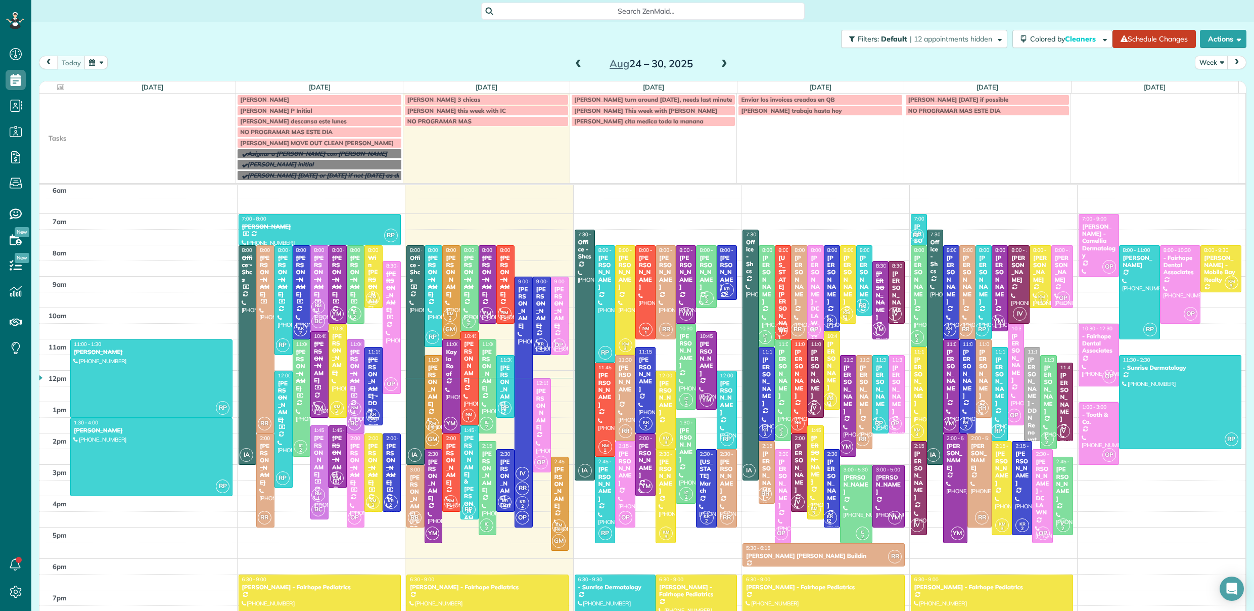
click at [266, 111] on span "Desiree P Initial" at bounding box center [276, 111] width 72 height 8
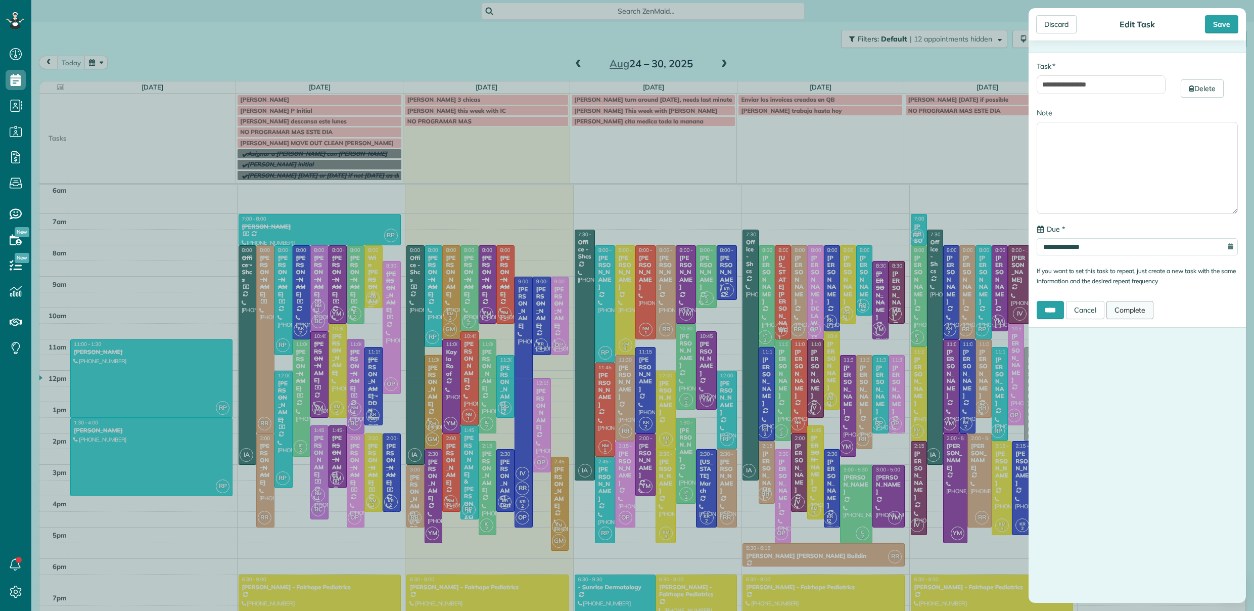
click at [1136, 314] on link "Complete" at bounding box center [1130, 310] width 48 height 18
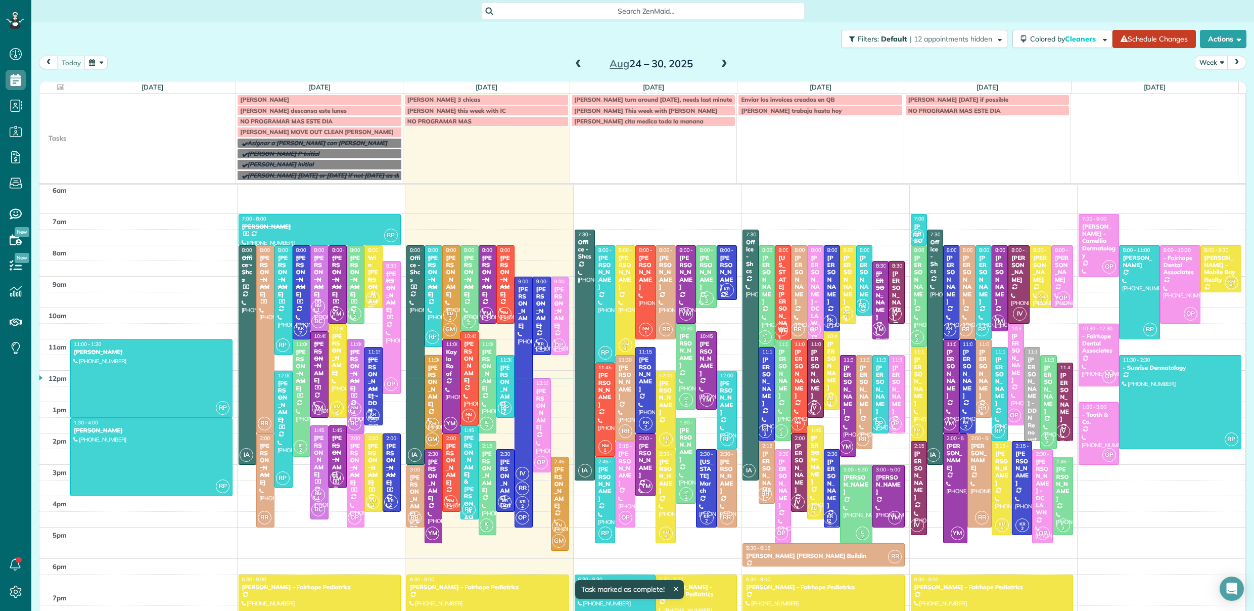
click at [299, 110] on span "[PERSON_NAME] descansa este lunes" at bounding box center [293, 111] width 106 height 8
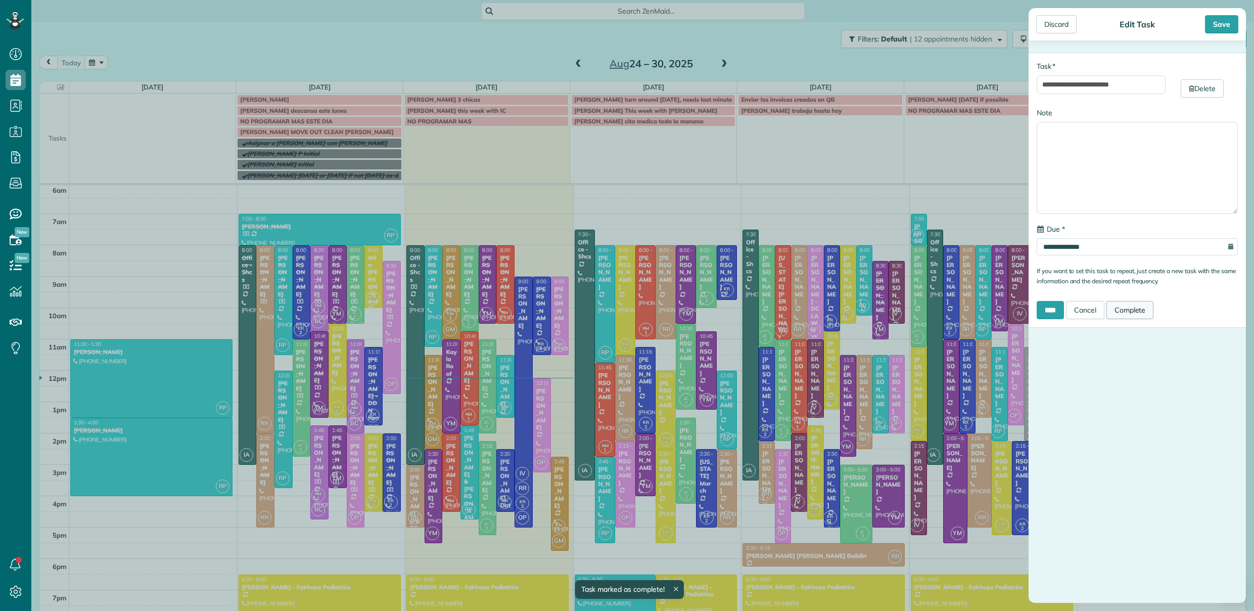
click at [1143, 309] on link "Complete" at bounding box center [1130, 310] width 48 height 18
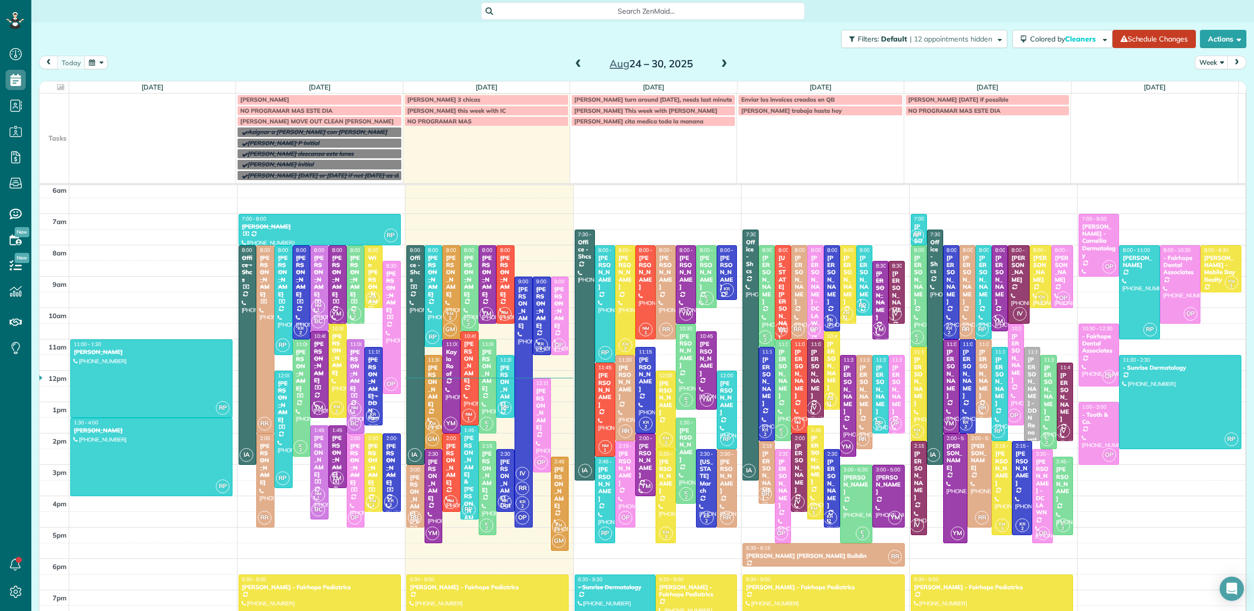
click at [320, 110] on span "NO PROGRAMAR MAS ESTE DIA" at bounding box center [286, 111] width 93 height 8
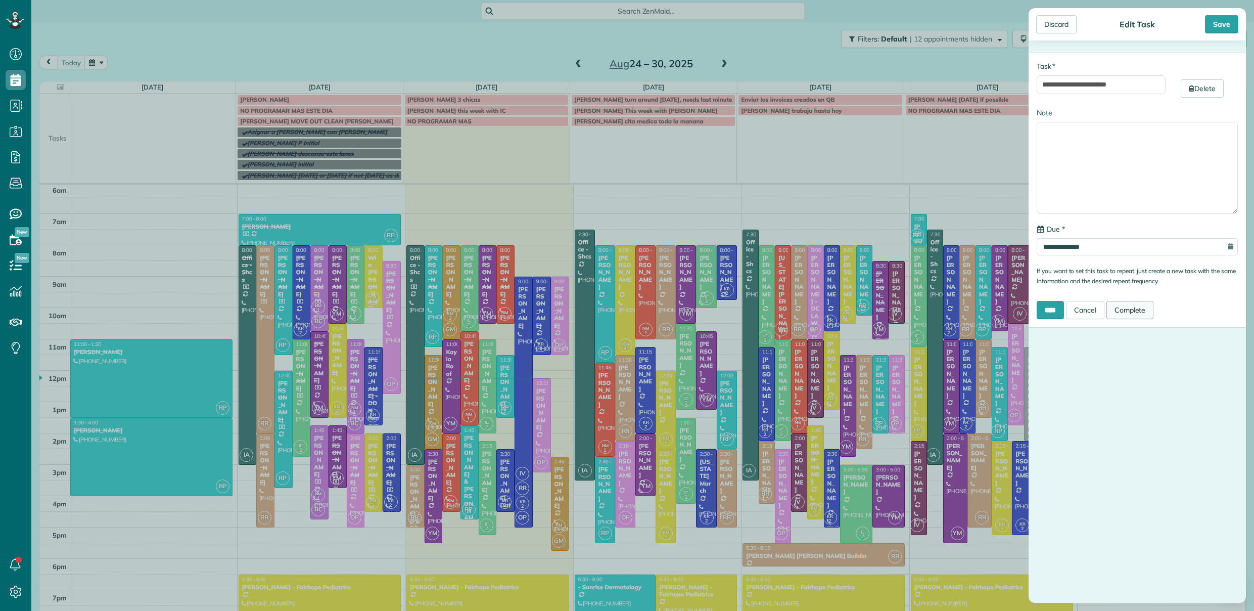
click at [1136, 311] on link "Complete" at bounding box center [1130, 310] width 48 height 18
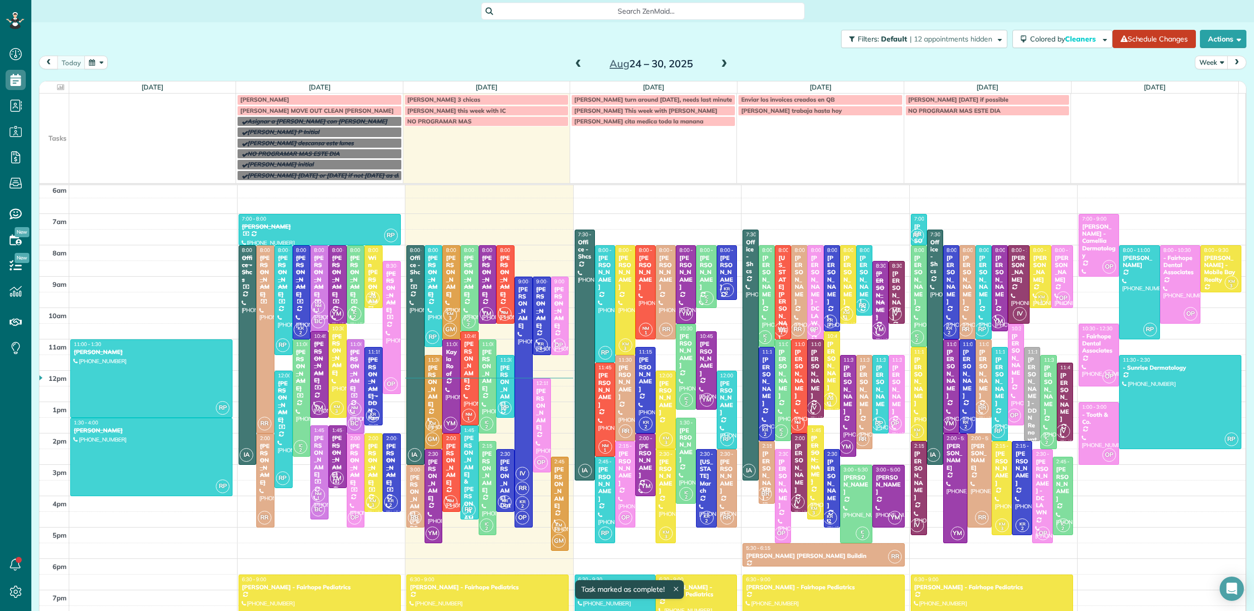
click at [344, 110] on span "[PERSON_NAME] MOVE OUT CLEAN [PERSON_NAME]" at bounding box center [317, 111] width 154 height 8
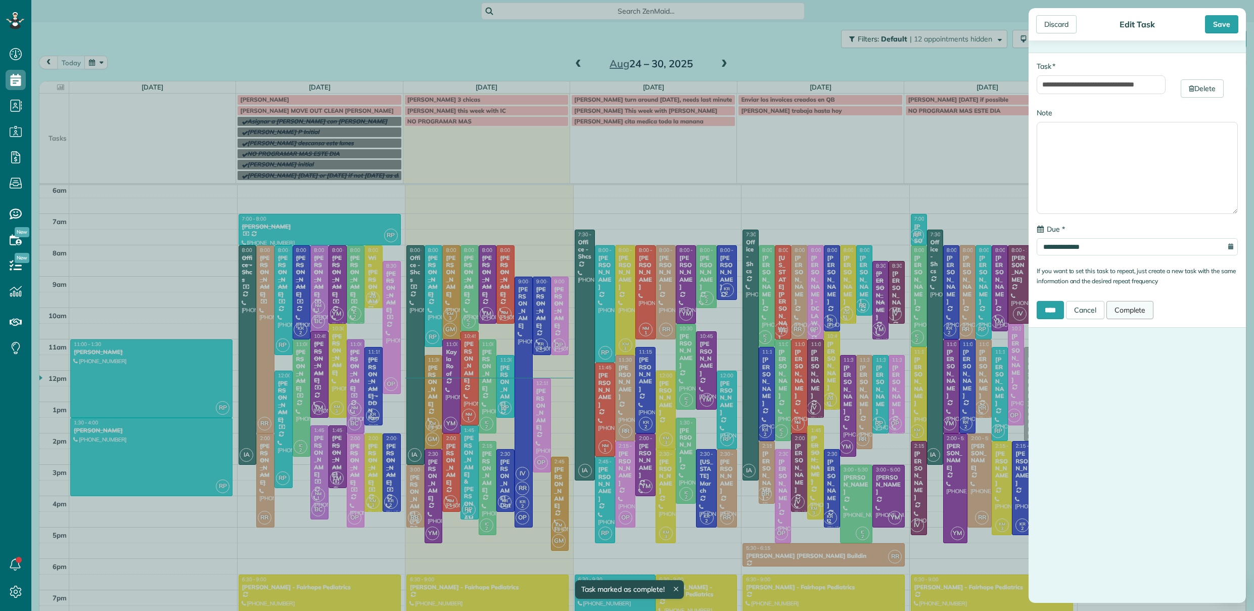
click at [1126, 313] on link "Complete" at bounding box center [1130, 310] width 48 height 18
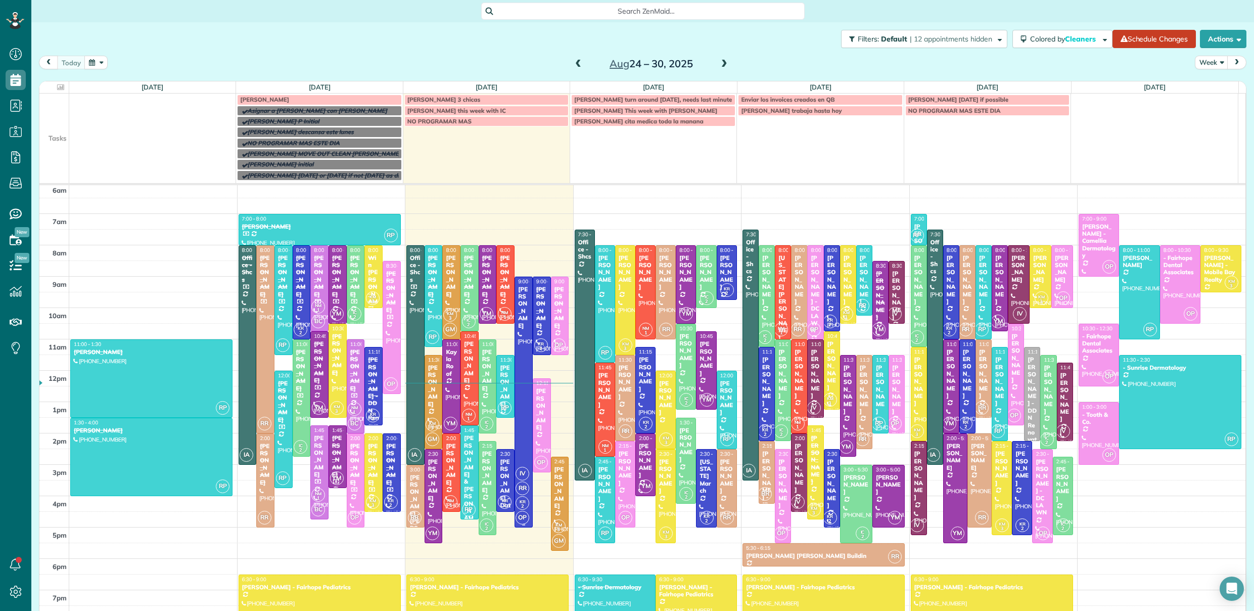
click at [518, 309] on div "Jason Saulters" at bounding box center [524, 307] width 12 height 43
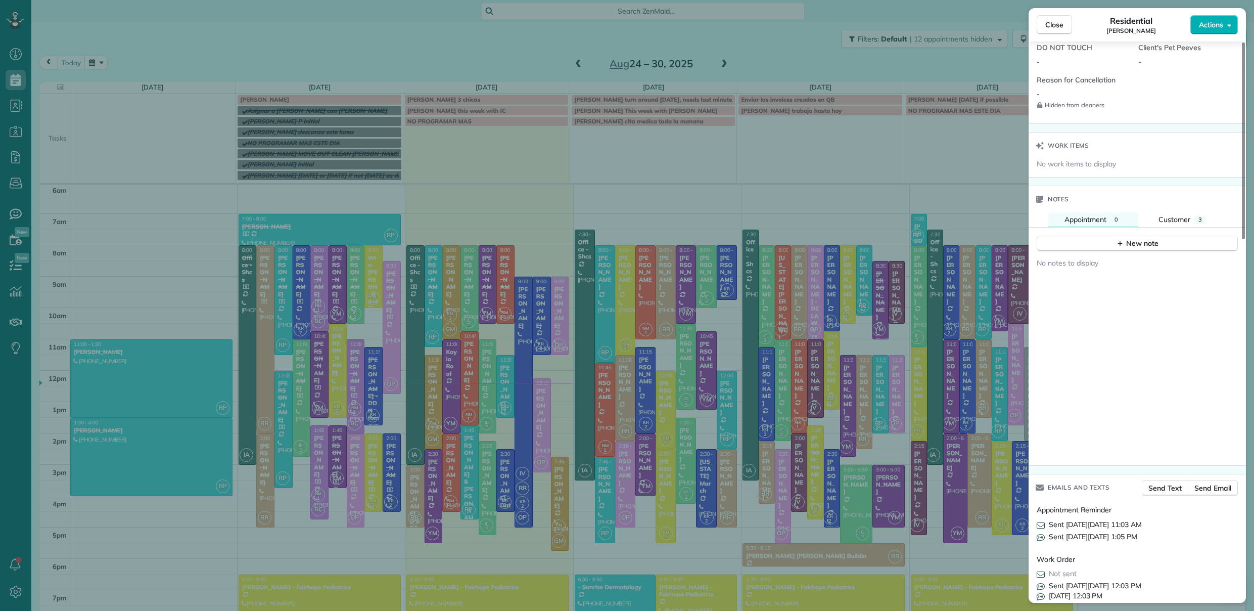
scroll to position [787, 0]
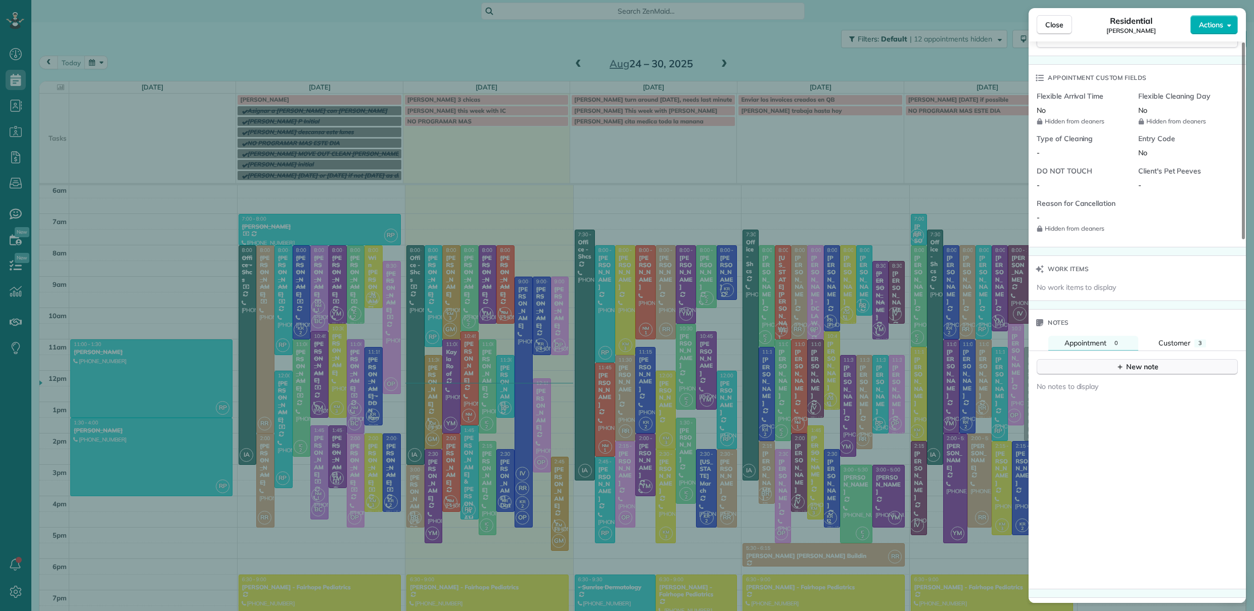
click at [1137, 361] on div "New note" at bounding box center [1137, 366] width 42 height 11
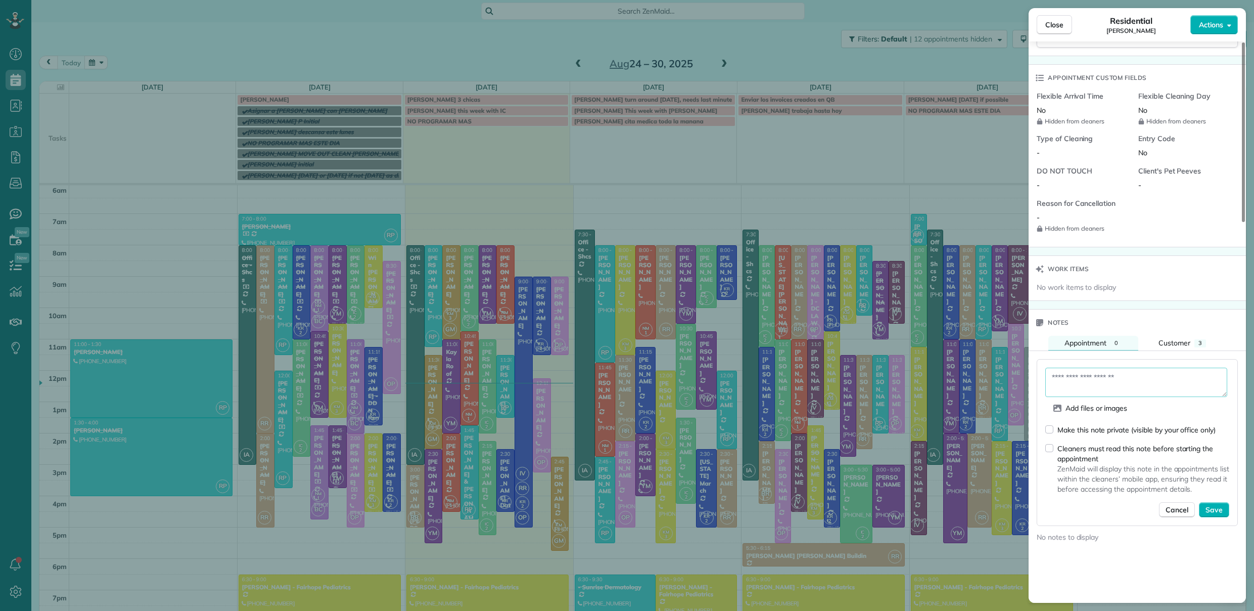
click at [1087, 367] on textarea at bounding box center [1136, 381] width 182 height 29
type textarea "**********"
click at [1214, 504] on span "Save" at bounding box center [1214, 509] width 17 height 10
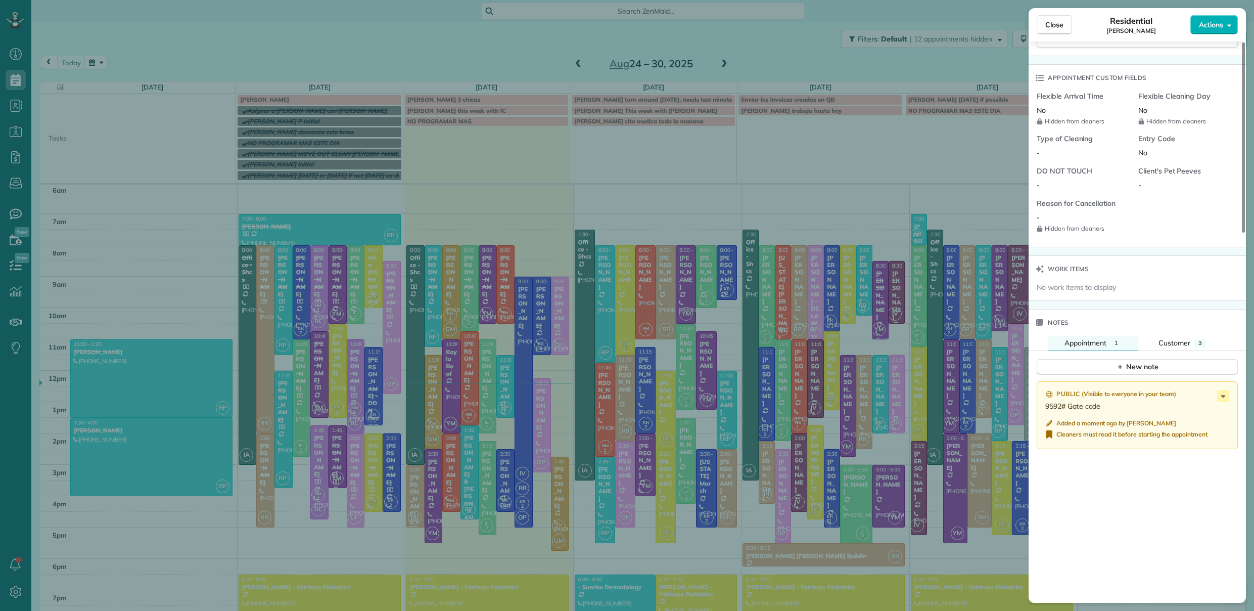
click at [1110, 401] on p "9592# Gate code" at bounding box center [1138, 406] width 186 height 10
click at [1226, 390] on icon at bounding box center [1223, 396] width 12 height 12
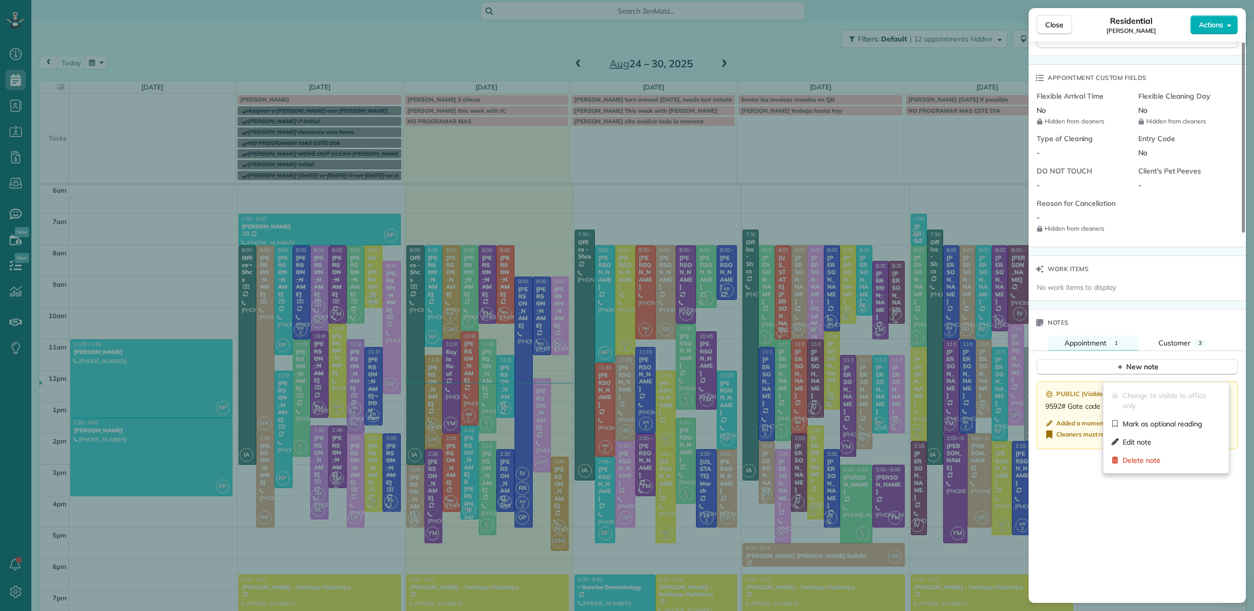
click at [1226, 390] on icon at bounding box center [1223, 396] width 12 height 12
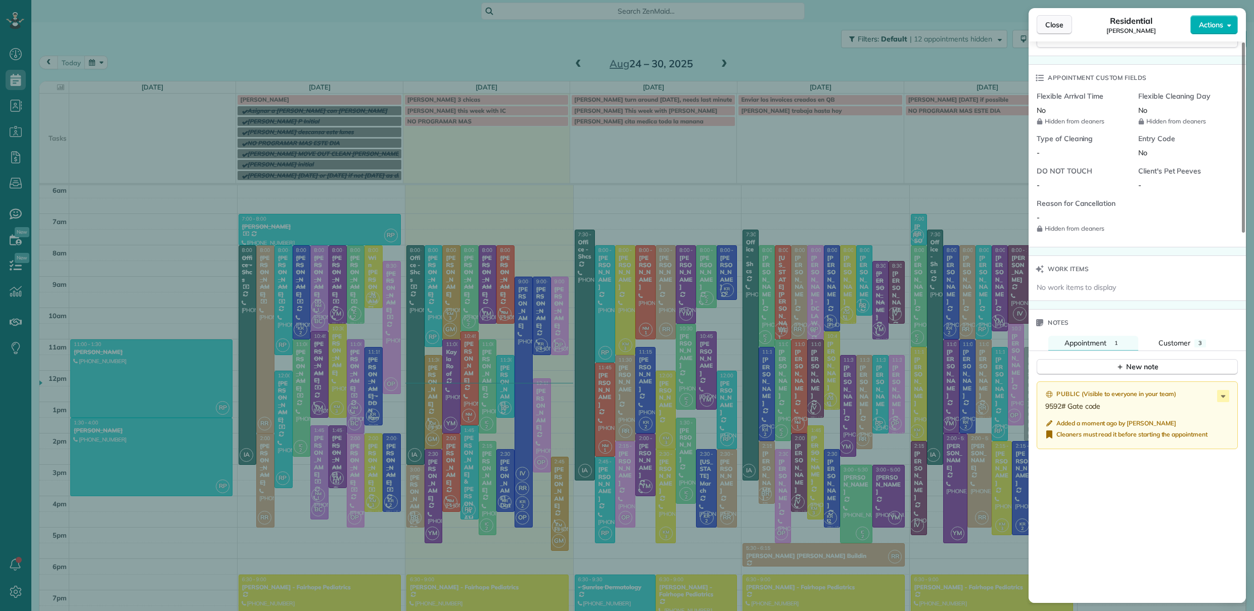
click at [1050, 23] on span "Close" at bounding box center [1054, 25] width 18 height 10
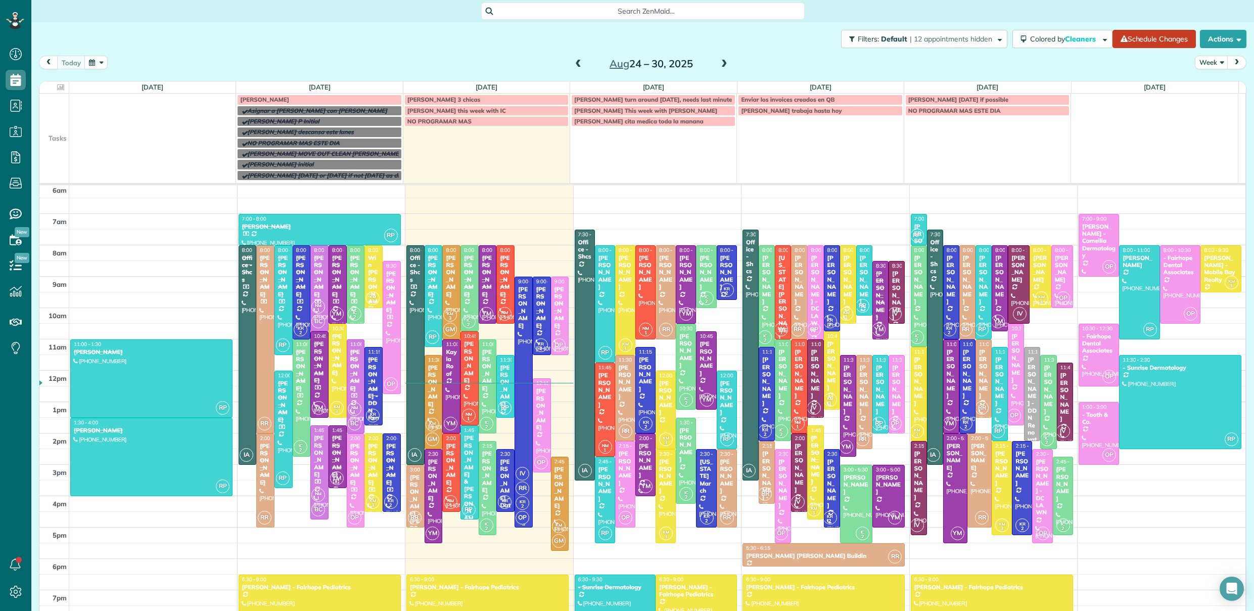
click at [518, 319] on div "Jason Saulters" at bounding box center [524, 307] width 12 height 43
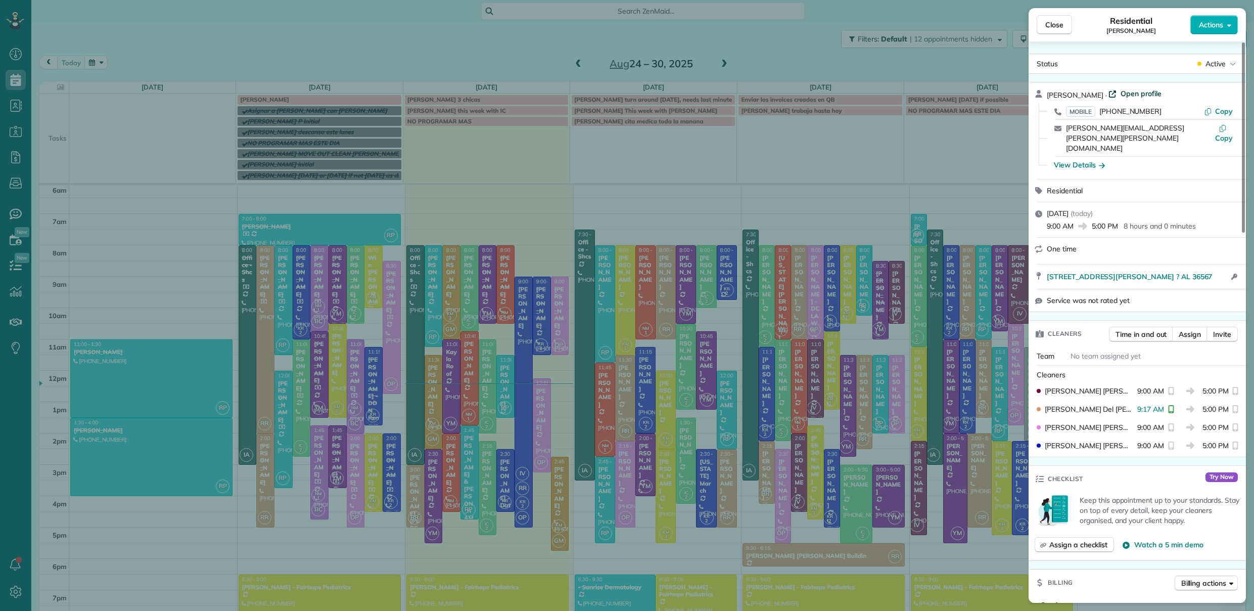
click at [1121, 92] on span "Open profile" at bounding box center [1141, 93] width 41 height 10
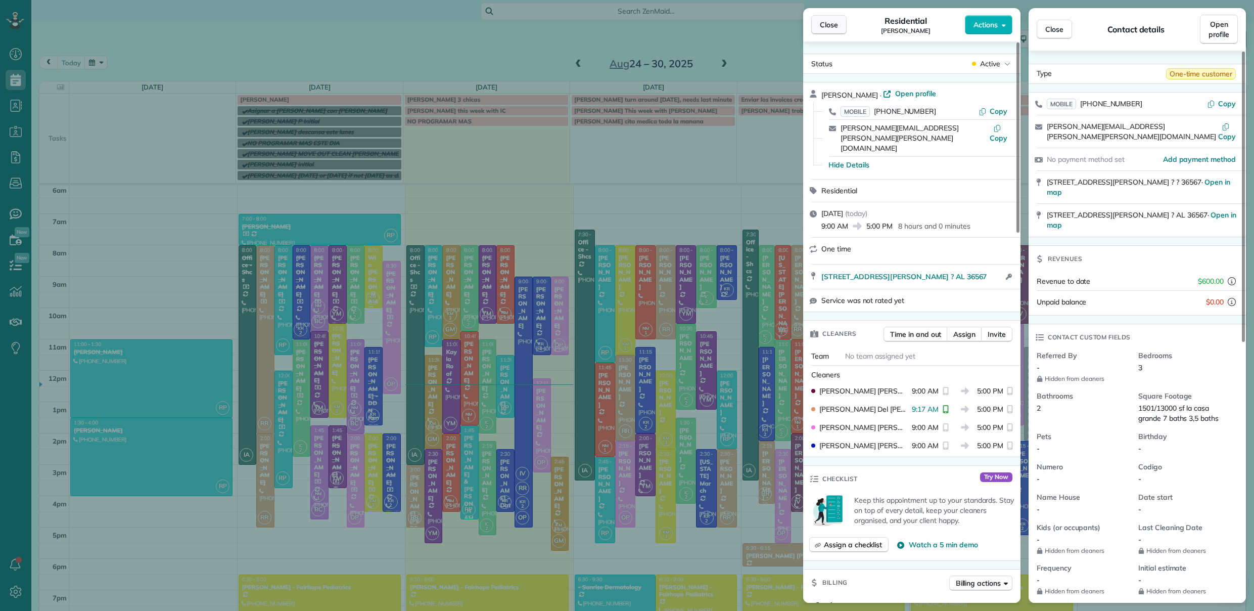
click at [839, 23] on button "Close" at bounding box center [828, 24] width 35 height 19
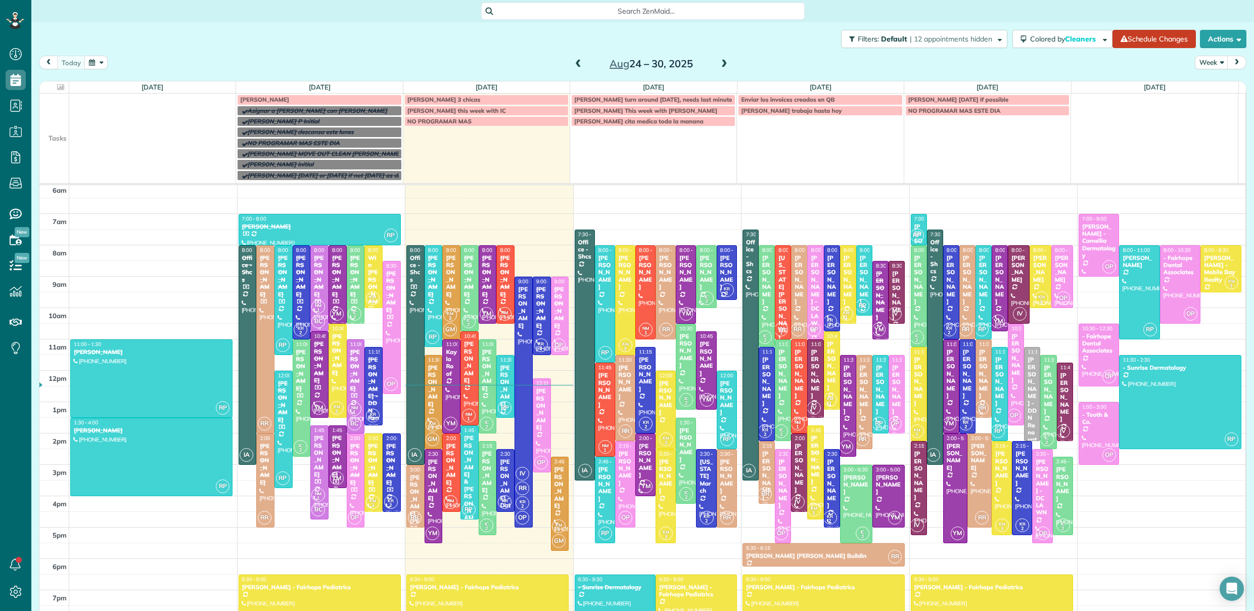
click at [317, 280] on div "Becky Ryland" at bounding box center [319, 275] width 12 height 43
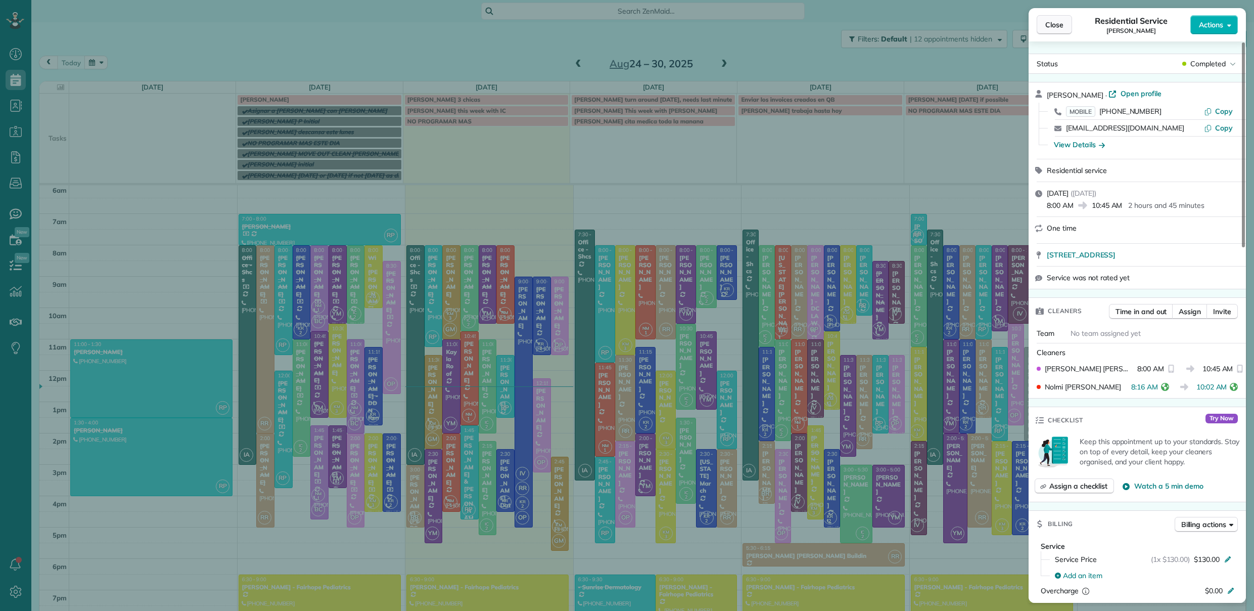
click at [1049, 26] on span "Close" at bounding box center [1054, 25] width 18 height 10
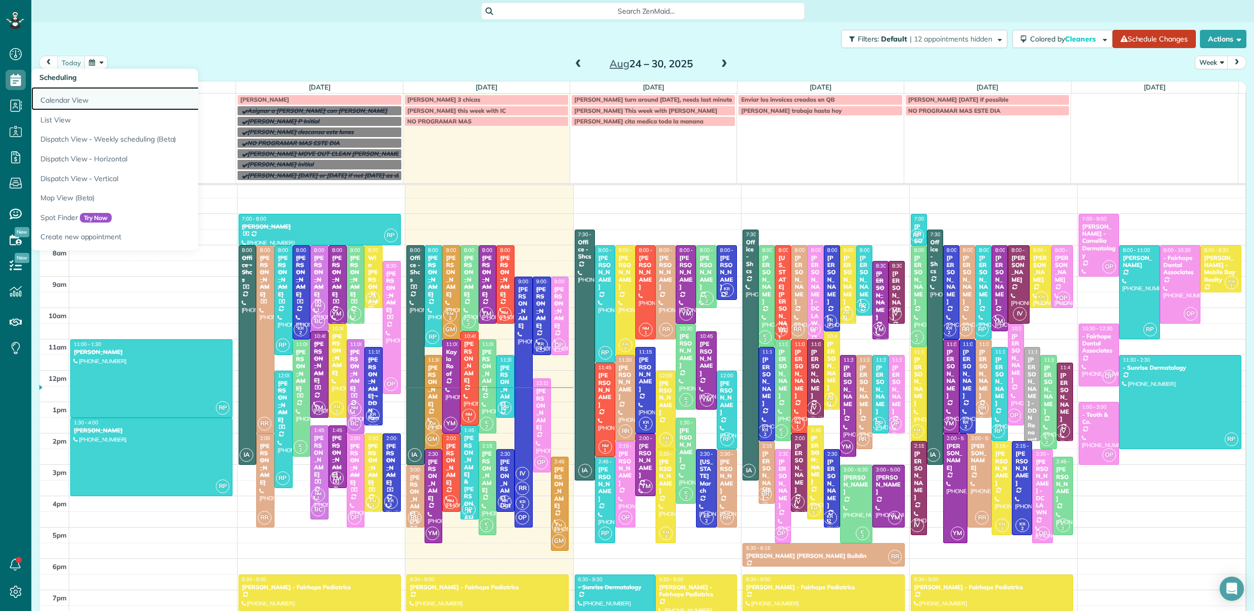
click at [48, 96] on link "Calendar View" at bounding box center [157, 98] width 253 height 23
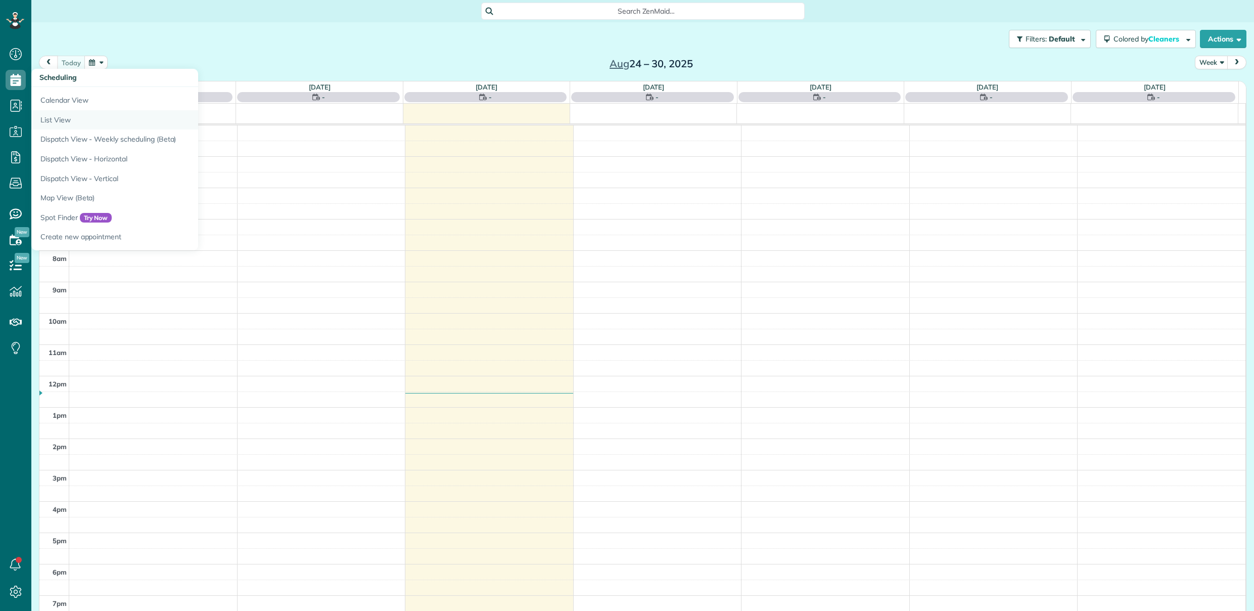
scroll to position [65, 0]
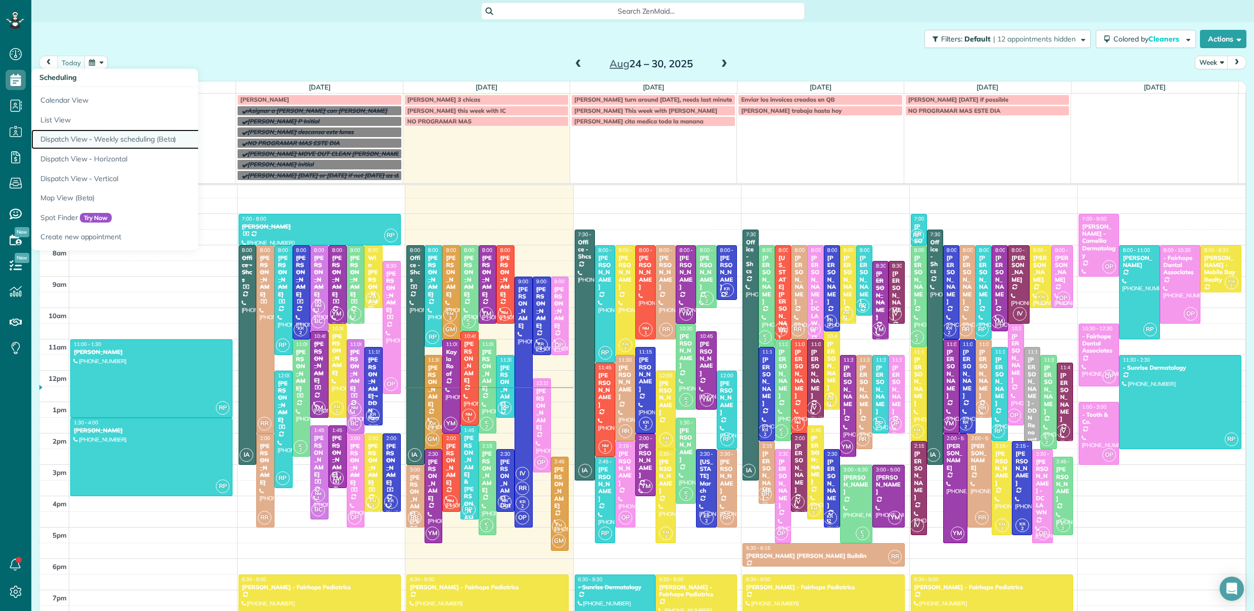
click at [62, 136] on link "Dispatch View - Weekly scheduling (Beta)" at bounding box center [157, 139] width 253 height 20
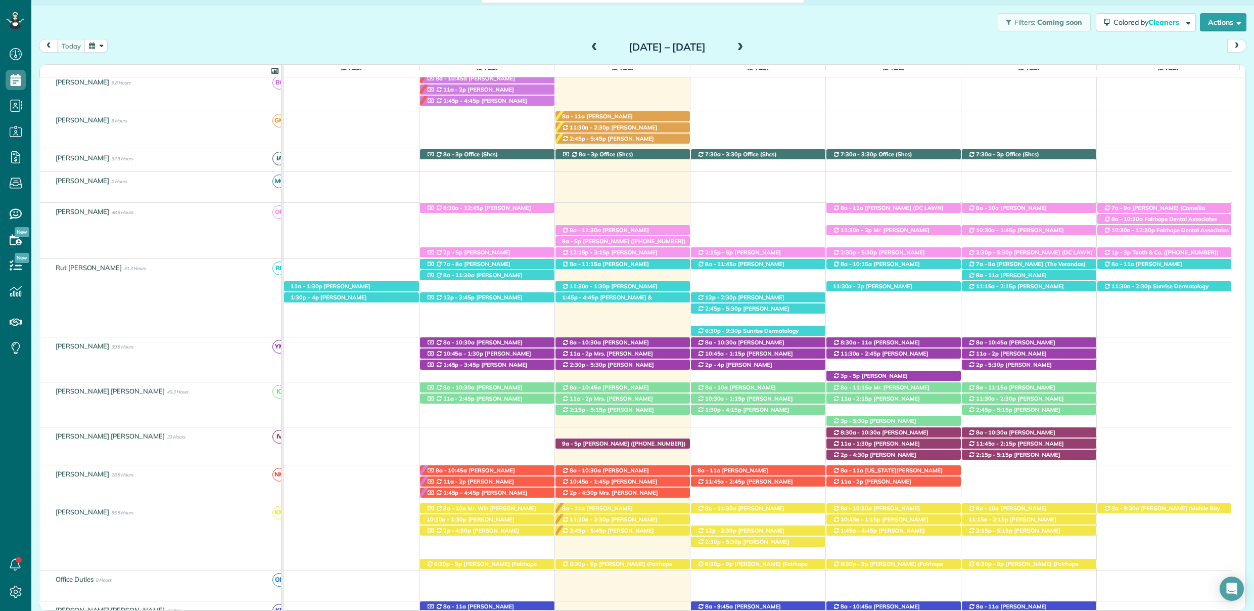
scroll to position [103, 0]
